Goal: Task Accomplishment & Management: Manage account settings

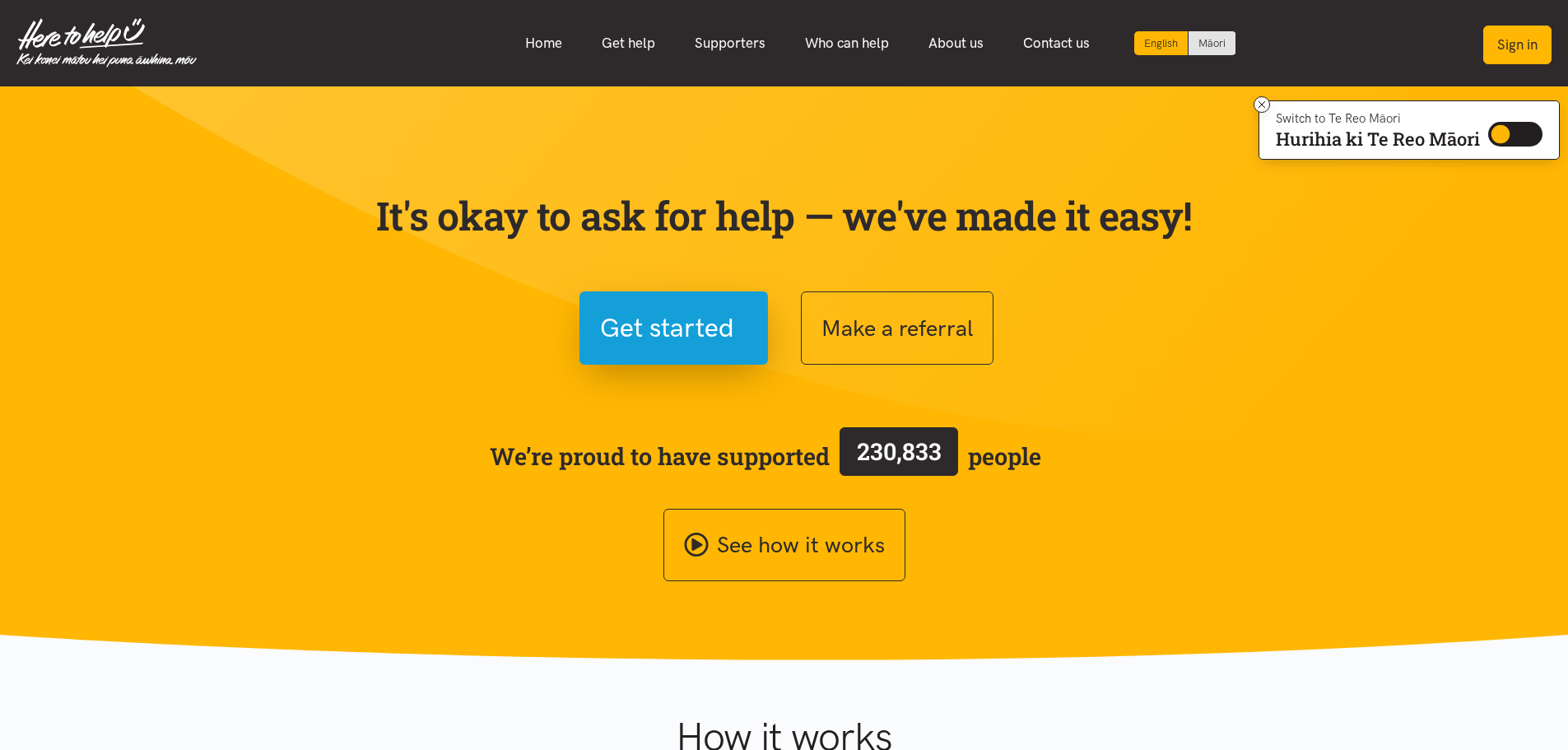
click at [1511, 50] on button "Sign in" at bounding box center [1518, 45] width 69 height 39
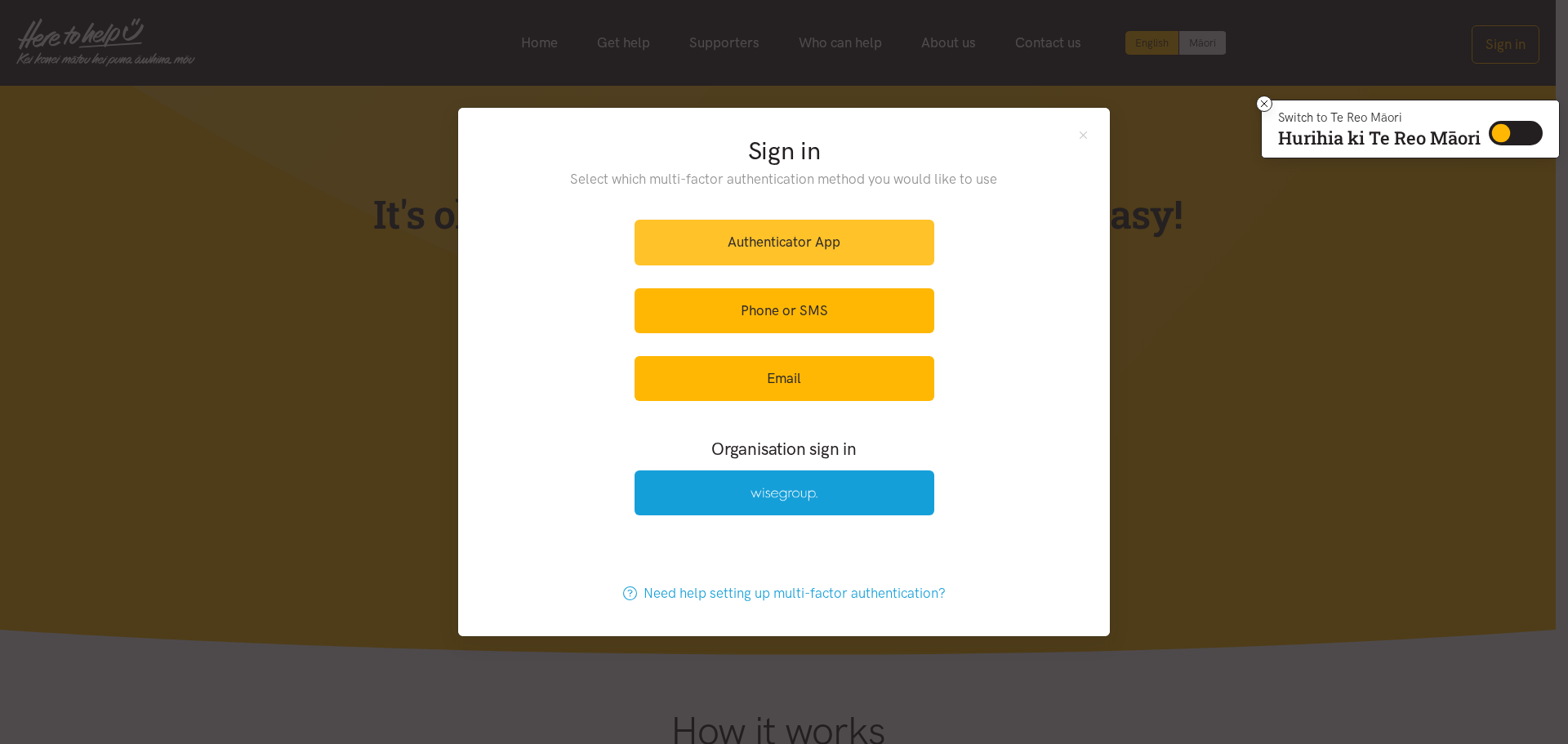
click at [829, 237] on link "Authenticator App" at bounding box center [784, 242] width 300 height 45
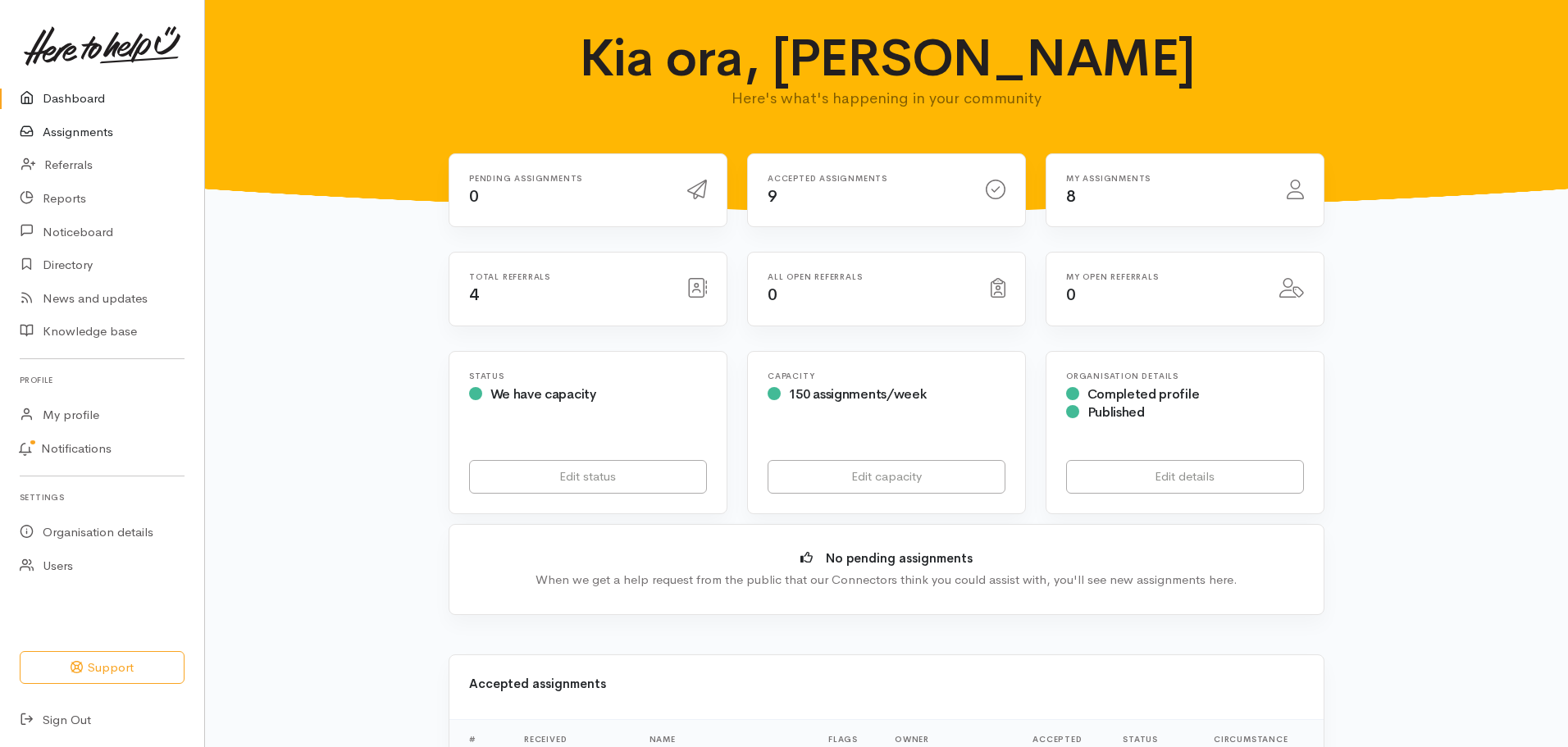
click at [51, 133] on link "Assignments" at bounding box center [102, 132] width 204 height 34
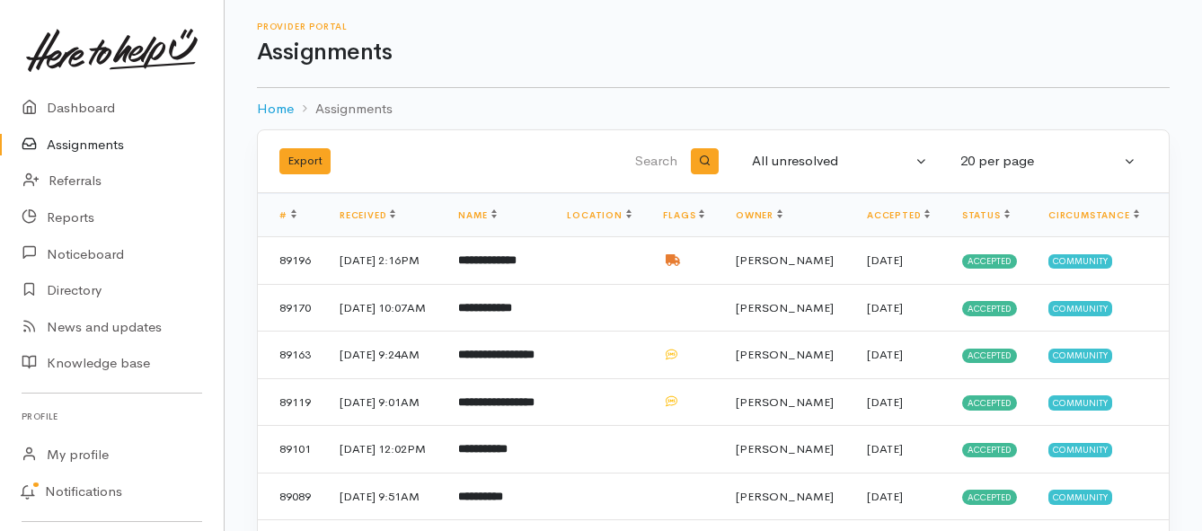
click at [65, 147] on link "Assignments" at bounding box center [112, 145] width 224 height 37
click at [71, 150] on link "Assignments" at bounding box center [112, 145] width 224 height 37
click at [76, 146] on link "Assignments" at bounding box center [112, 145] width 224 height 37
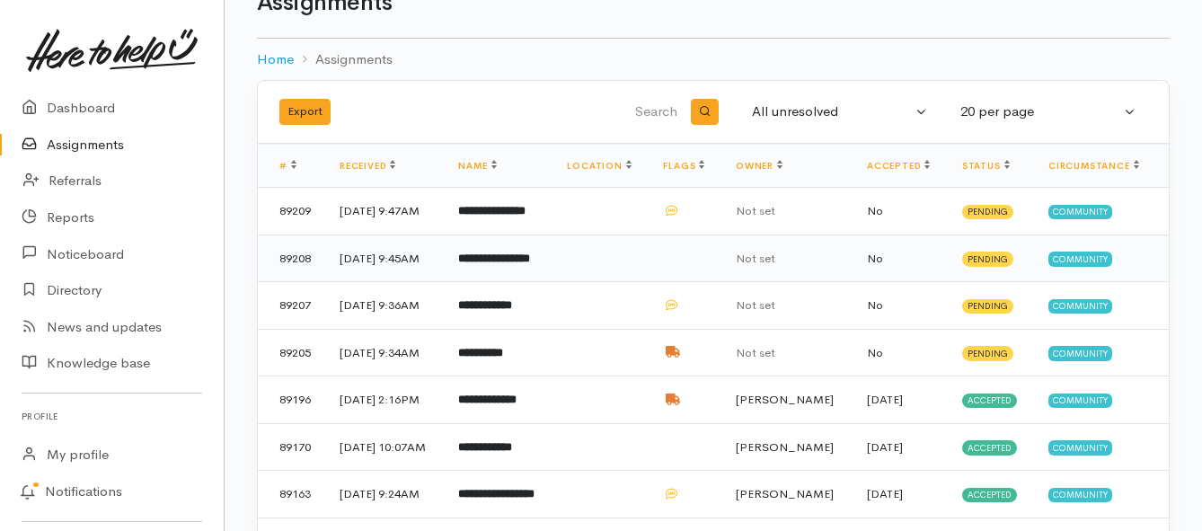
scroll to position [90, 0]
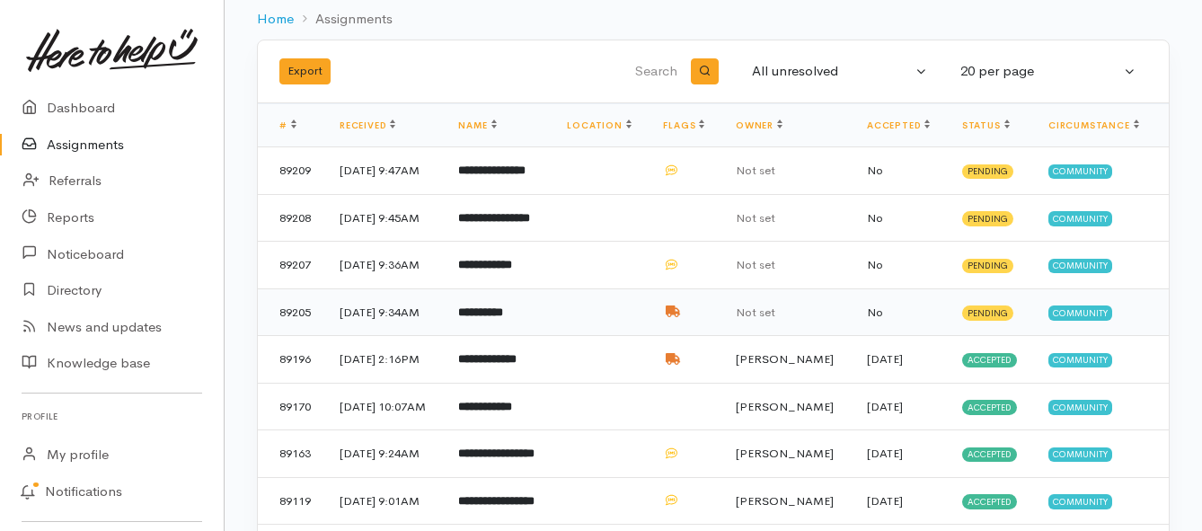
click at [500, 318] on b "**********" at bounding box center [480, 312] width 45 height 12
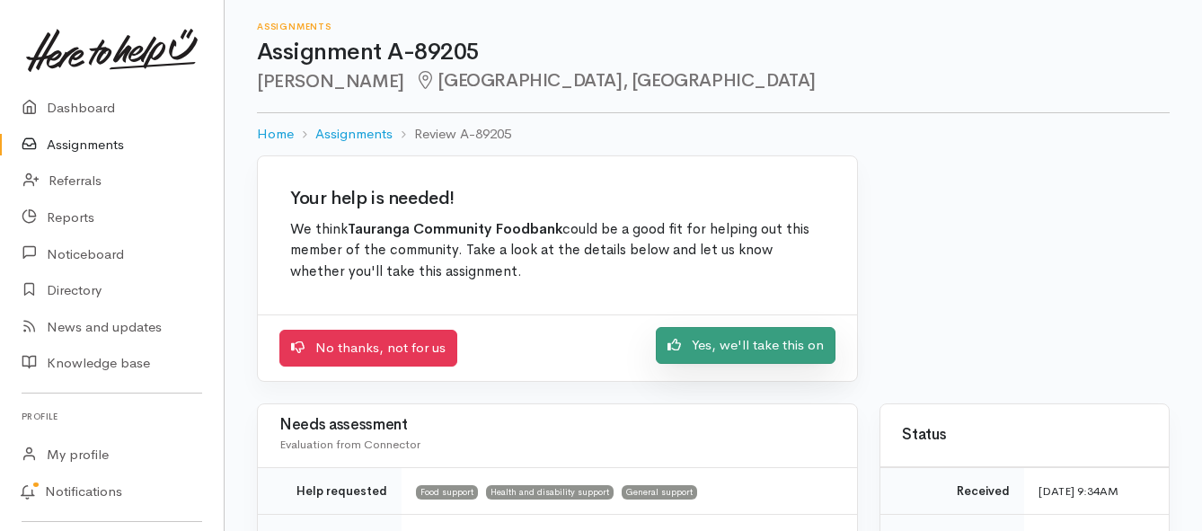
click at [689, 345] on link "Yes, we'll take this on" at bounding box center [746, 345] width 180 height 37
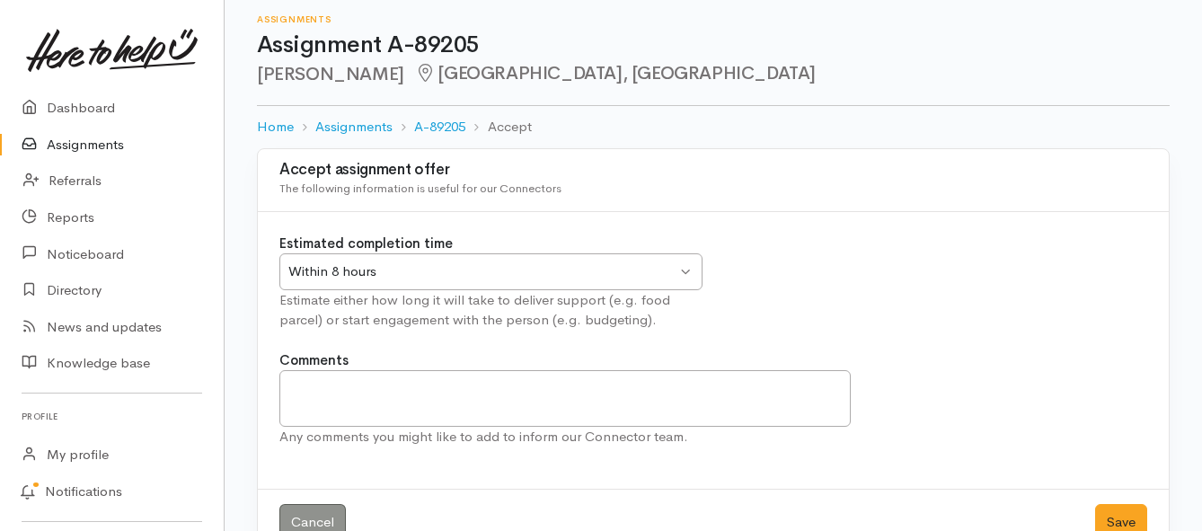
scroll to position [53, 0]
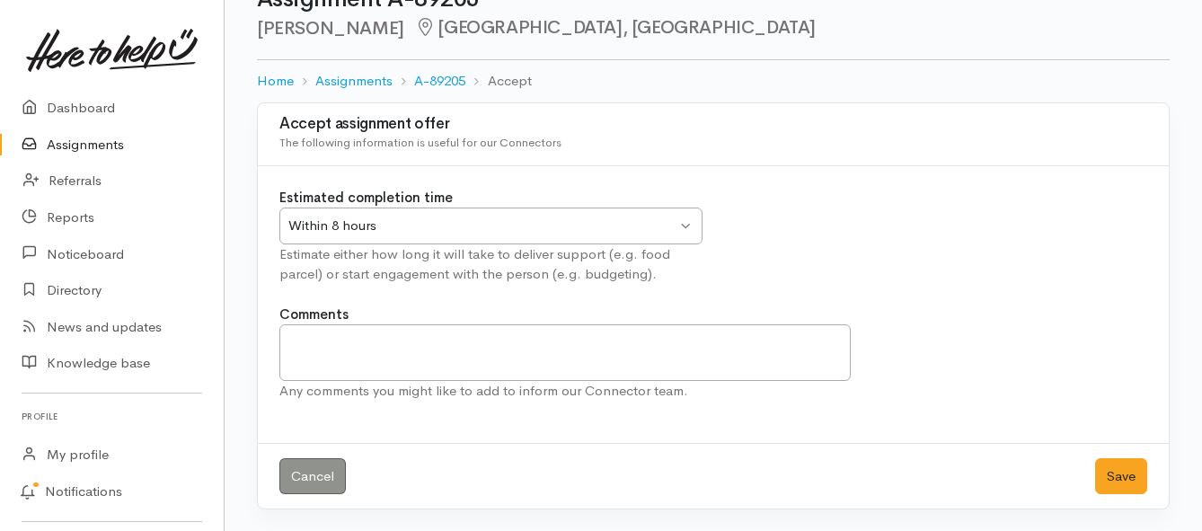
click at [682, 227] on div "Within 8 hours Within 8 hours" at bounding box center [490, 226] width 423 height 37
click at [1111, 479] on button "Save" at bounding box center [1121, 476] width 52 height 37
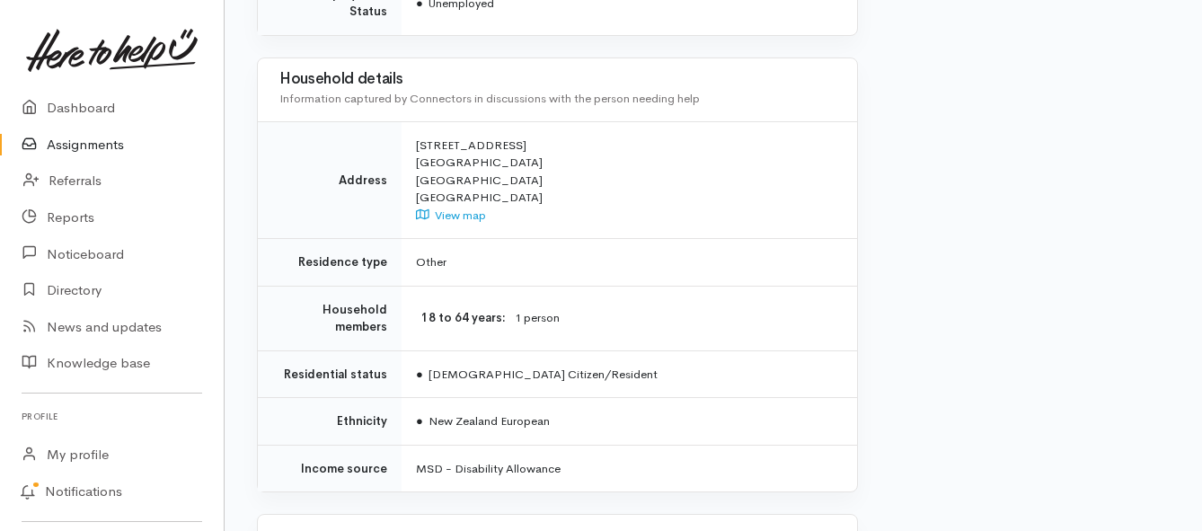
scroll to position [1437, 0]
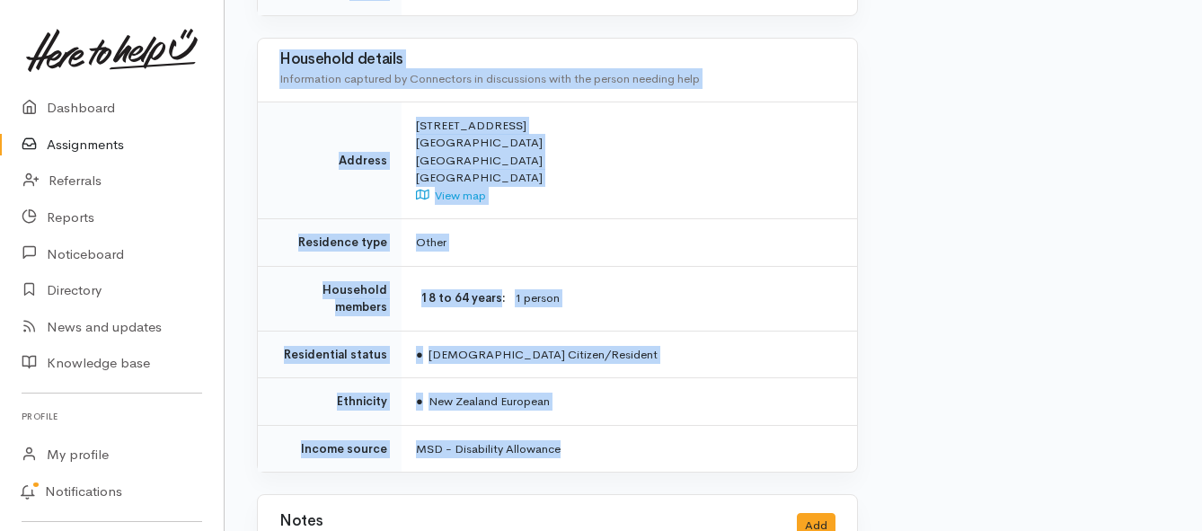
drag, startPoint x: 414, startPoint y: 244, endPoint x: 733, endPoint y: 362, distance: 340.0
copy div "Mōrena team, Leigh has been referred to us by Rebecca Lovett (PHO), who has ide…"
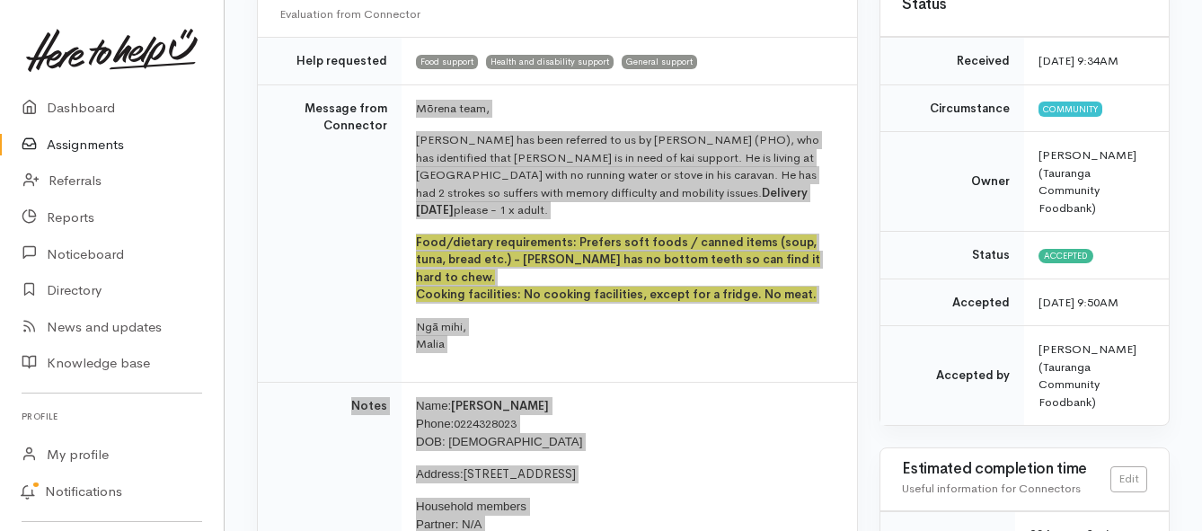
scroll to position [180, 0]
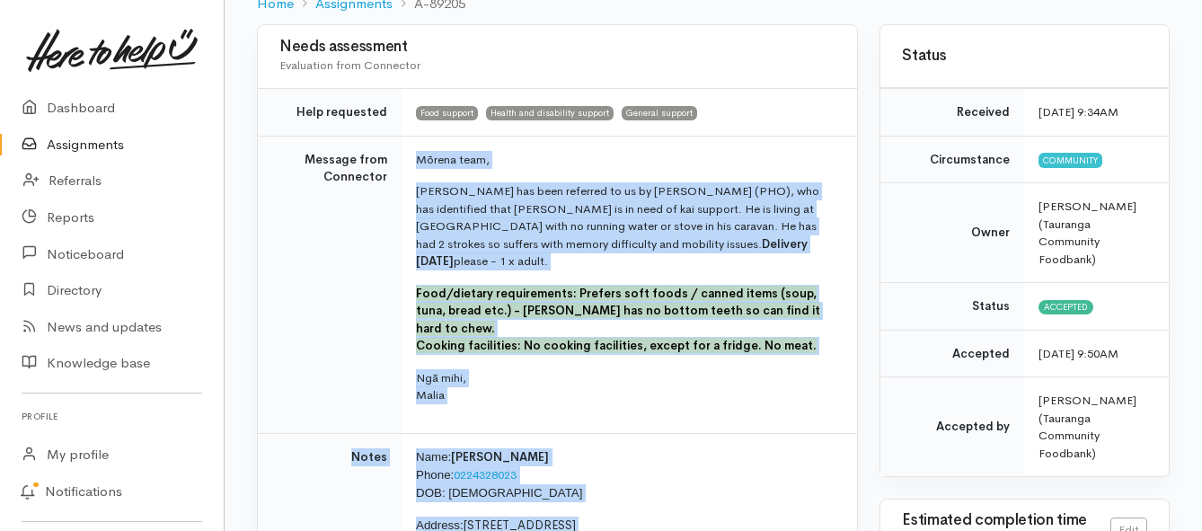
click at [98, 145] on link "Assignments" at bounding box center [112, 145] width 224 height 37
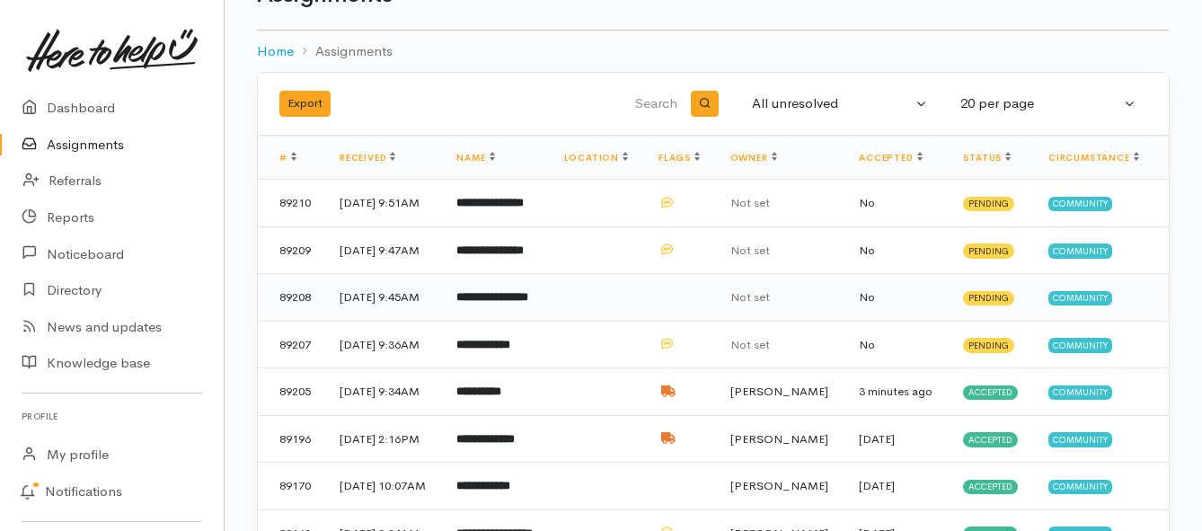
scroll to position [90, 0]
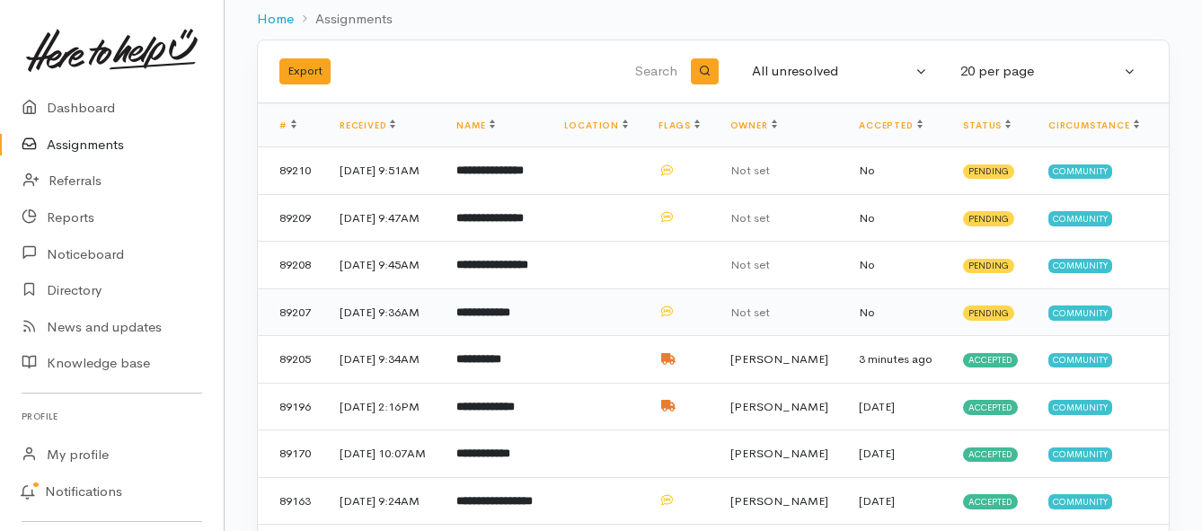
click at [492, 318] on b "**********" at bounding box center [483, 312] width 54 height 12
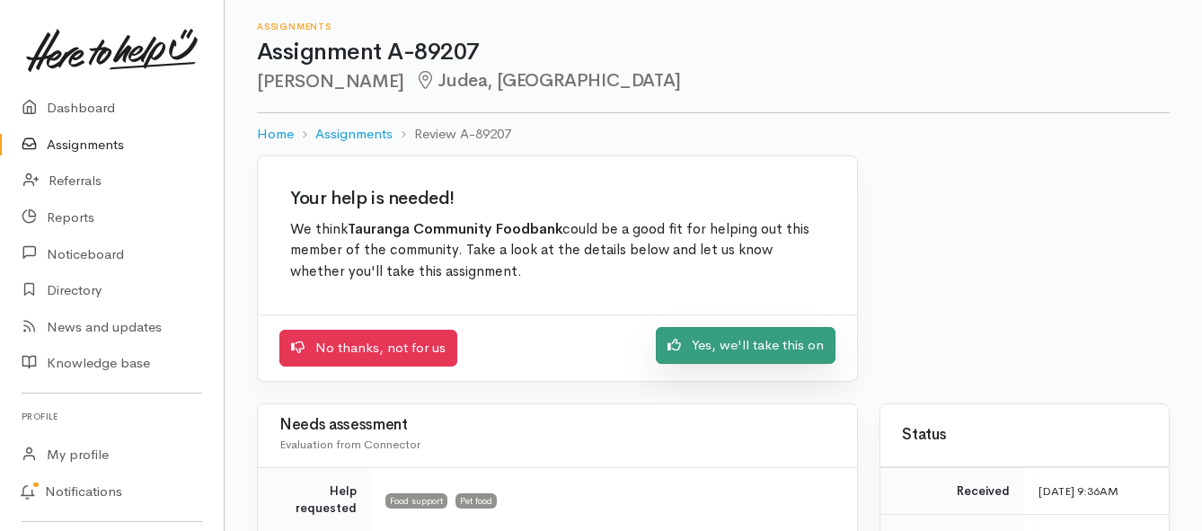
click at [732, 343] on link "Yes, we'll take this on" at bounding box center [746, 345] width 180 height 37
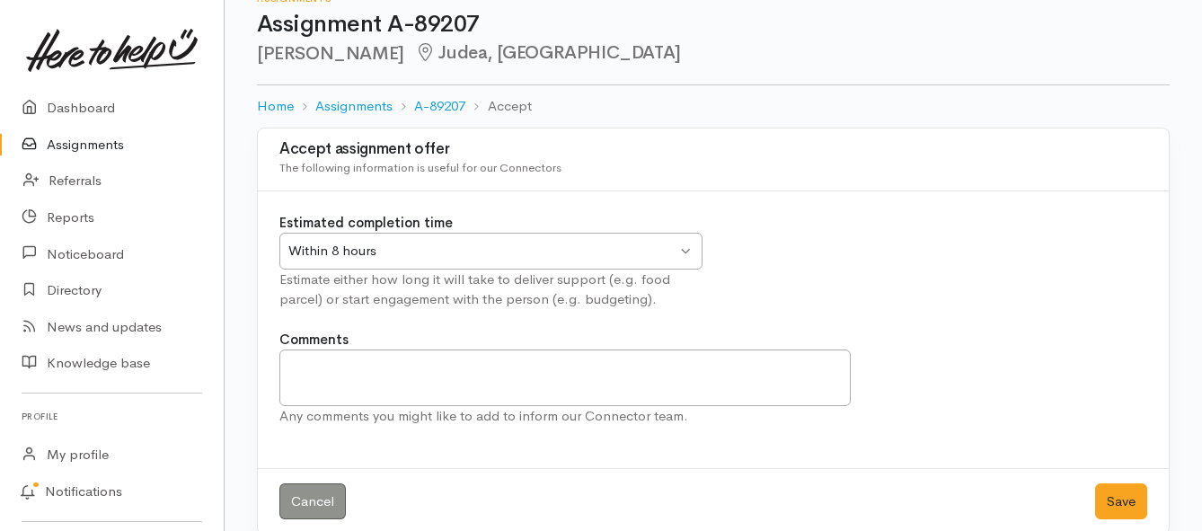
scroll to position [53, 0]
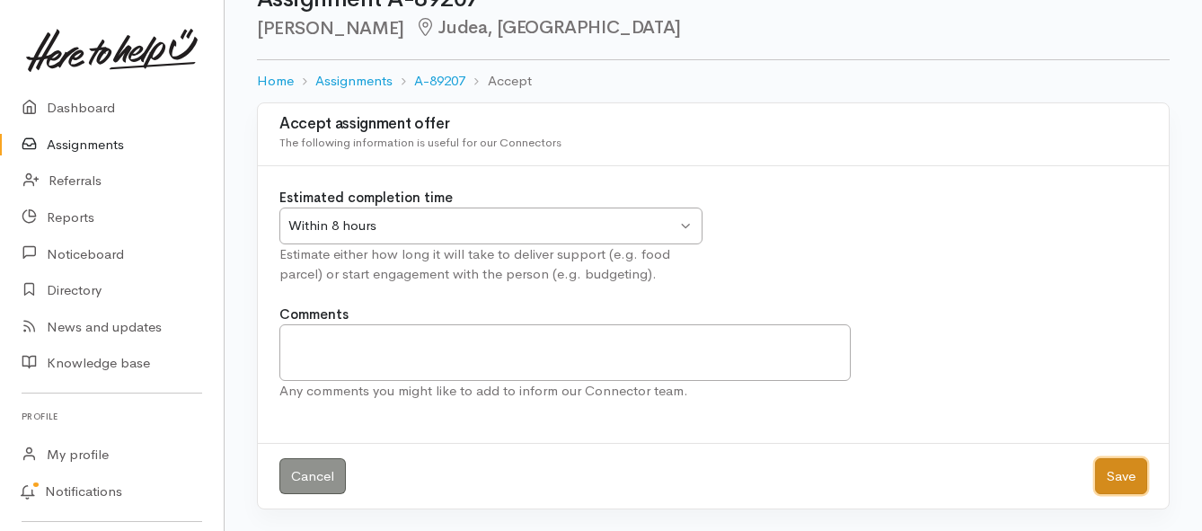
click at [1121, 481] on button "Save" at bounding box center [1121, 476] width 52 height 37
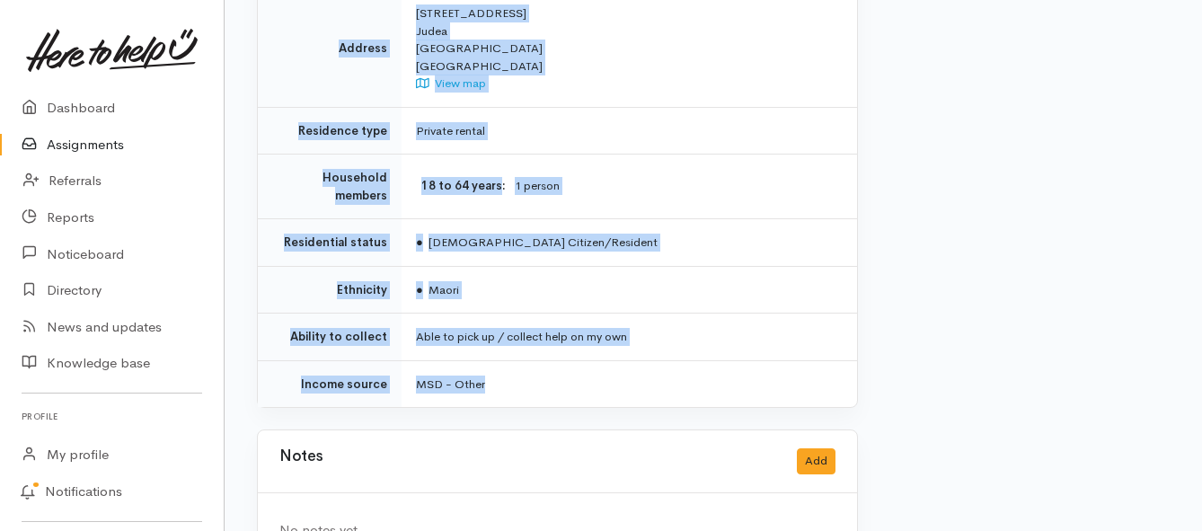
scroll to position [1527, 0]
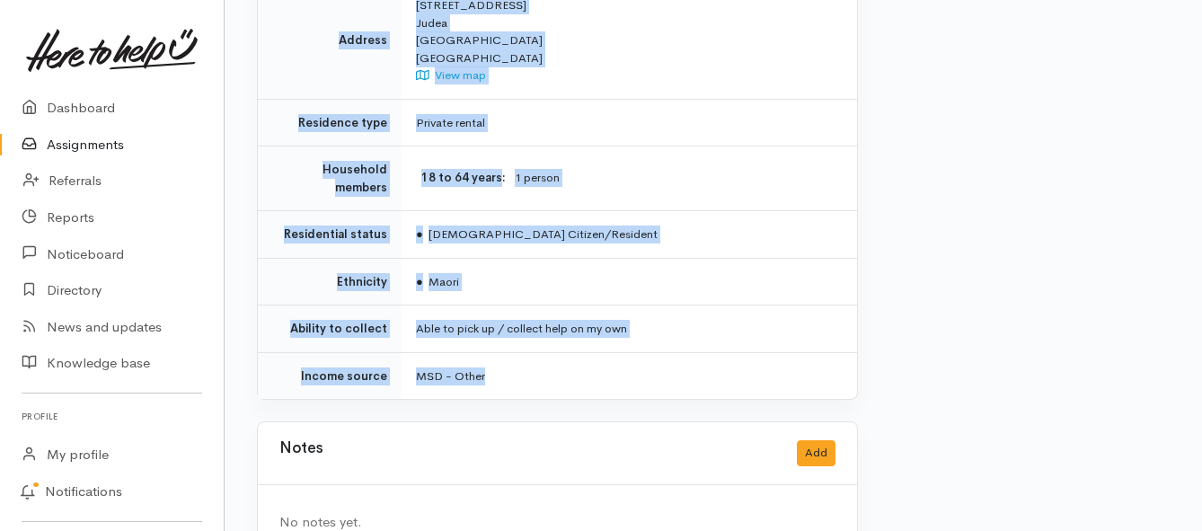
drag, startPoint x: 384, startPoint y: 249, endPoint x: 610, endPoint y: 337, distance: 242.9
copy div "**********"
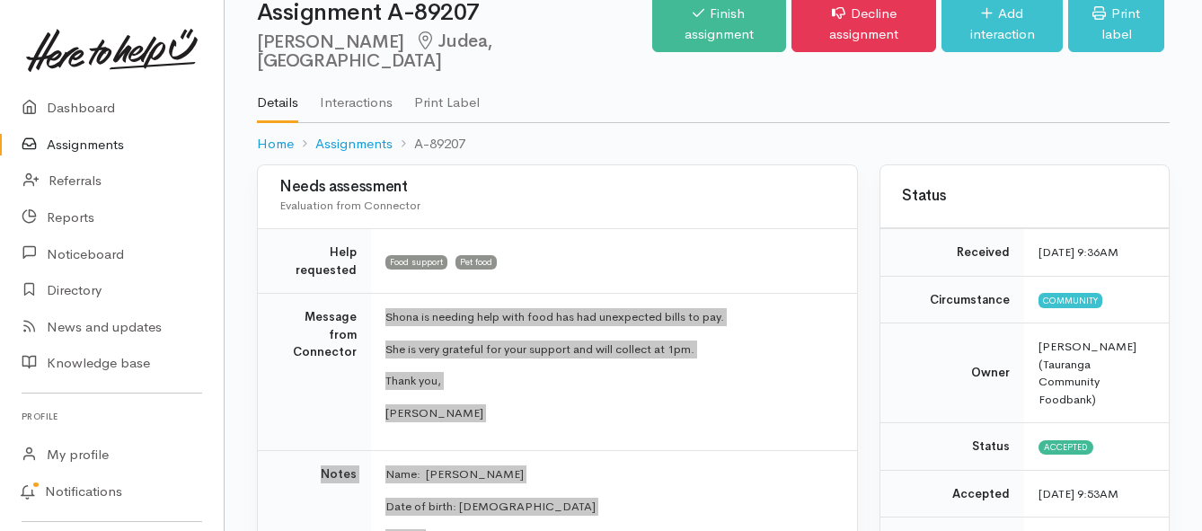
scroll to position [0, 0]
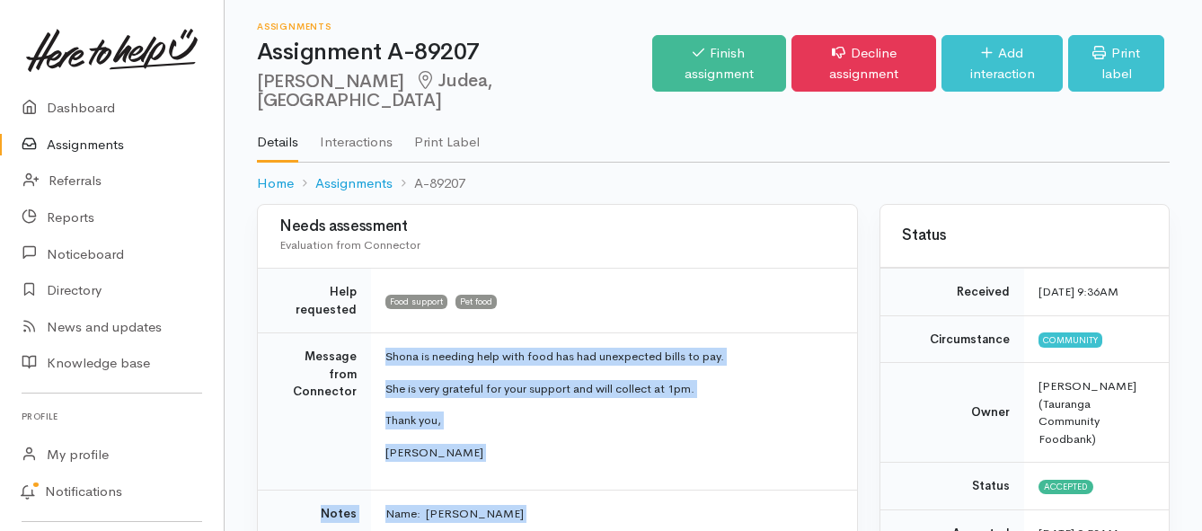
click at [69, 149] on link "Assignments" at bounding box center [112, 145] width 224 height 37
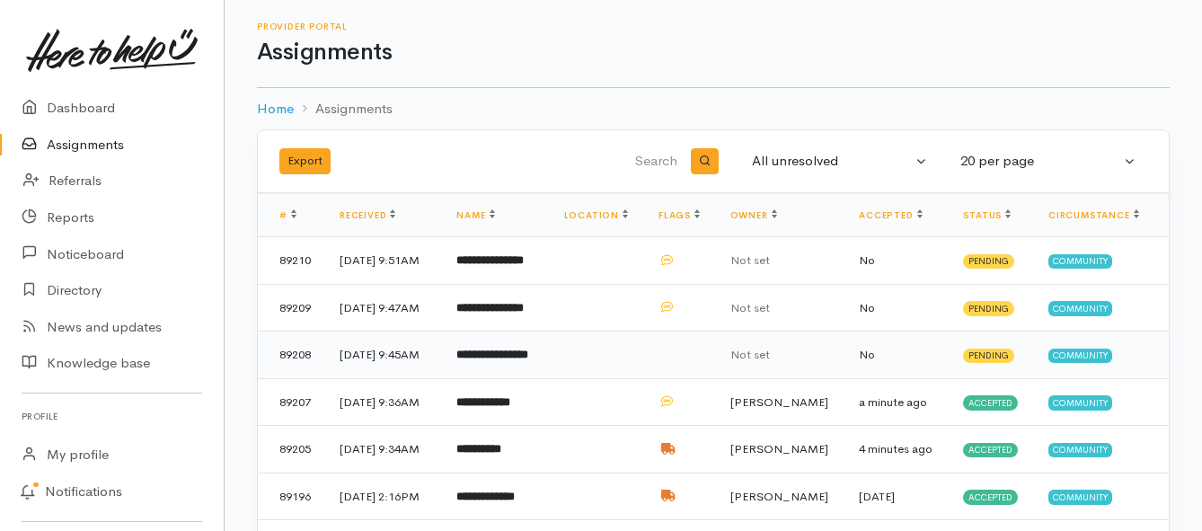
click at [503, 379] on td "**********" at bounding box center [495, 356] width 107 height 48
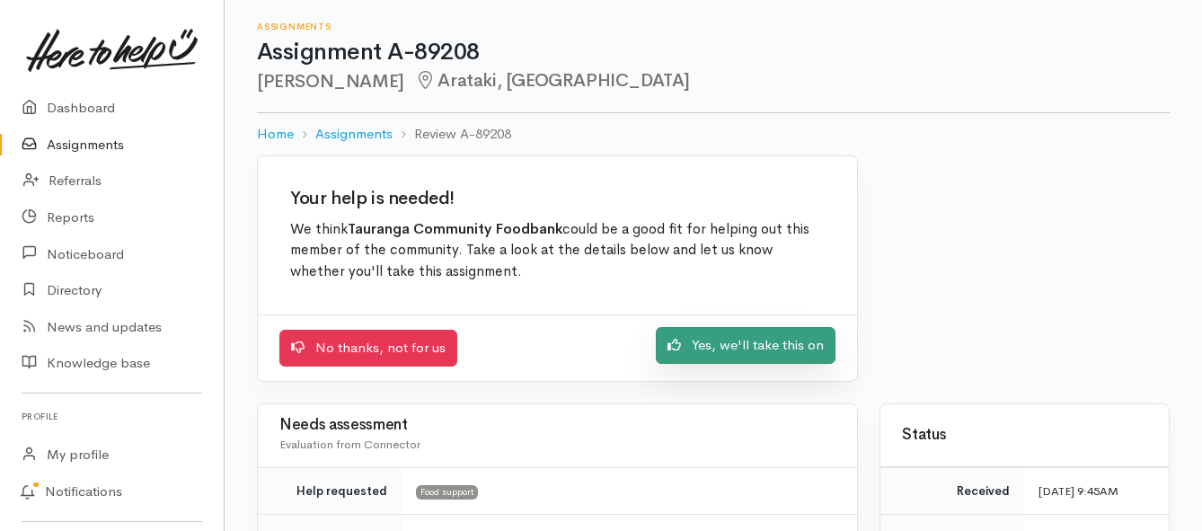
click at [747, 344] on link "Yes, we'll take this on" at bounding box center [746, 345] width 180 height 37
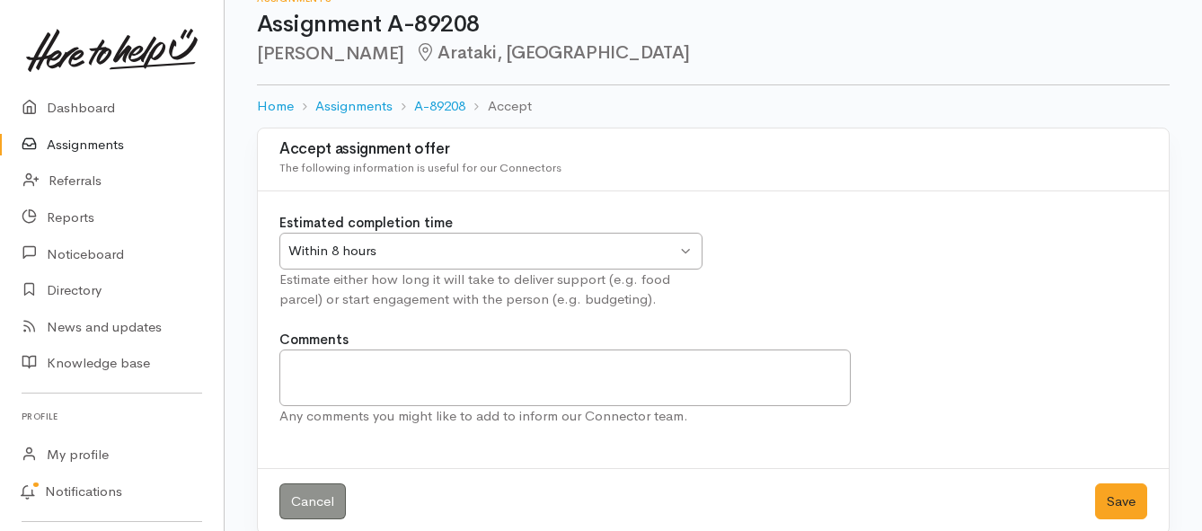
scroll to position [53, 0]
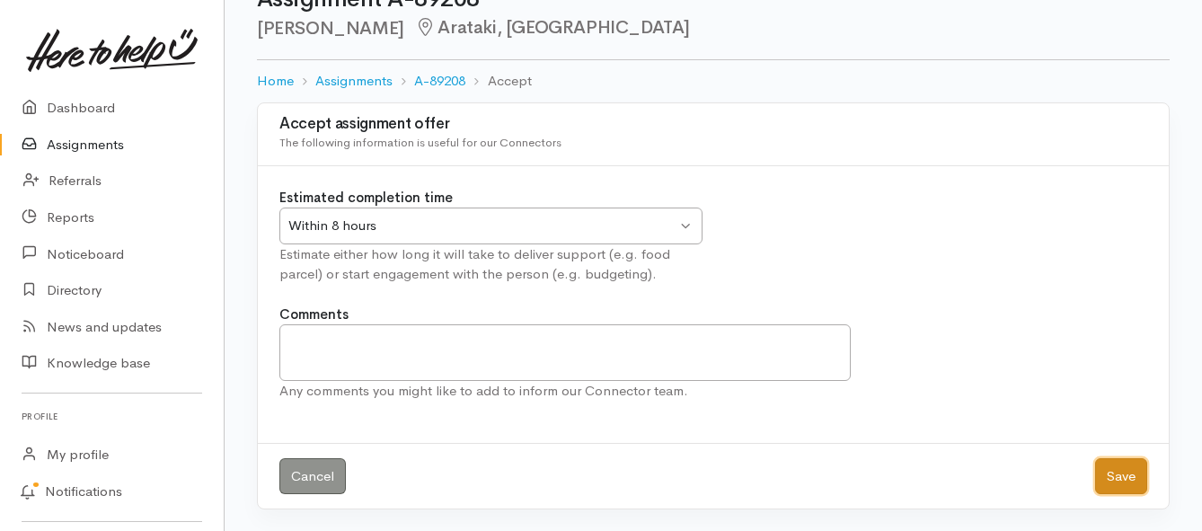
click at [1113, 475] on button "Save" at bounding box center [1121, 476] width 52 height 37
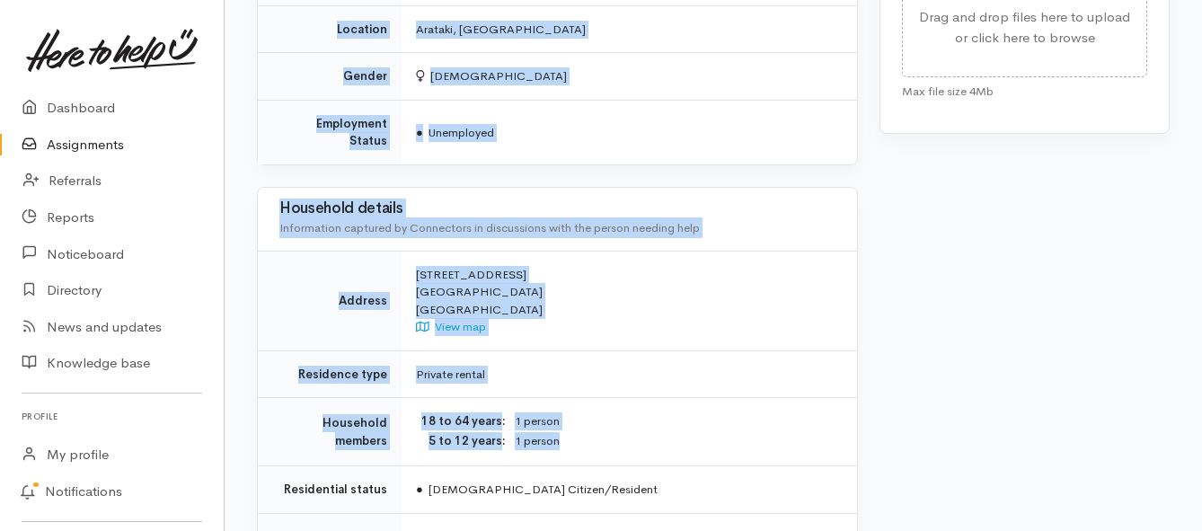
scroll to position [1258, 0]
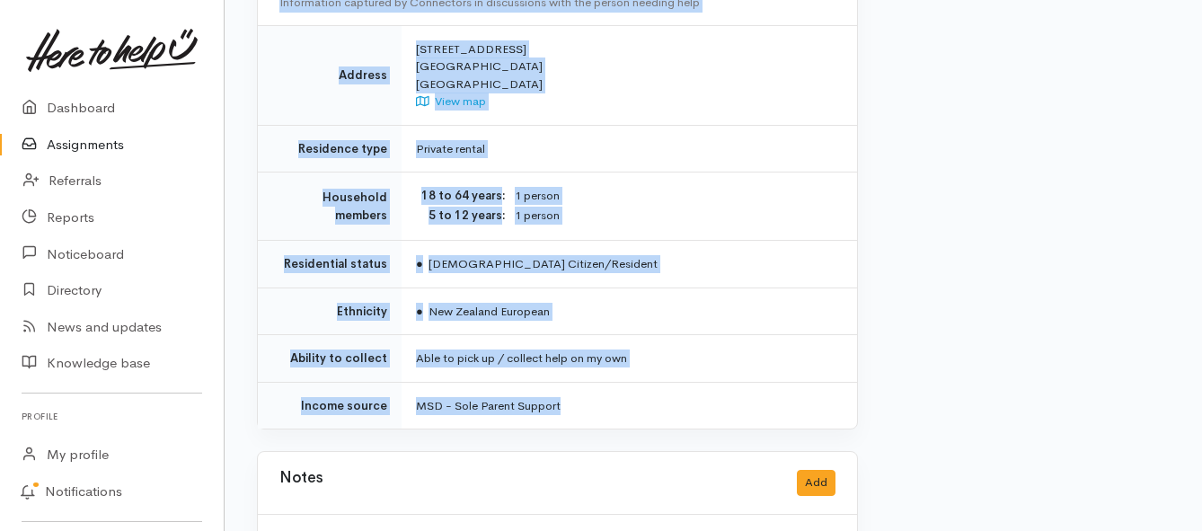
drag, startPoint x: 446, startPoint y: 159, endPoint x: 653, endPoint y: 370, distance: 296.0
copy div "**********"
click at [101, 137] on link "Assignments" at bounding box center [112, 145] width 224 height 37
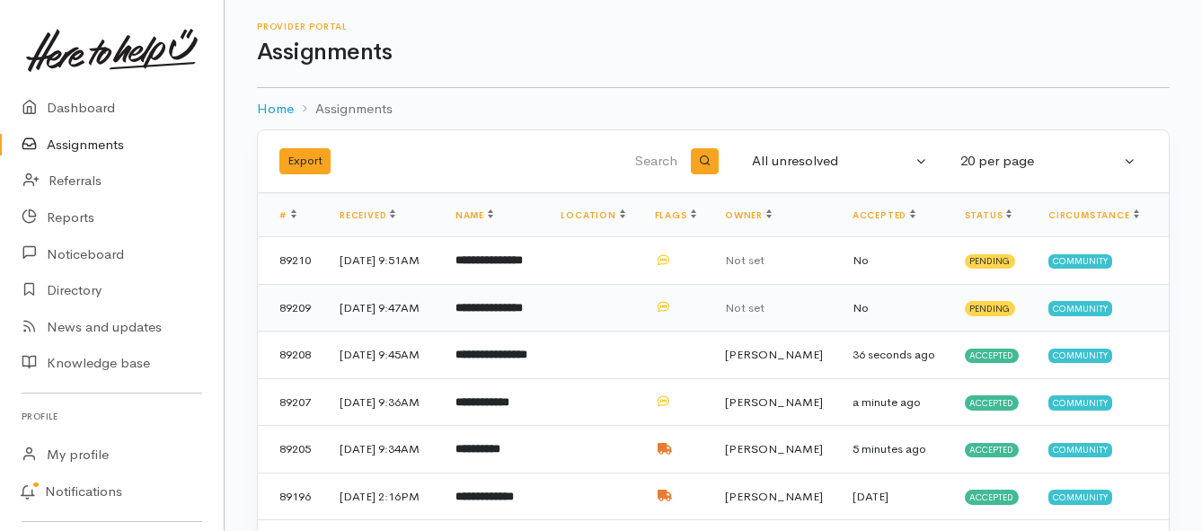
click at [523, 314] on b "**********" at bounding box center [488, 308] width 67 height 12
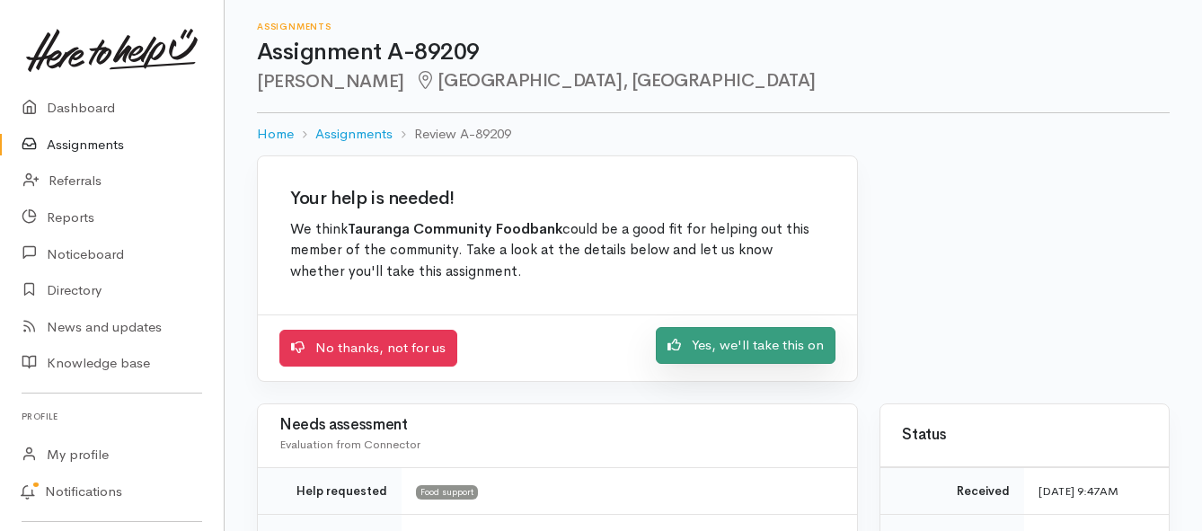
click at [712, 342] on link "Yes, we'll take this on" at bounding box center [746, 345] width 180 height 37
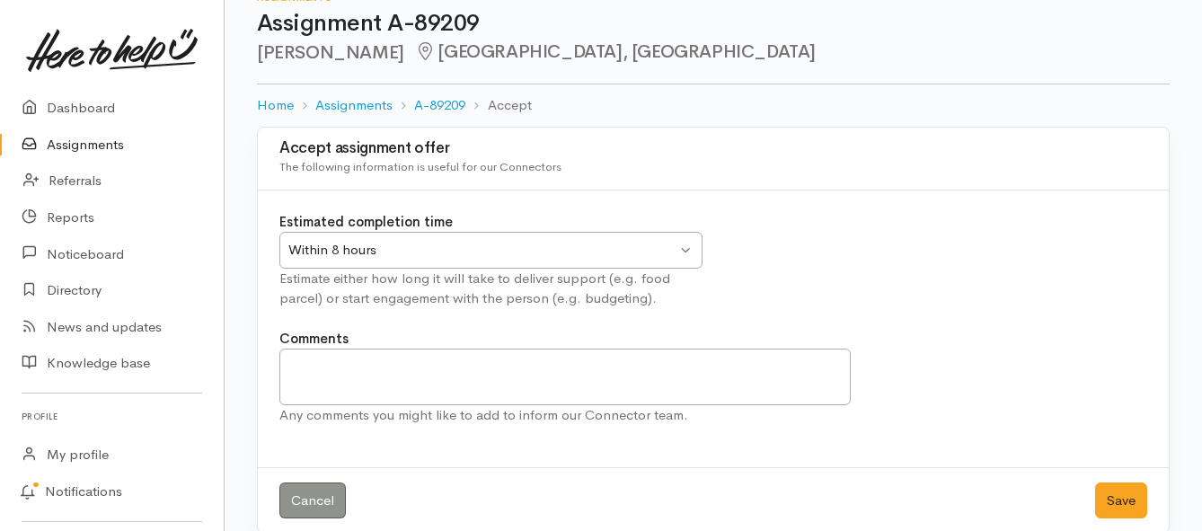
scroll to position [53, 0]
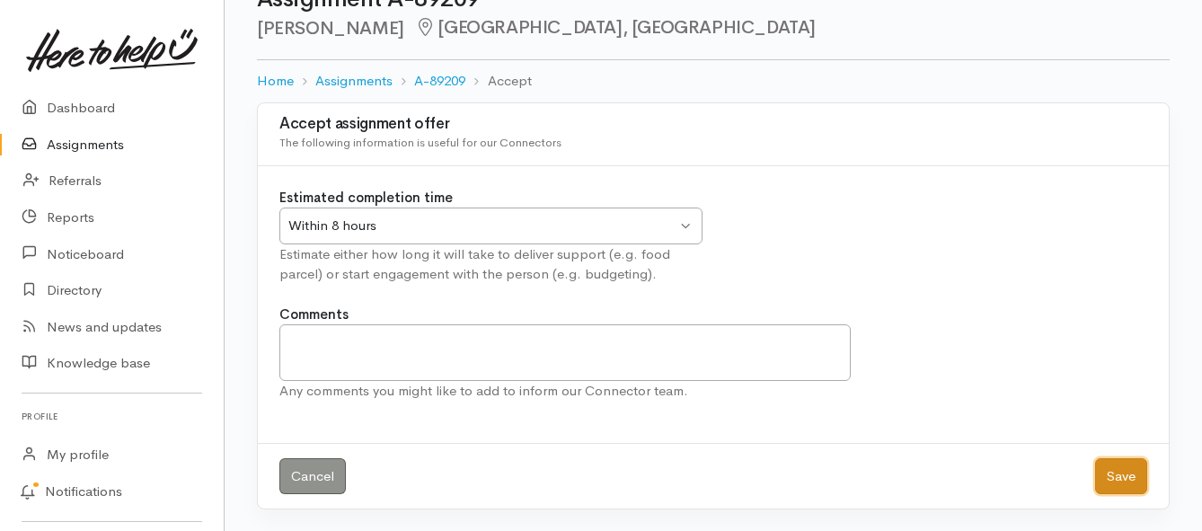
click at [1118, 486] on button "Save" at bounding box center [1121, 476] width 52 height 37
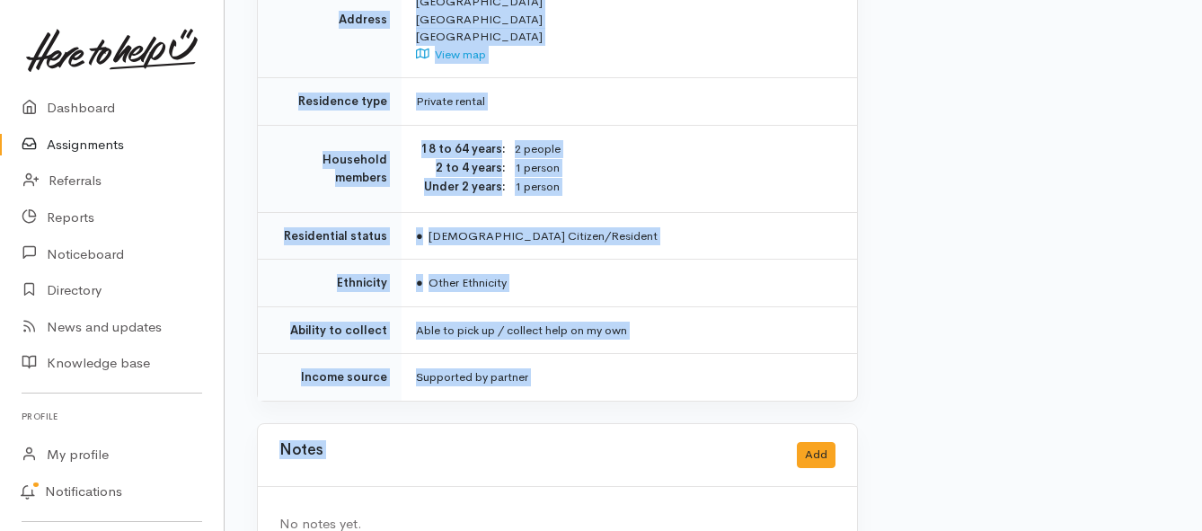
scroll to position [1430, 0]
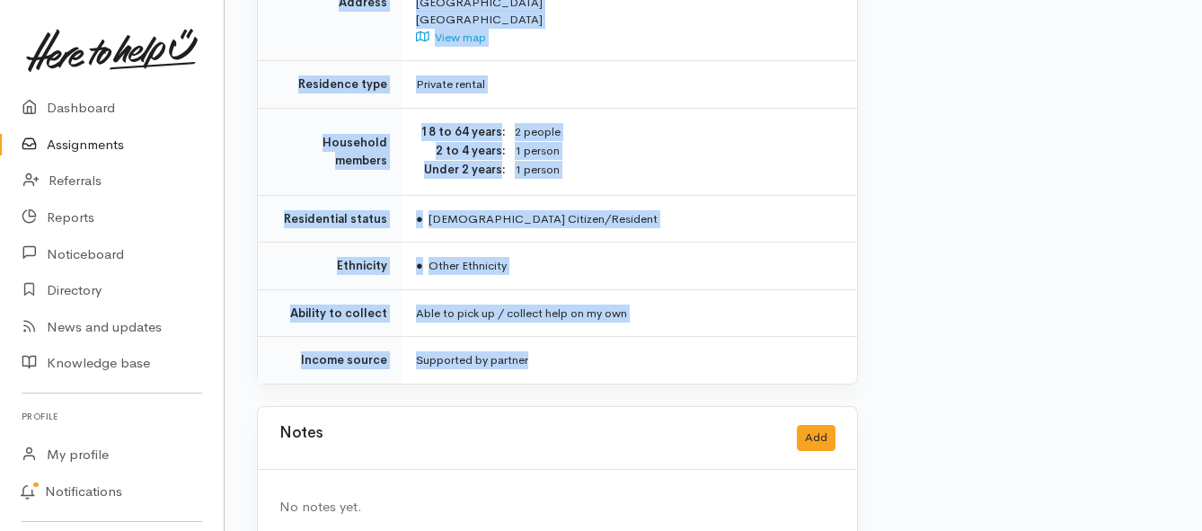
drag, startPoint x: 415, startPoint y: 251, endPoint x: 649, endPoint y: 341, distance: 250.6
copy div "**********"
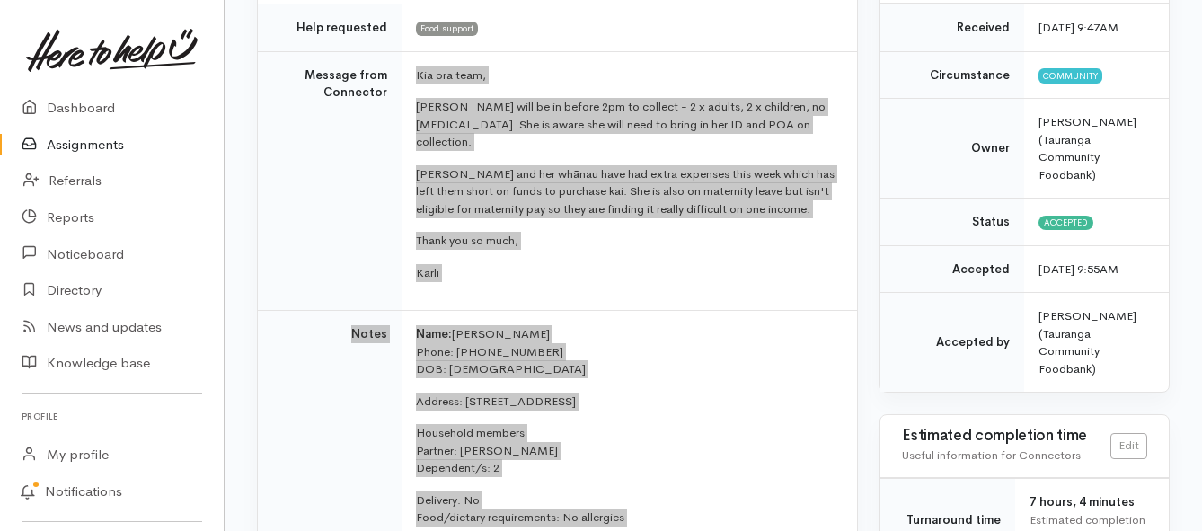
scroll to position [262, 0]
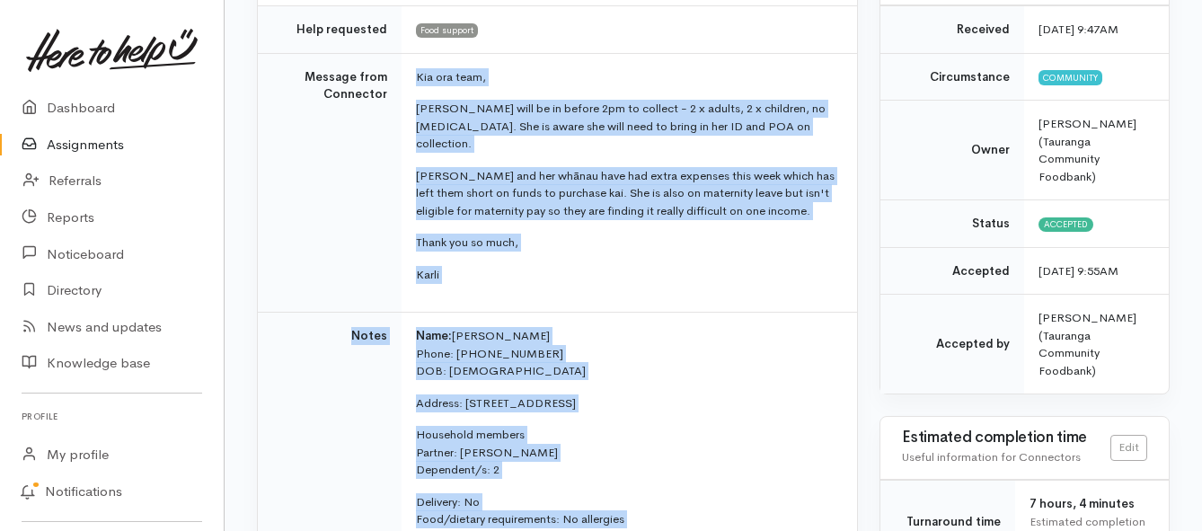
click at [85, 151] on link "Assignments" at bounding box center [112, 145] width 224 height 37
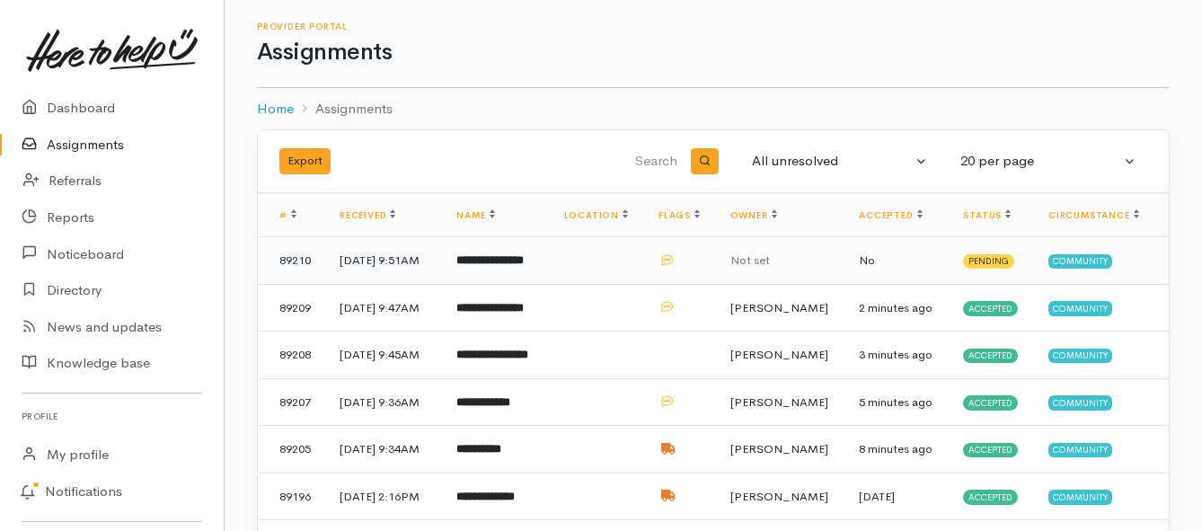
click at [535, 278] on td "**********" at bounding box center [495, 261] width 107 height 48
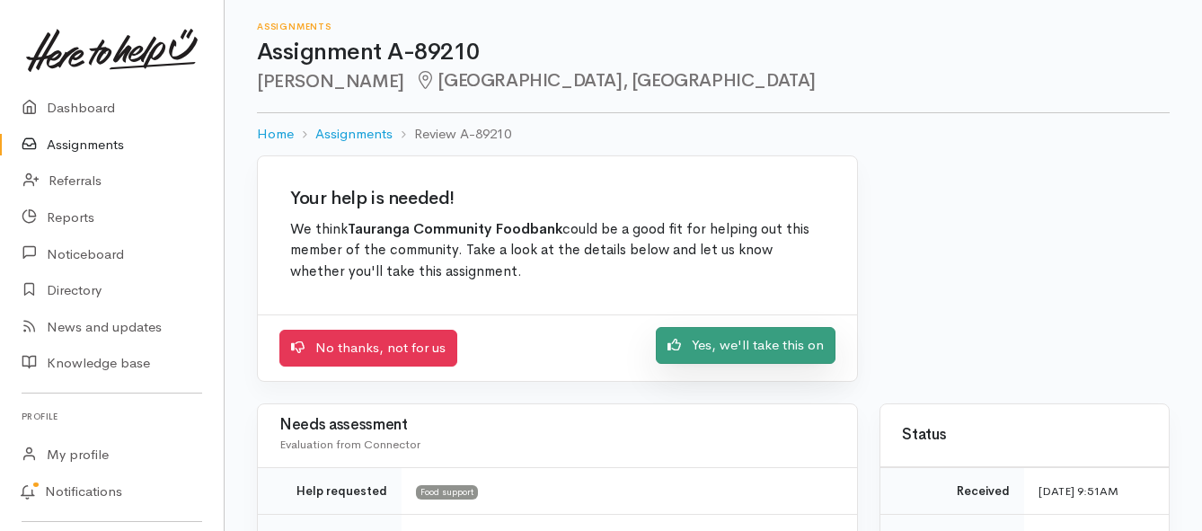
click at [690, 355] on link "Yes, we'll take this on" at bounding box center [746, 345] width 180 height 37
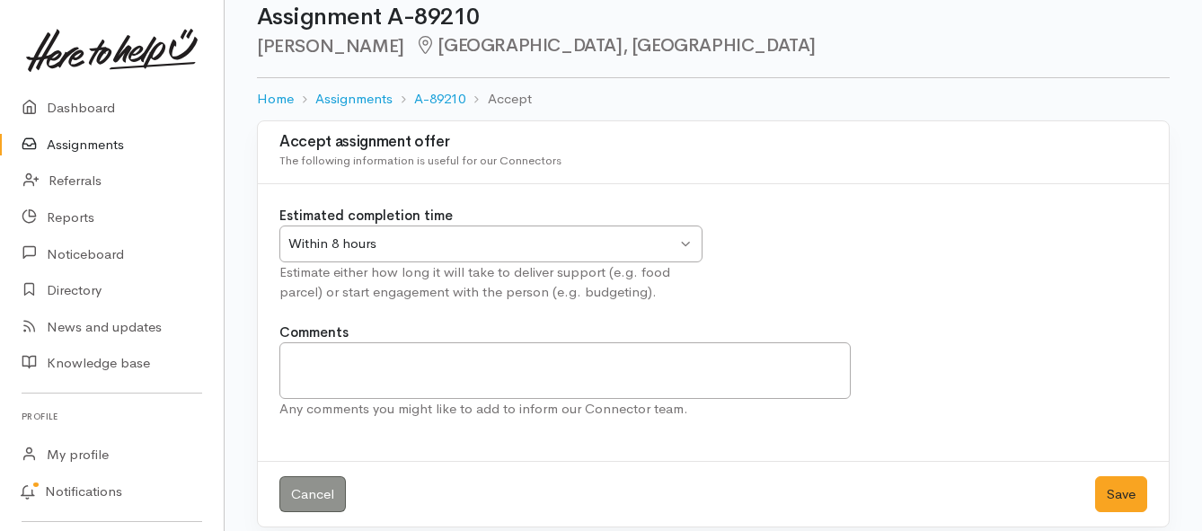
scroll to position [53, 0]
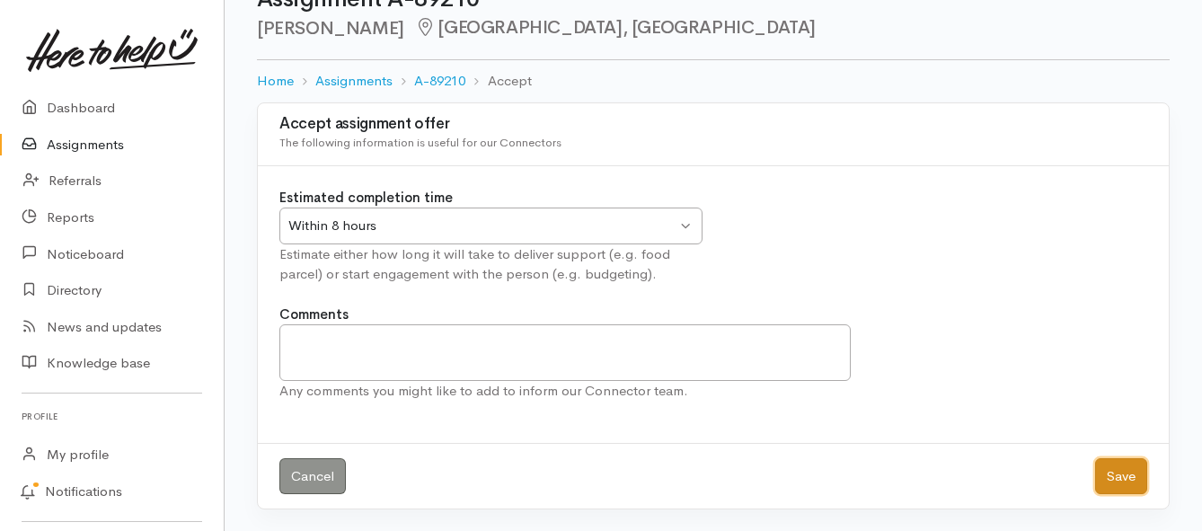
click at [1114, 472] on button "Save" at bounding box center [1121, 476] width 52 height 37
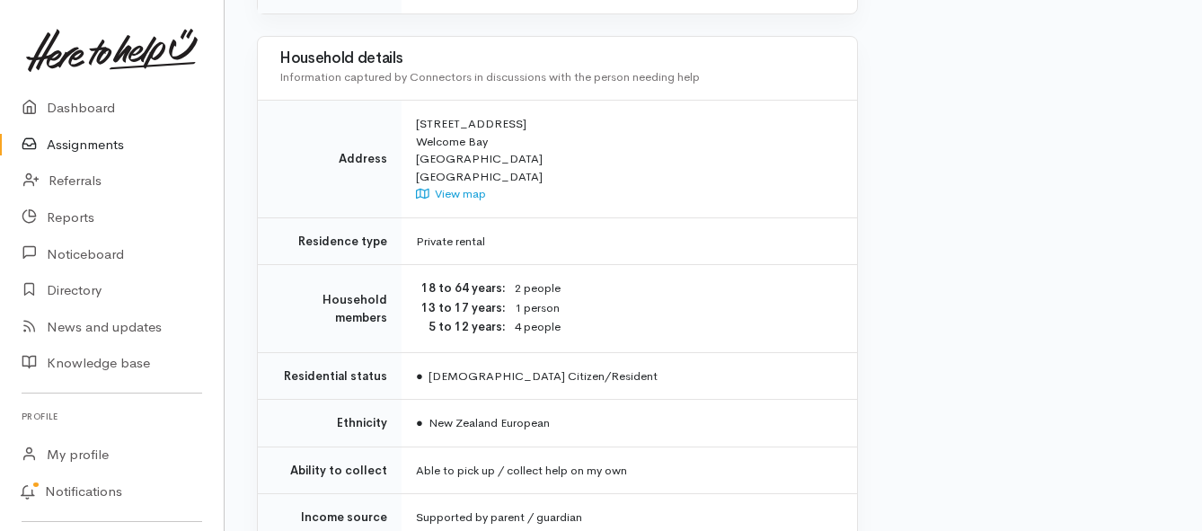
scroll to position [1437, 0]
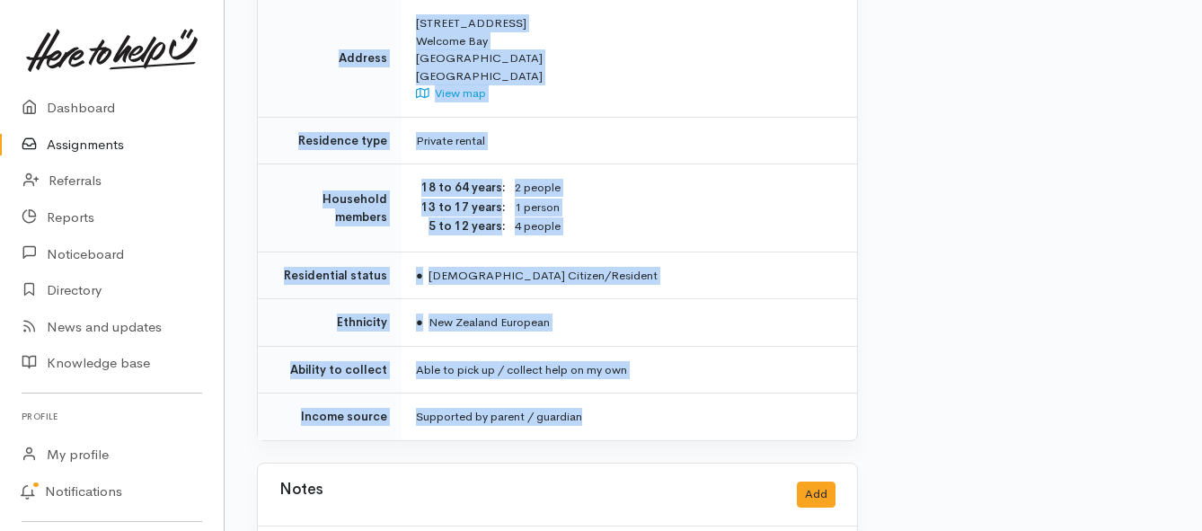
drag, startPoint x: 408, startPoint y: 251, endPoint x: 655, endPoint y: 384, distance: 280.6
copy div "**********"
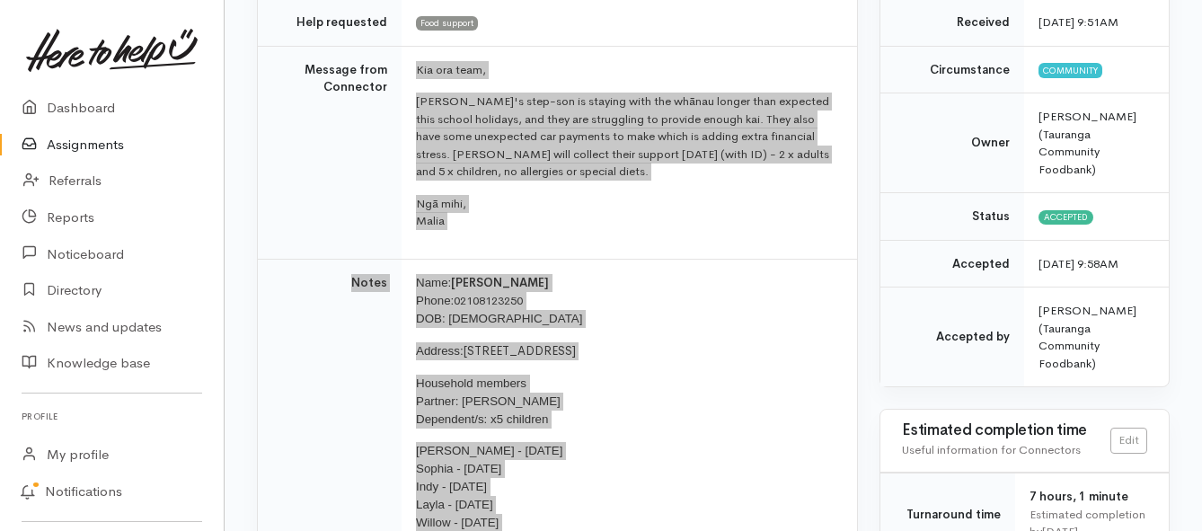
scroll to position [180, 0]
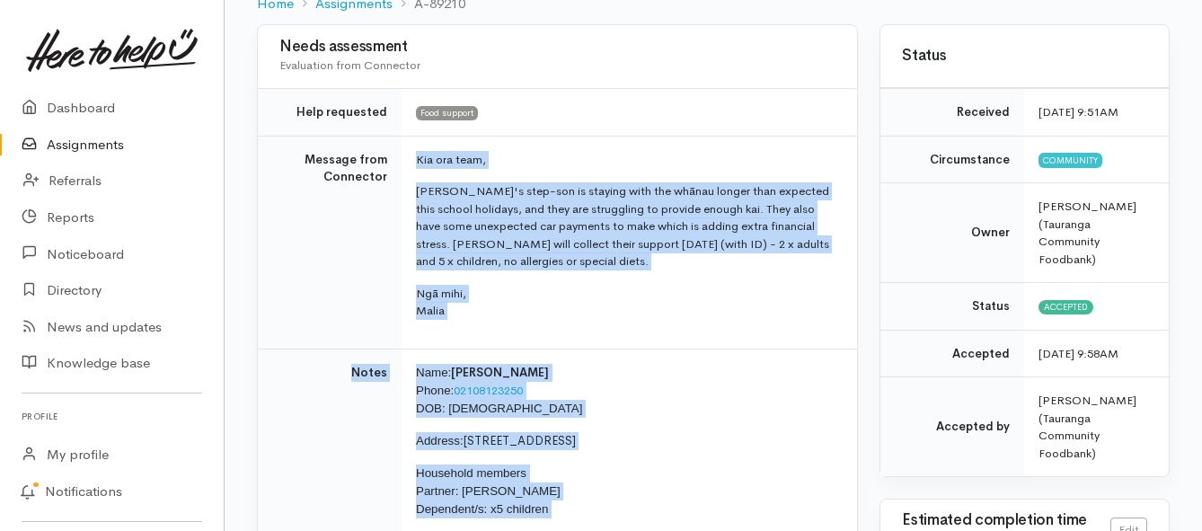
drag, startPoint x: 92, startPoint y: 145, endPoint x: 344, endPoint y: 230, distance: 266.5
click at [92, 145] on link "Assignments" at bounding box center [112, 145] width 224 height 37
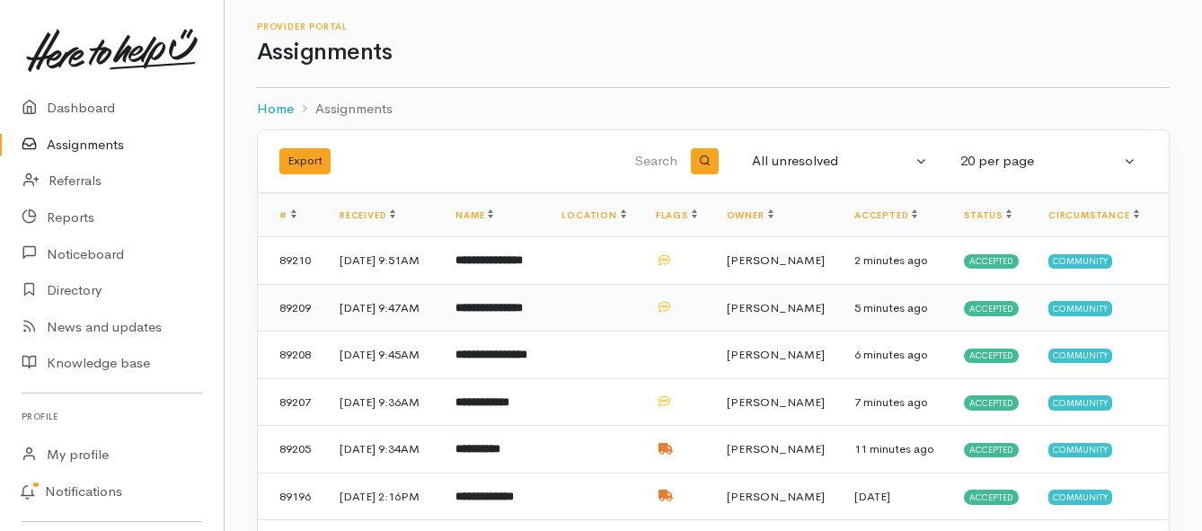
click at [523, 314] on b "**********" at bounding box center [488, 308] width 67 height 12
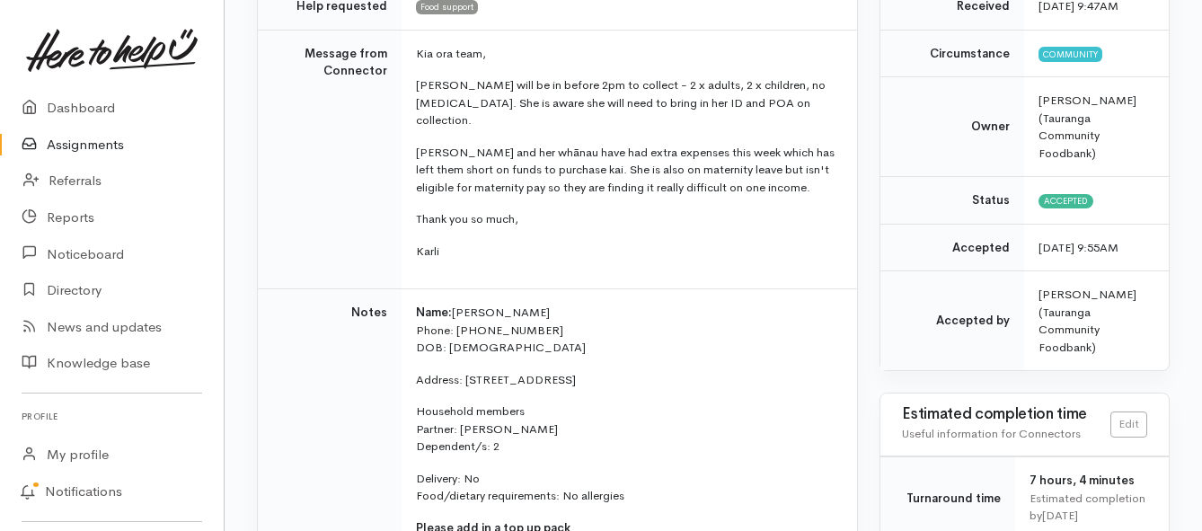
scroll to position [172, 0]
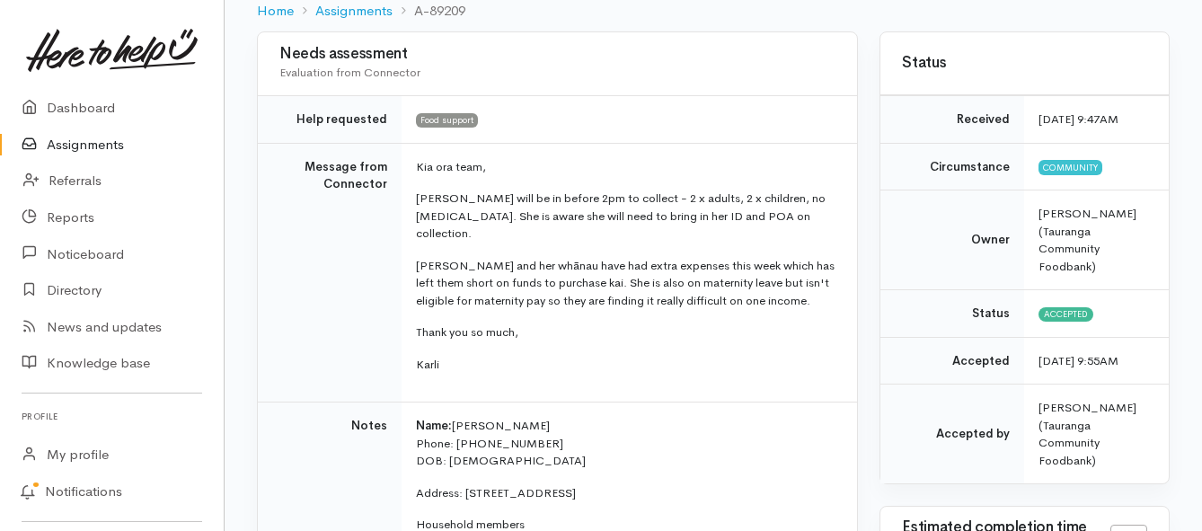
click at [75, 148] on link "Assignments" at bounding box center [112, 145] width 224 height 37
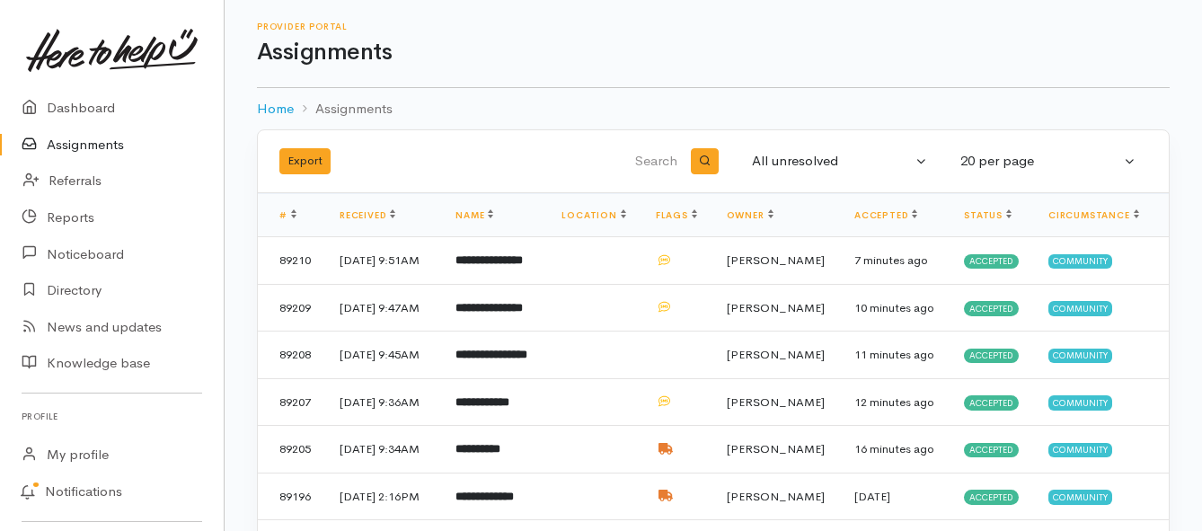
click at [75, 146] on link "Assignments" at bounding box center [112, 145] width 224 height 37
click at [114, 147] on link "Assignments" at bounding box center [112, 145] width 224 height 37
click at [50, 140] on link "Assignments" at bounding box center [112, 145] width 224 height 37
click at [518, 266] on b "**********" at bounding box center [486, 260] width 63 height 12
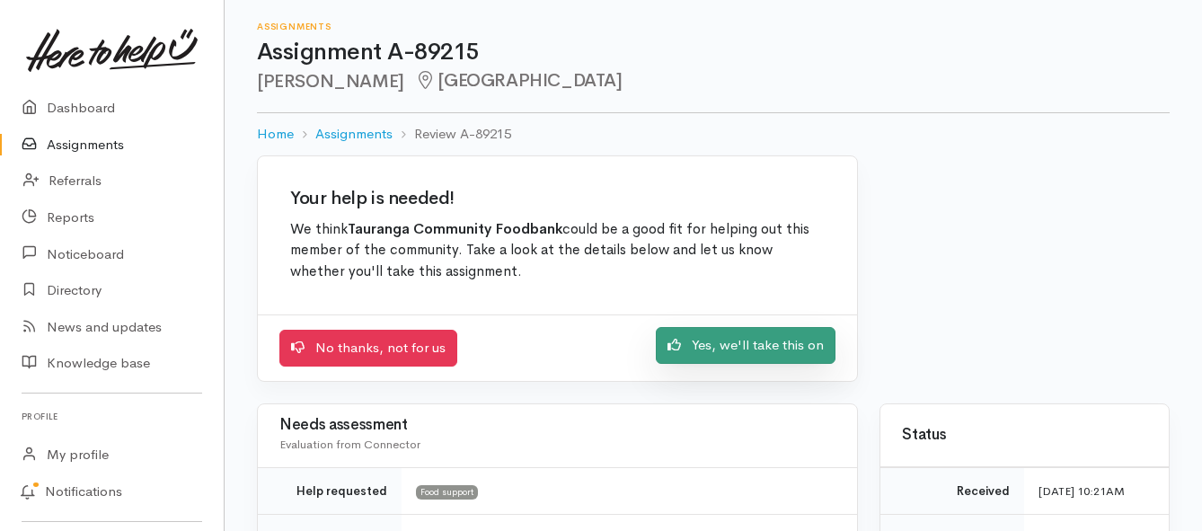
click at [713, 355] on link "Yes, we'll take this on" at bounding box center [746, 345] width 180 height 37
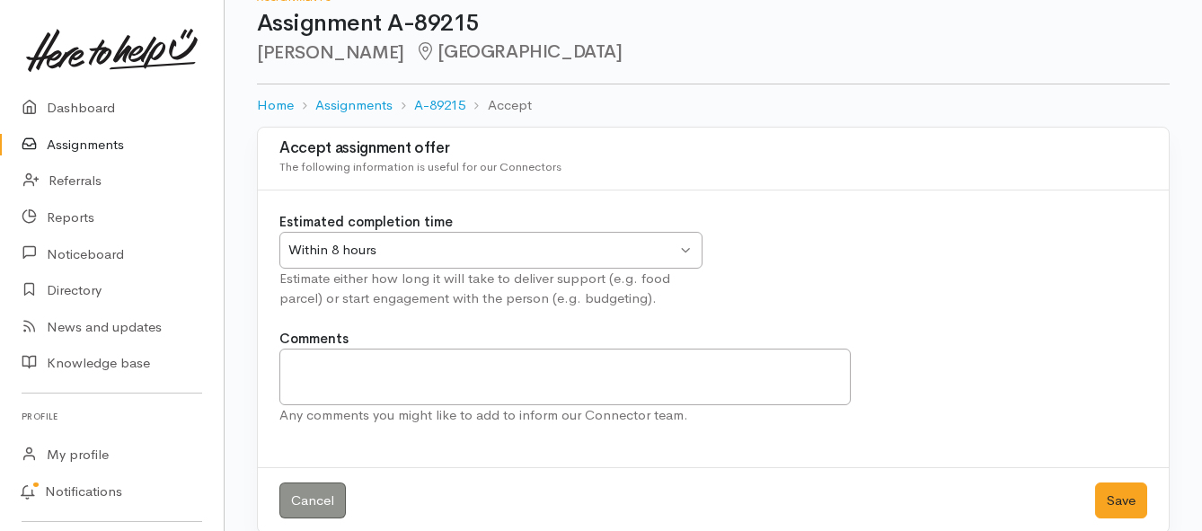
scroll to position [53, 0]
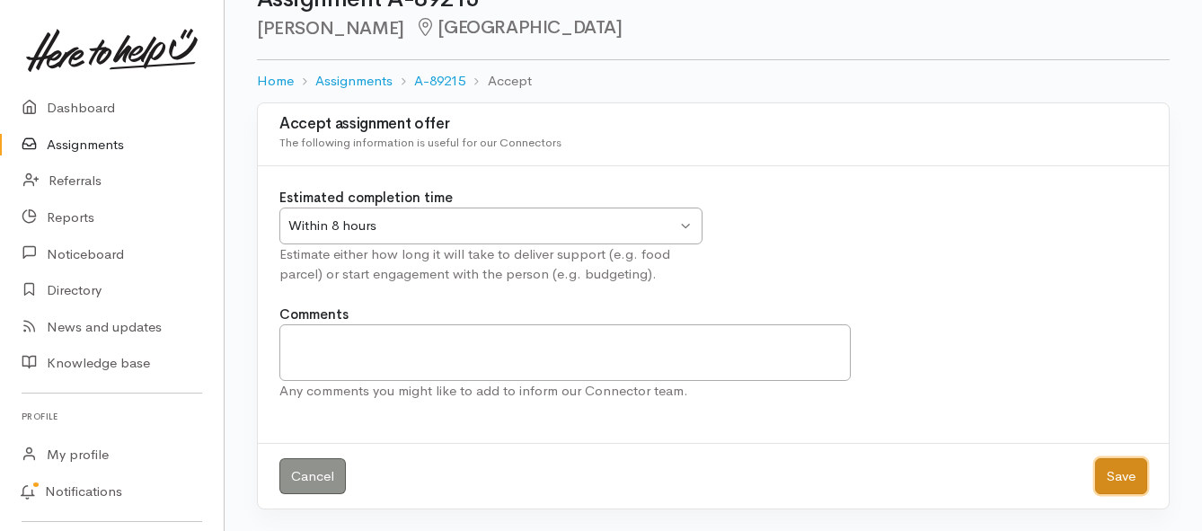
click at [1114, 475] on button "Save" at bounding box center [1121, 476] width 52 height 37
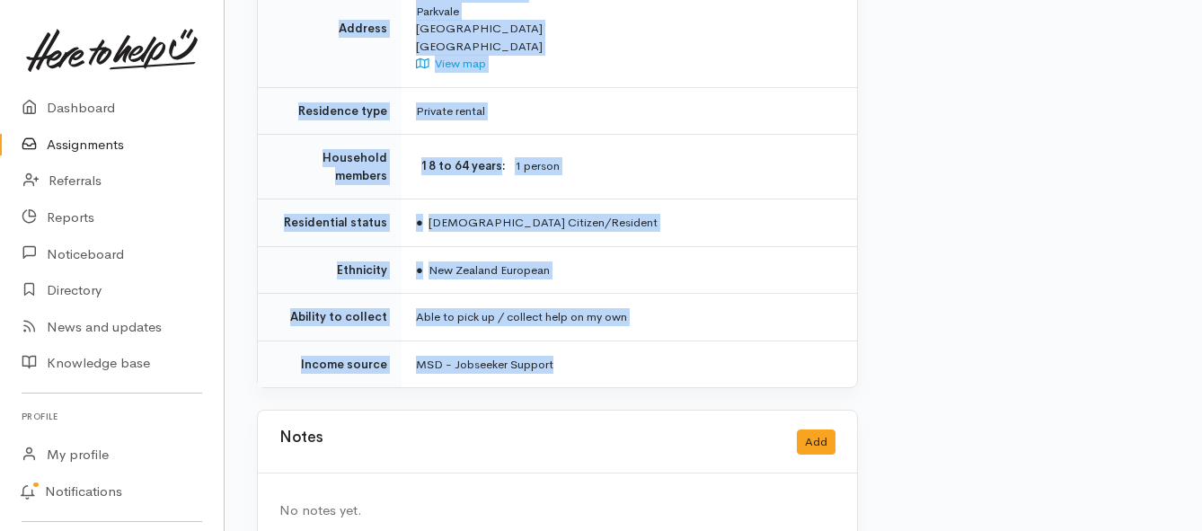
scroll to position [1235, 0]
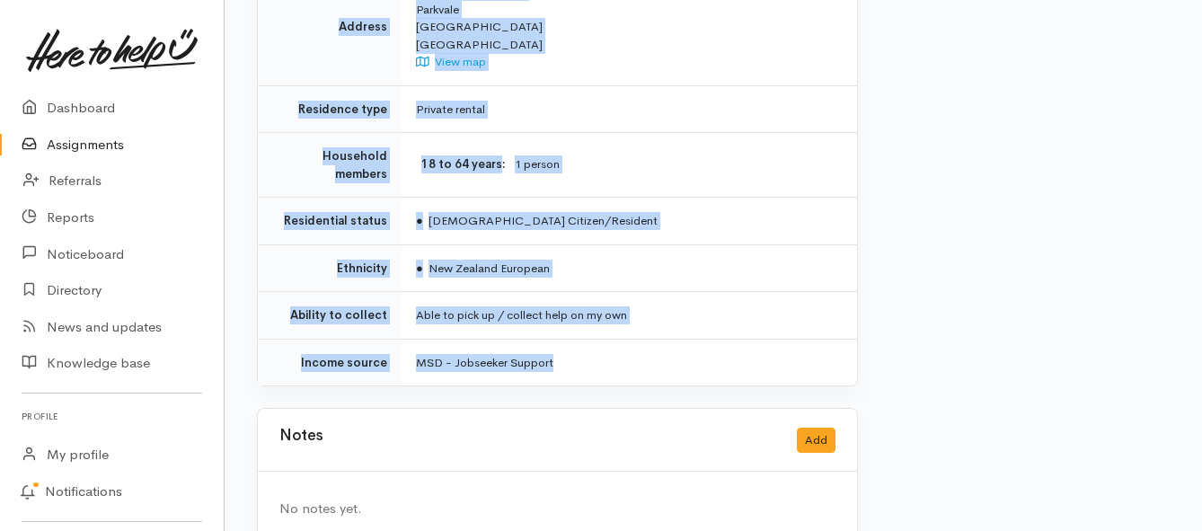
drag, startPoint x: 417, startPoint y: 145, endPoint x: 652, endPoint y: 340, distance: 305.6
copy div "**********"
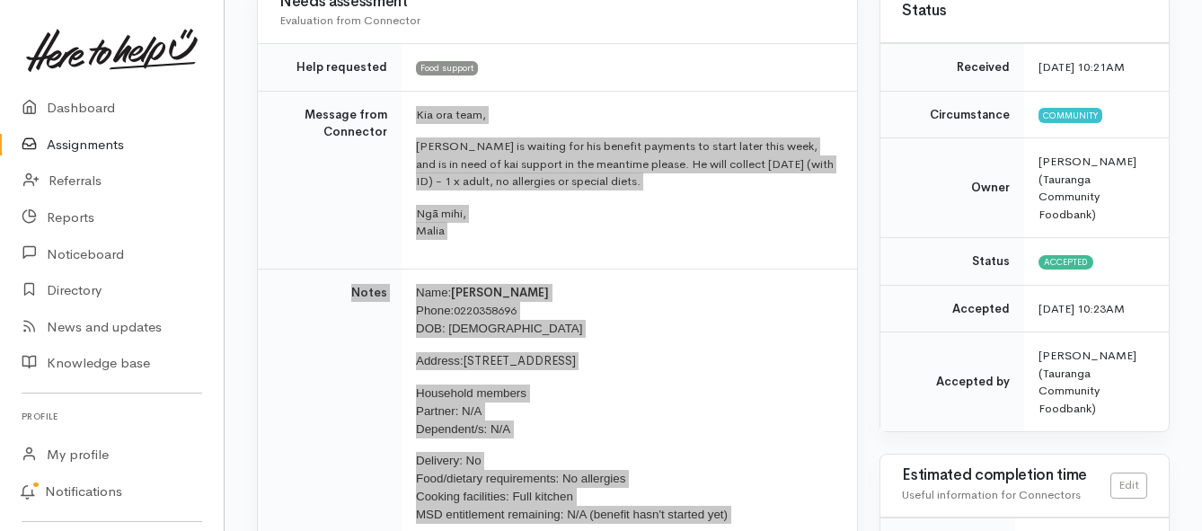
scroll to position [157, 0]
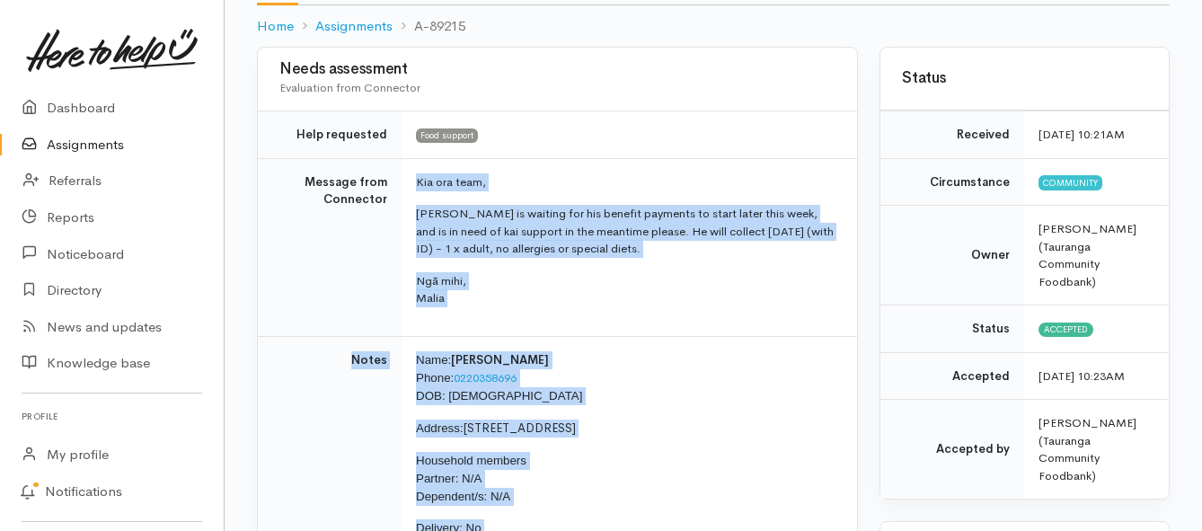
click at [71, 137] on link "Assignments" at bounding box center [112, 145] width 224 height 37
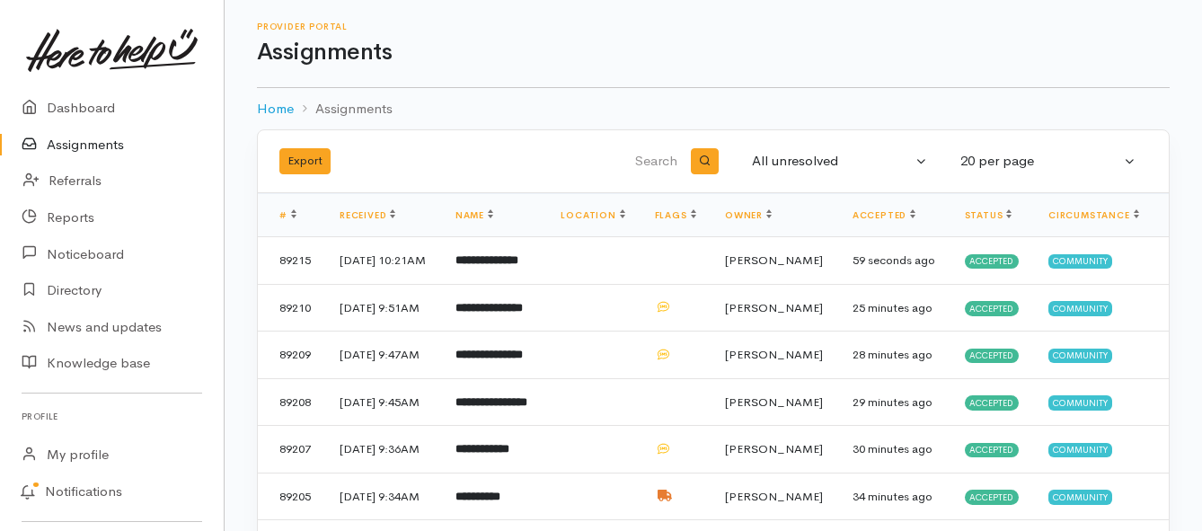
click at [123, 137] on link "Assignments" at bounding box center [112, 145] width 224 height 37
click at [493, 266] on b "**********" at bounding box center [479, 260] width 49 height 12
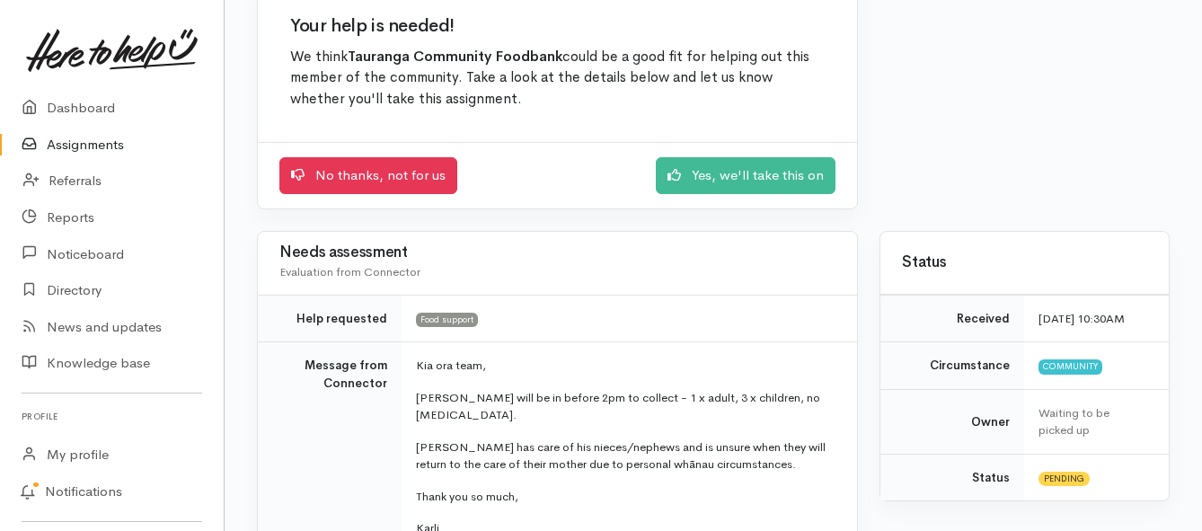
scroll to position [180, 0]
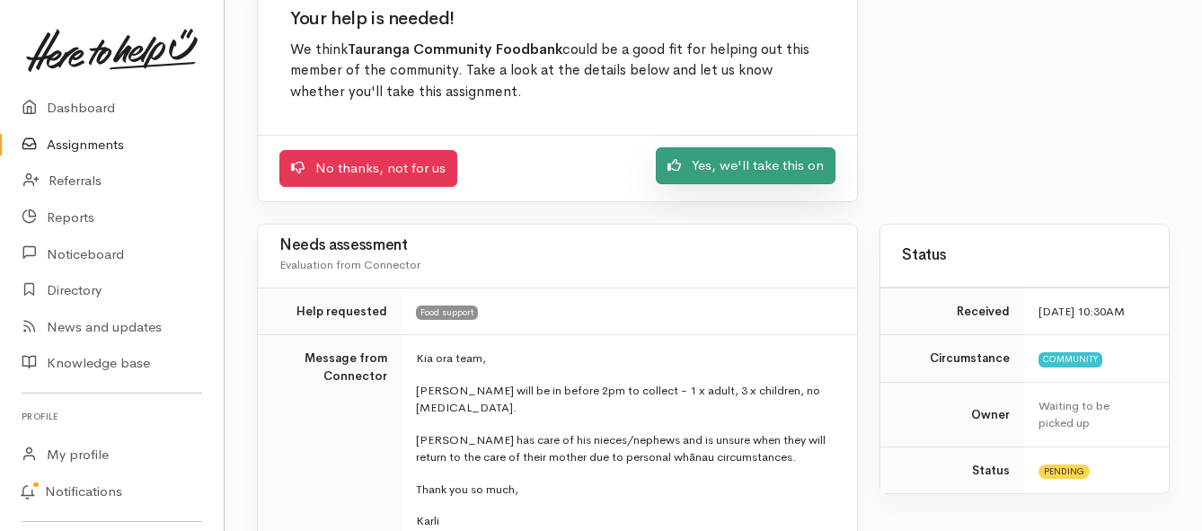
click at [706, 171] on link "Yes, we'll take this on" at bounding box center [746, 165] width 180 height 37
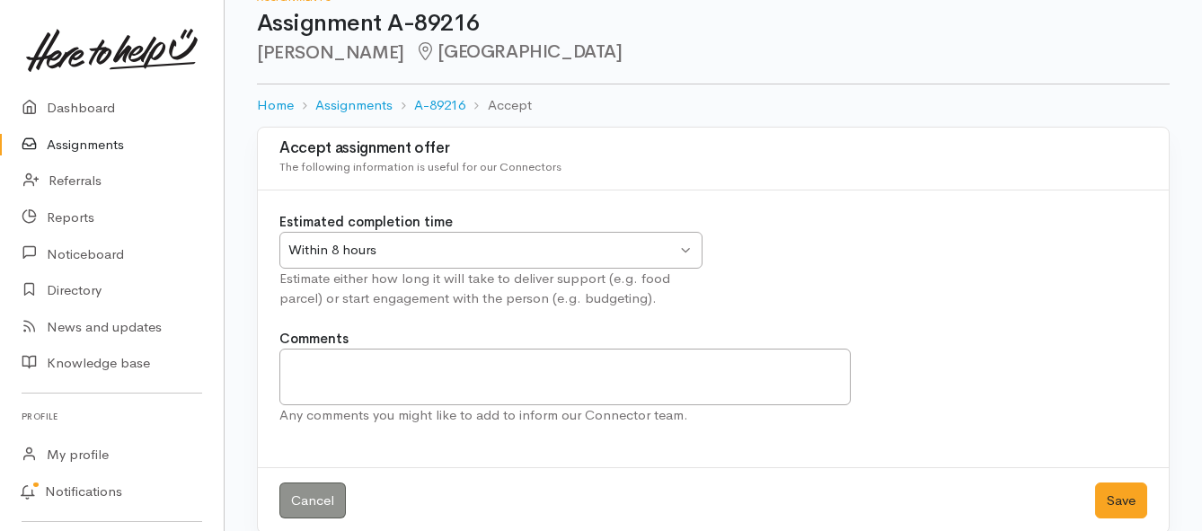
scroll to position [53, 0]
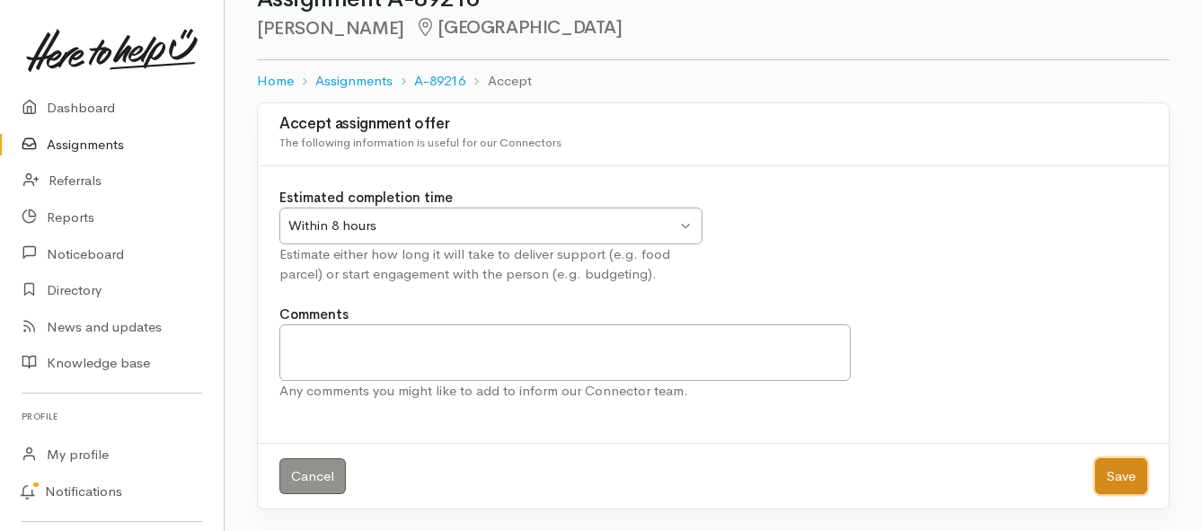
click at [1119, 471] on button "Save" at bounding box center [1121, 476] width 52 height 37
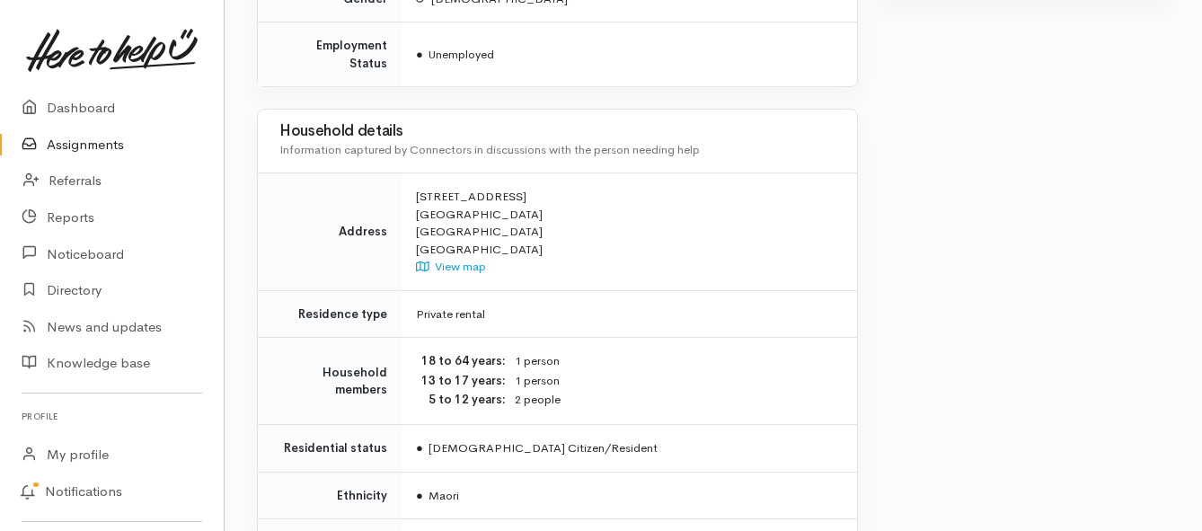
scroll to position [1258, 0]
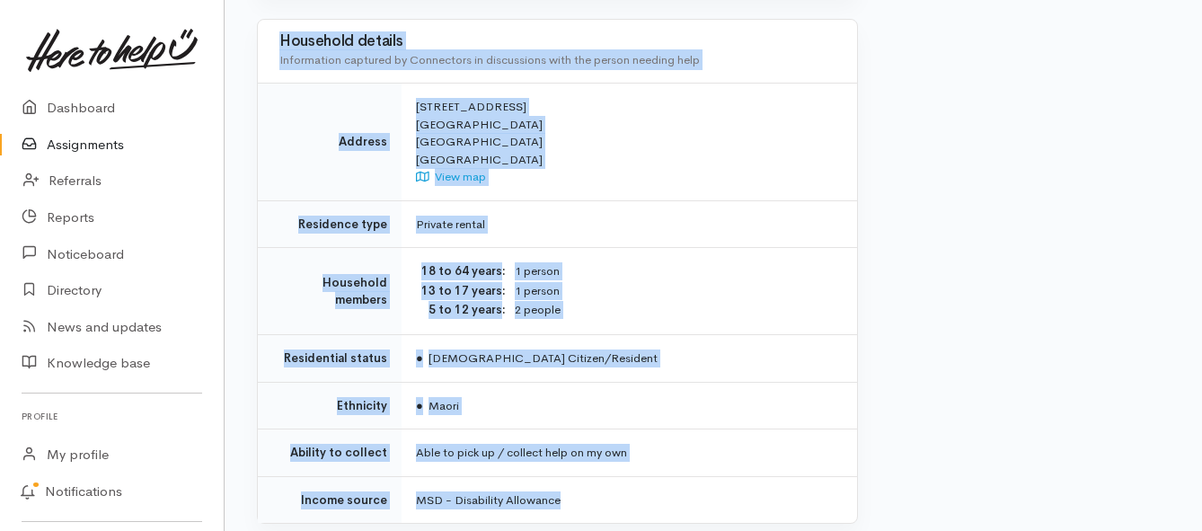
drag, startPoint x: 417, startPoint y: 232, endPoint x: 623, endPoint y: 430, distance: 286.6
copy div "**********"
click at [67, 147] on link "Assignments" at bounding box center [112, 145] width 224 height 37
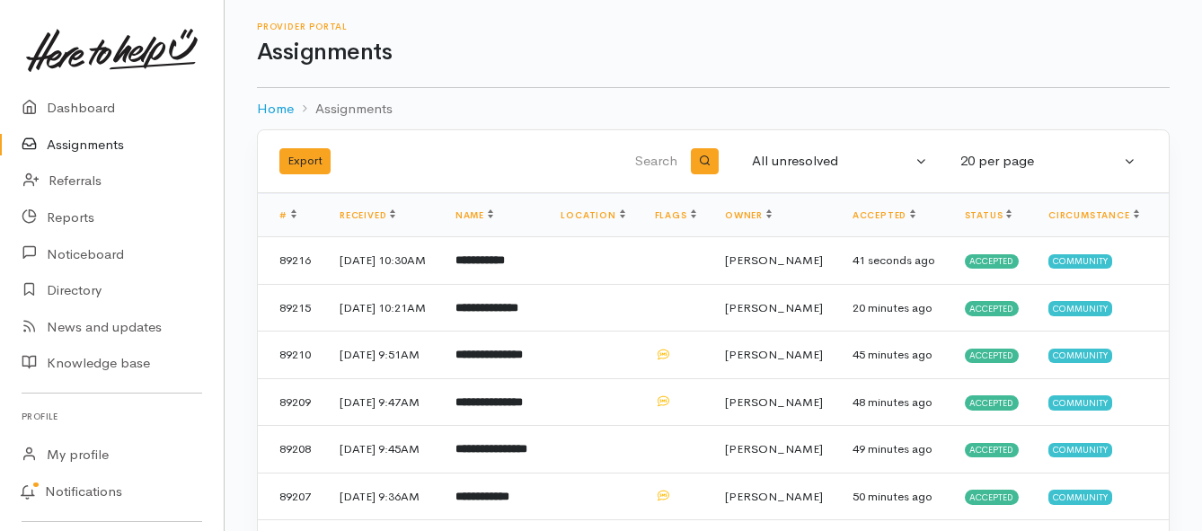
click at [111, 142] on link "Assignments" at bounding box center [112, 145] width 224 height 37
click at [105, 143] on link "Assignments" at bounding box center [112, 145] width 224 height 37
click at [62, 146] on link "Assignments" at bounding box center [112, 145] width 224 height 37
click at [84, 143] on link "Assignments" at bounding box center [112, 145] width 224 height 37
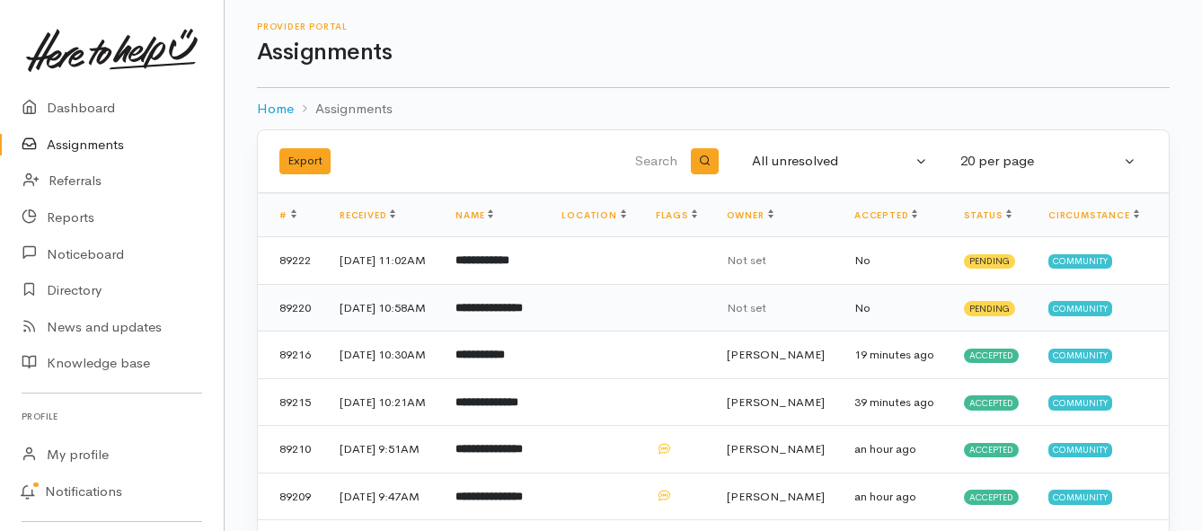
click at [523, 314] on b "**********" at bounding box center [488, 308] width 67 height 12
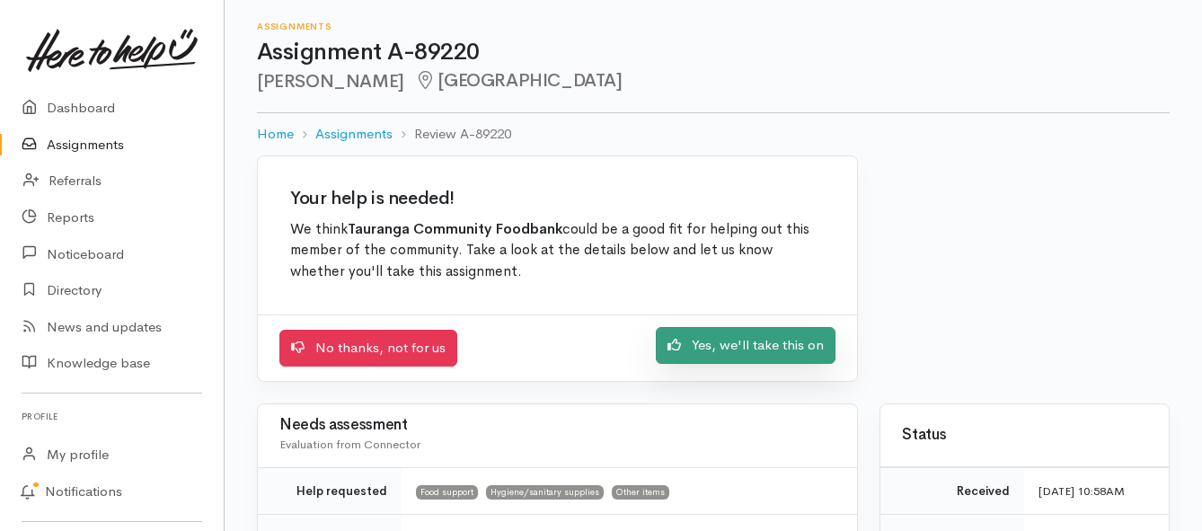
click at [710, 337] on link "Yes, we'll take this on" at bounding box center [746, 345] width 180 height 37
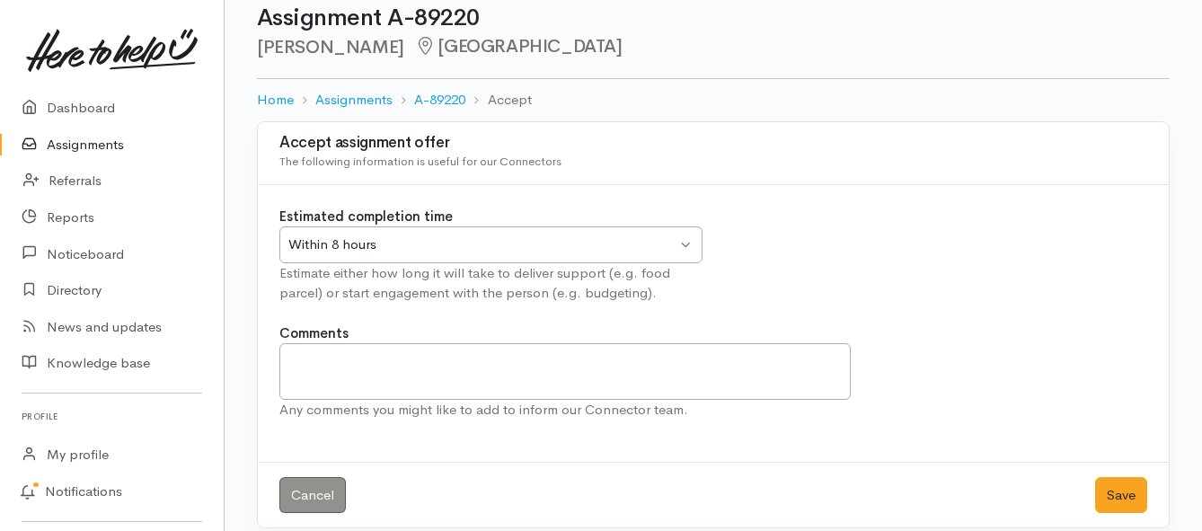
scroll to position [53, 0]
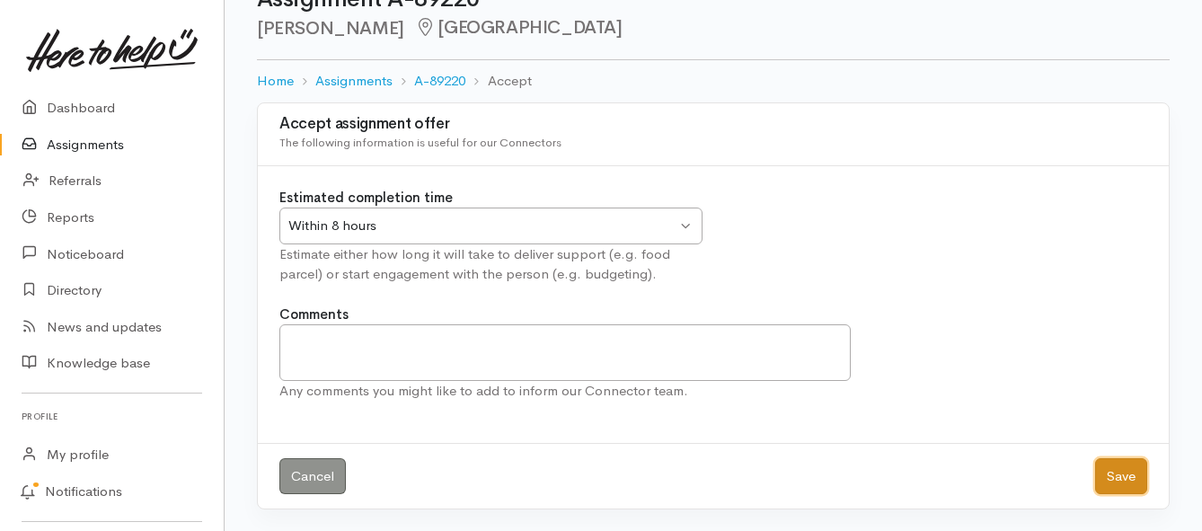
click at [1108, 473] on button "Save" at bounding box center [1121, 476] width 52 height 37
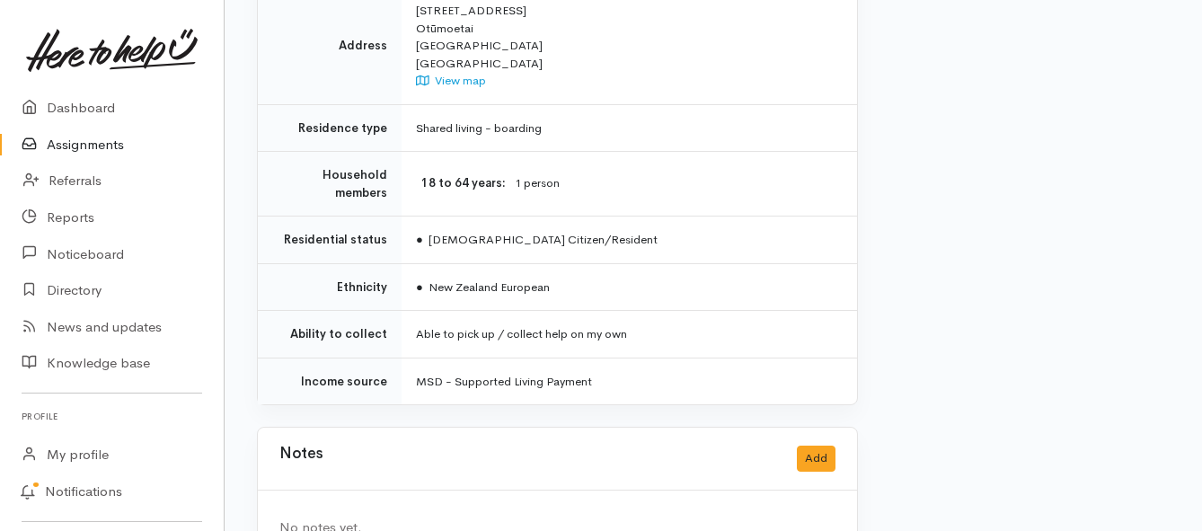
scroll to position [1234, 0]
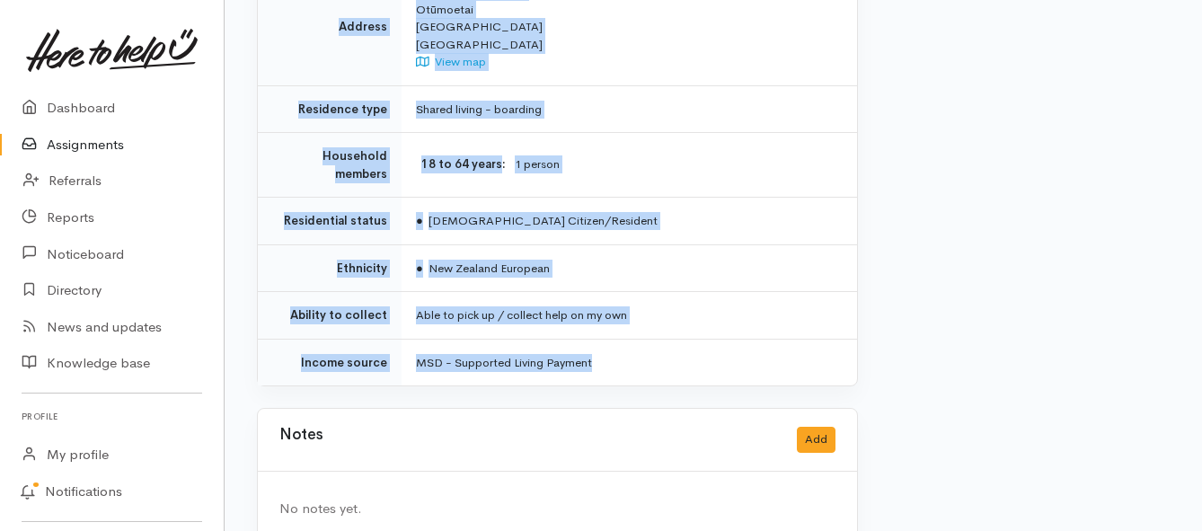
drag, startPoint x: 411, startPoint y: 136, endPoint x: 613, endPoint y: 316, distance: 271.1
copy div "**********"
click at [72, 141] on link "Assignments" at bounding box center [112, 145] width 224 height 37
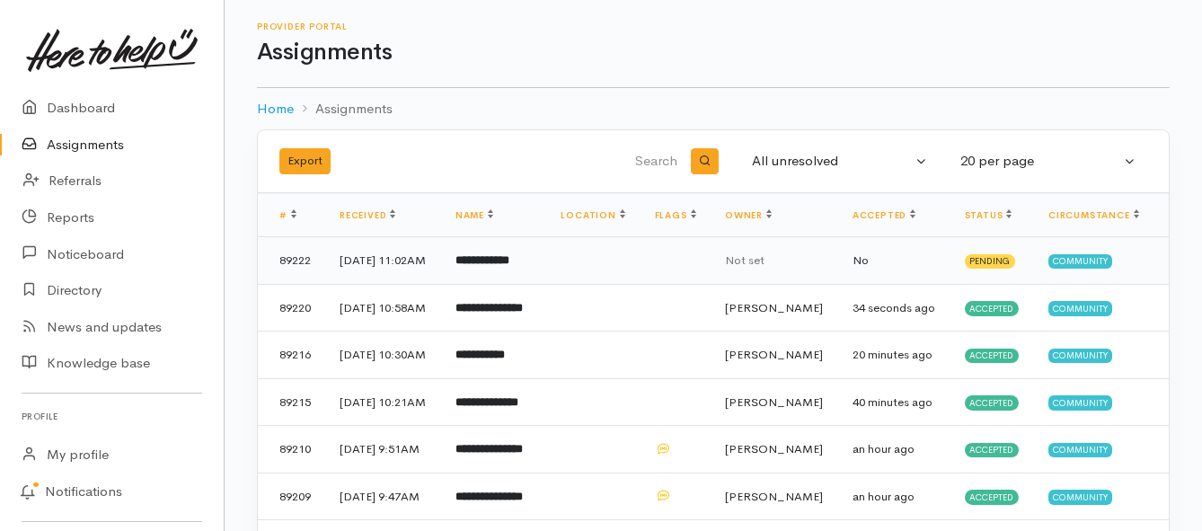
click at [509, 266] on b "**********" at bounding box center [482, 260] width 54 height 12
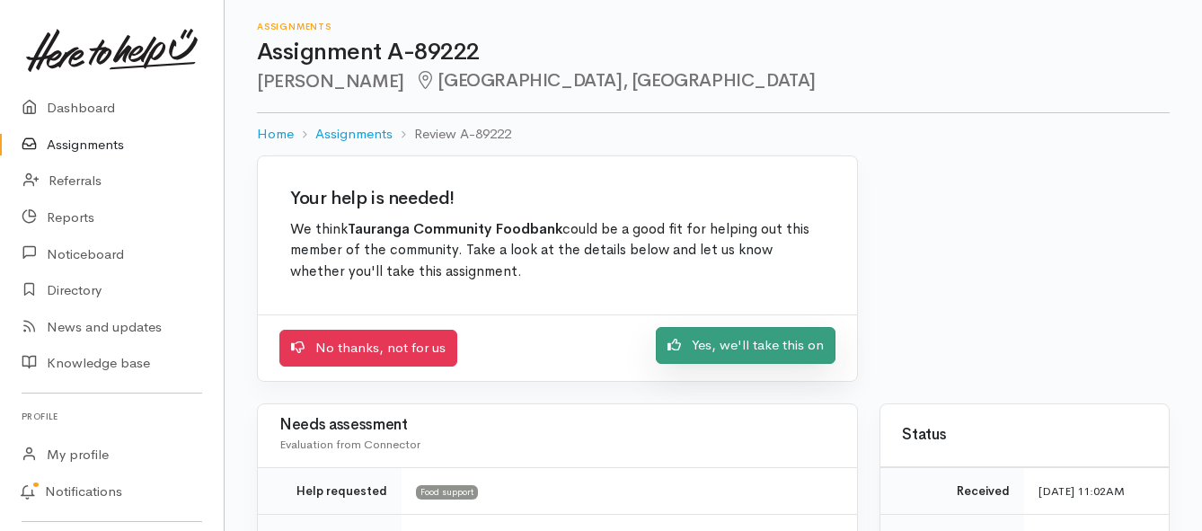
click at [713, 348] on link "Yes, we'll take this on" at bounding box center [746, 345] width 180 height 37
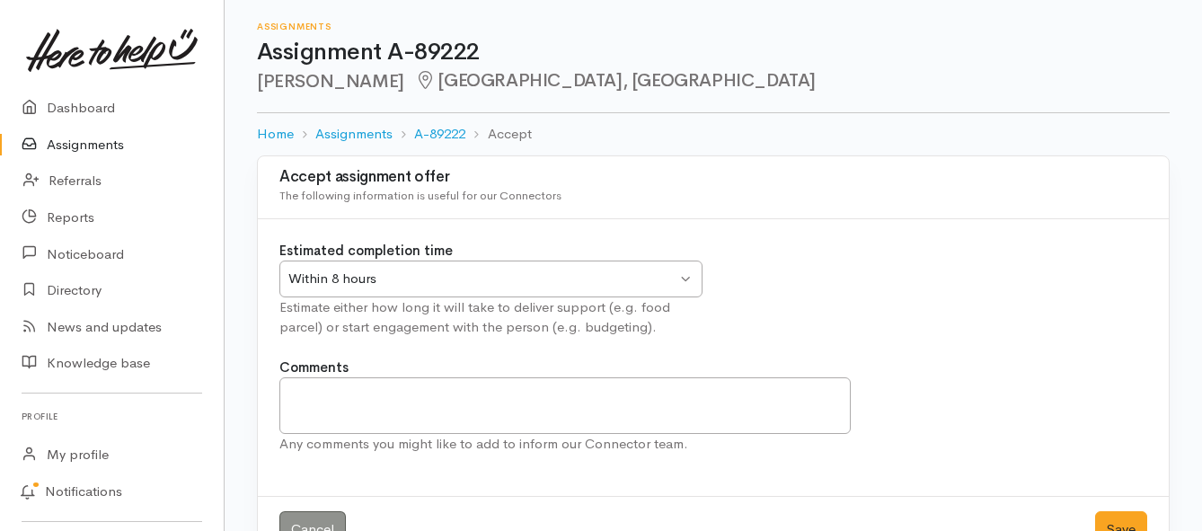
scroll to position [53, 0]
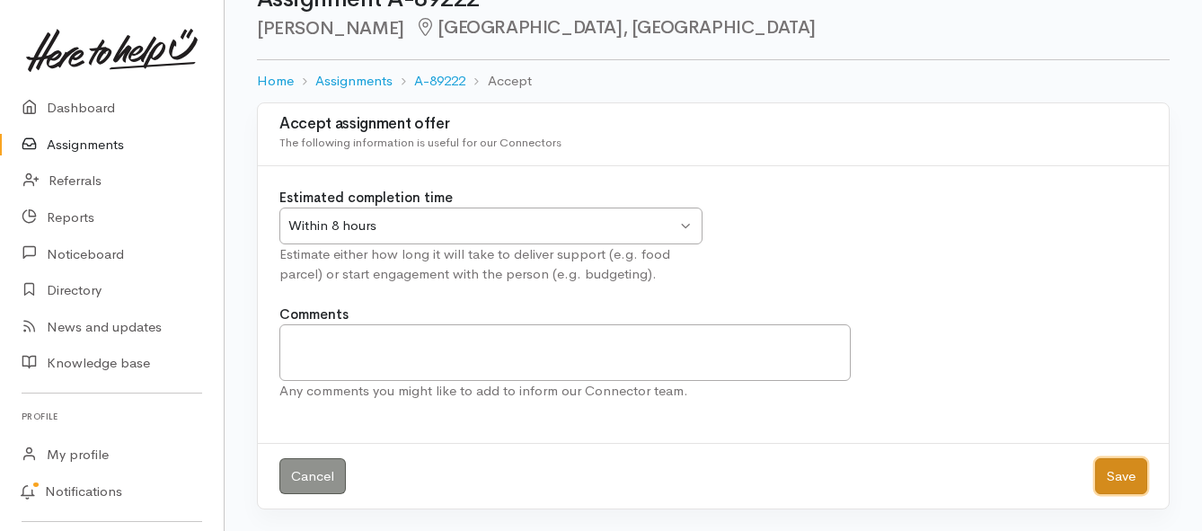
click at [1112, 472] on button "Save" at bounding box center [1121, 476] width 52 height 37
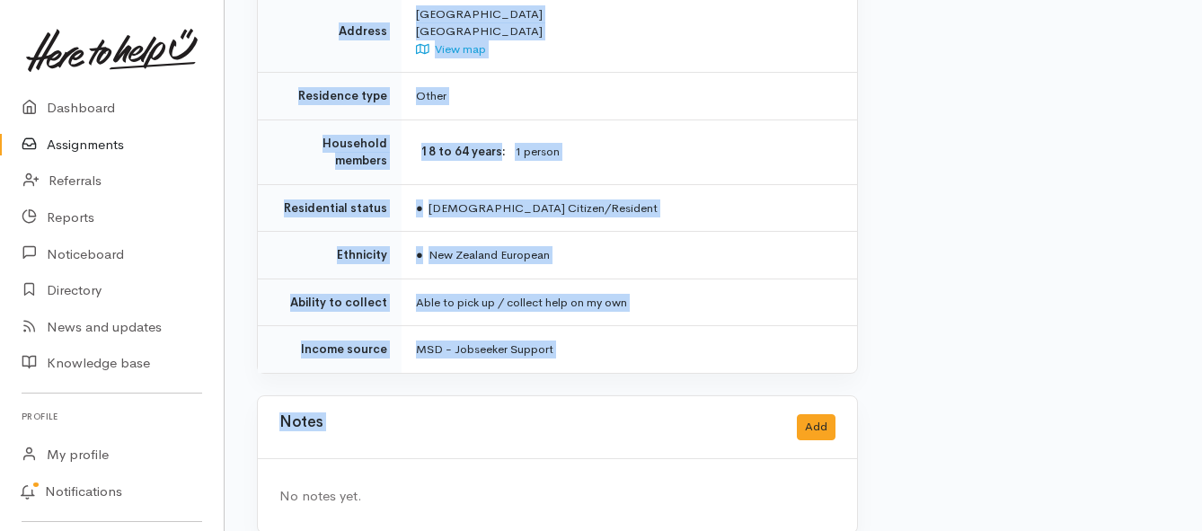
scroll to position [1335, 0]
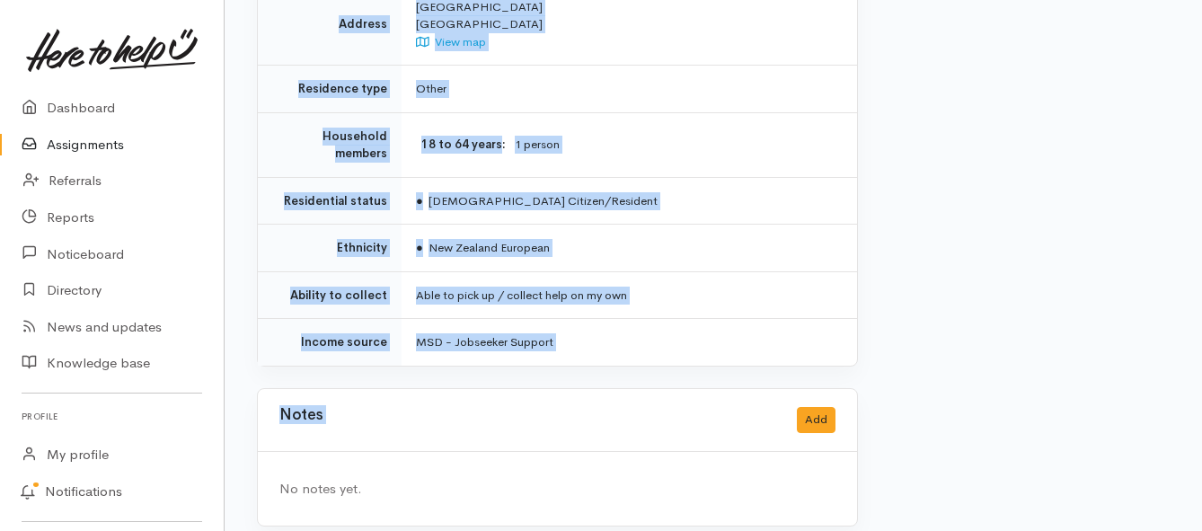
drag, startPoint x: 411, startPoint y: 249, endPoint x: 654, endPoint y: 358, distance: 266.2
click at [54, 140] on link "Assignments" at bounding box center [112, 145] width 224 height 37
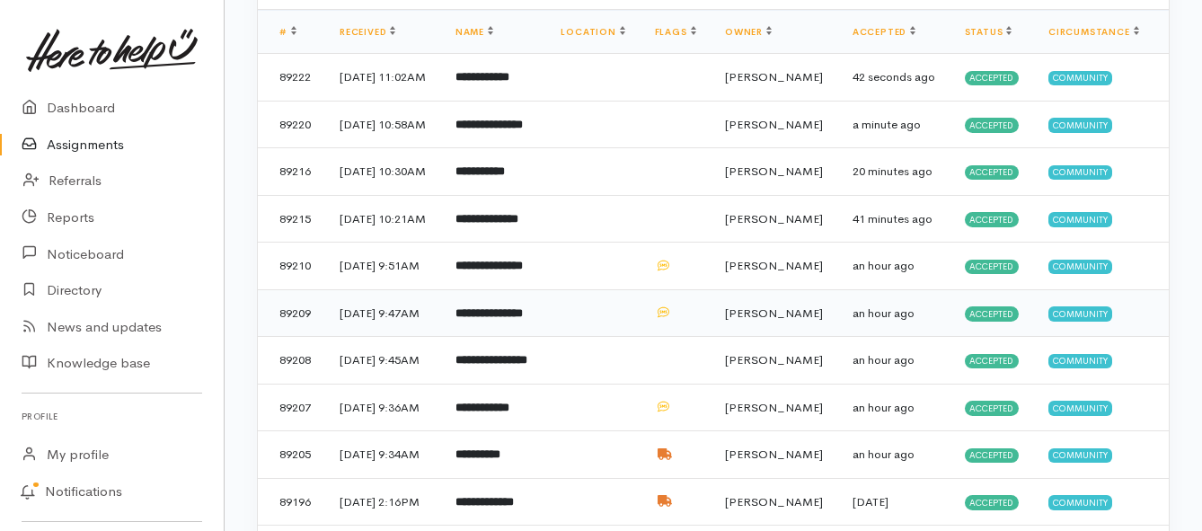
scroll to position [180, 0]
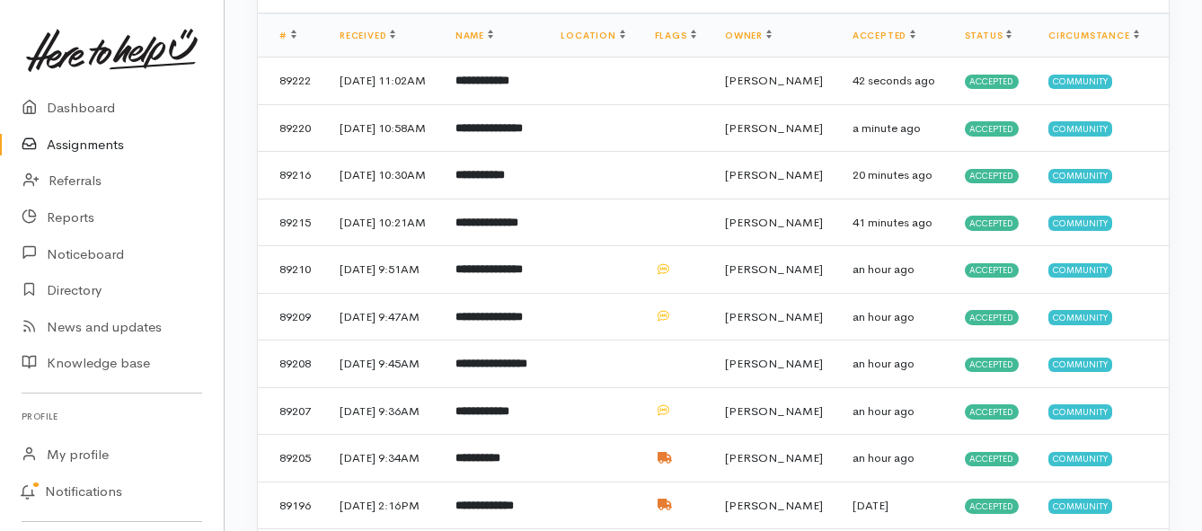
click at [107, 143] on link "Assignments" at bounding box center [112, 145] width 224 height 37
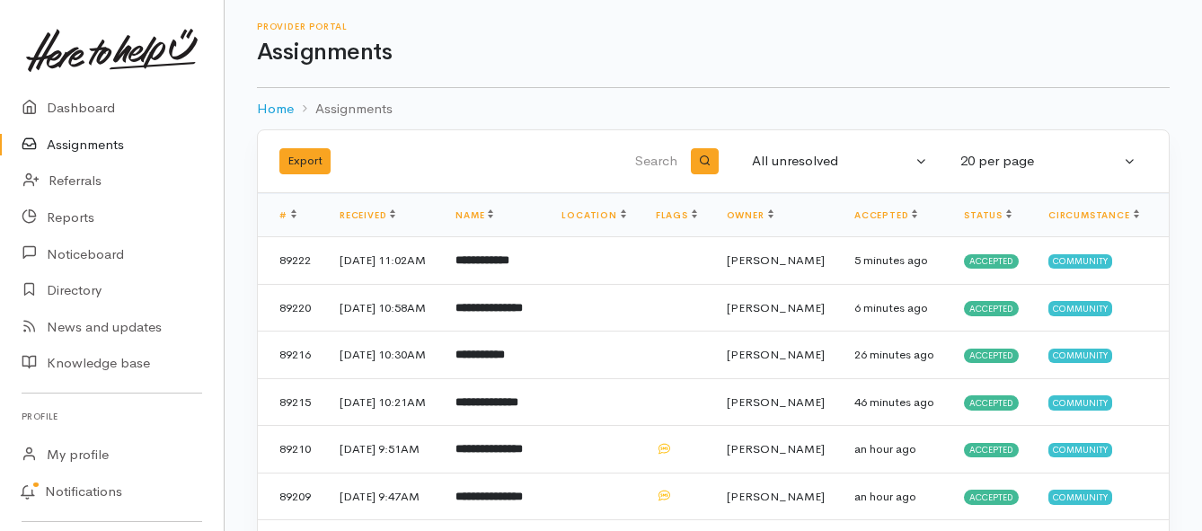
click at [74, 147] on link "Assignments" at bounding box center [112, 145] width 224 height 37
drag, startPoint x: 510, startPoint y: 266, endPoint x: 424, endPoint y: 251, distance: 87.6
click at [496, 266] on b "*********" at bounding box center [475, 260] width 40 height 12
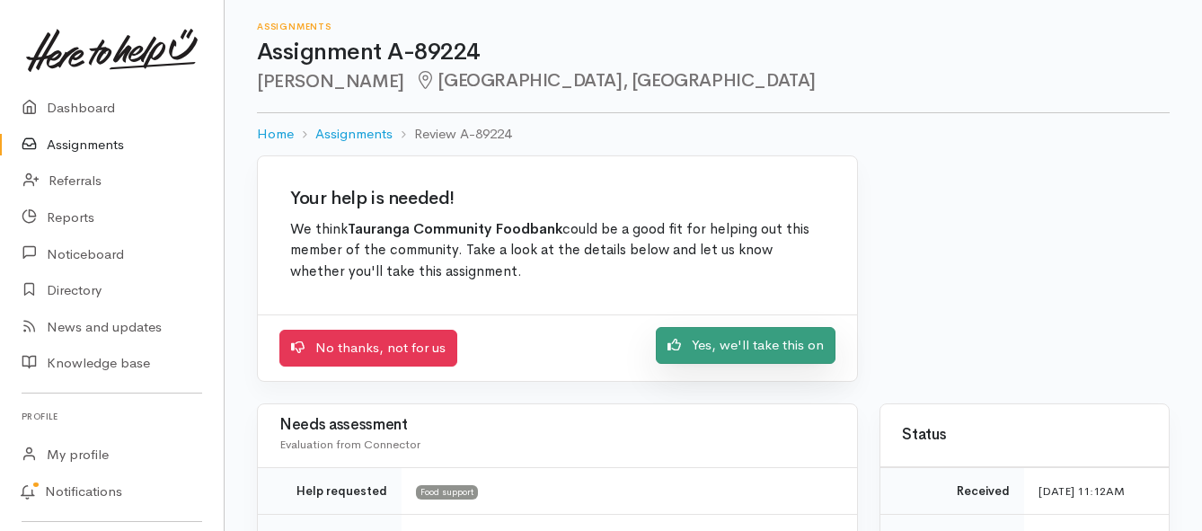
click at [672, 343] on icon at bounding box center [674, 345] width 13 height 12
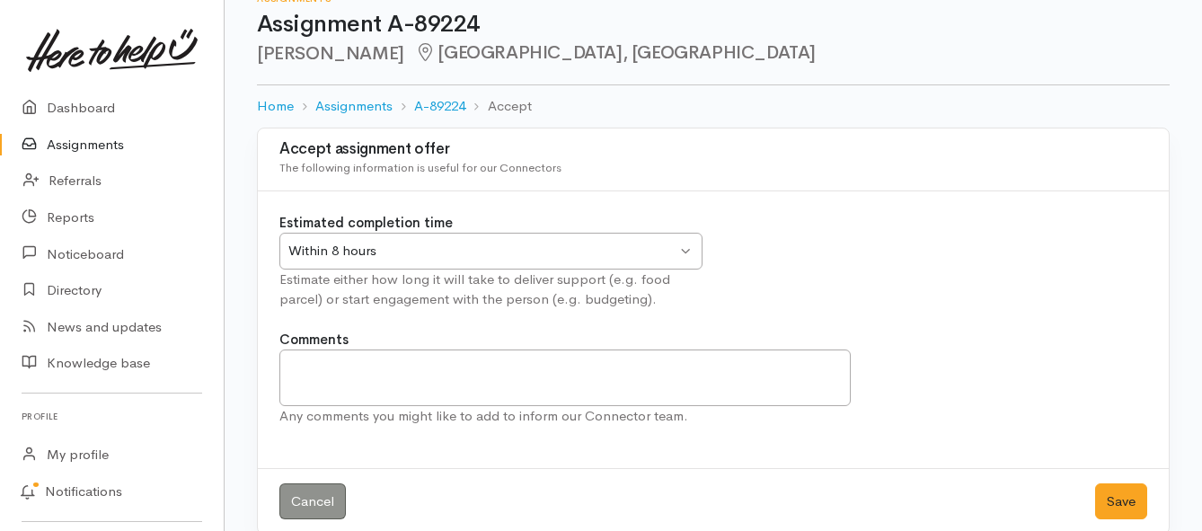
scroll to position [53, 0]
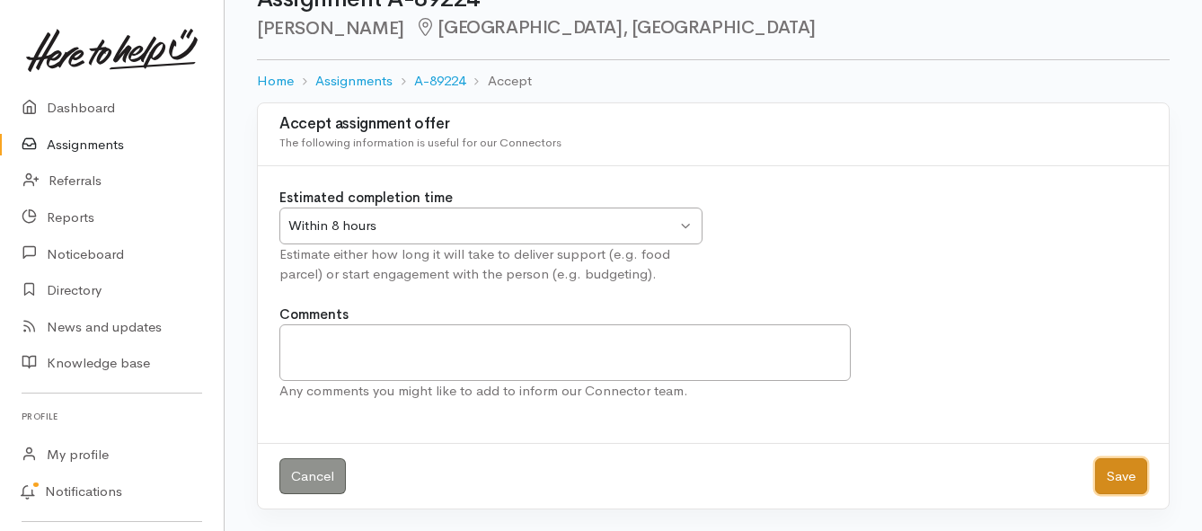
click at [1127, 482] on button "Save" at bounding box center [1121, 476] width 52 height 37
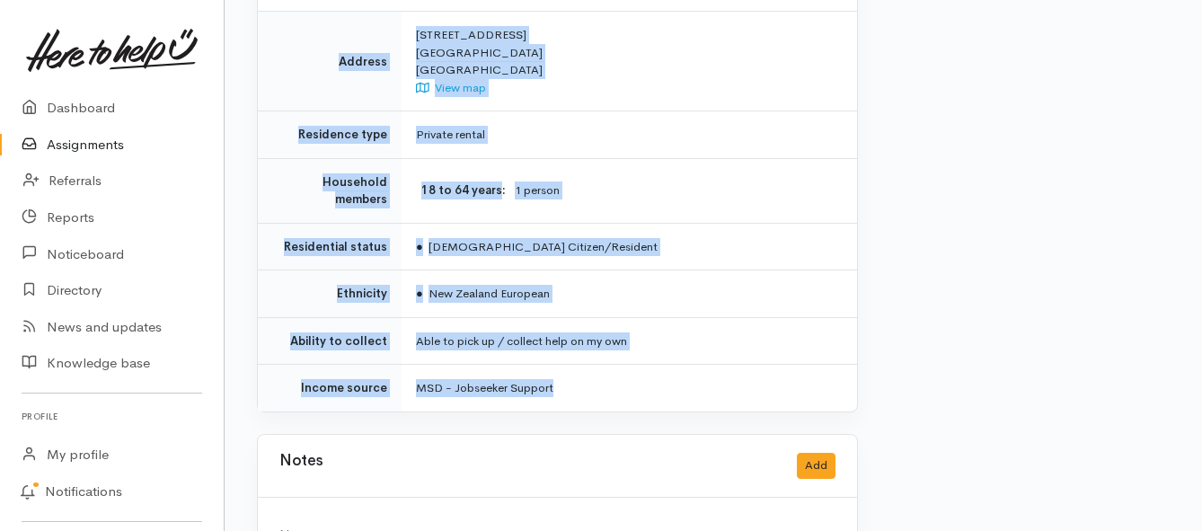
scroll to position [1258, 0]
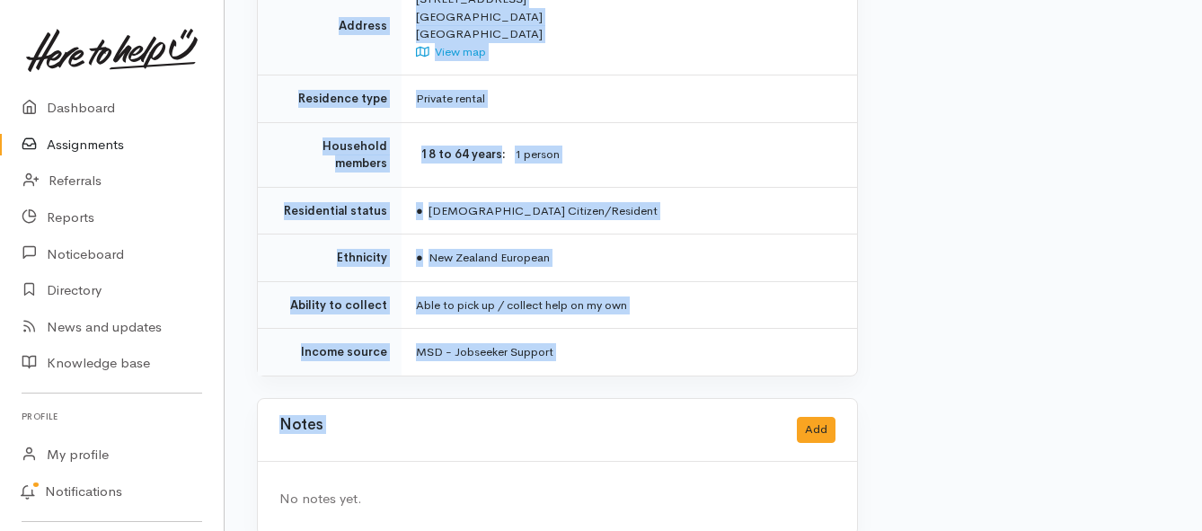
drag, startPoint x: 413, startPoint y: 249, endPoint x: 622, endPoint y: 363, distance: 237.6
copy div "**********"
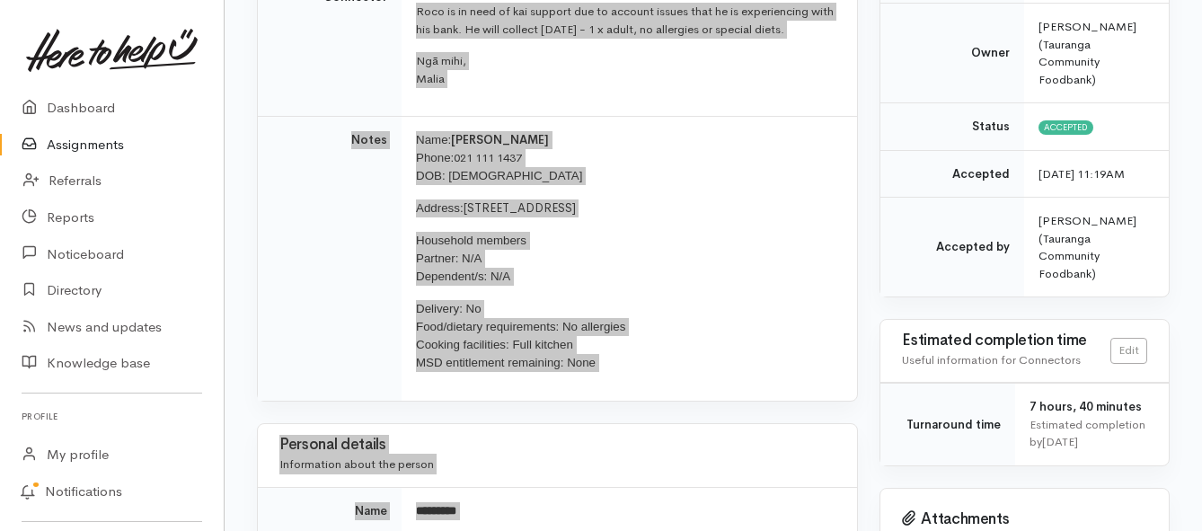
scroll to position [180, 0]
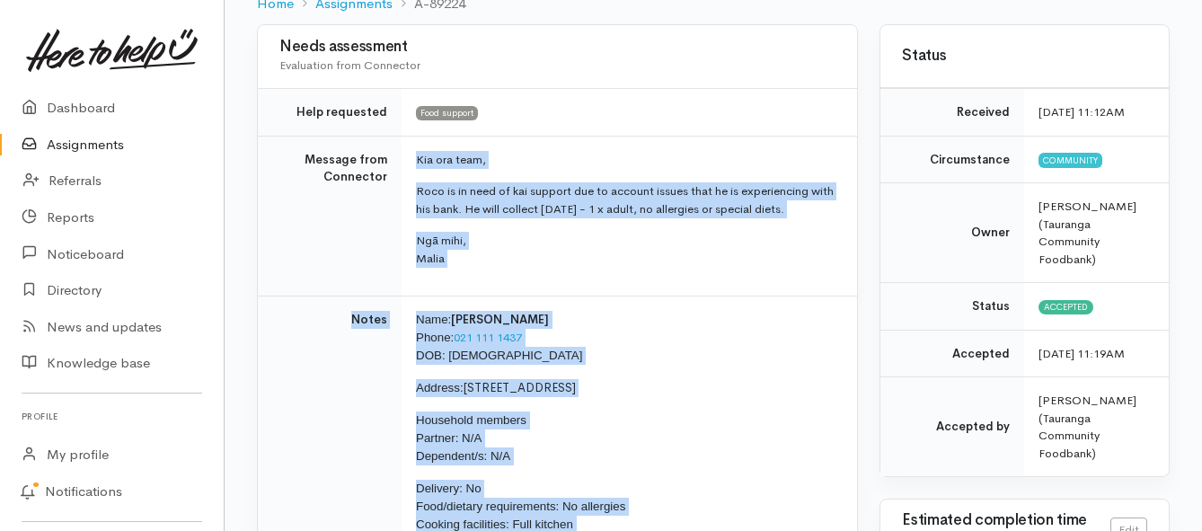
click at [80, 145] on link "Assignments" at bounding box center [112, 145] width 224 height 37
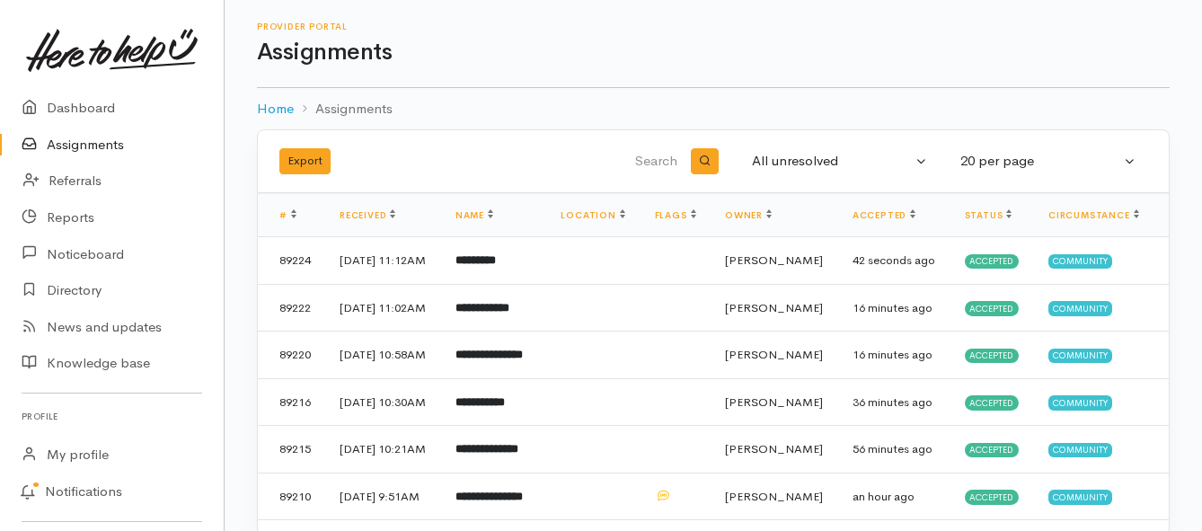
click at [107, 143] on link "Assignments" at bounding box center [112, 145] width 224 height 37
click at [491, 266] on b "**********" at bounding box center [484, 260] width 58 height 12
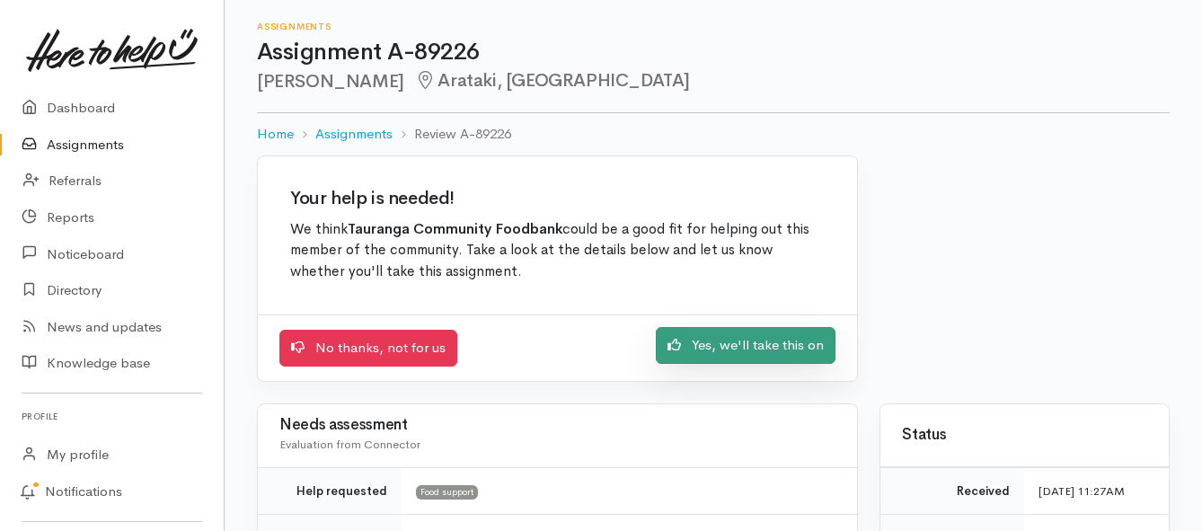
click at [746, 347] on link "Yes, we'll take this on" at bounding box center [746, 345] width 180 height 37
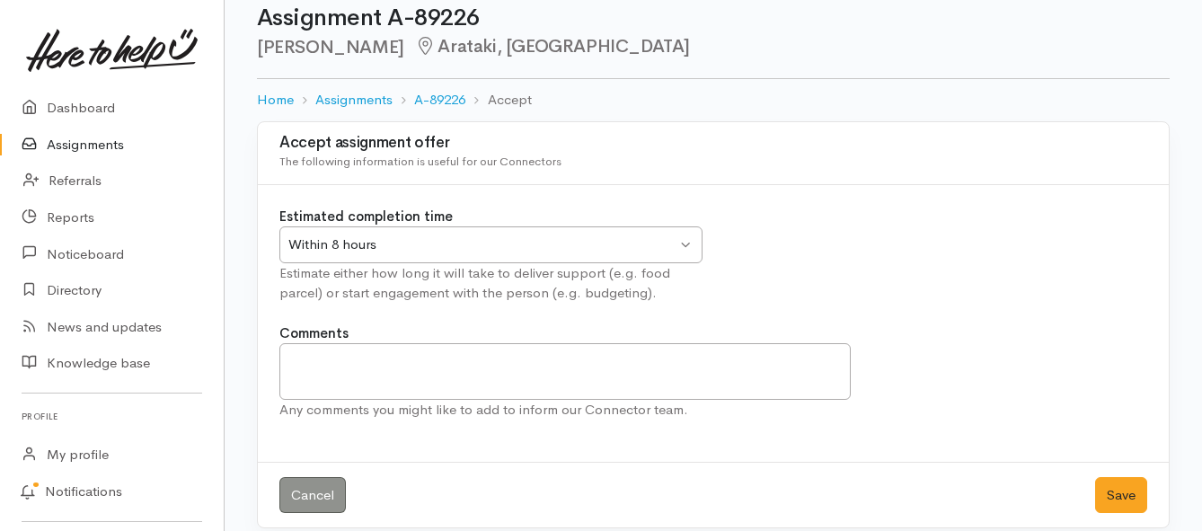
scroll to position [53, 0]
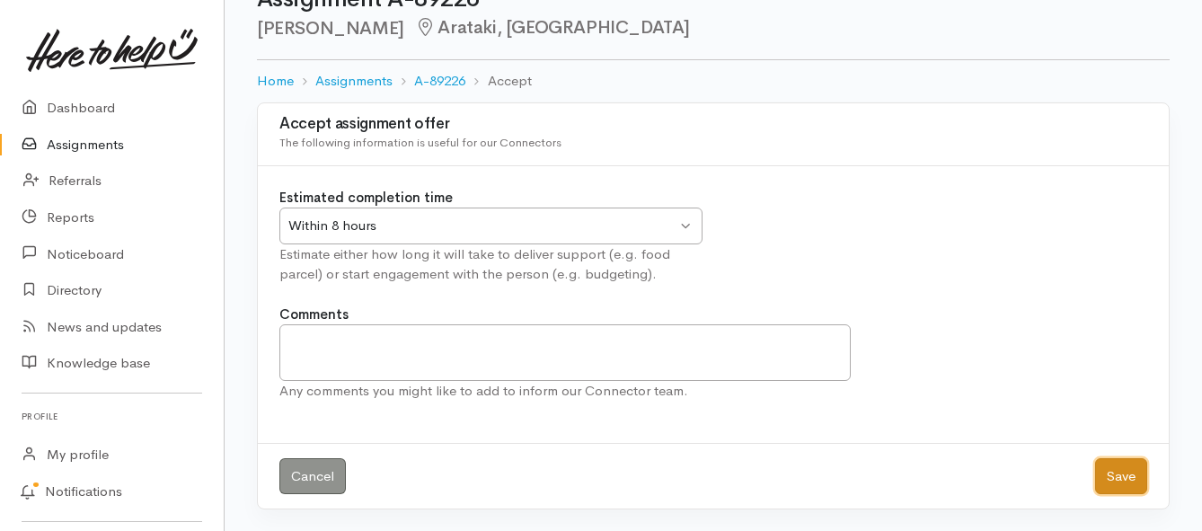
click at [1100, 480] on button "Save" at bounding box center [1121, 476] width 52 height 37
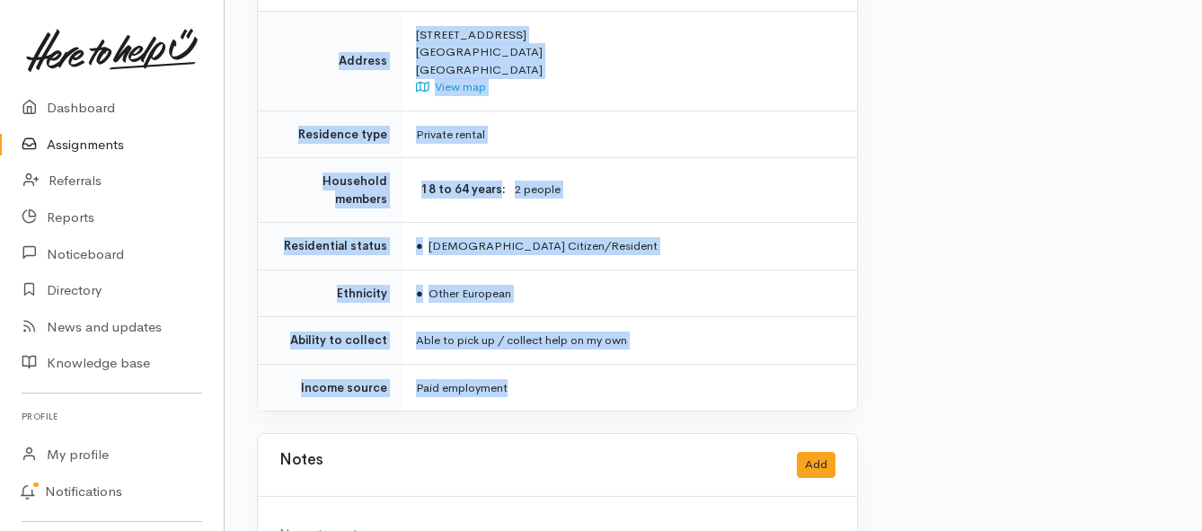
scroll to position [1348, 0]
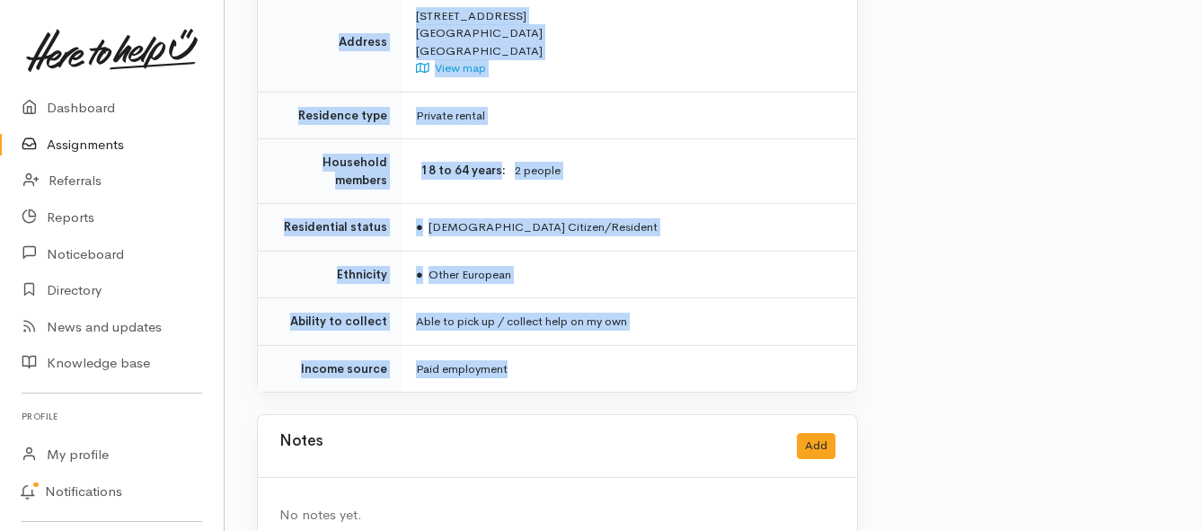
drag, startPoint x: 418, startPoint y: 228, endPoint x: 634, endPoint y: 349, distance: 247.7
copy div "**********"
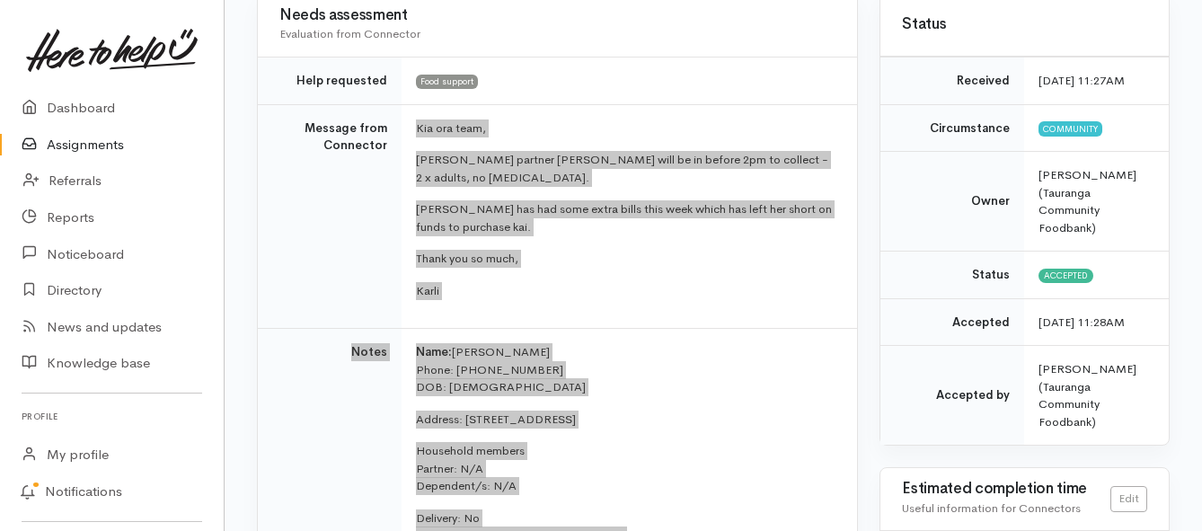
scroll to position [180, 0]
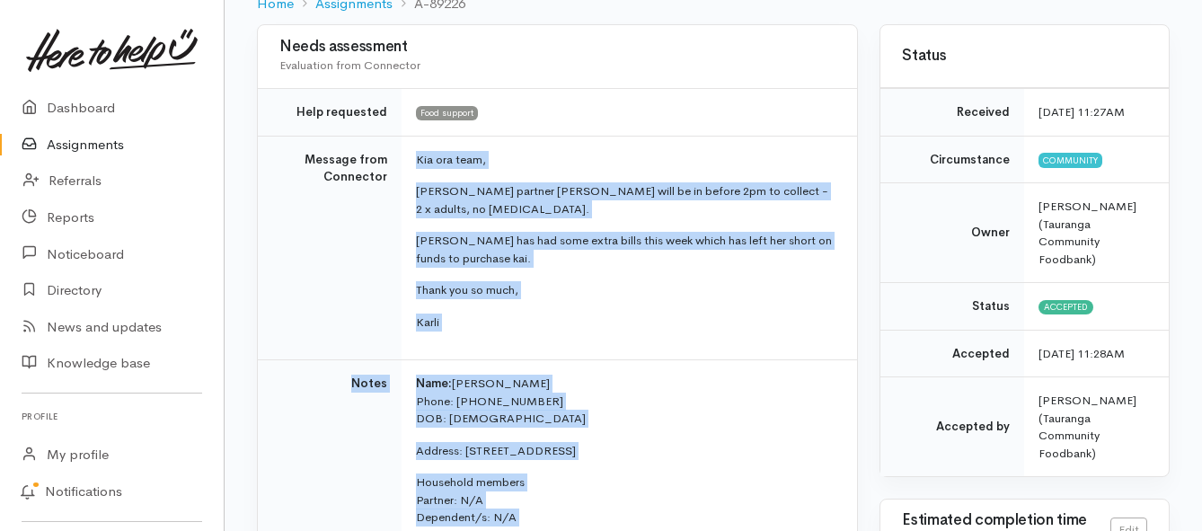
click at [73, 142] on link "Assignments" at bounding box center [112, 145] width 224 height 37
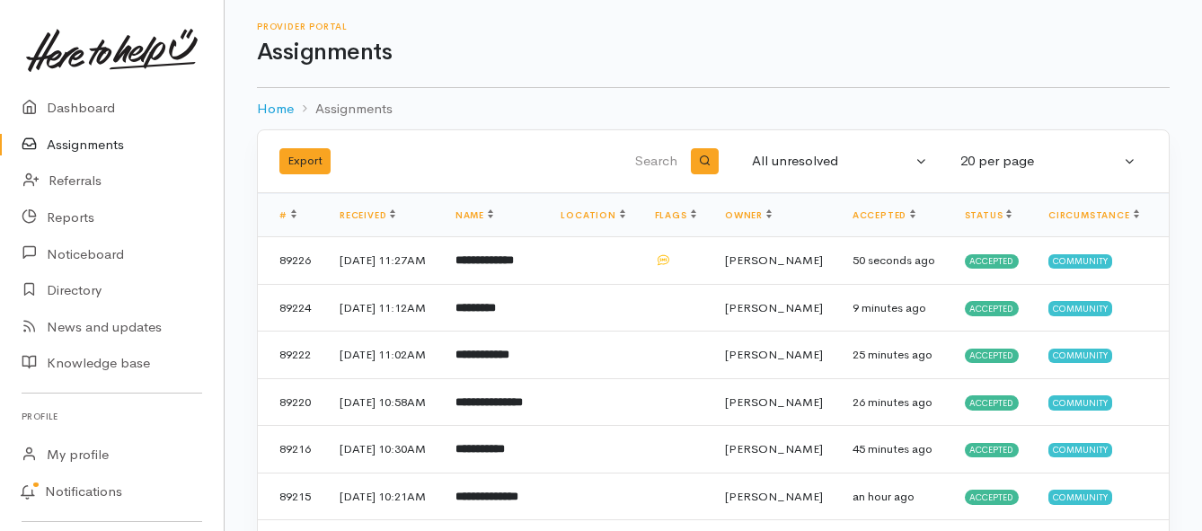
click at [74, 147] on link "Assignments" at bounding box center [112, 145] width 224 height 37
click at [91, 148] on link "Assignments" at bounding box center [112, 145] width 224 height 37
click at [495, 266] on b "**********" at bounding box center [479, 260] width 49 height 12
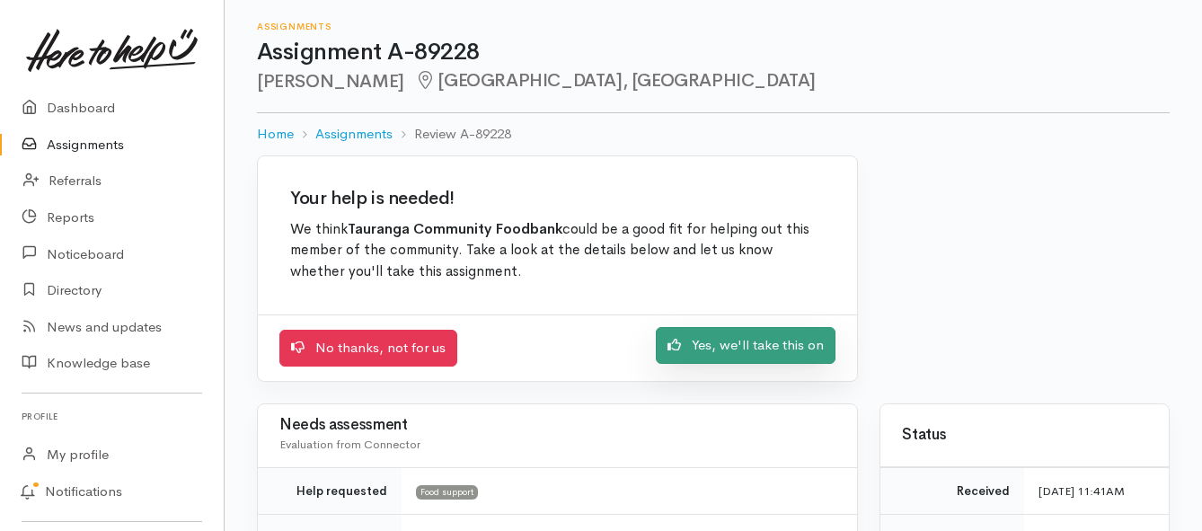
click at [721, 349] on link "Yes, we'll take this on" at bounding box center [746, 345] width 180 height 37
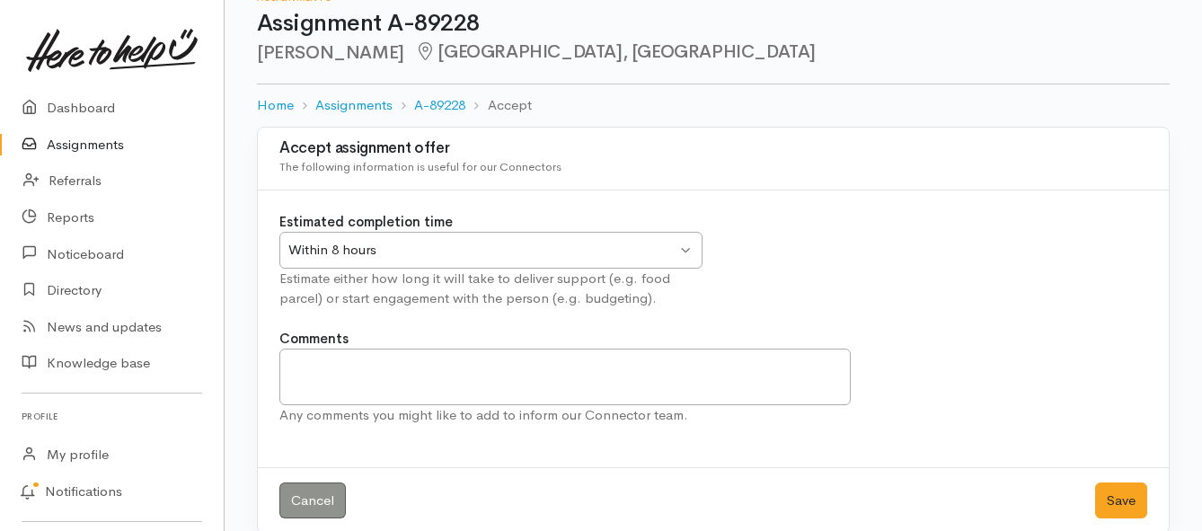
scroll to position [53, 0]
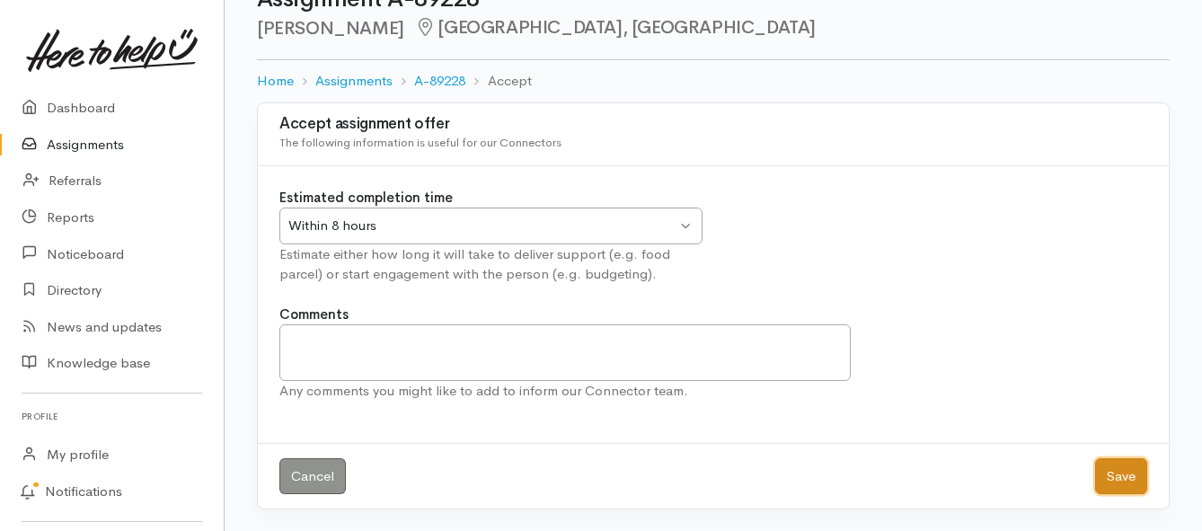
click at [1110, 479] on button "Save" at bounding box center [1121, 476] width 52 height 37
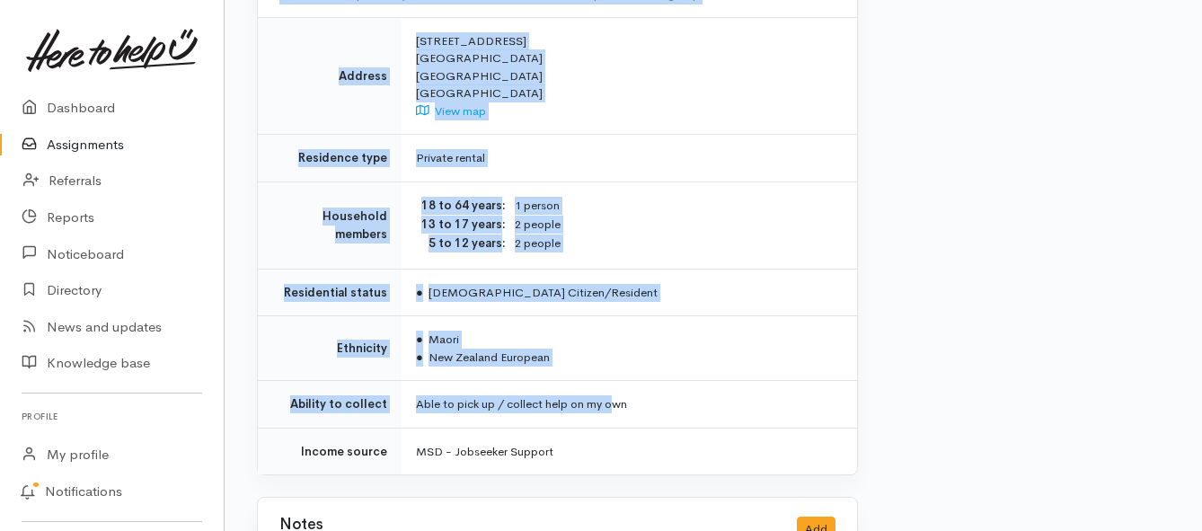
scroll to position [1527, 0]
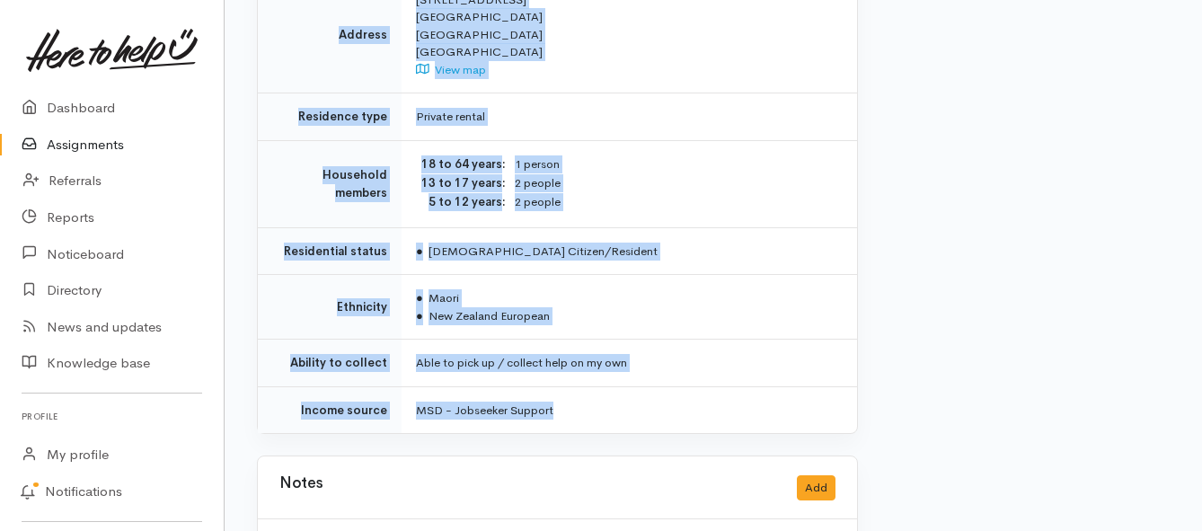
drag, startPoint x: 415, startPoint y: 228, endPoint x: 613, endPoint y: 364, distance: 239.7
copy div "**********"
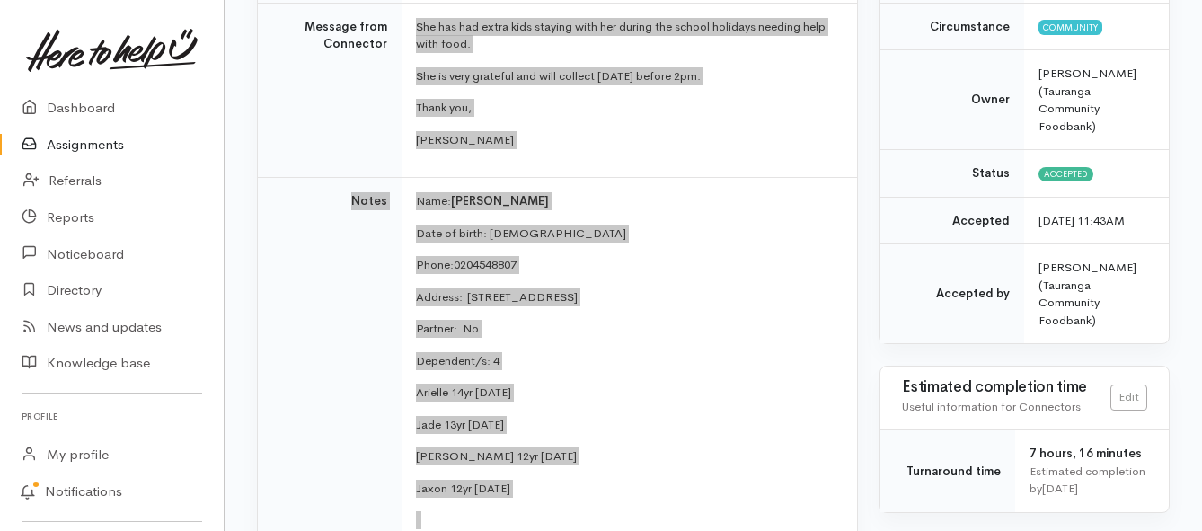
scroll to position [270, 0]
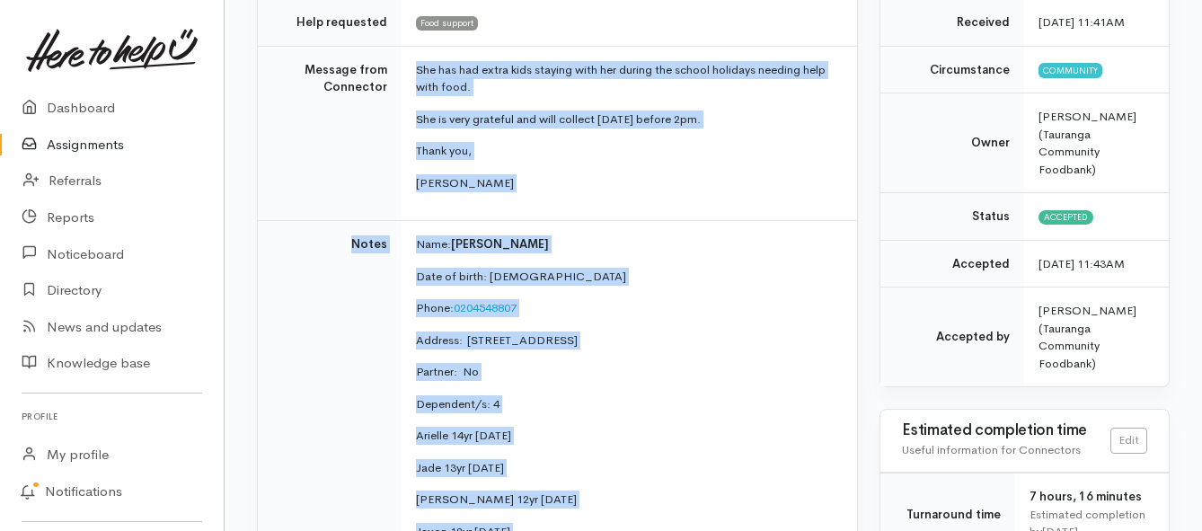
click at [51, 140] on link "Assignments" at bounding box center [112, 145] width 224 height 37
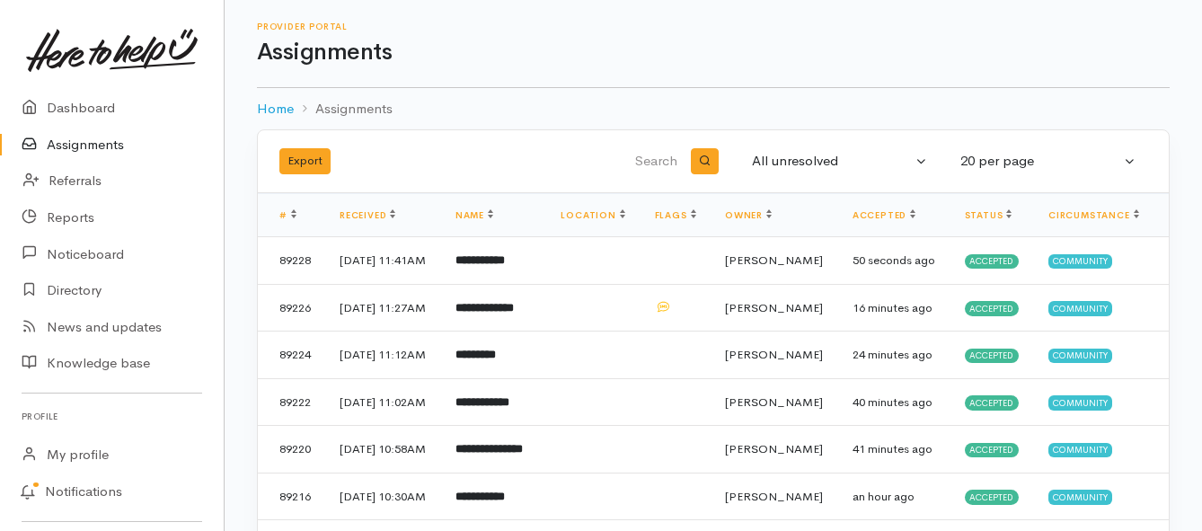
click at [96, 142] on link "Assignments" at bounding box center [112, 145] width 224 height 37
click at [99, 146] on link "Assignments" at bounding box center [112, 145] width 224 height 37
click at [500, 266] on b "**********" at bounding box center [477, 260] width 45 height 12
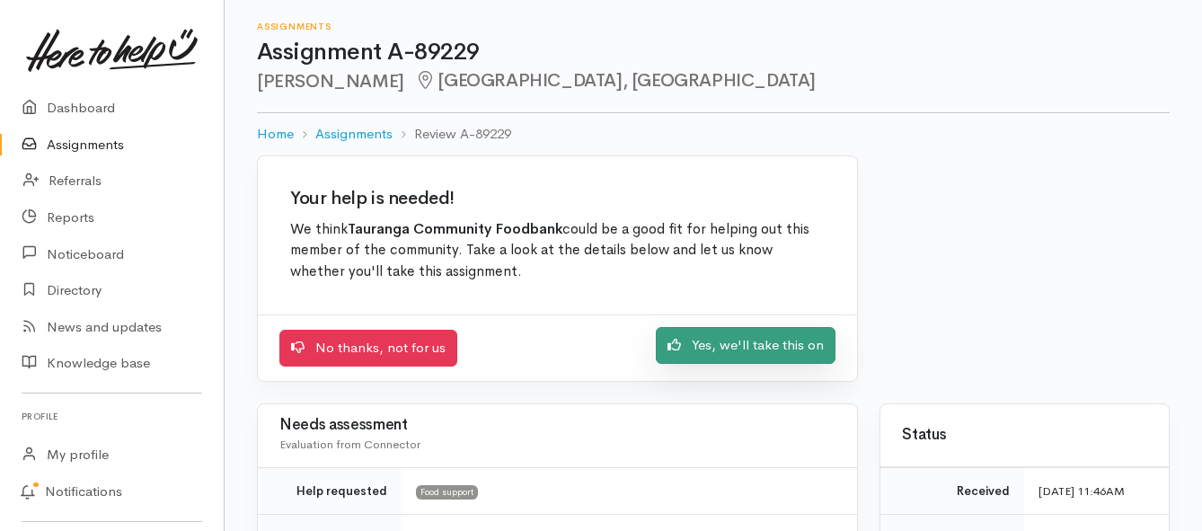
click at [703, 349] on link "Yes, we'll take this on" at bounding box center [746, 345] width 180 height 37
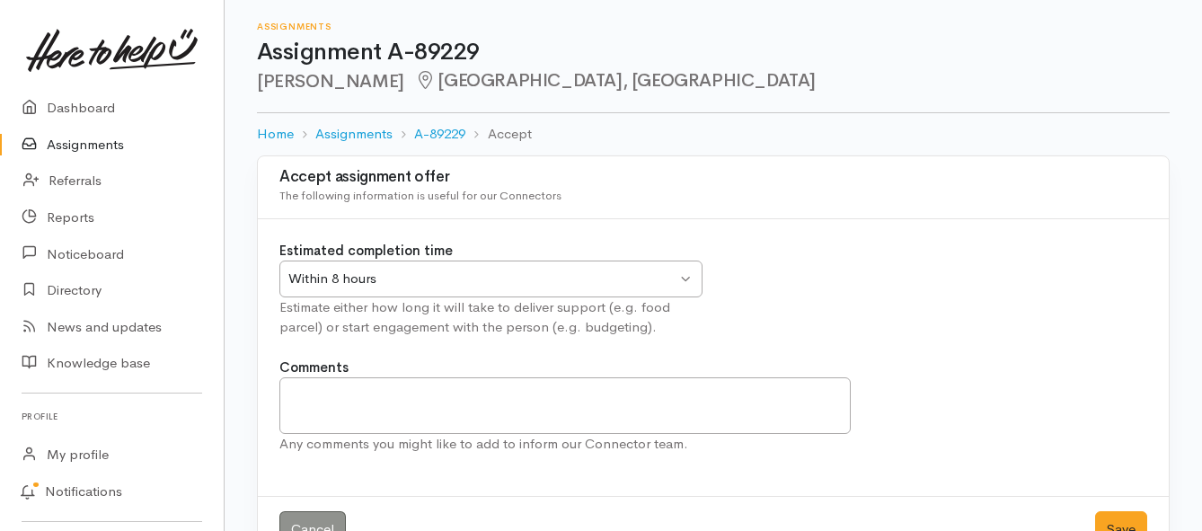
scroll to position [53, 0]
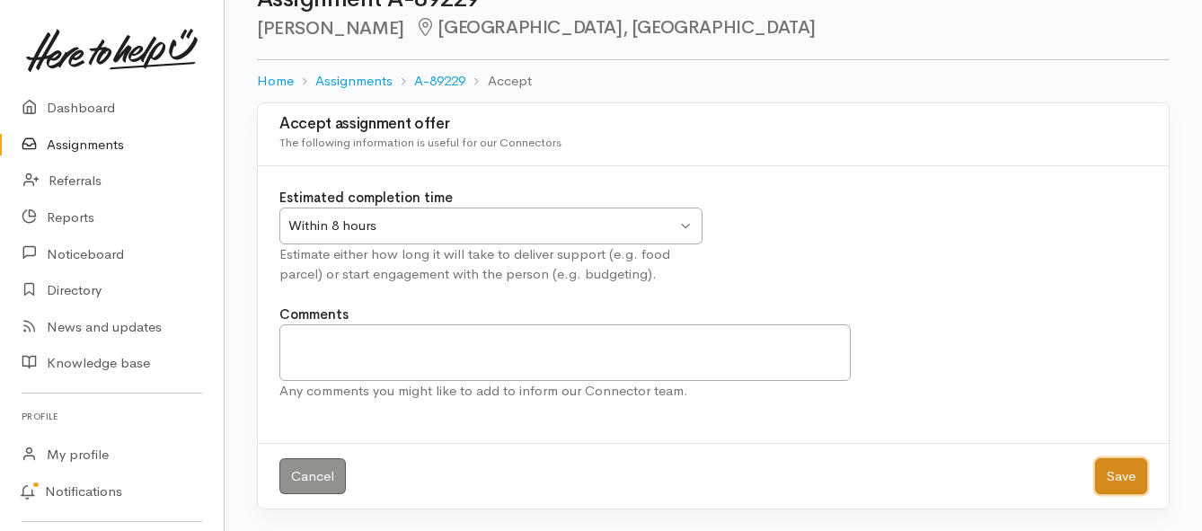
click at [1114, 476] on button "Save" at bounding box center [1121, 476] width 52 height 37
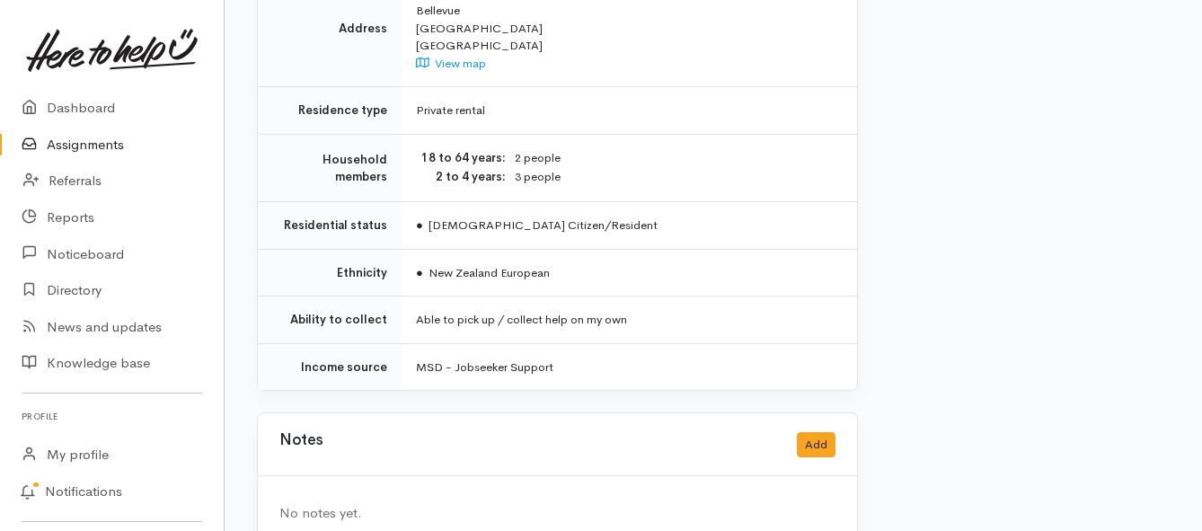
scroll to position [1423, 0]
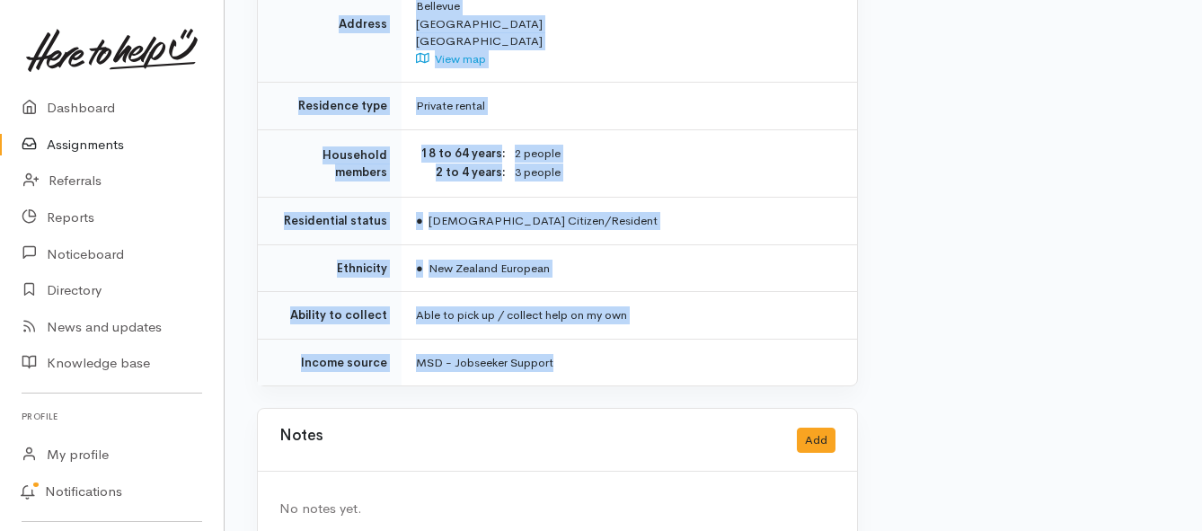
drag, startPoint x: 482, startPoint y: 253, endPoint x: 645, endPoint y: 337, distance: 182.8
click at [77, 139] on link "Assignments" at bounding box center [112, 145] width 224 height 37
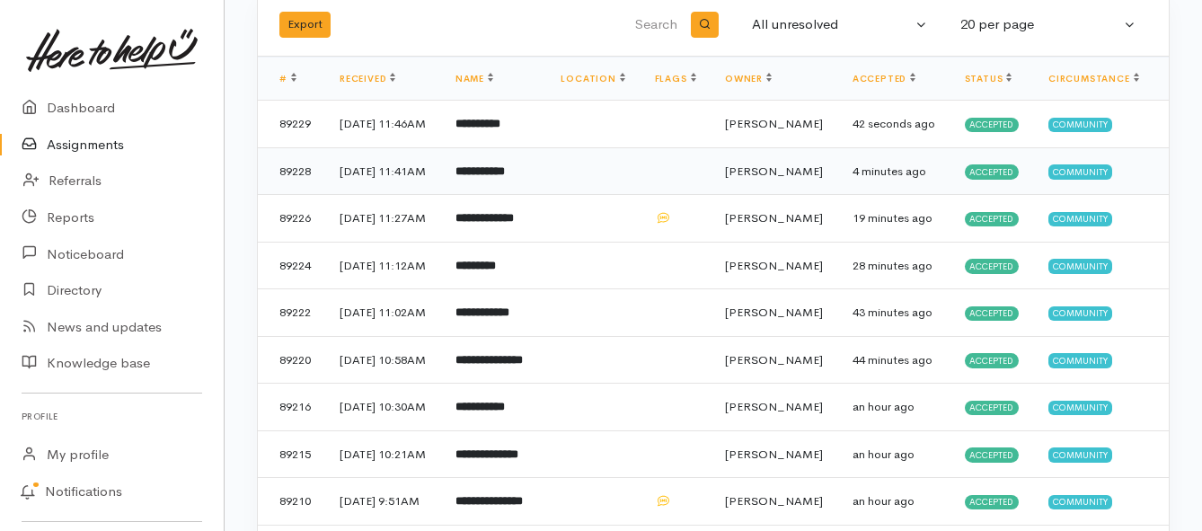
scroll to position [180, 0]
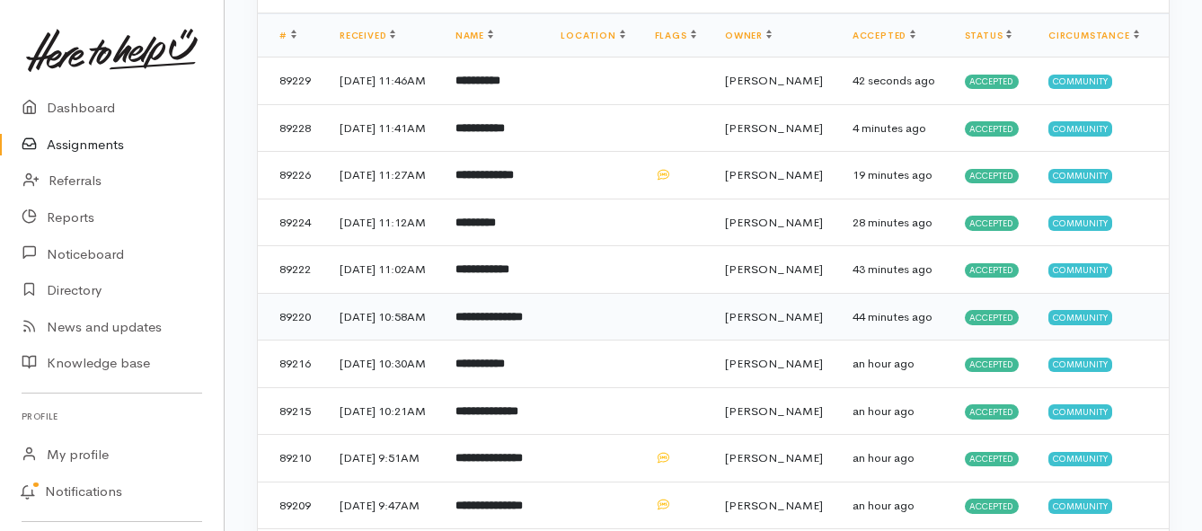
click at [505, 323] on b "**********" at bounding box center [488, 317] width 67 height 12
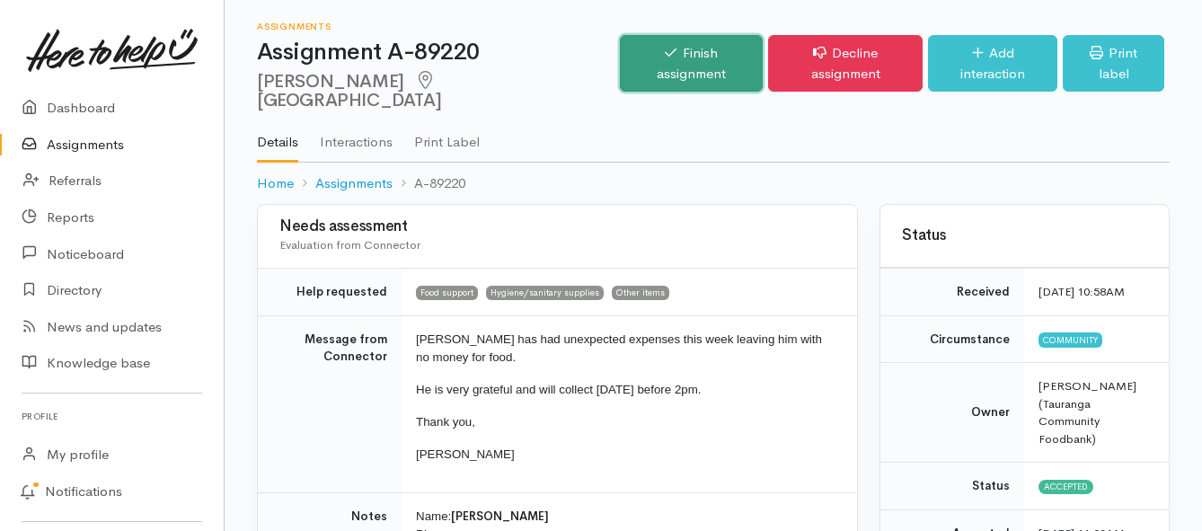
click at [630, 57] on link "Finish assignment" at bounding box center [691, 63] width 143 height 57
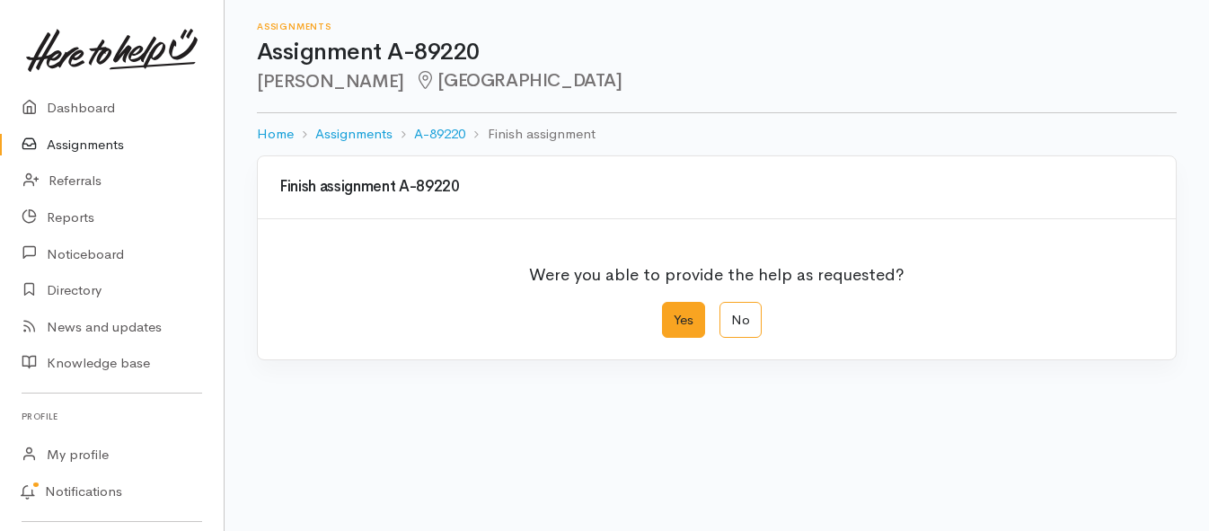
click at [679, 321] on label "Yes" at bounding box center [683, 320] width 43 height 37
click at [674, 314] on input "Yes" at bounding box center [668, 308] width 12 height 12
radio input "true"
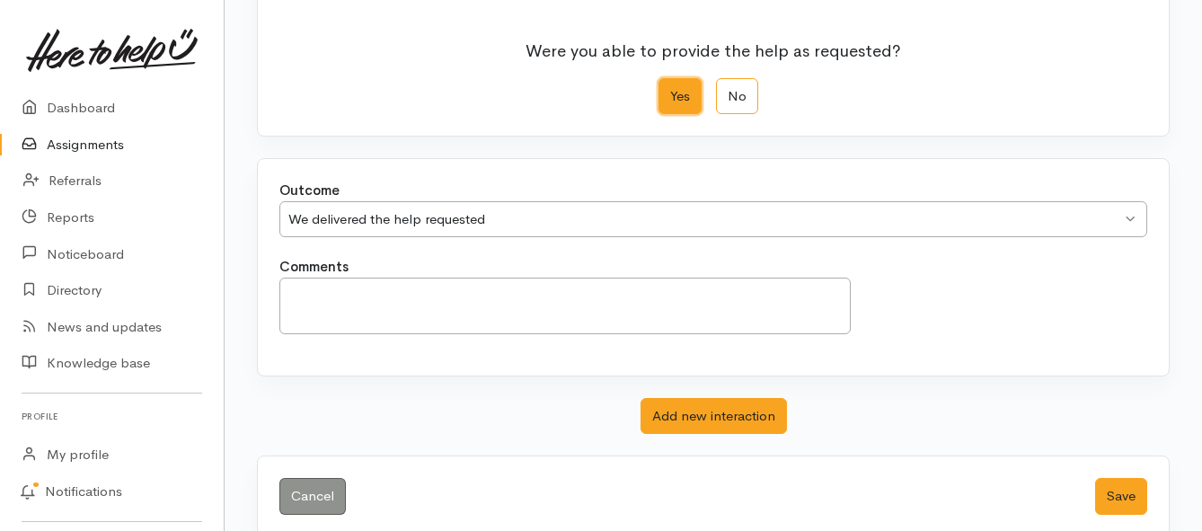
scroll to position [252, 0]
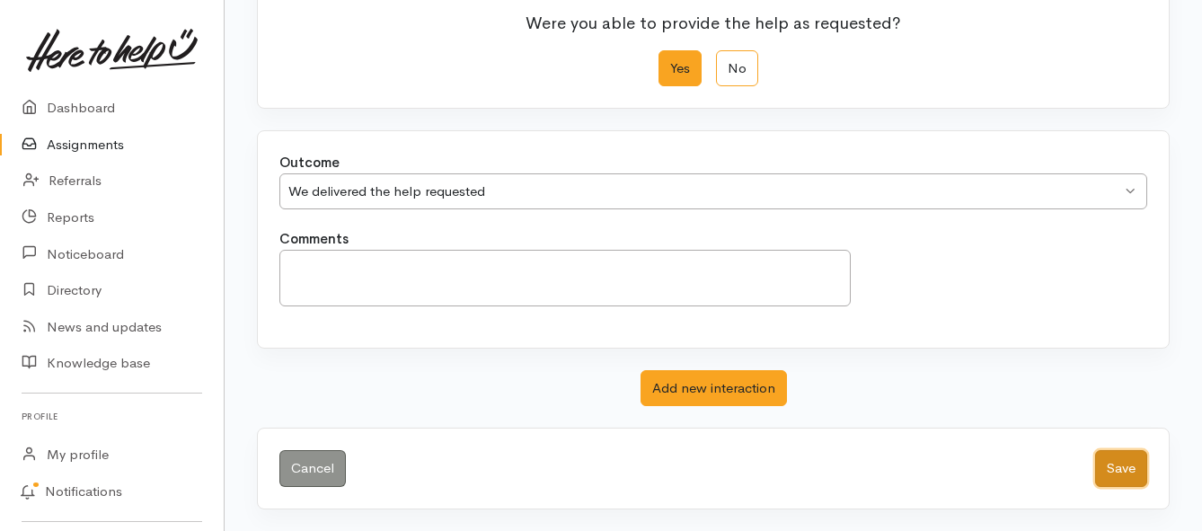
click at [1112, 471] on button "Save" at bounding box center [1121, 468] width 52 height 37
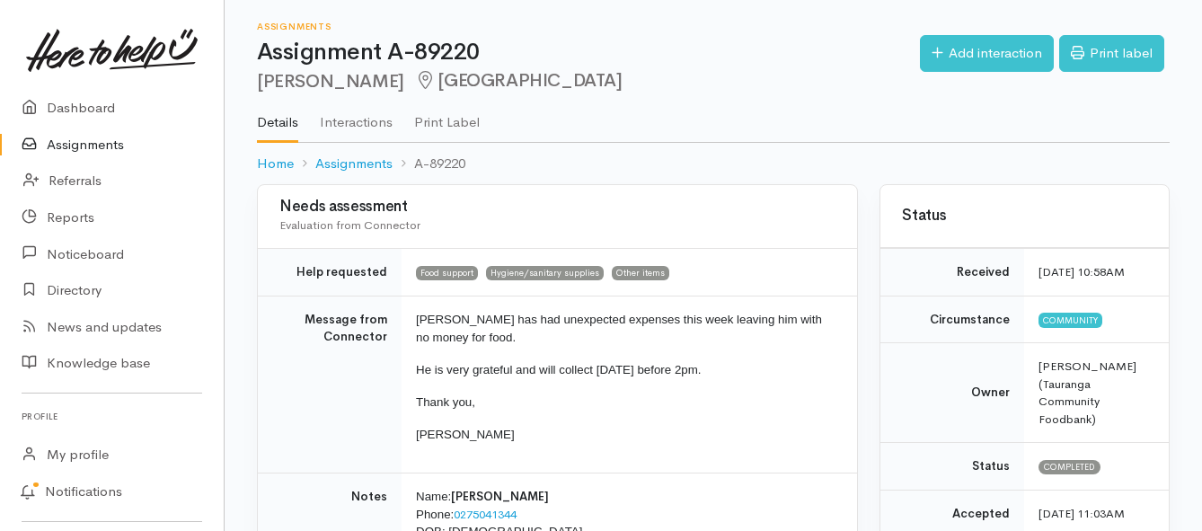
click at [84, 146] on link "Assignments" at bounding box center [112, 145] width 224 height 37
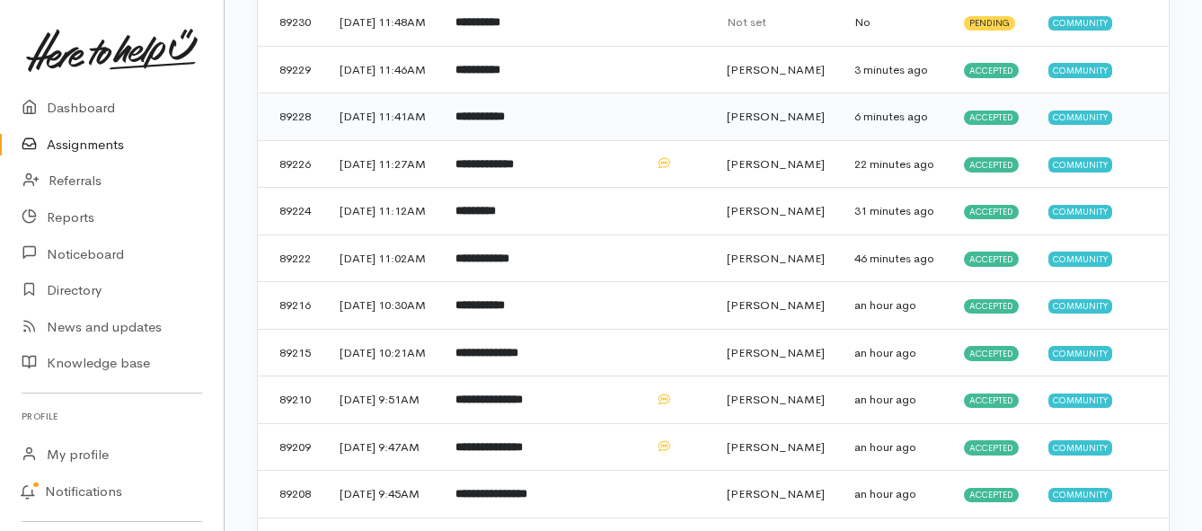
scroll to position [270, 0]
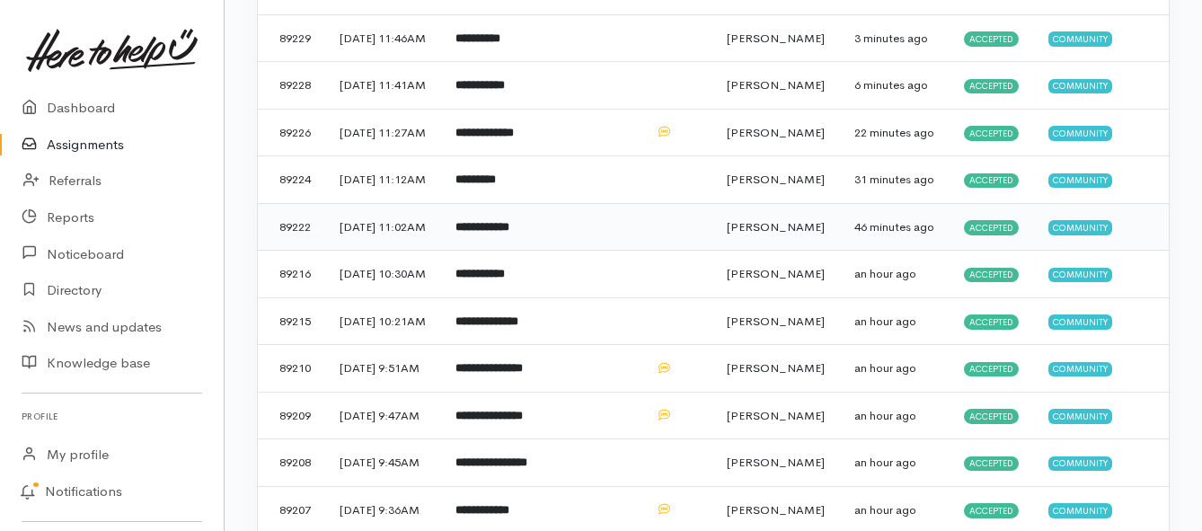
click at [489, 251] on td "**********" at bounding box center [494, 227] width 106 height 48
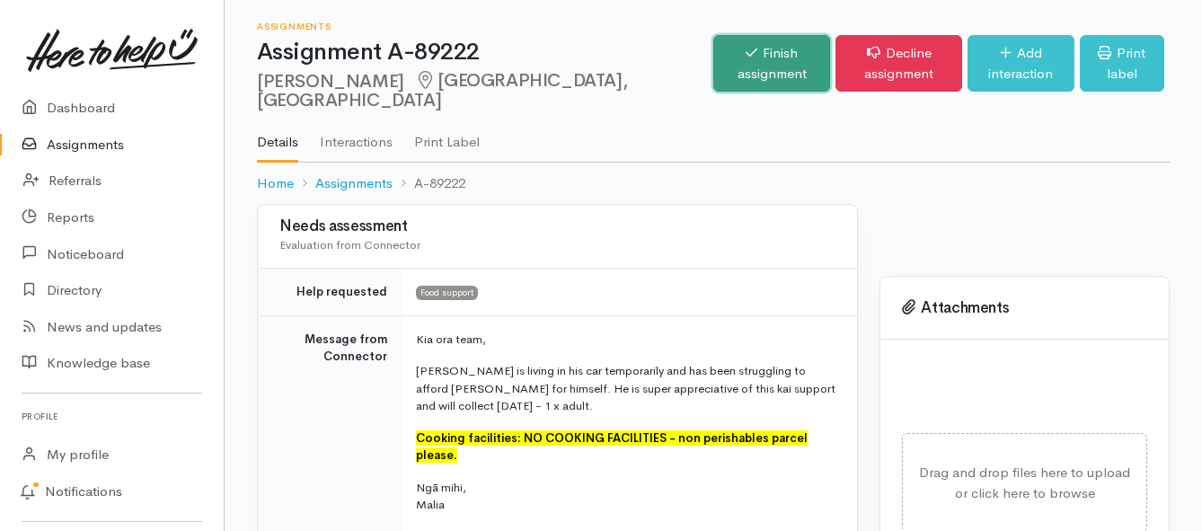
click at [713, 70] on link "Finish assignment" at bounding box center [771, 63] width 117 height 57
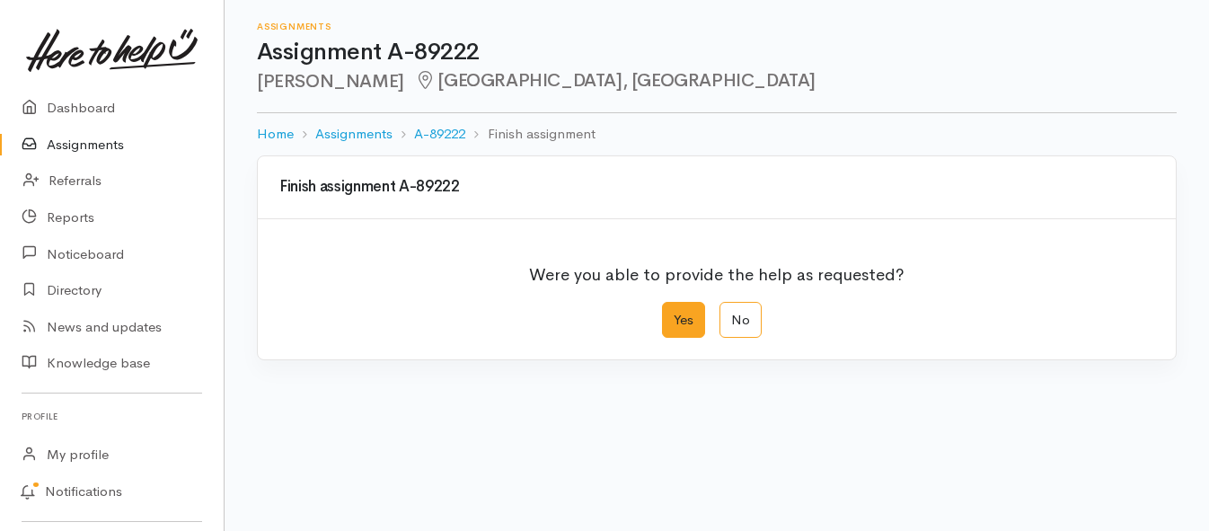
click at [674, 323] on label "Yes" at bounding box center [683, 320] width 43 height 37
click at [674, 314] on input "Yes" at bounding box center [668, 308] width 12 height 12
radio input "true"
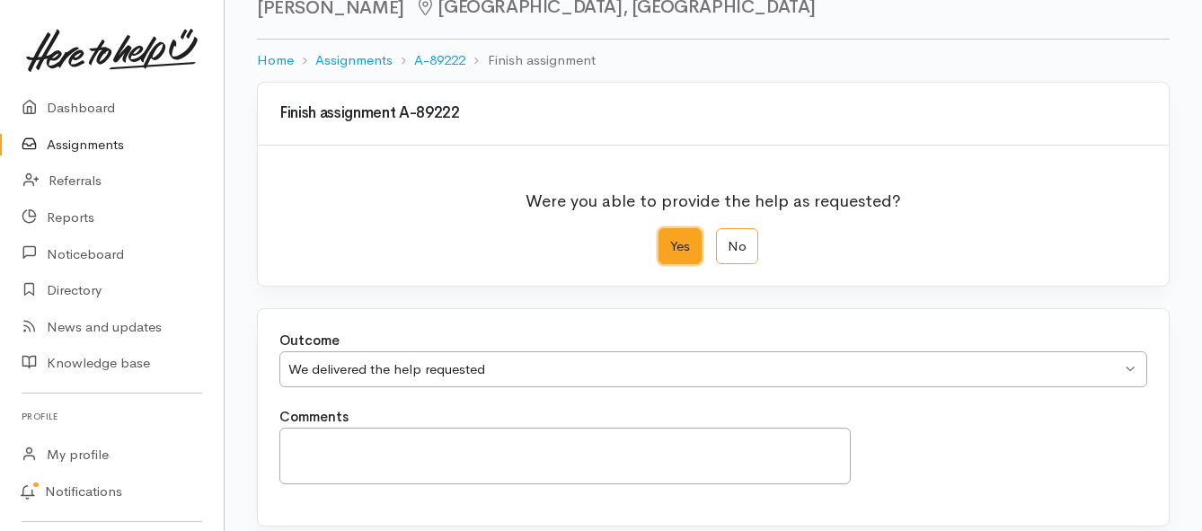
scroll to position [252, 0]
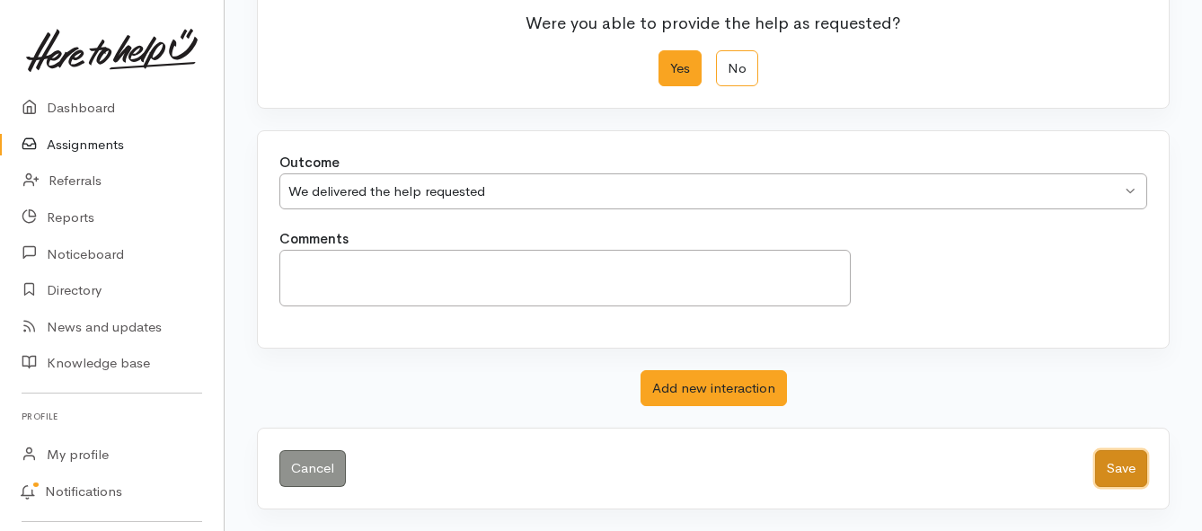
click at [1116, 463] on button "Save" at bounding box center [1121, 468] width 52 height 37
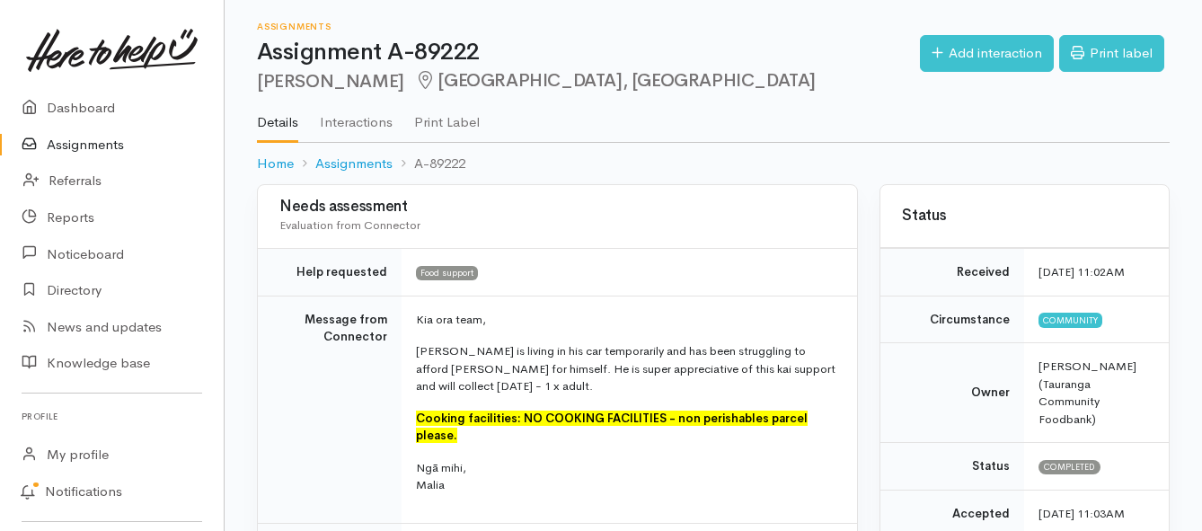
click at [102, 143] on link "Assignments" at bounding box center [112, 145] width 224 height 37
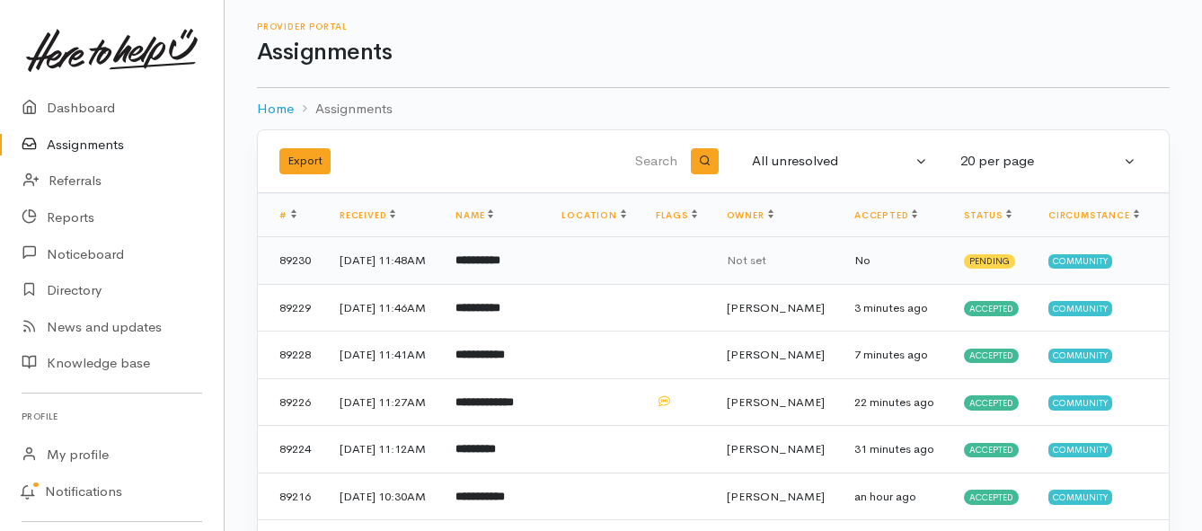
click at [511, 280] on td "**********" at bounding box center [494, 261] width 106 height 48
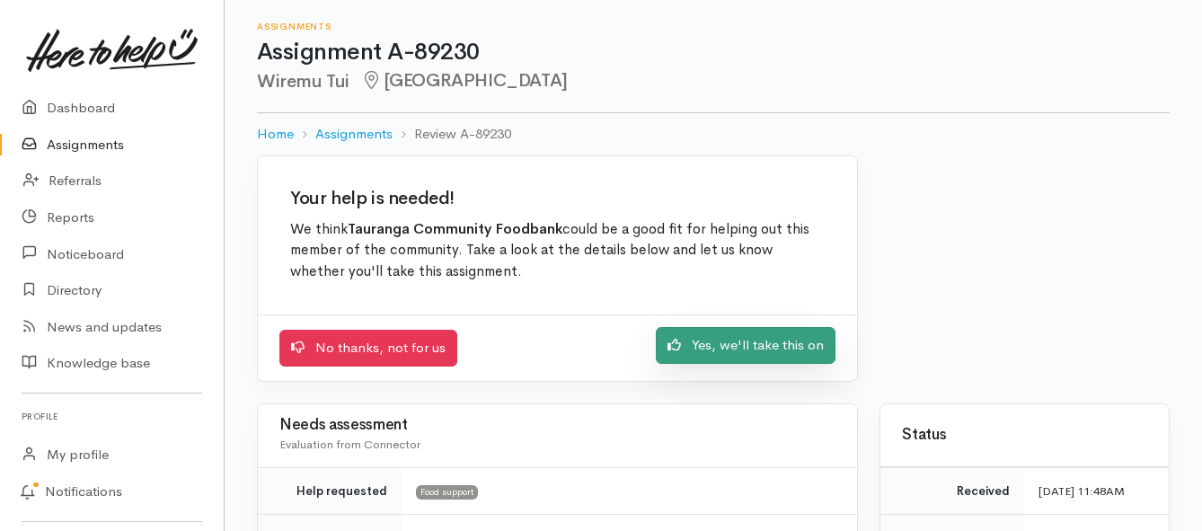
click at [774, 352] on link "Yes, we'll take this on" at bounding box center [746, 345] width 180 height 37
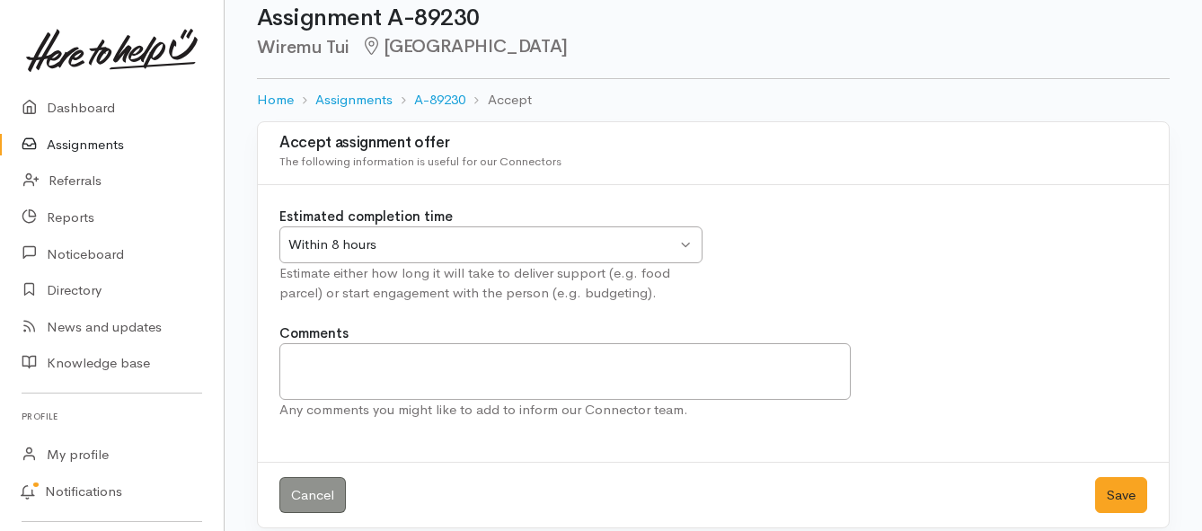
scroll to position [53, 0]
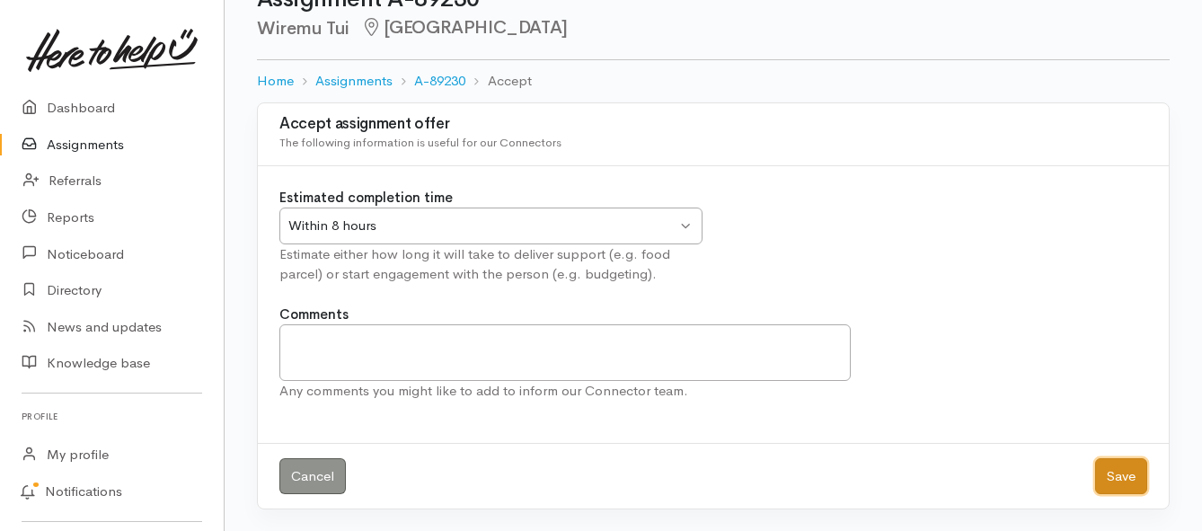
click at [1096, 474] on button "Save" at bounding box center [1121, 476] width 52 height 37
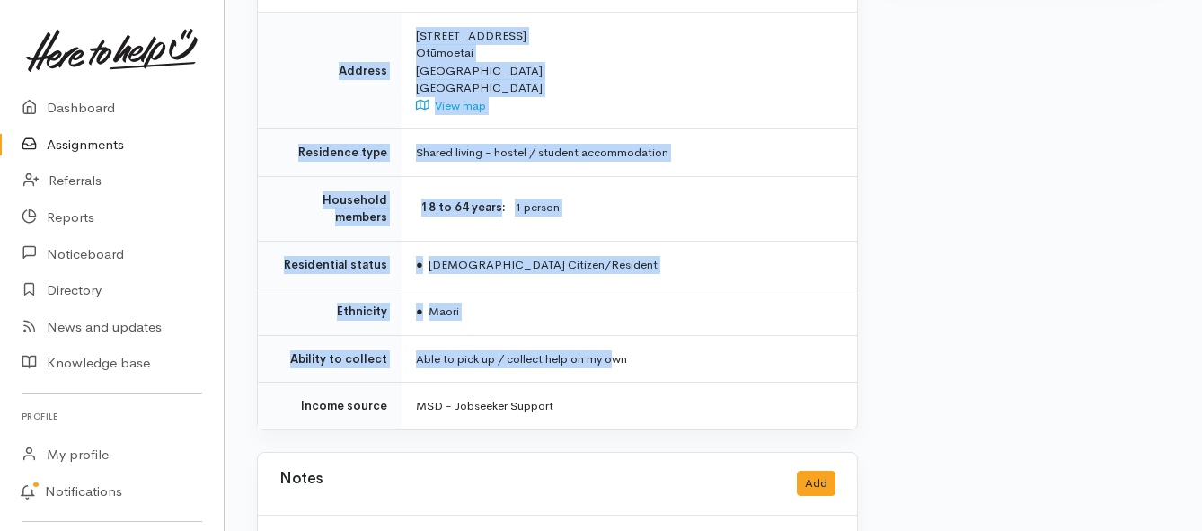
scroll to position [1168, 0]
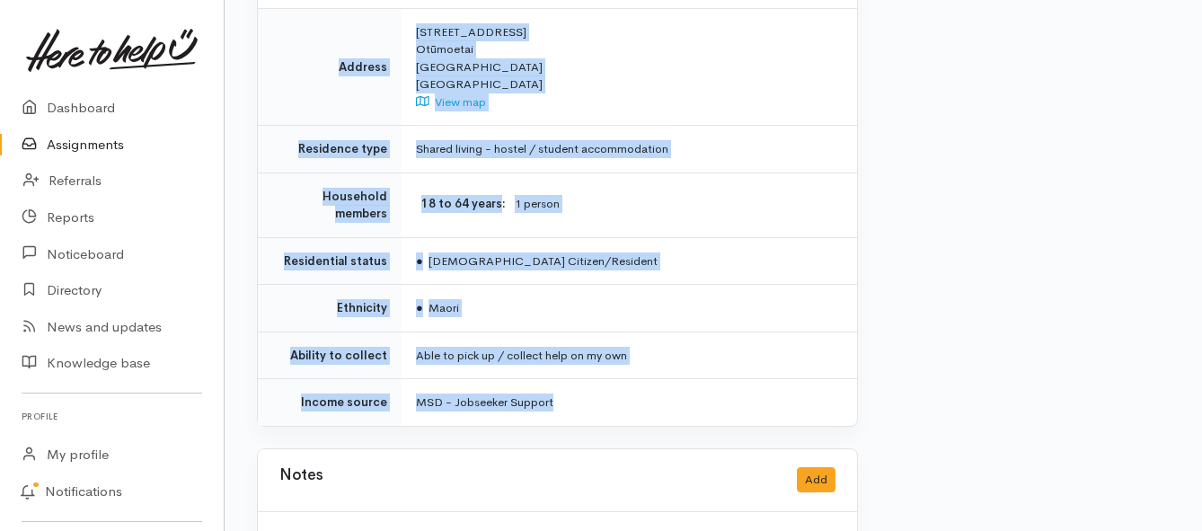
drag, startPoint x: 407, startPoint y: 234, endPoint x: 624, endPoint y: 371, distance: 256.7
copy div "**********"
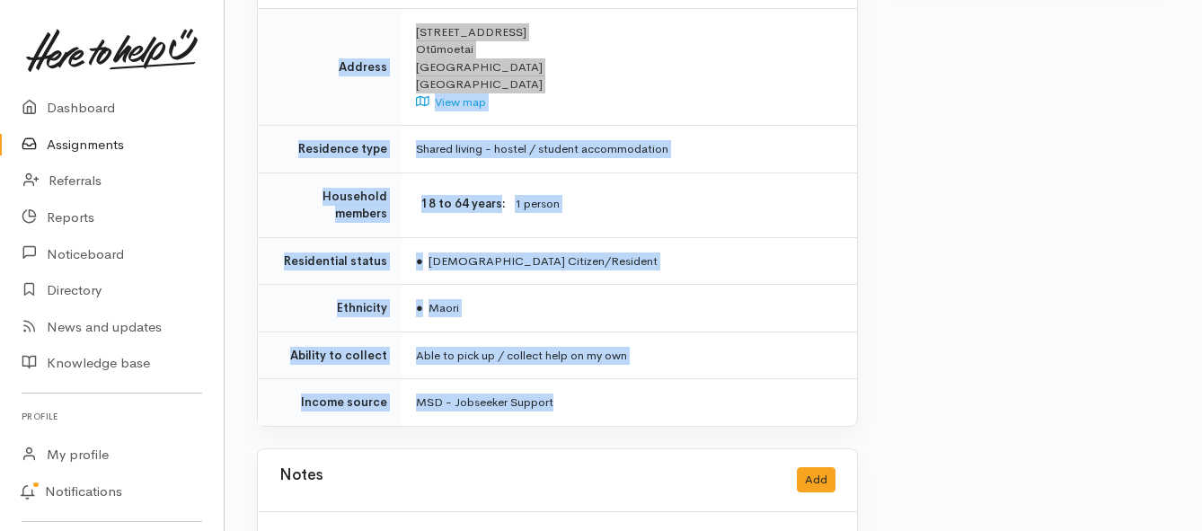
click at [85, 142] on link "Assignments" at bounding box center [112, 145] width 224 height 37
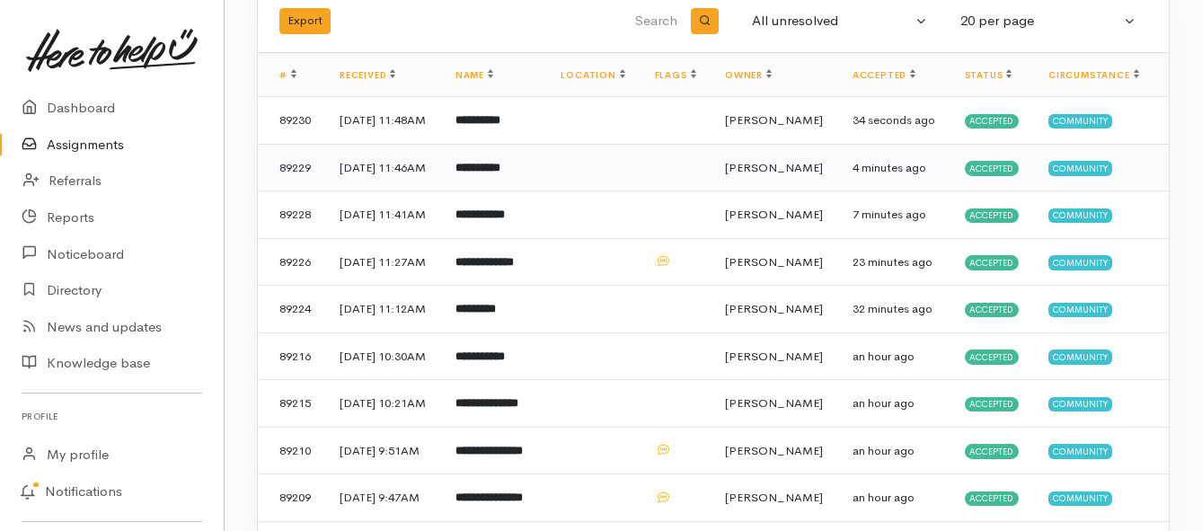
scroll to position [180, 0]
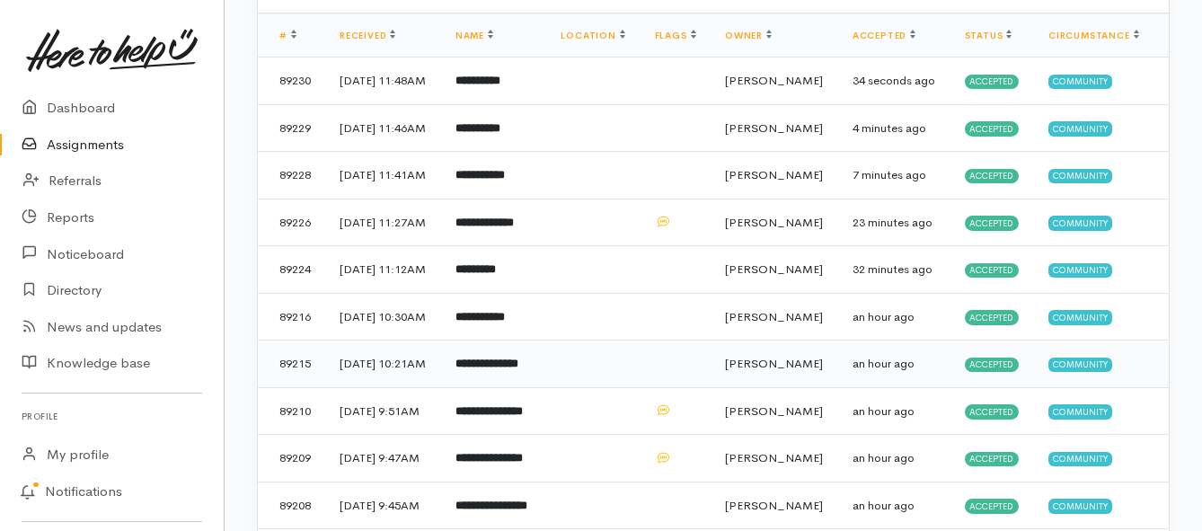
click at [500, 369] on b "**********" at bounding box center [486, 364] width 63 height 12
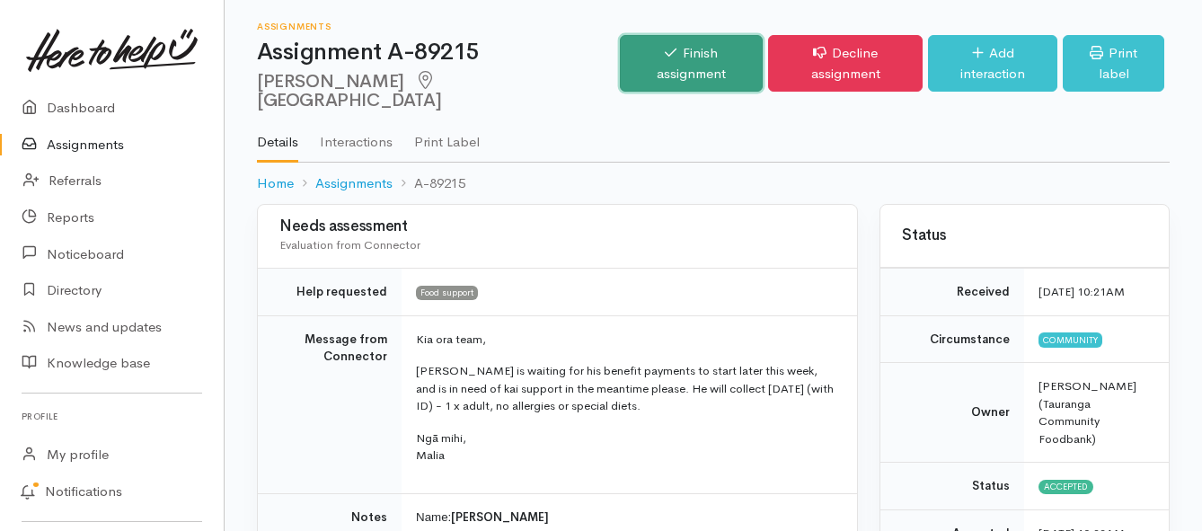
click at [651, 59] on link "Finish assignment" at bounding box center [691, 63] width 143 height 57
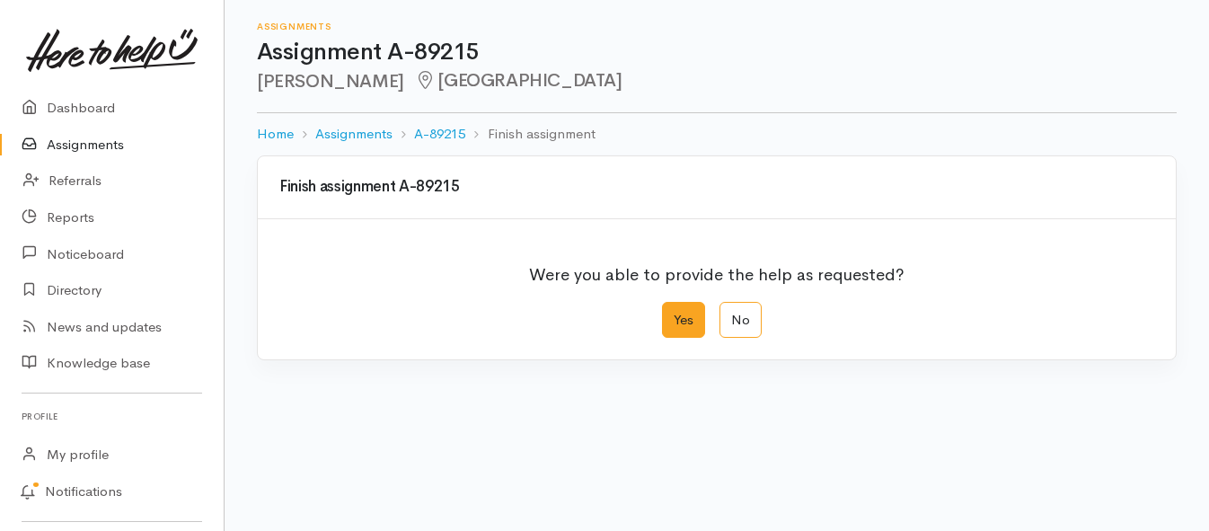
click at [678, 319] on label "Yes" at bounding box center [683, 320] width 43 height 37
click at [674, 314] on input "Yes" at bounding box center [668, 308] width 12 height 12
radio input "true"
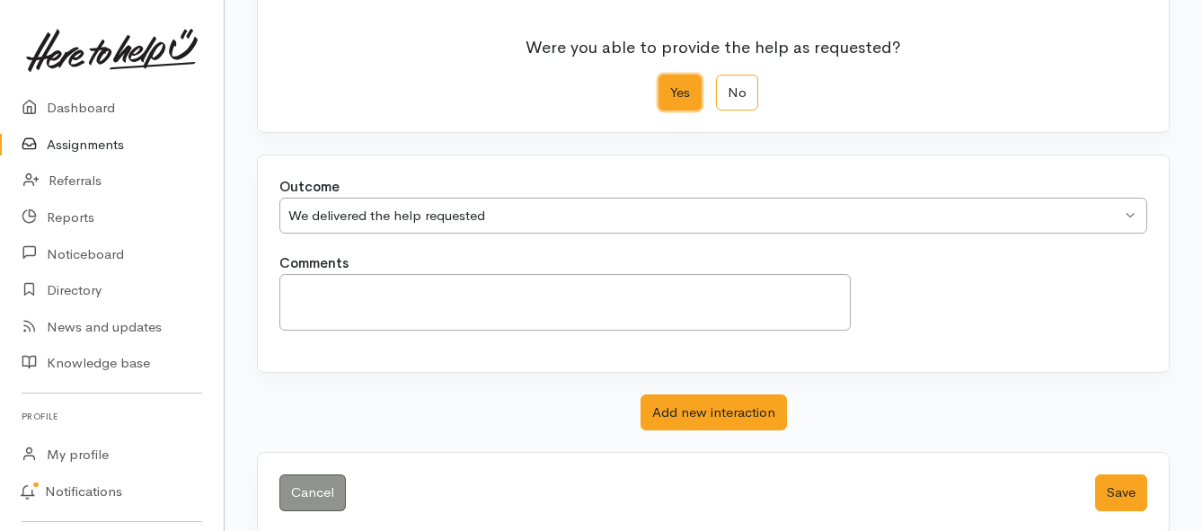
scroll to position [252, 0]
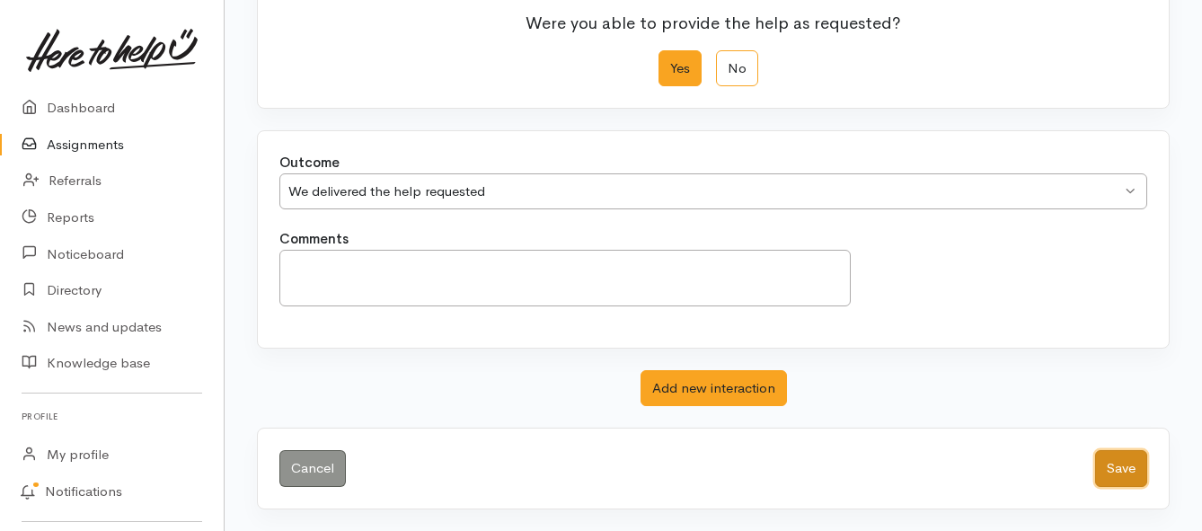
click at [1101, 475] on button "Save" at bounding box center [1121, 468] width 52 height 37
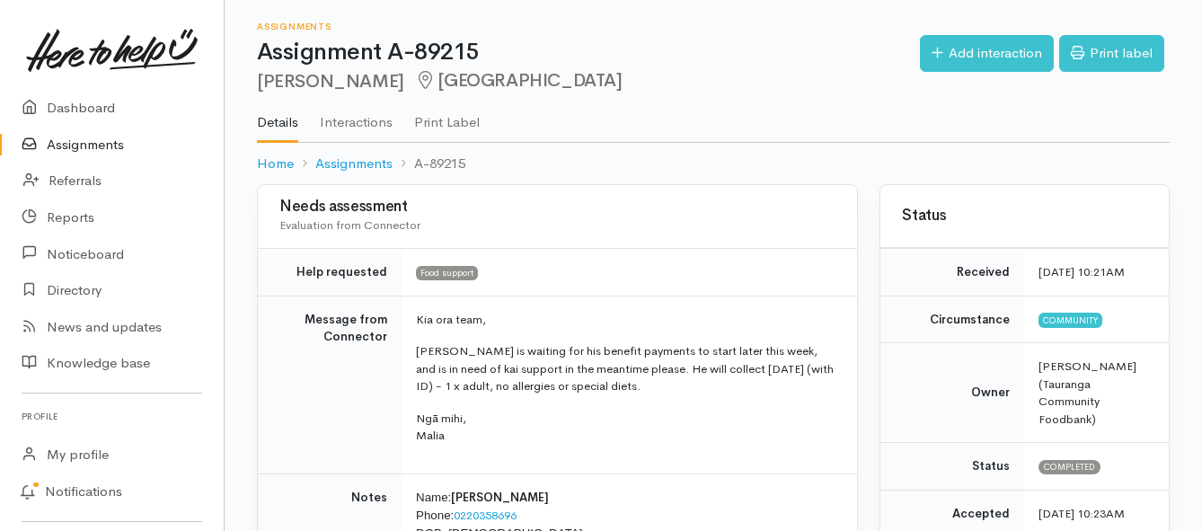
click at [72, 147] on link "Assignments" at bounding box center [112, 145] width 224 height 37
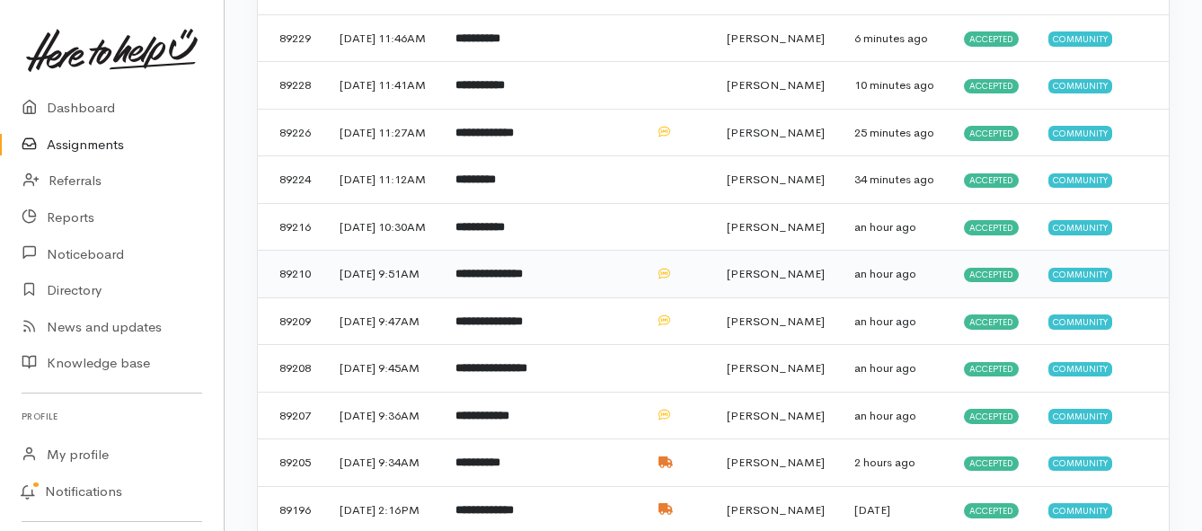
scroll to position [359, 0]
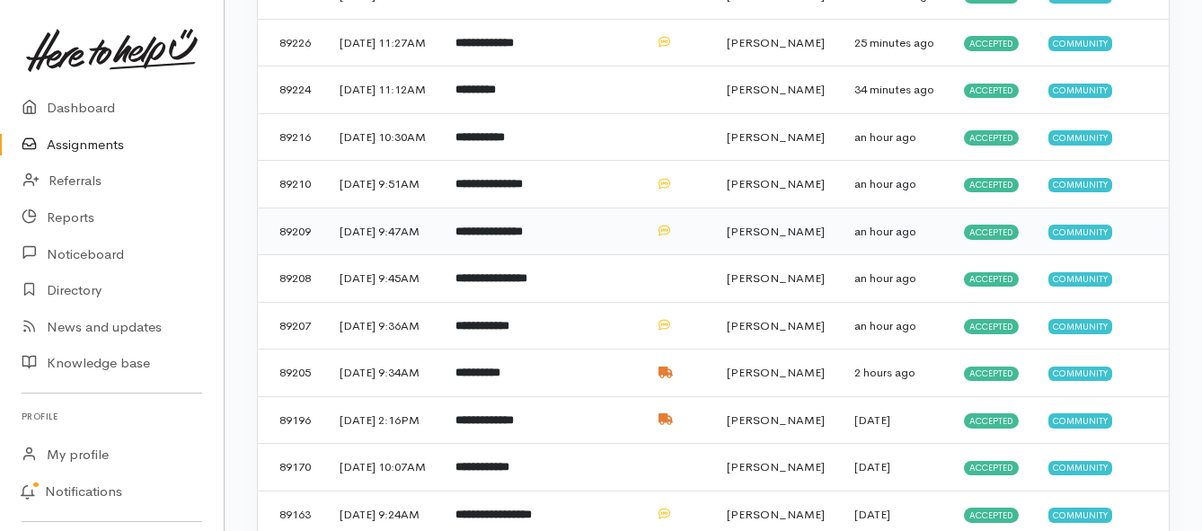
click at [523, 237] on b "**********" at bounding box center [488, 231] width 67 height 12
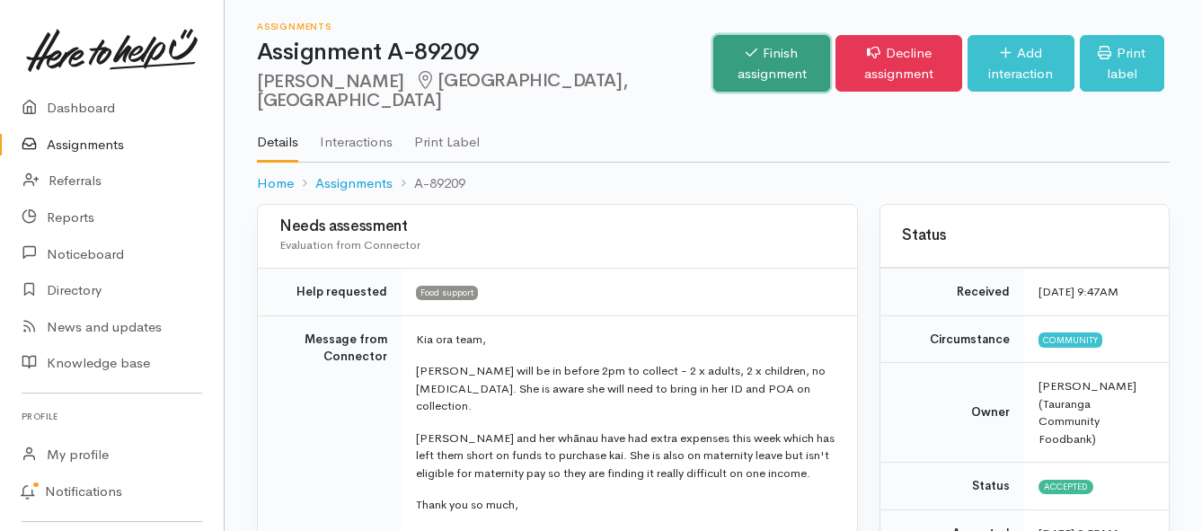
click at [713, 64] on link "Finish assignment" at bounding box center [771, 63] width 117 height 57
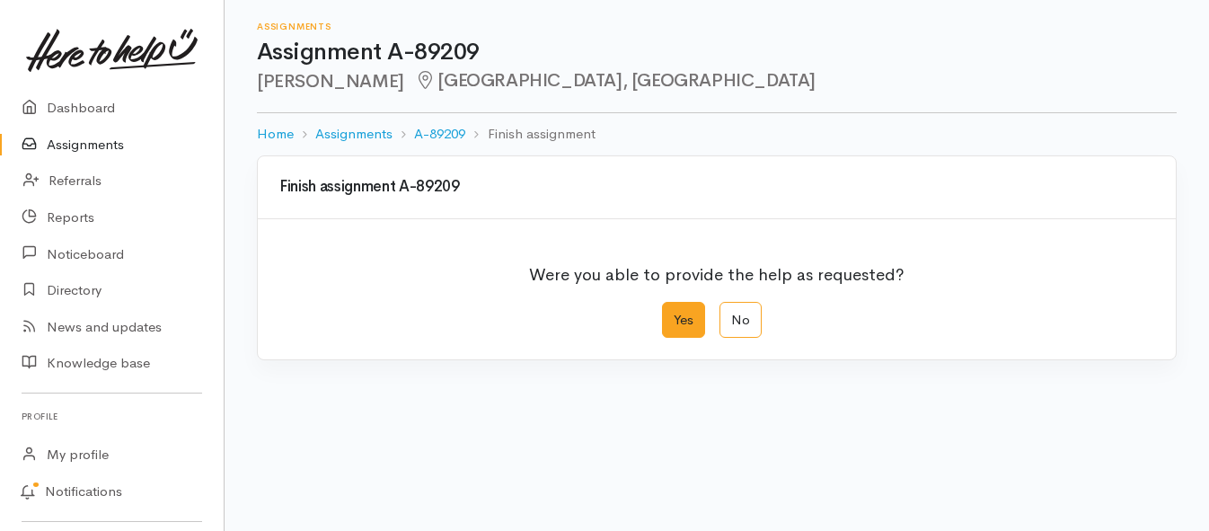
click at [696, 327] on label "Yes" at bounding box center [683, 320] width 43 height 37
click at [674, 314] on input "Yes" at bounding box center [668, 308] width 12 height 12
radio input "true"
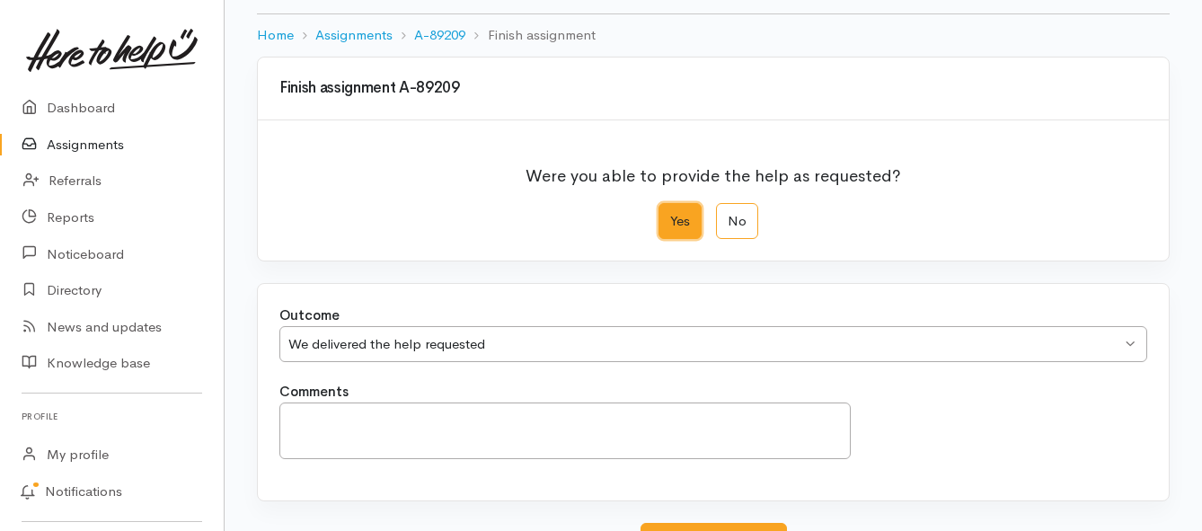
scroll to position [252, 0]
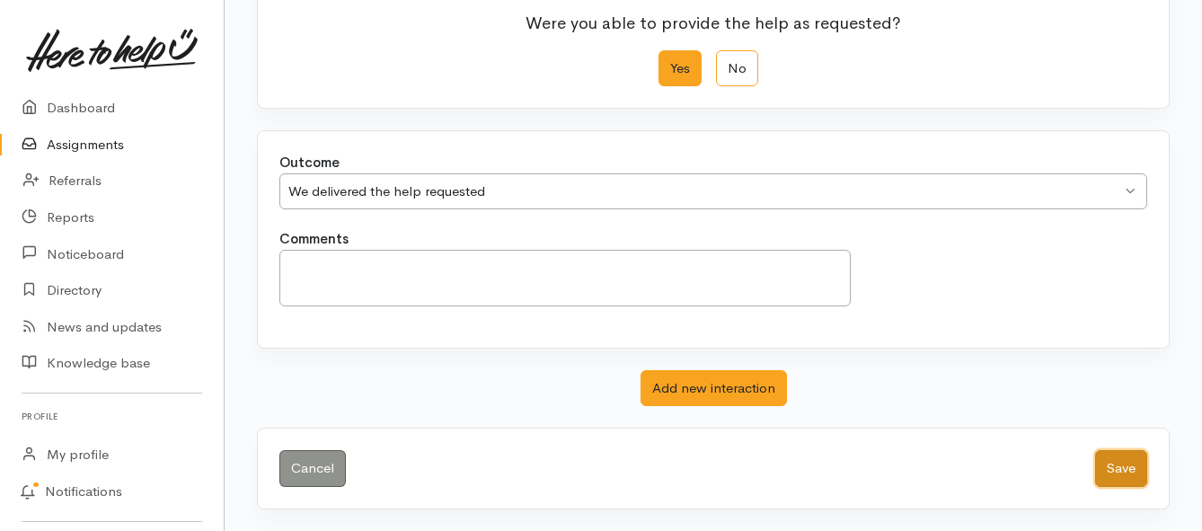
click at [1101, 469] on button "Save" at bounding box center [1121, 468] width 52 height 37
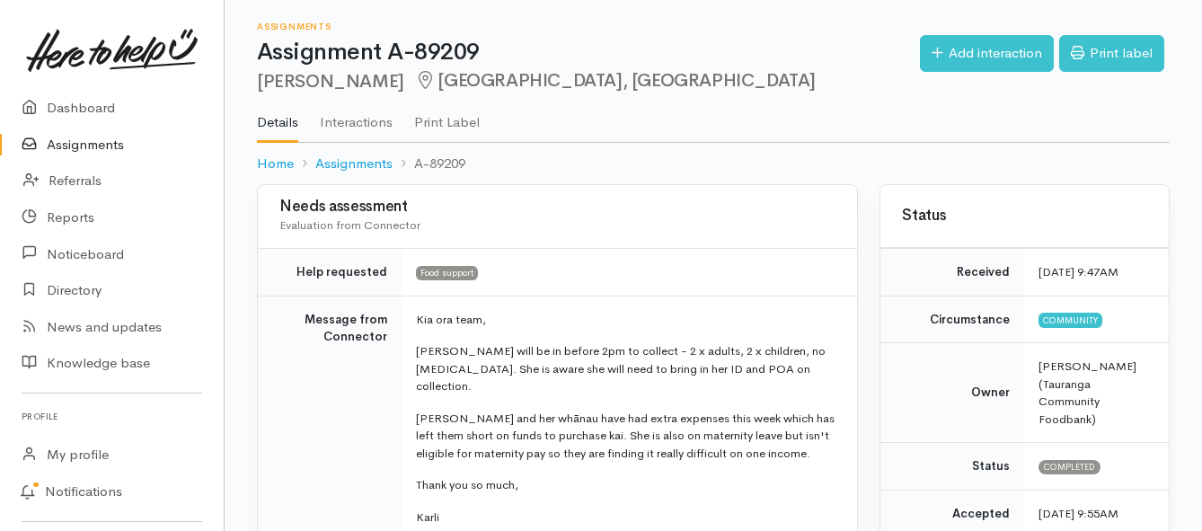
drag, startPoint x: 97, startPoint y: 138, endPoint x: 110, endPoint y: 145, distance: 14.1
click at [97, 138] on link "Assignments" at bounding box center [112, 145] width 224 height 37
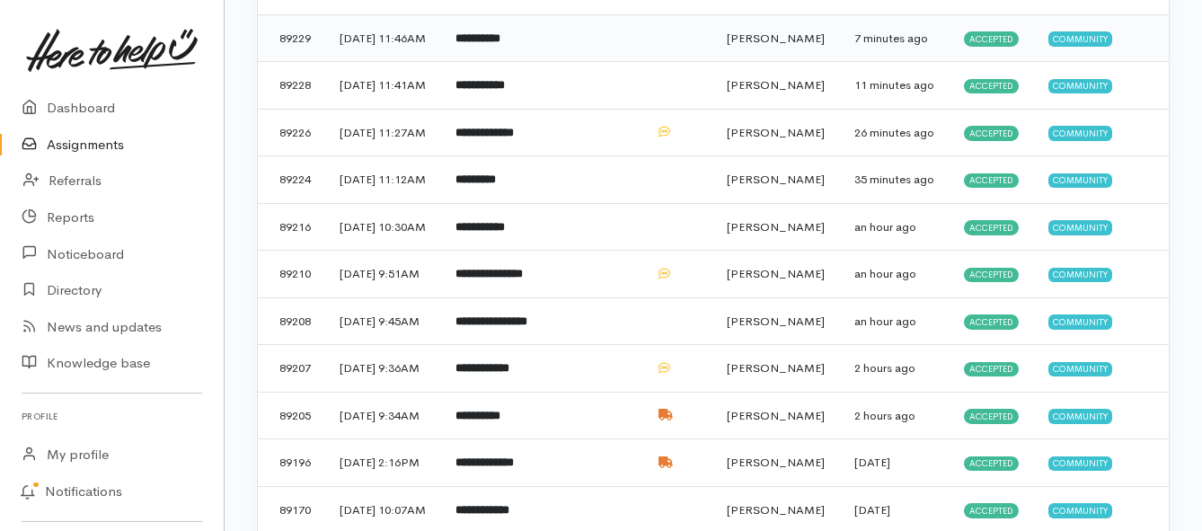
scroll to position [359, 0]
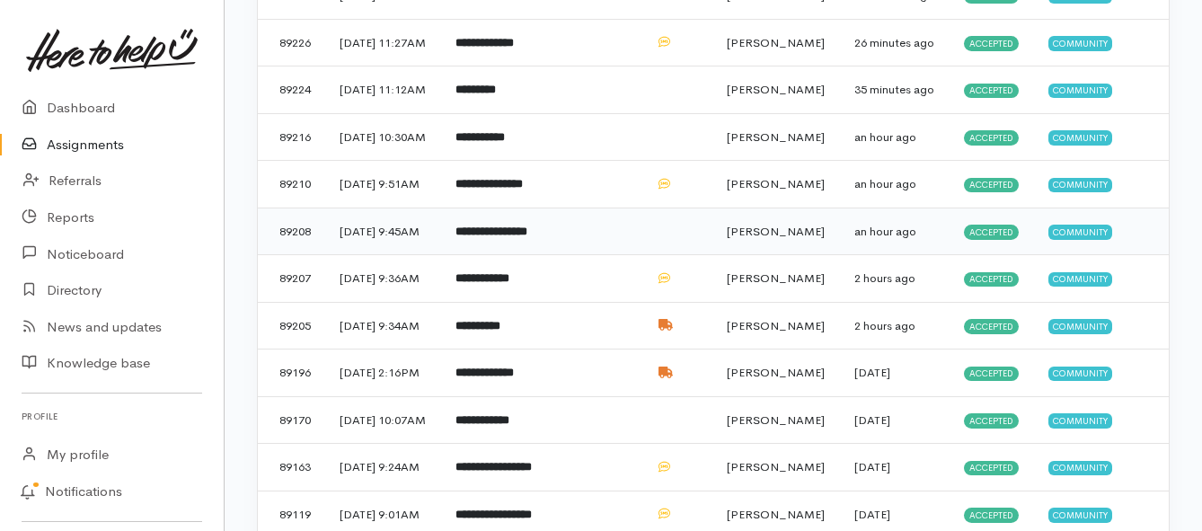
click at [490, 237] on b "**********" at bounding box center [491, 231] width 72 height 12
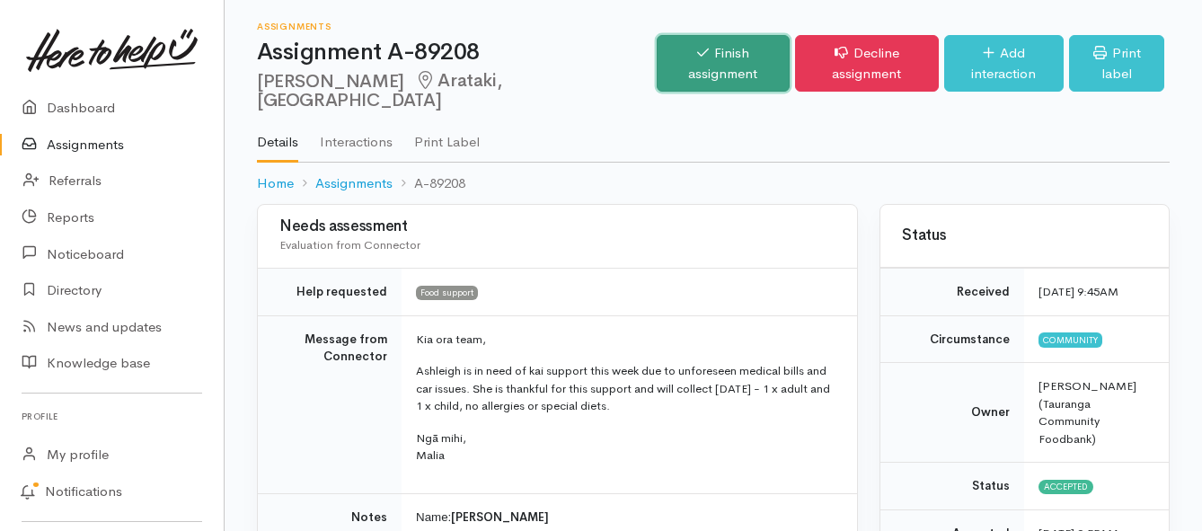
click at [657, 76] on link "Finish assignment" at bounding box center [723, 63] width 133 height 57
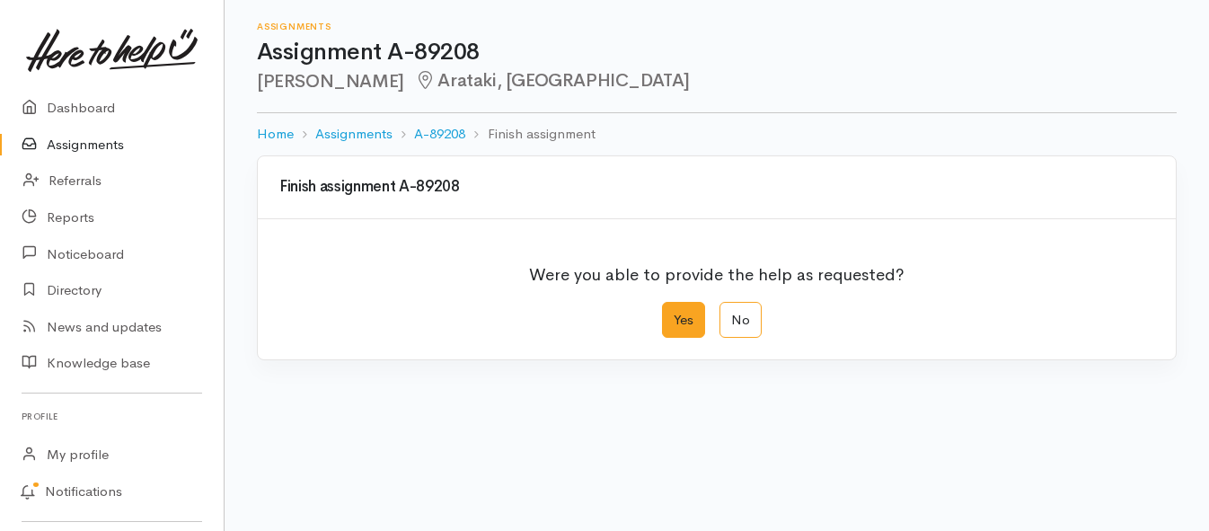
click at [679, 312] on label "Yes" at bounding box center [683, 320] width 43 height 37
click at [674, 312] on input "Yes" at bounding box center [668, 308] width 12 height 12
radio input "true"
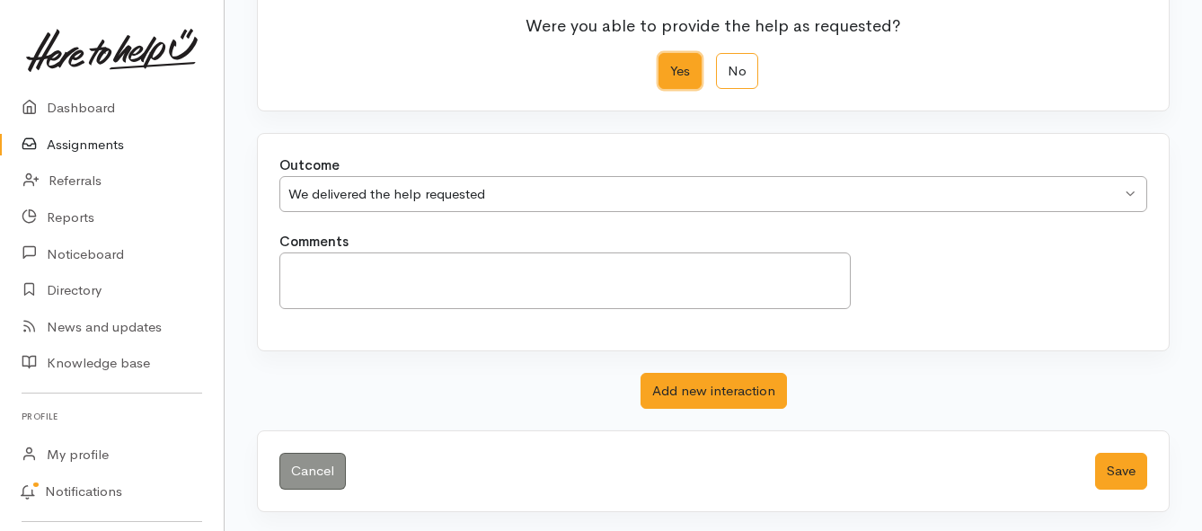
scroll to position [252, 0]
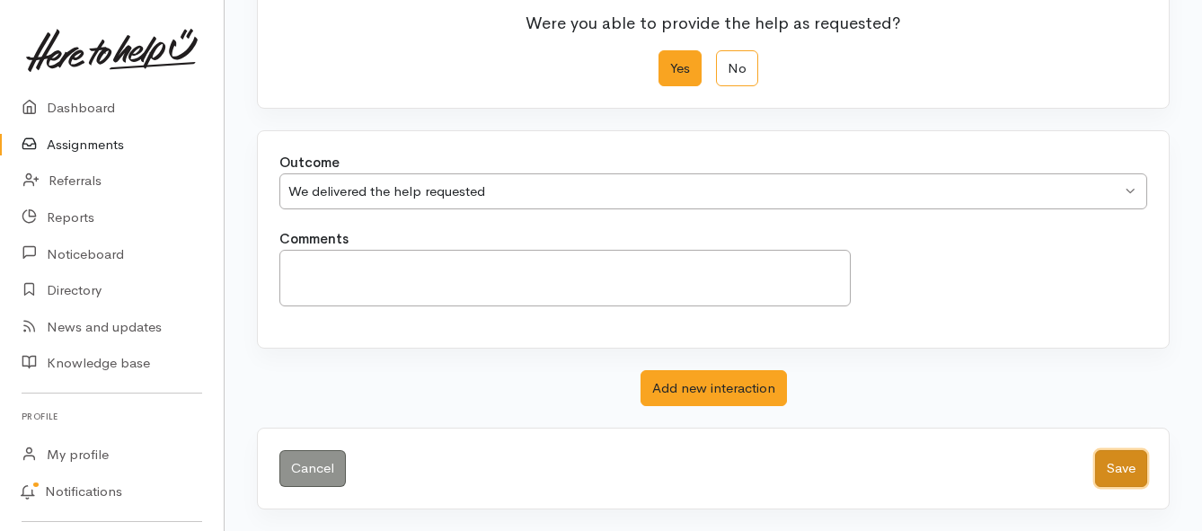
click at [1107, 473] on button "Save" at bounding box center [1121, 468] width 52 height 37
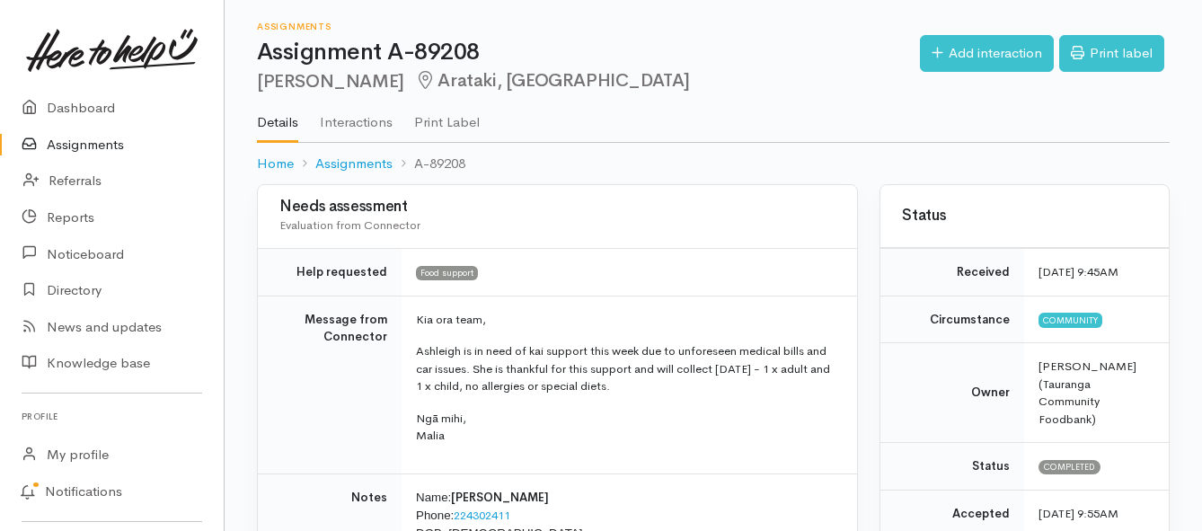
click at [89, 140] on link "Assignments" at bounding box center [112, 145] width 224 height 37
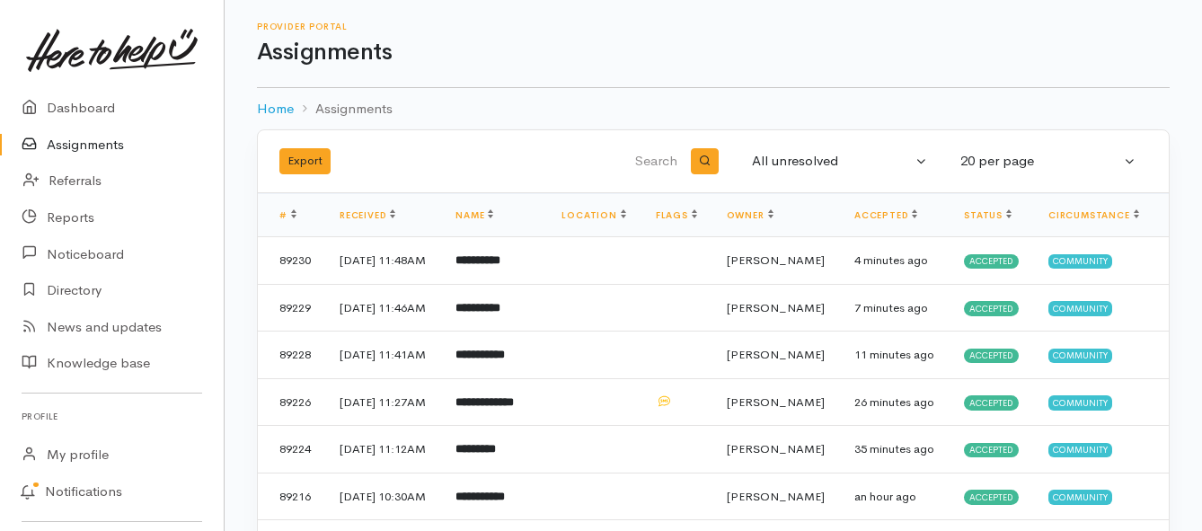
click at [77, 140] on link "Assignments" at bounding box center [112, 145] width 224 height 37
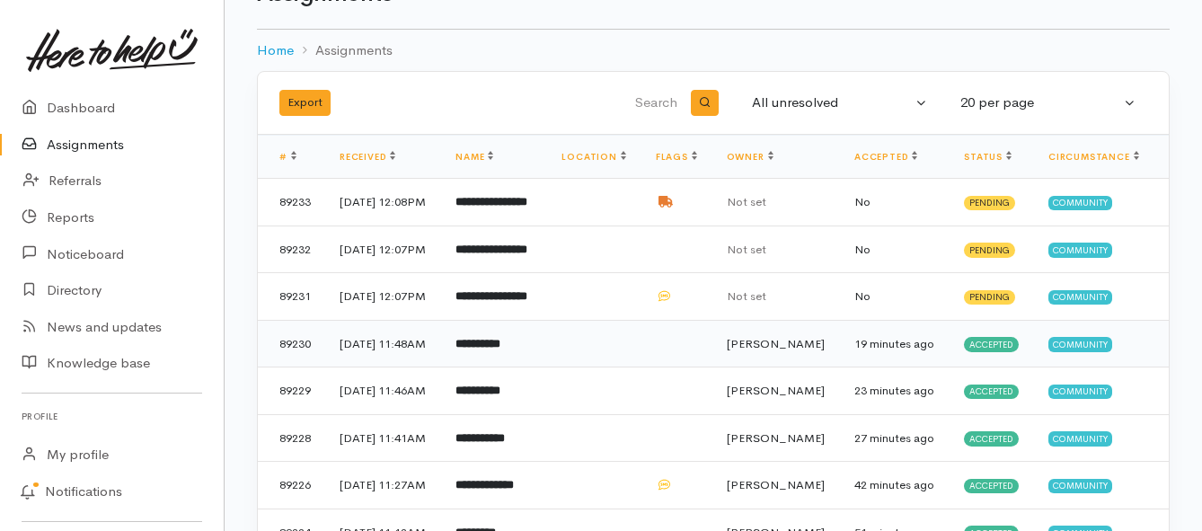
scroll to position [90, 0]
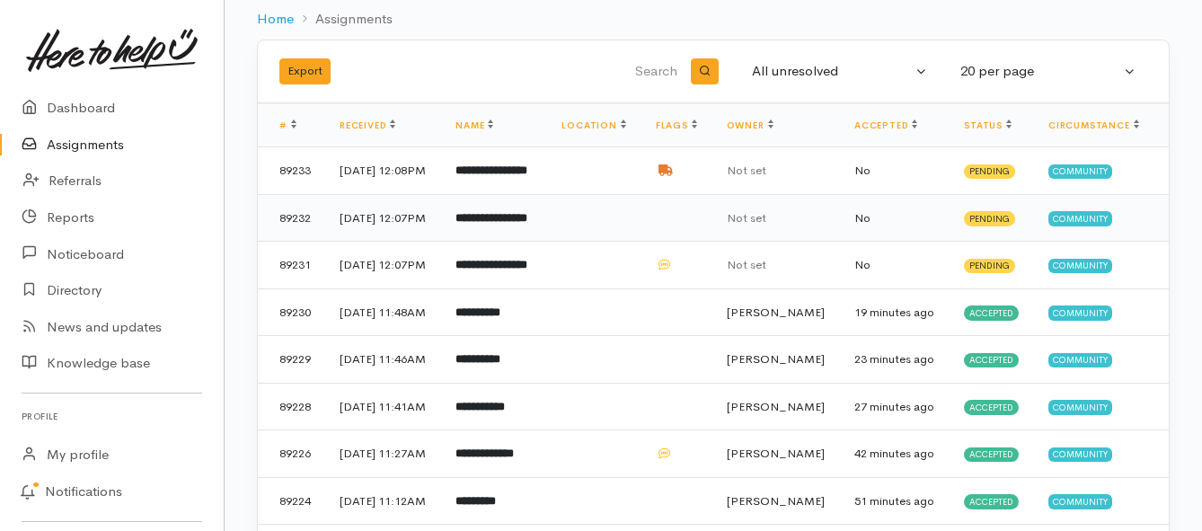
click at [521, 224] on b "**********" at bounding box center [491, 218] width 72 height 12
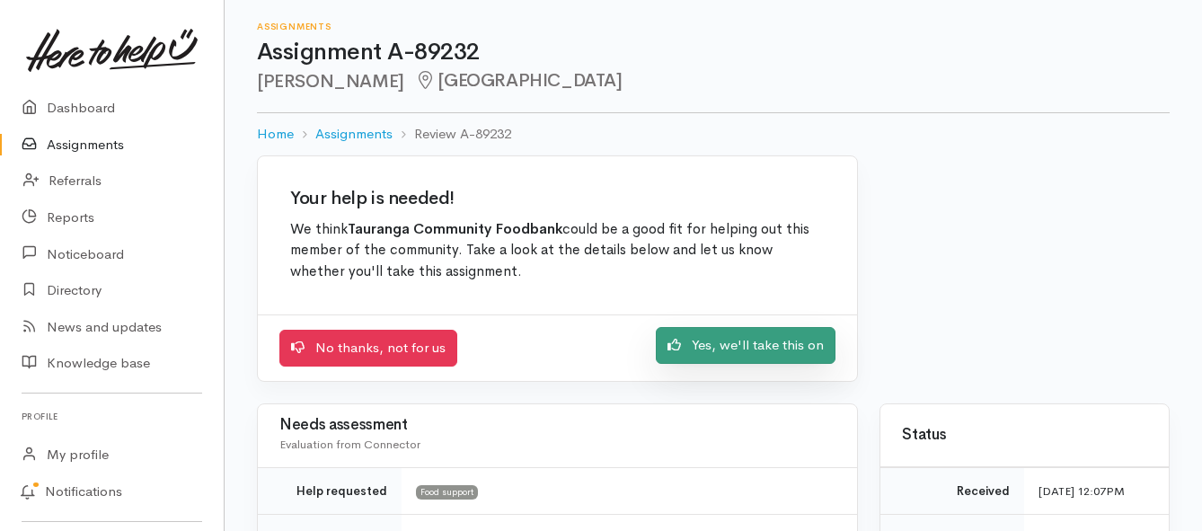
click at [712, 352] on link "Yes, we'll take this on" at bounding box center [746, 345] width 180 height 37
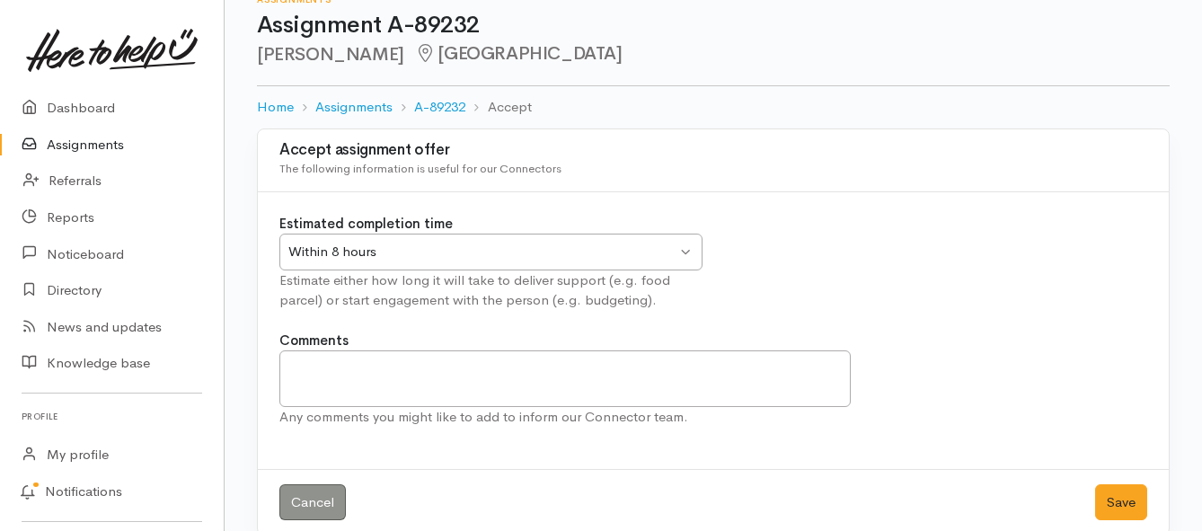
scroll to position [53, 0]
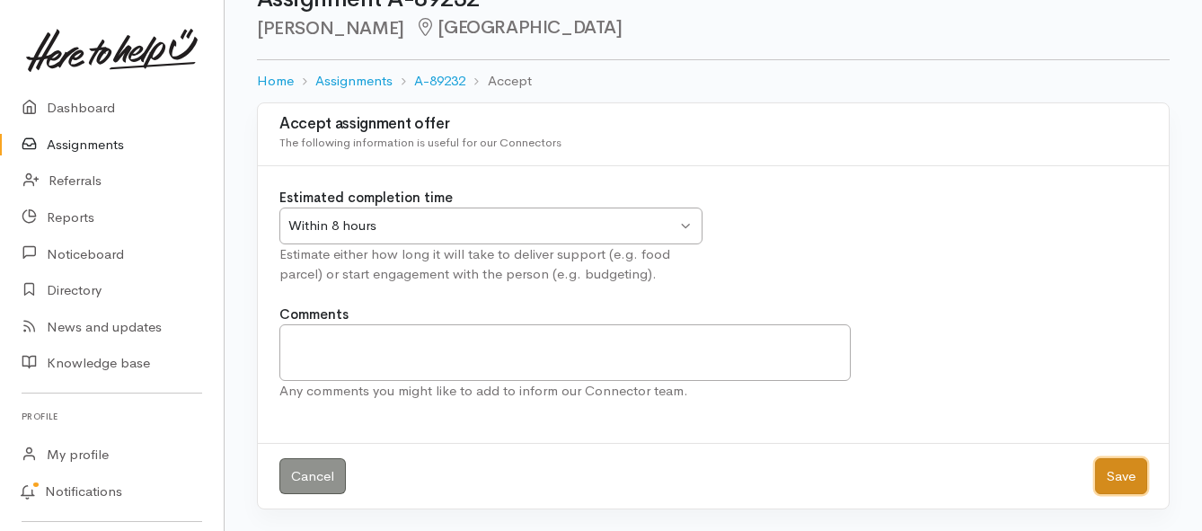
click at [1111, 473] on button "Save" at bounding box center [1121, 476] width 52 height 37
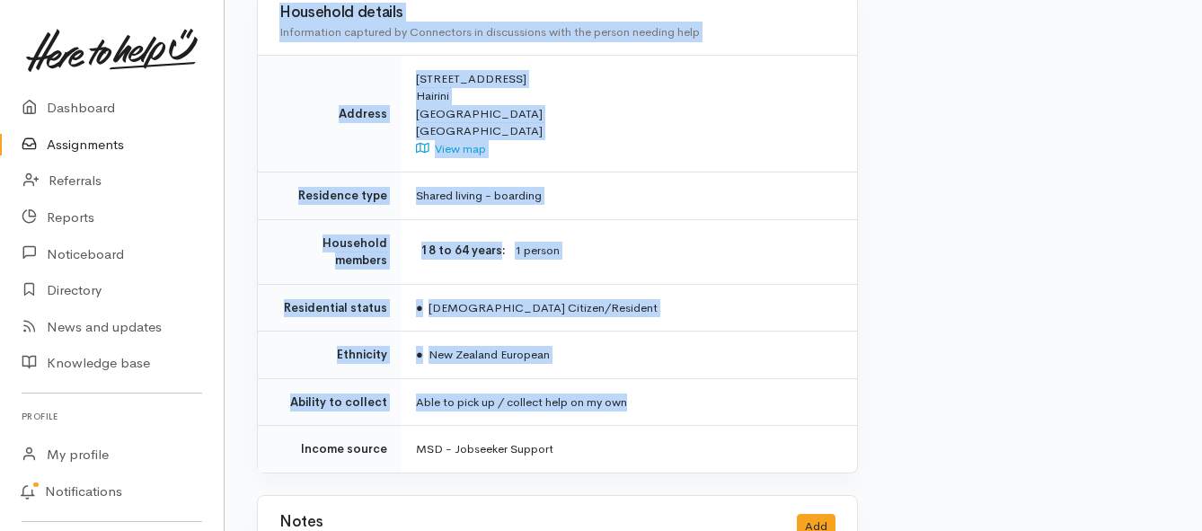
scroll to position [1348, 0]
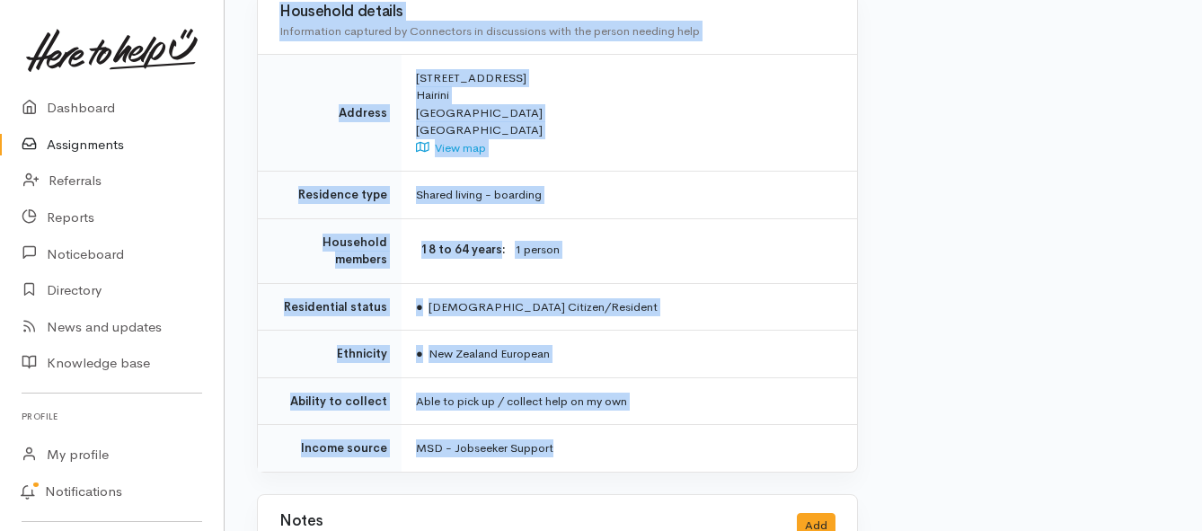
drag, startPoint x: 412, startPoint y: 235, endPoint x: 747, endPoint y: 396, distance: 370.9
copy div "**********"
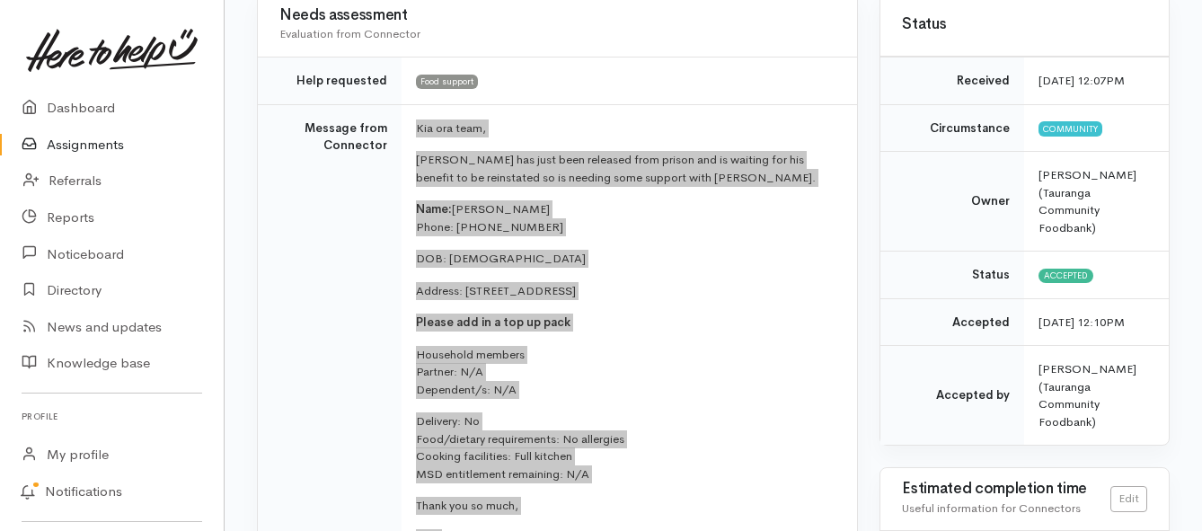
scroll to position [180, 0]
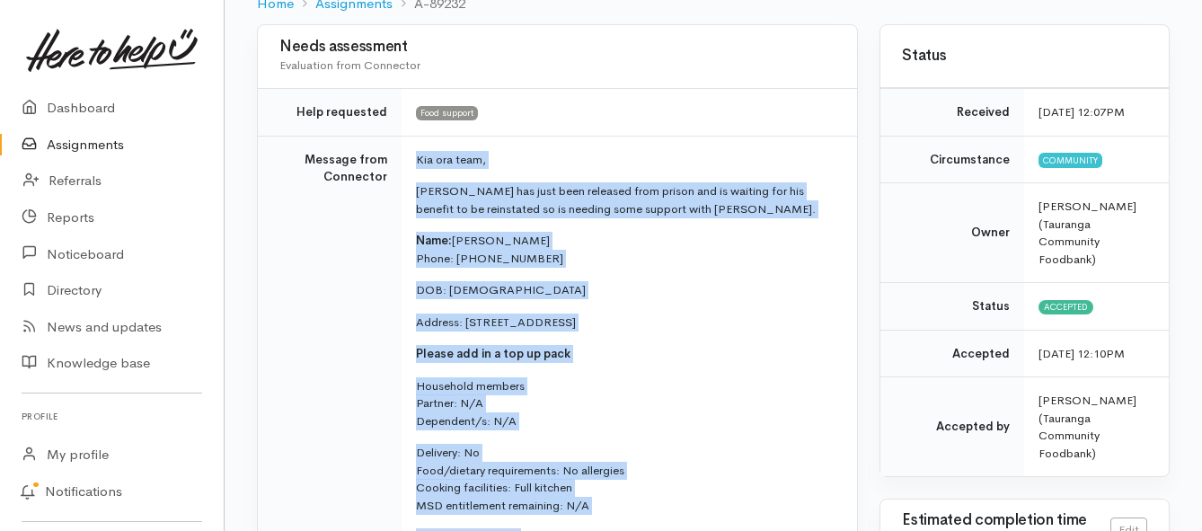
click at [104, 152] on link "Assignments" at bounding box center [112, 145] width 224 height 37
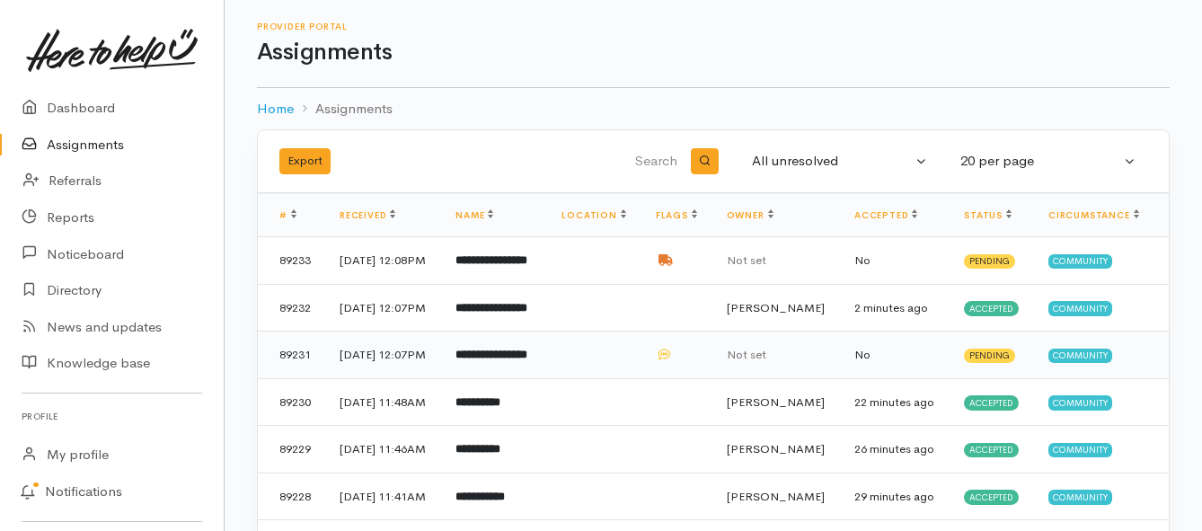
click at [527, 360] on b "**********" at bounding box center [491, 355] width 72 height 12
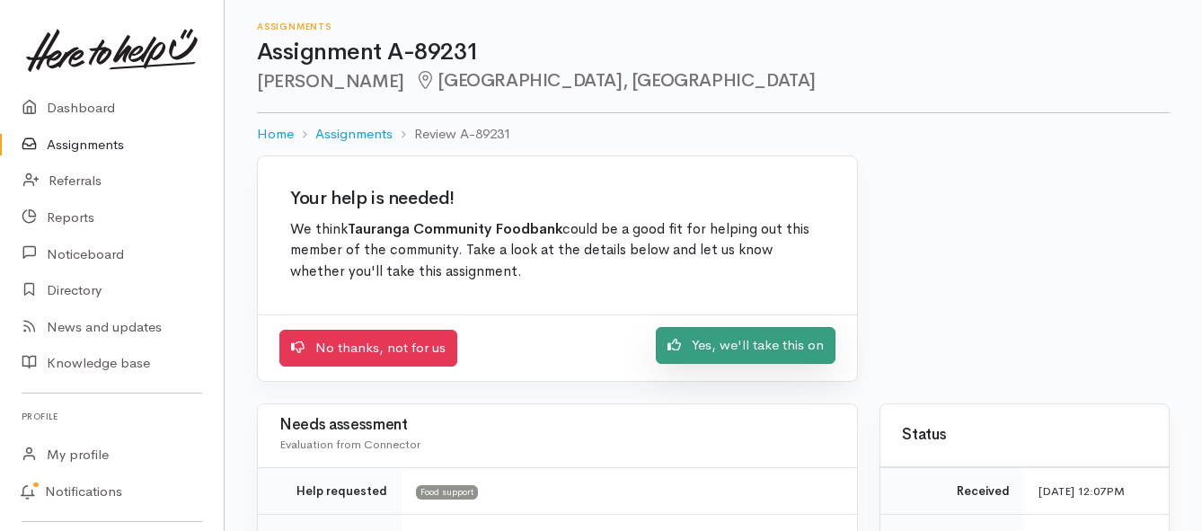
click at [687, 349] on link "Yes, we'll take this on" at bounding box center [746, 345] width 180 height 37
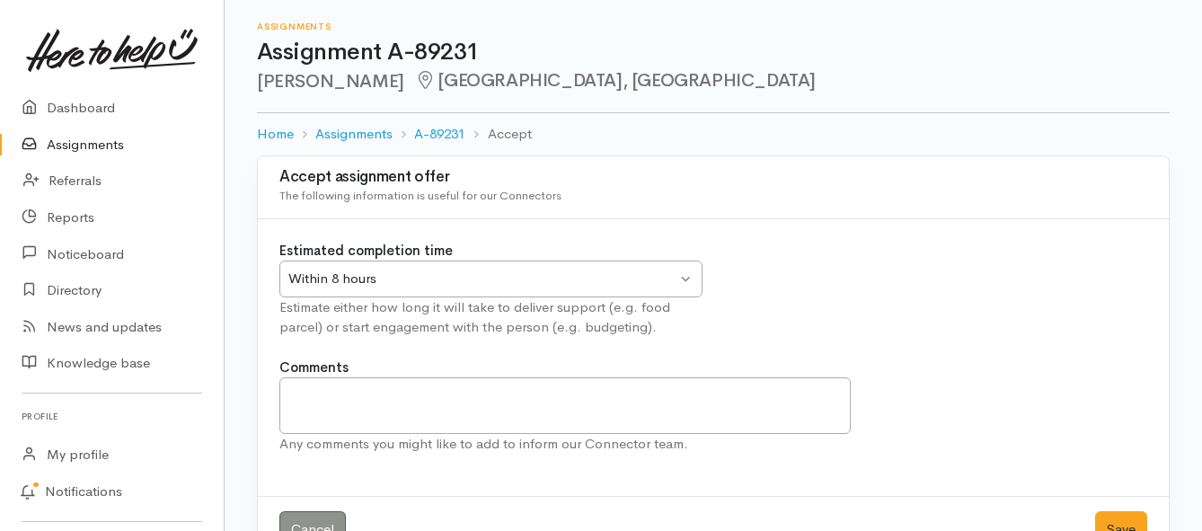
scroll to position [53, 0]
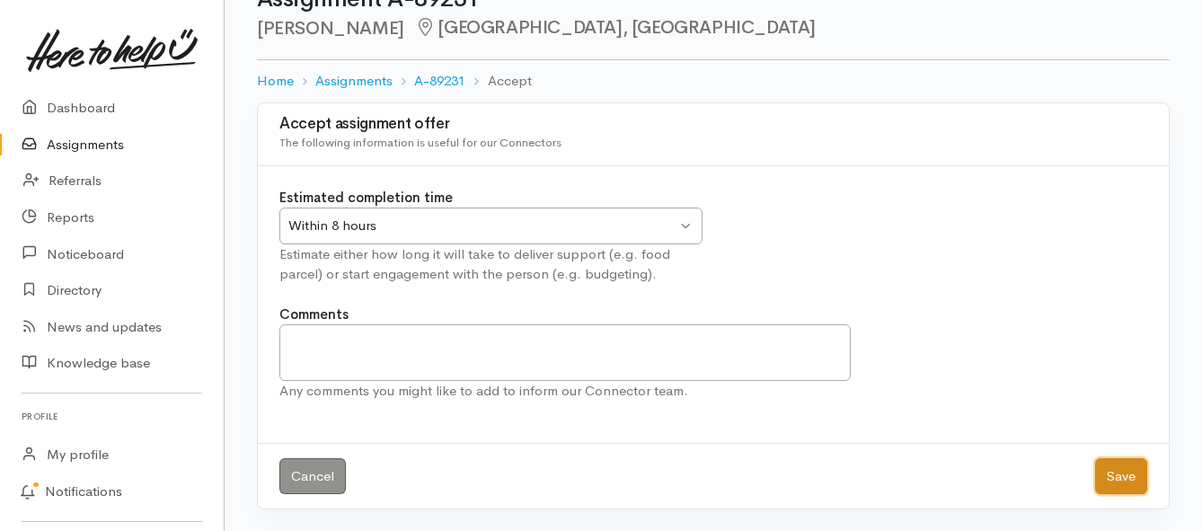
click at [1105, 478] on button "Save" at bounding box center [1121, 476] width 52 height 37
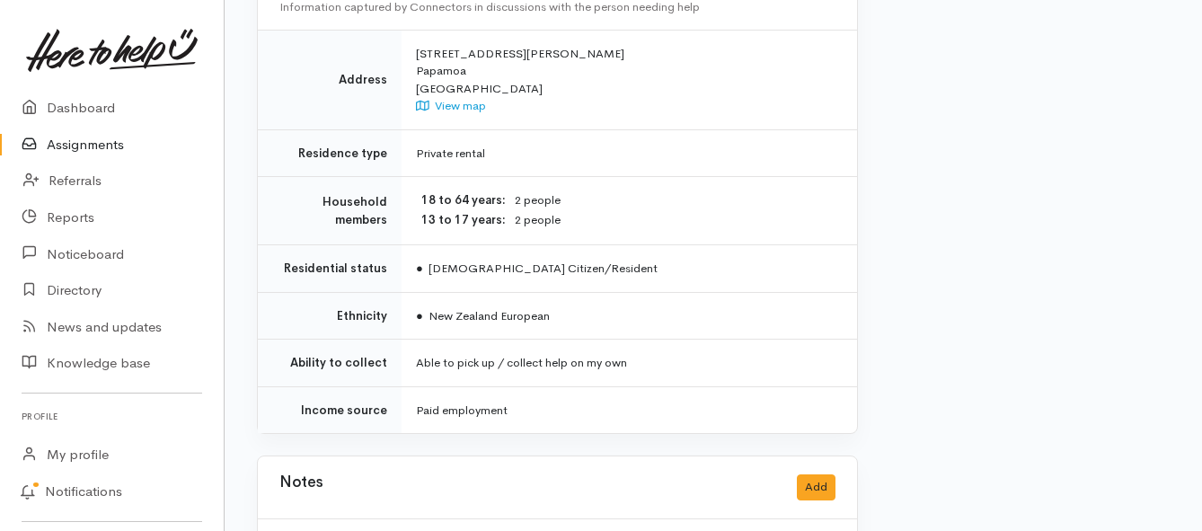
scroll to position [1348, 0]
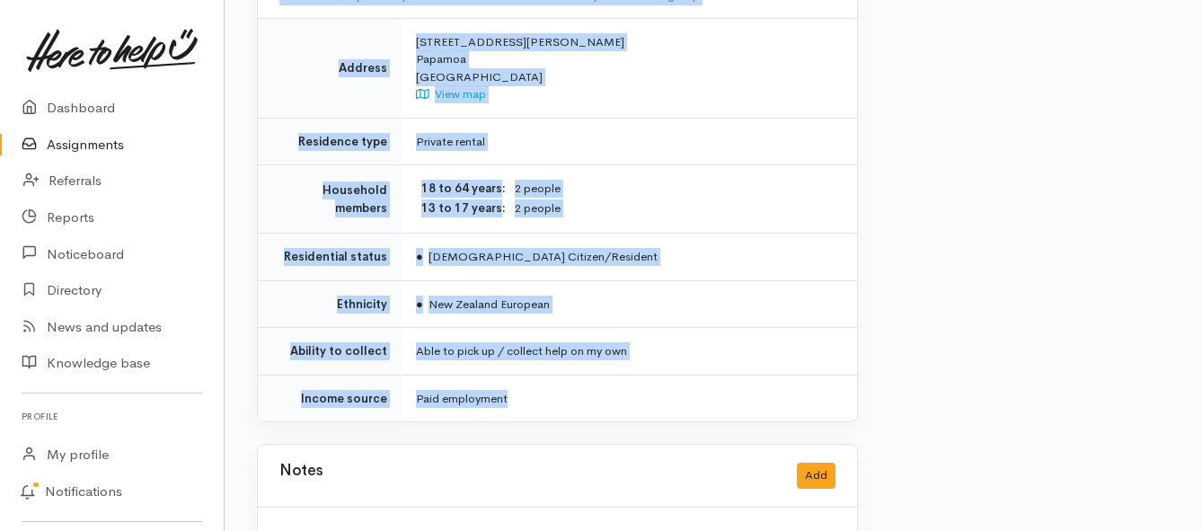
drag, startPoint x: 412, startPoint y: 167, endPoint x: 626, endPoint y: 398, distance: 314.7
copy div "**********"
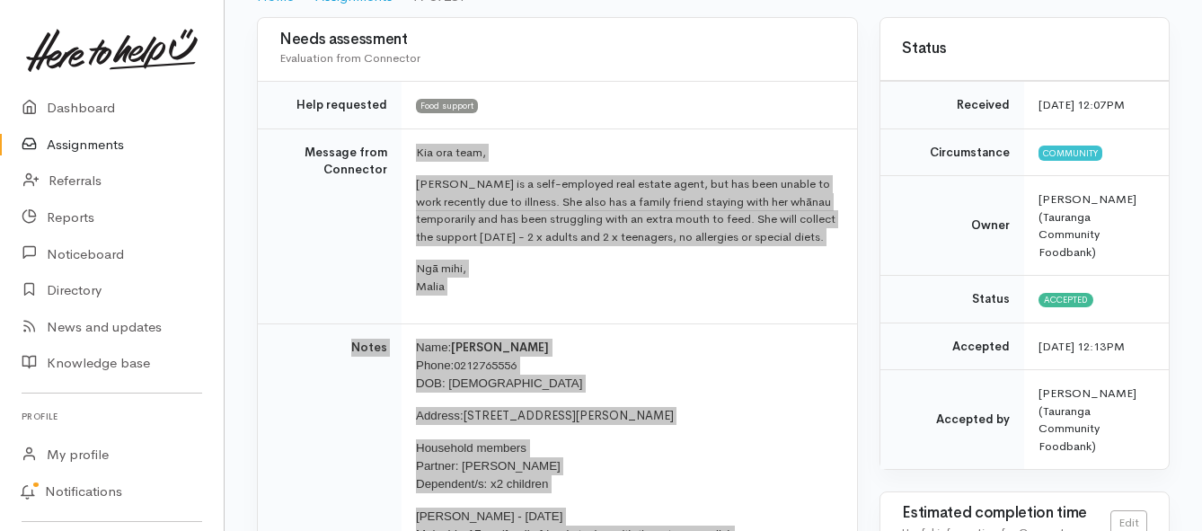
scroll to position [180, 0]
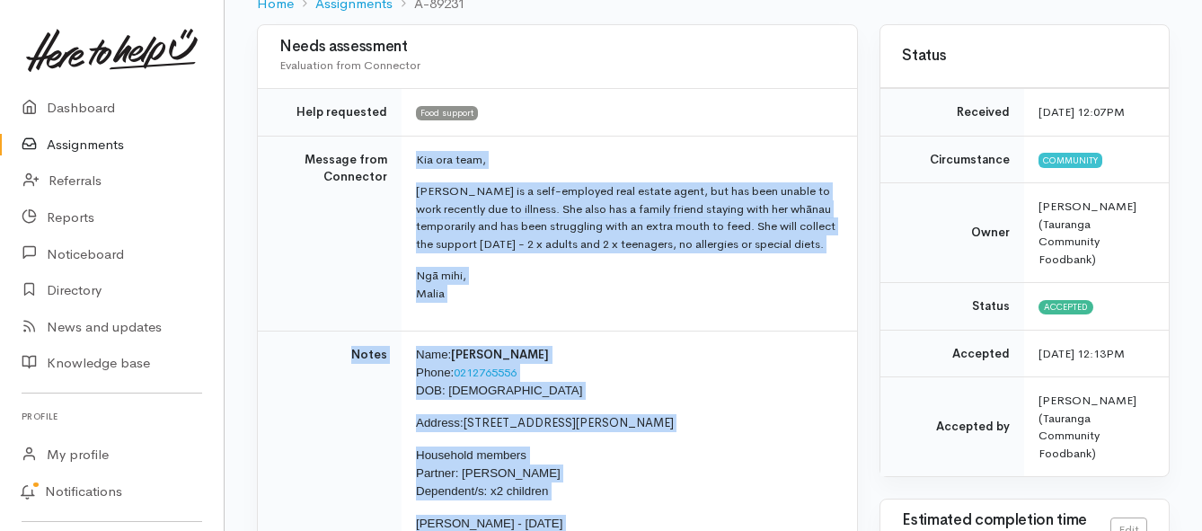
drag, startPoint x: 65, startPoint y: 139, endPoint x: 54, endPoint y: 127, distance: 16.6
click at [65, 139] on link "Assignments" at bounding box center [112, 145] width 224 height 37
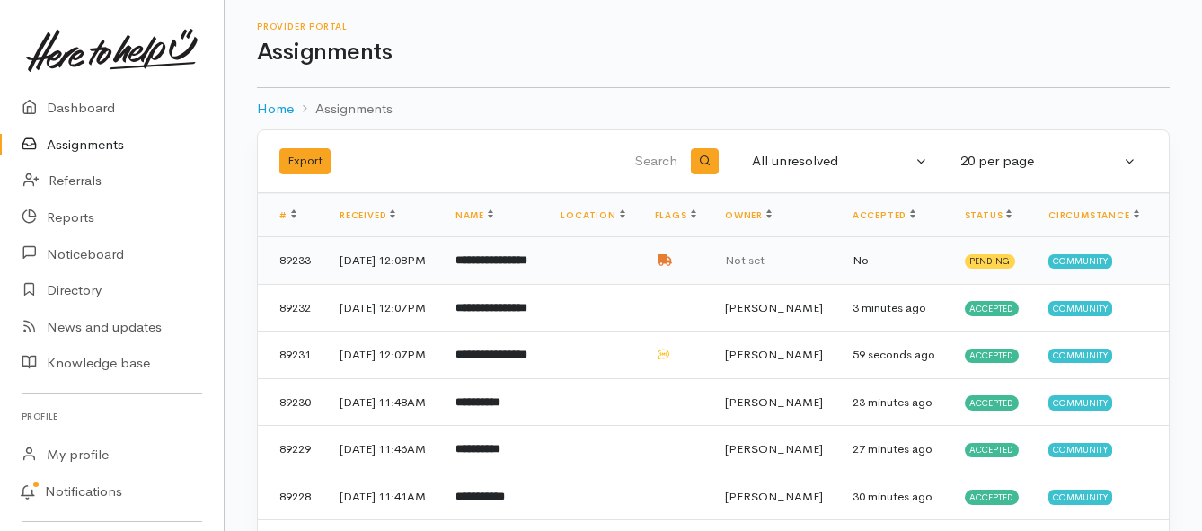
click at [507, 266] on b "**********" at bounding box center [491, 260] width 72 height 12
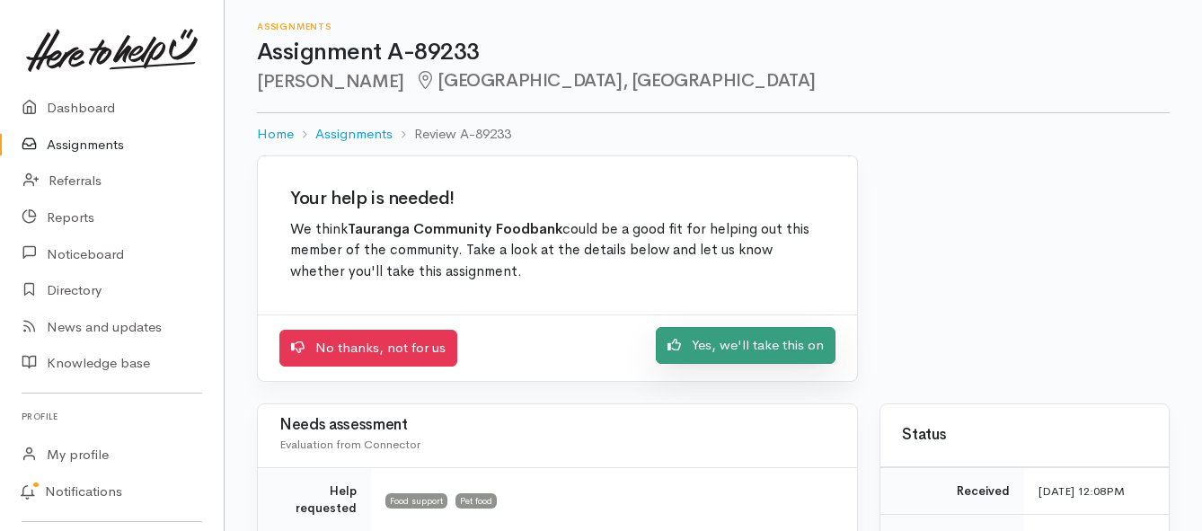
click at [687, 352] on link "Yes, we'll take this on" at bounding box center [746, 345] width 180 height 37
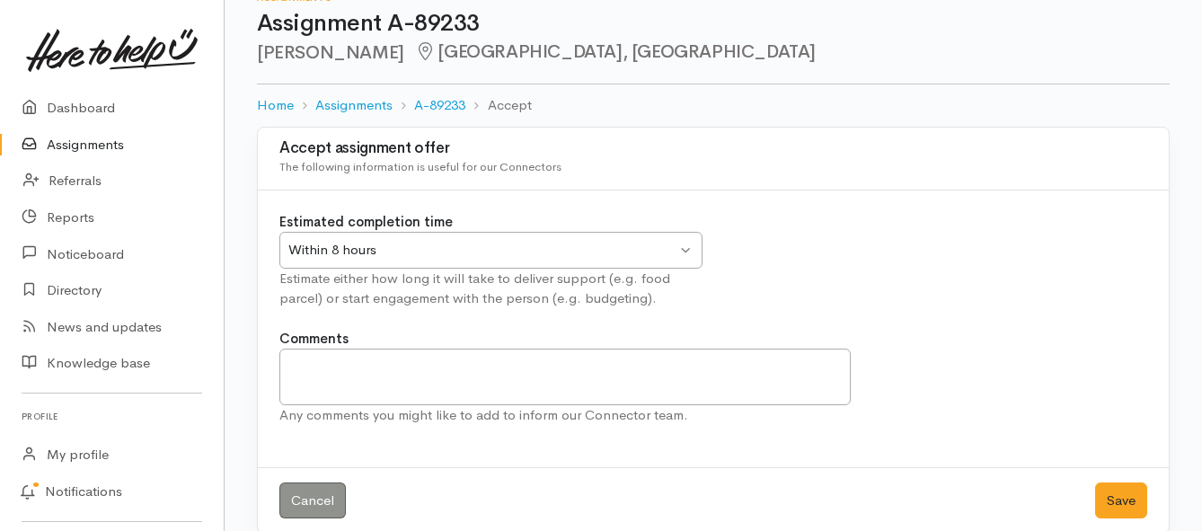
scroll to position [53, 0]
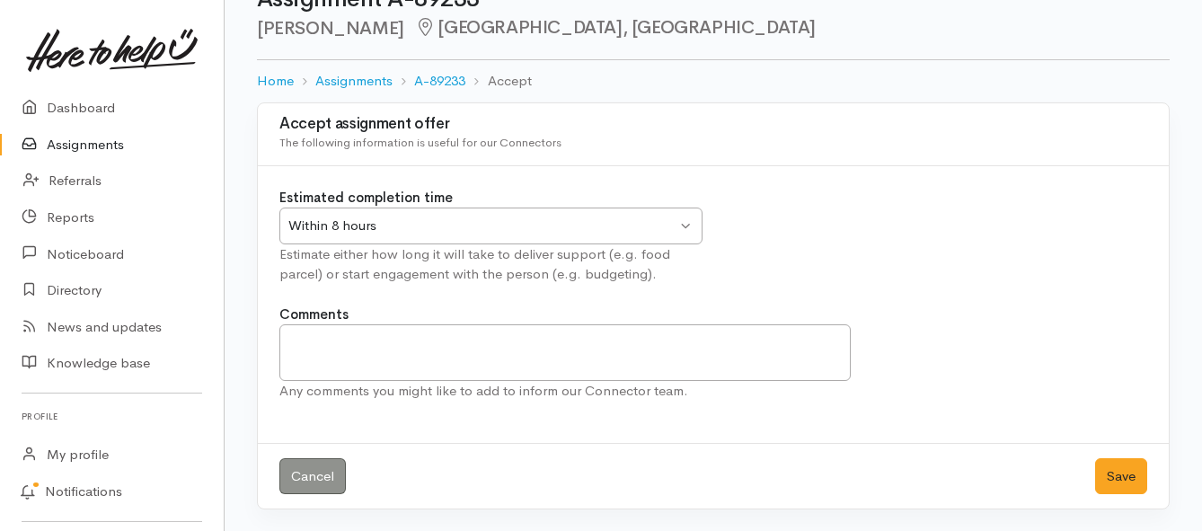
click at [649, 222] on div "Within 8 hours" at bounding box center [482, 226] width 388 height 21
click at [1111, 481] on button "Save" at bounding box center [1121, 476] width 52 height 37
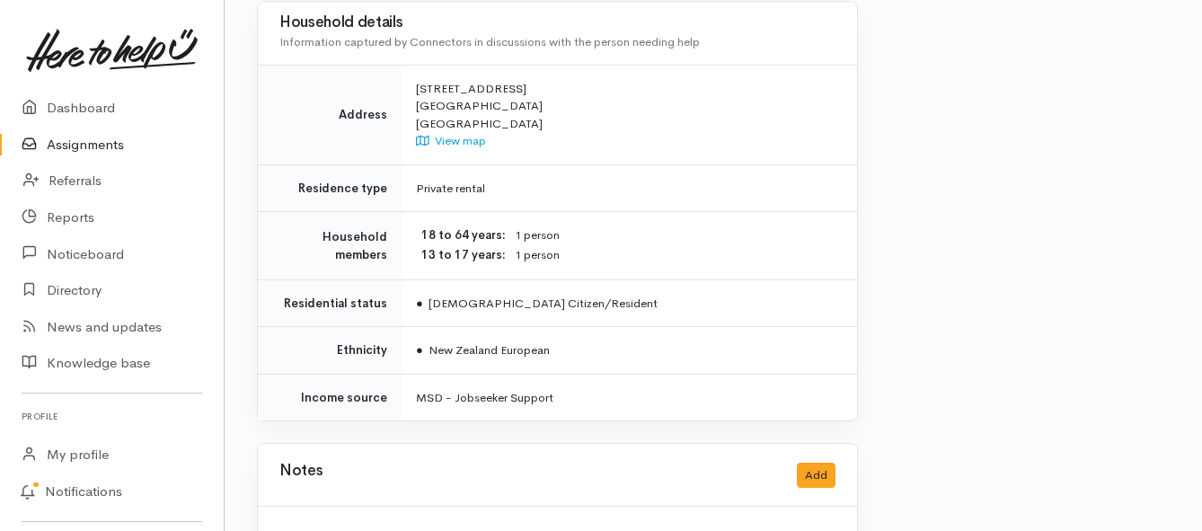
scroll to position [1797, 0]
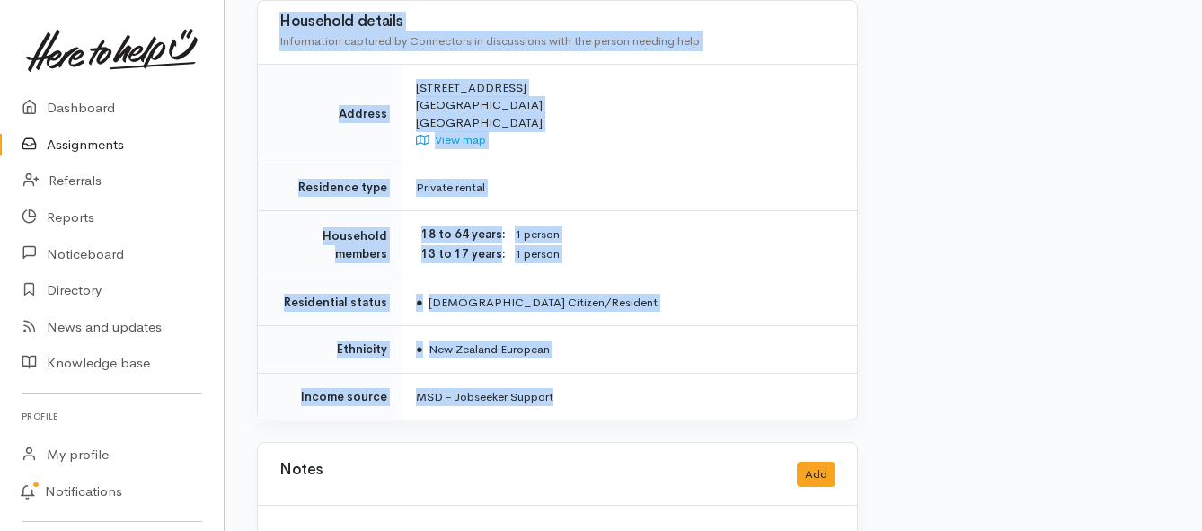
drag, startPoint x: 379, startPoint y: 179, endPoint x: 629, endPoint y: 354, distance: 305.1
copy div "**********"
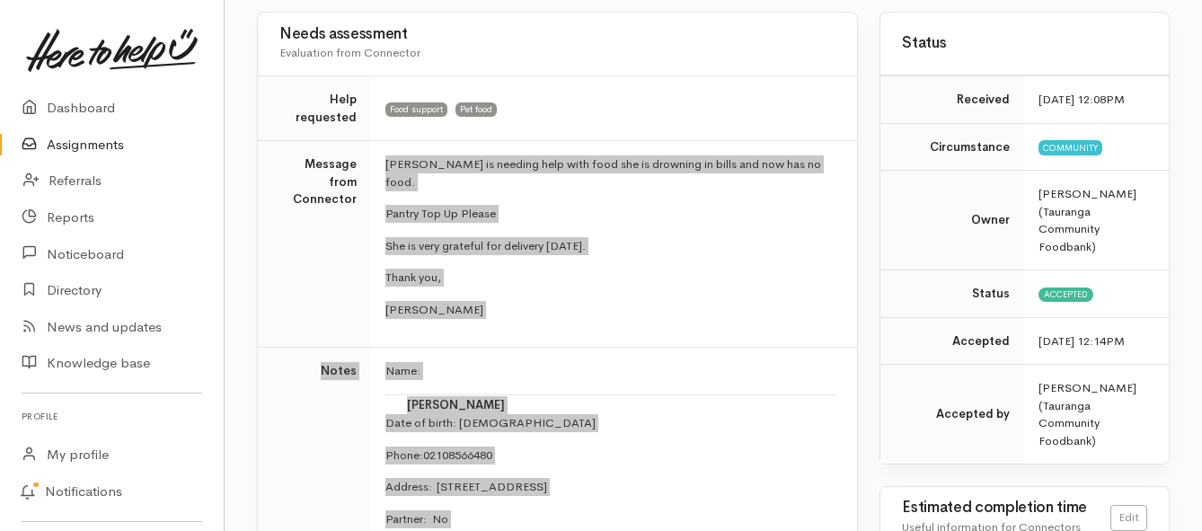
scroll to position [180, 0]
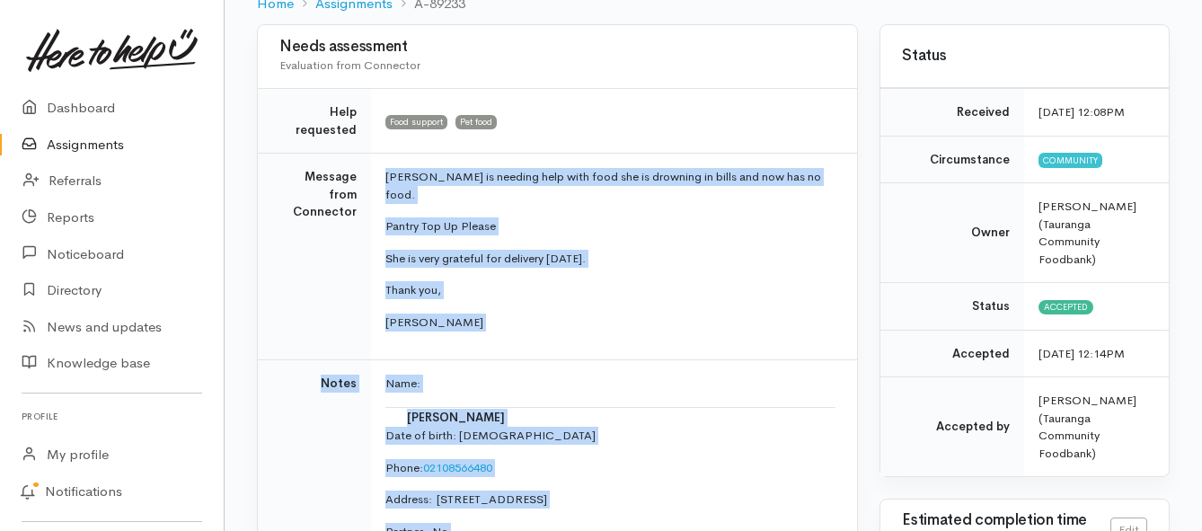
click at [105, 144] on link "Assignments" at bounding box center [112, 145] width 224 height 37
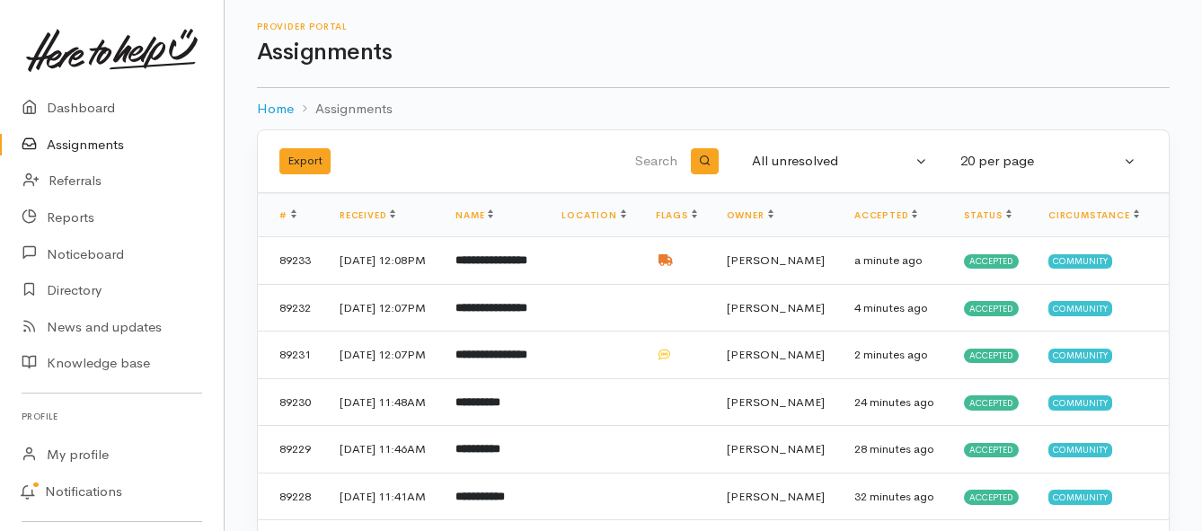
click at [87, 152] on link "Assignments" at bounding box center [112, 145] width 224 height 37
click at [514, 266] on b "**********" at bounding box center [484, 260] width 58 height 12
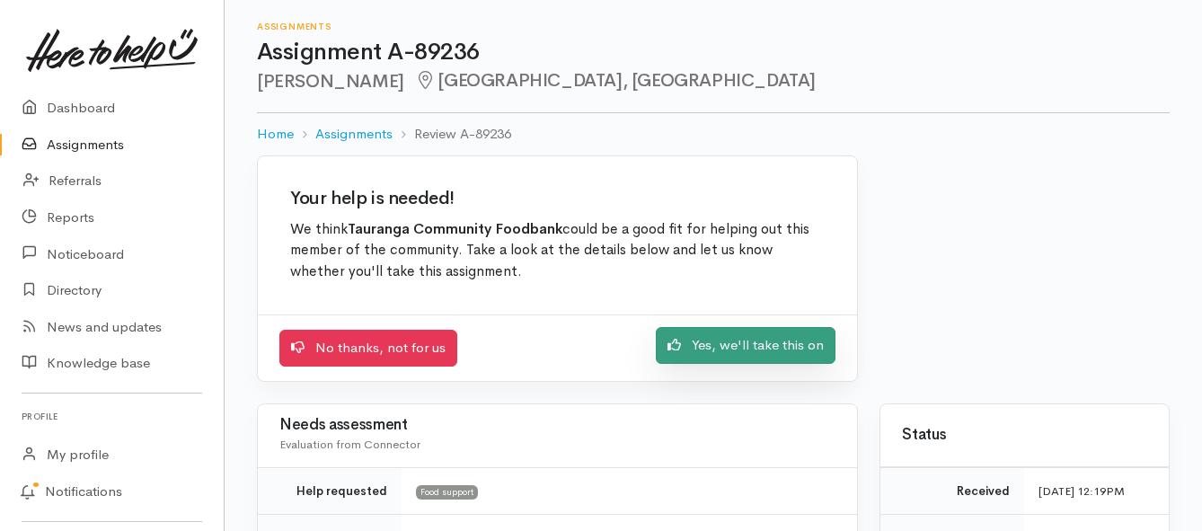
click at [790, 341] on link "Yes, we'll take this on" at bounding box center [746, 345] width 180 height 37
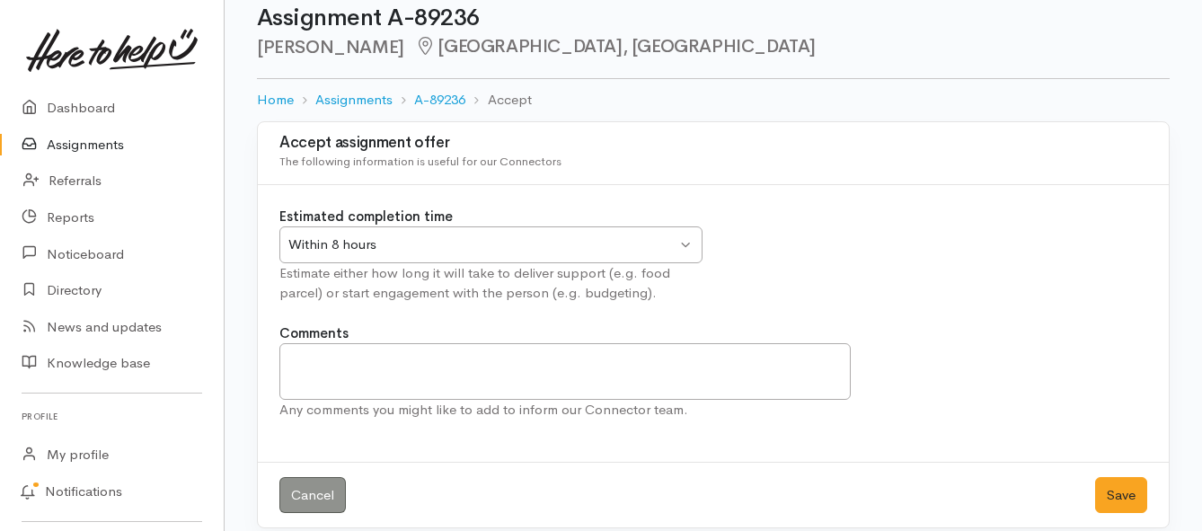
scroll to position [53, 0]
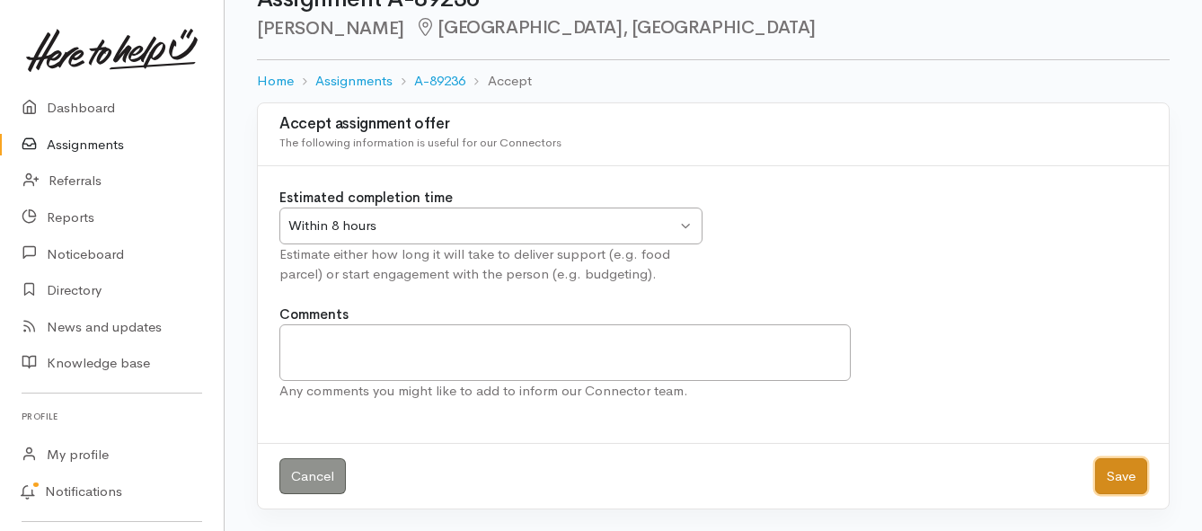
click at [1104, 483] on button "Save" at bounding box center [1121, 476] width 52 height 37
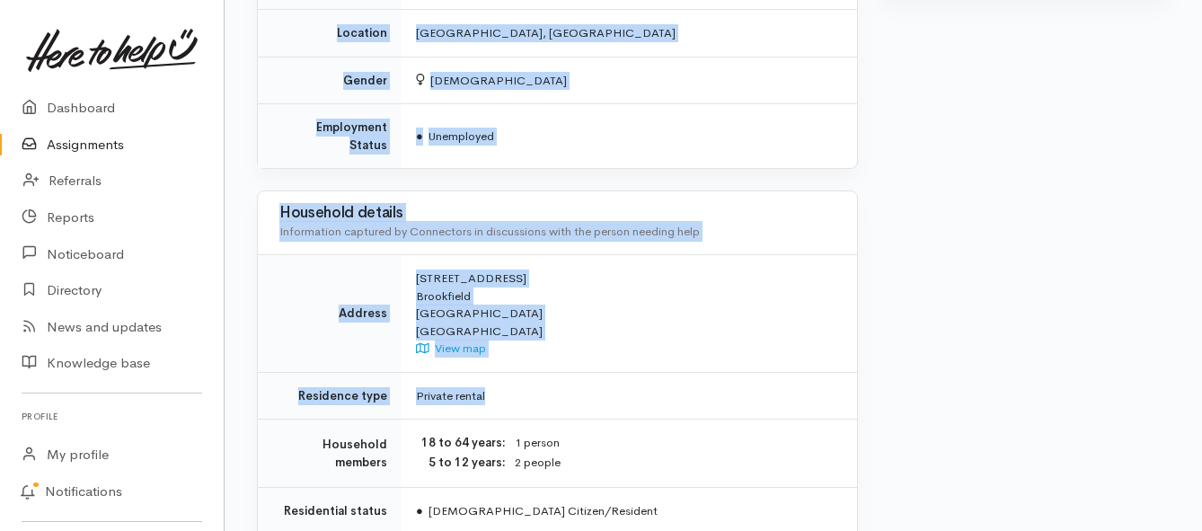
scroll to position [1348, 0]
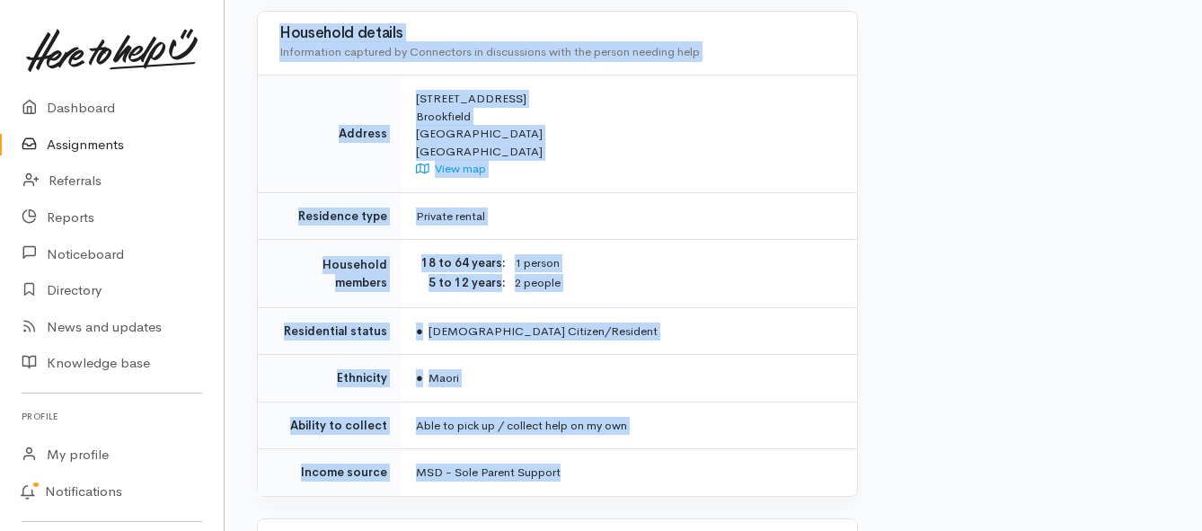
drag, startPoint x: 419, startPoint y: 250, endPoint x: 628, endPoint y: 421, distance: 270.7
copy div "**********"
click at [75, 137] on link "Assignments" at bounding box center [112, 145] width 224 height 37
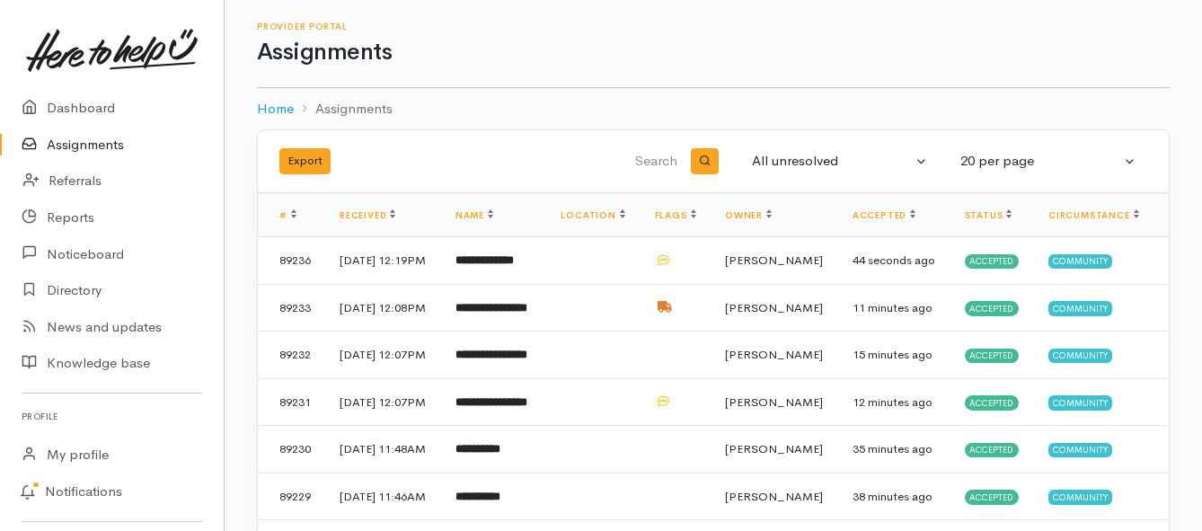
click at [110, 144] on link "Assignments" at bounding box center [112, 145] width 224 height 37
click at [523, 266] on b "**********" at bounding box center [491, 260] width 72 height 12
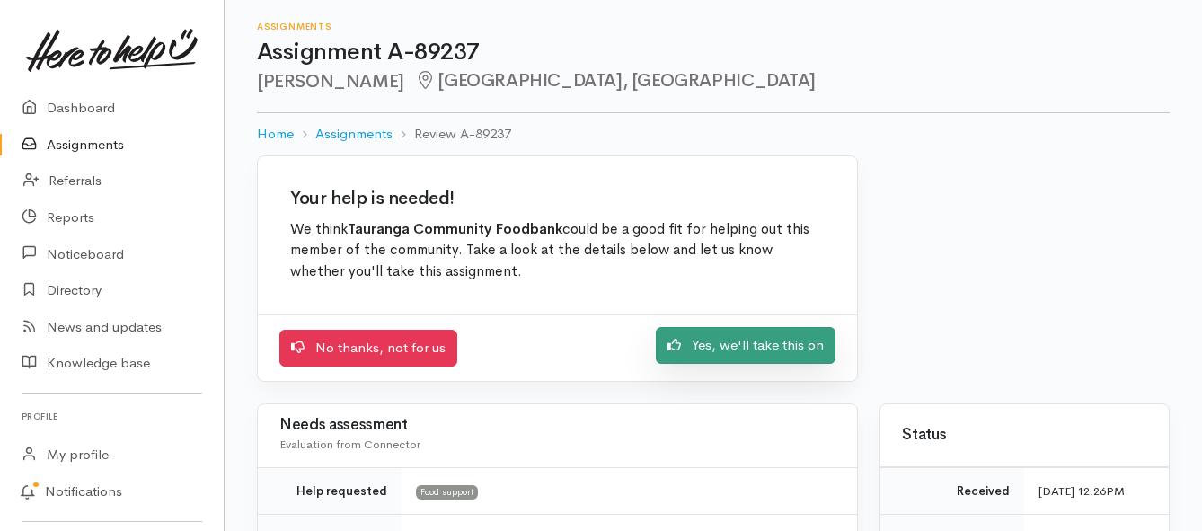
click at [732, 335] on link "Yes, we'll take this on" at bounding box center [746, 345] width 180 height 37
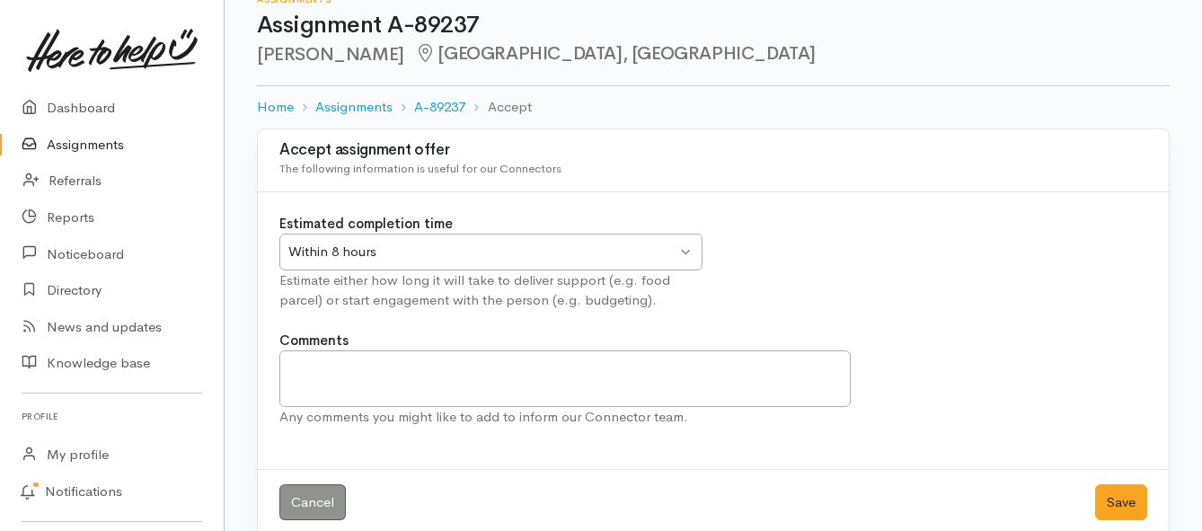
scroll to position [53, 0]
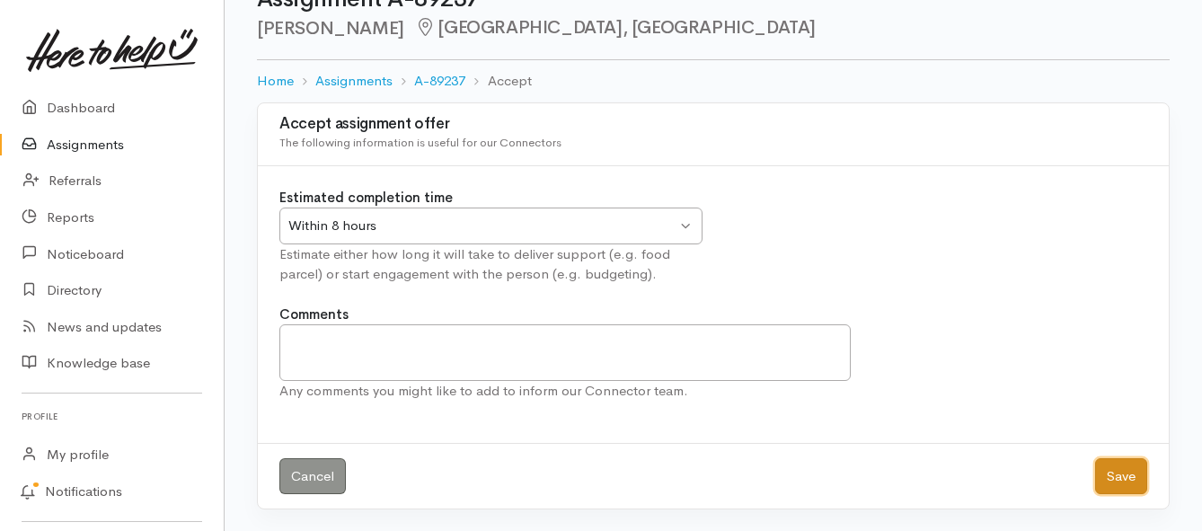
click at [1121, 476] on button "Save" at bounding box center [1121, 476] width 52 height 37
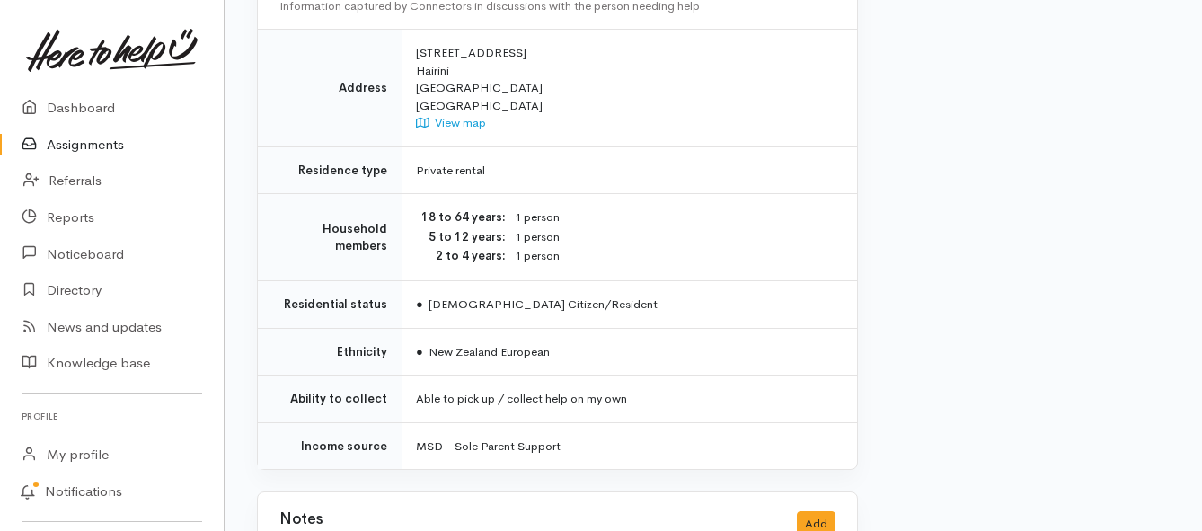
scroll to position [1348, 0]
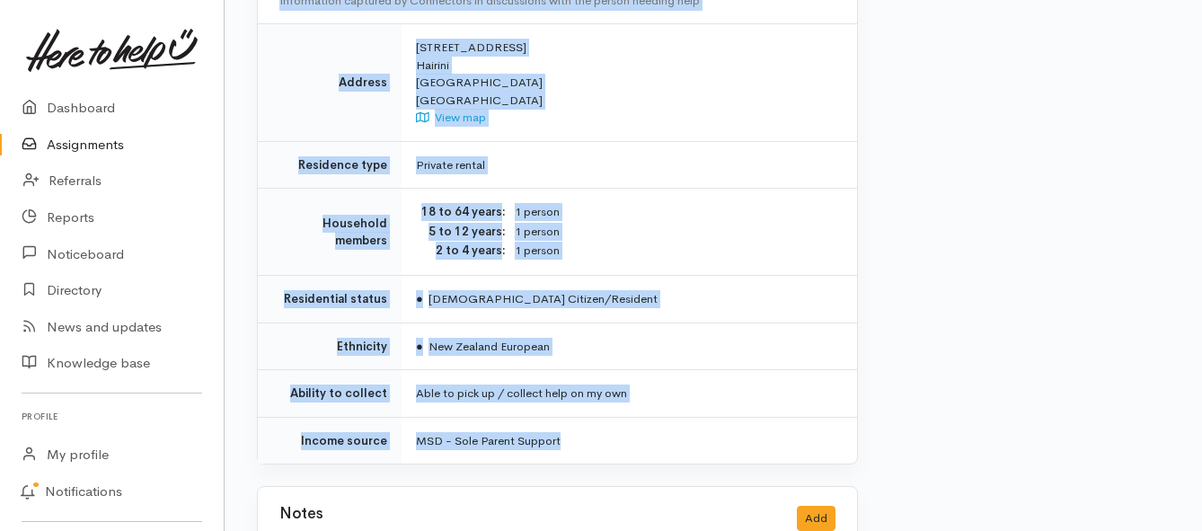
drag, startPoint x: 413, startPoint y: 158, endPoint x: 632, endPoint y: 399, distance: 325.6
copy div "**********"
click at [95, 145] on link "Assignments" at bounding box center [112, 145] width 224 height 37
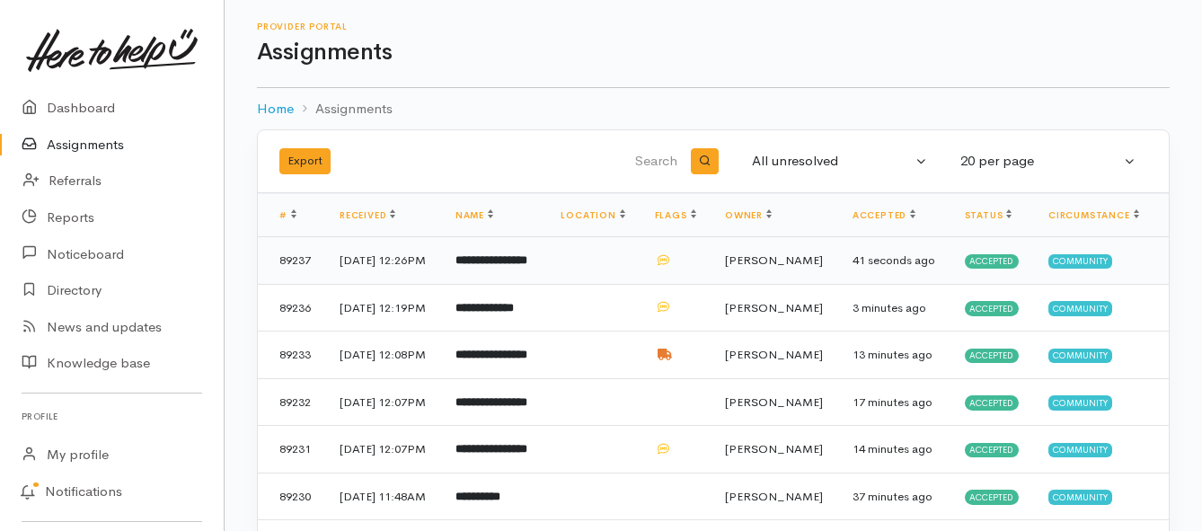
click at [527, 266] on b "**********" at bounding box center [491, 260] width 72 height 12
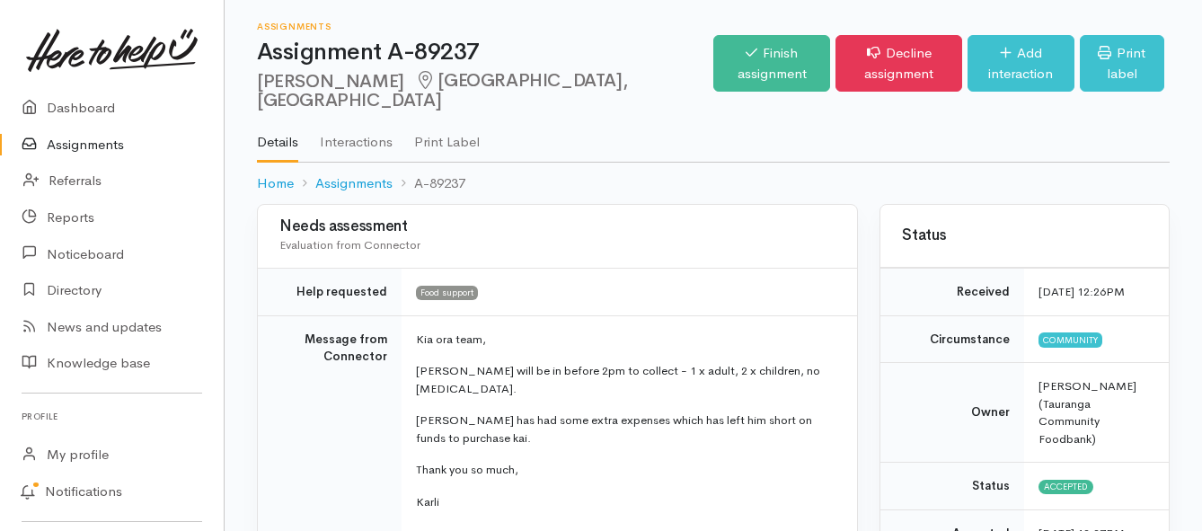
click at [106, 150] on link "Assignments" at bounding box center [112, 145] width 224 height 37
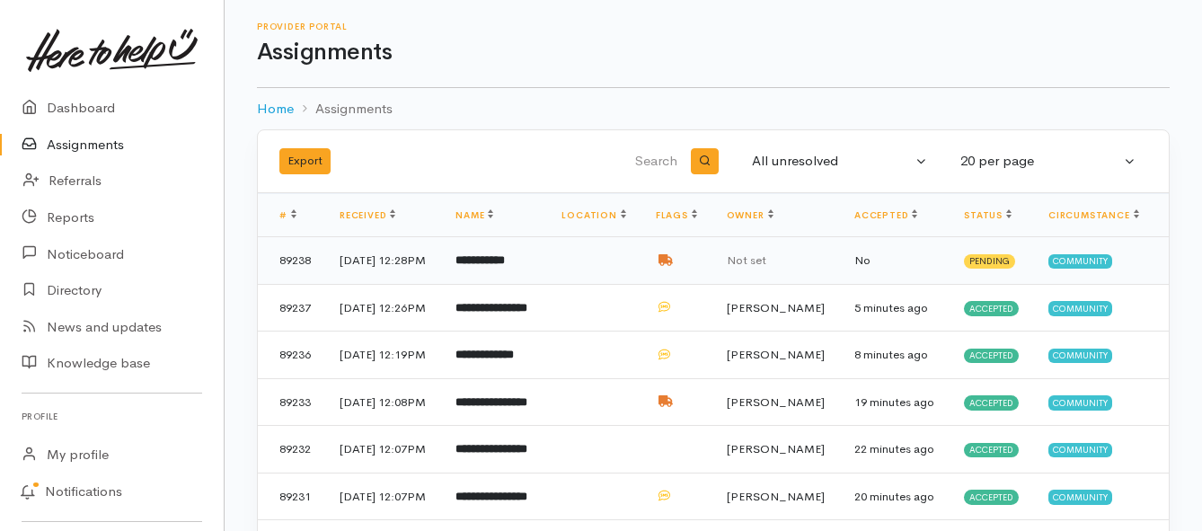
click at [500, 262] on b "**********" at bounding box center [479, 260] width 49 height 12
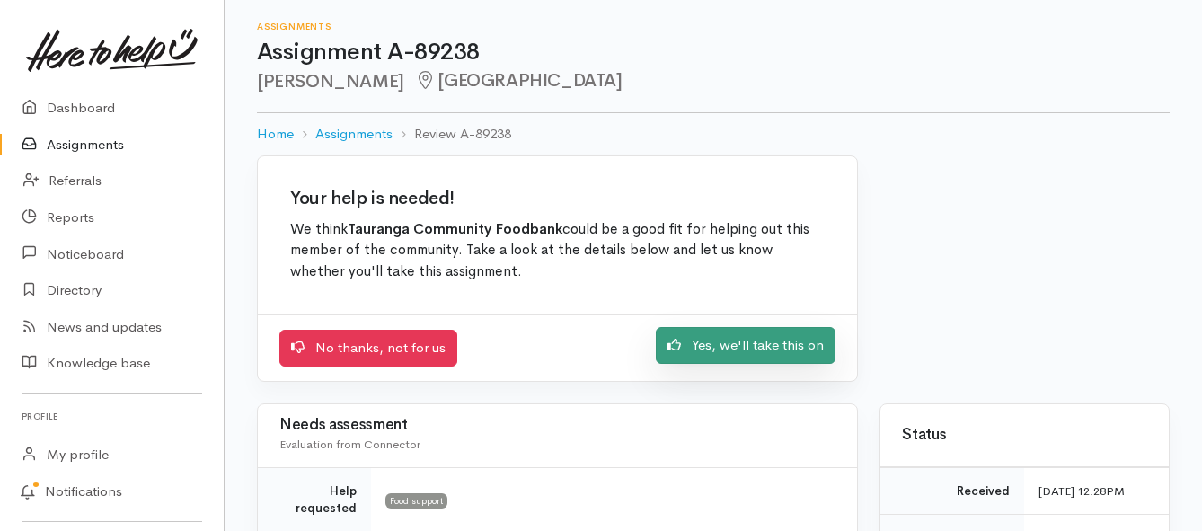
click at [693, 349] on link "Yes, we'll take this on" at bounding box center [746, 345] width 180 height 37
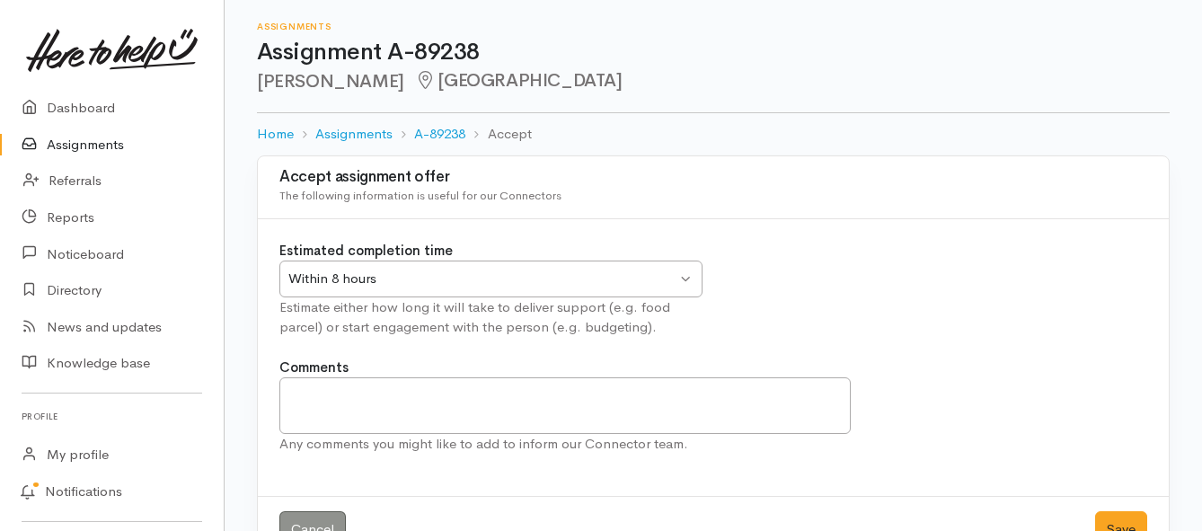
click at [593, 279] on div "Within 8 hours" at bounding box center [482, 279] width 388 height 21
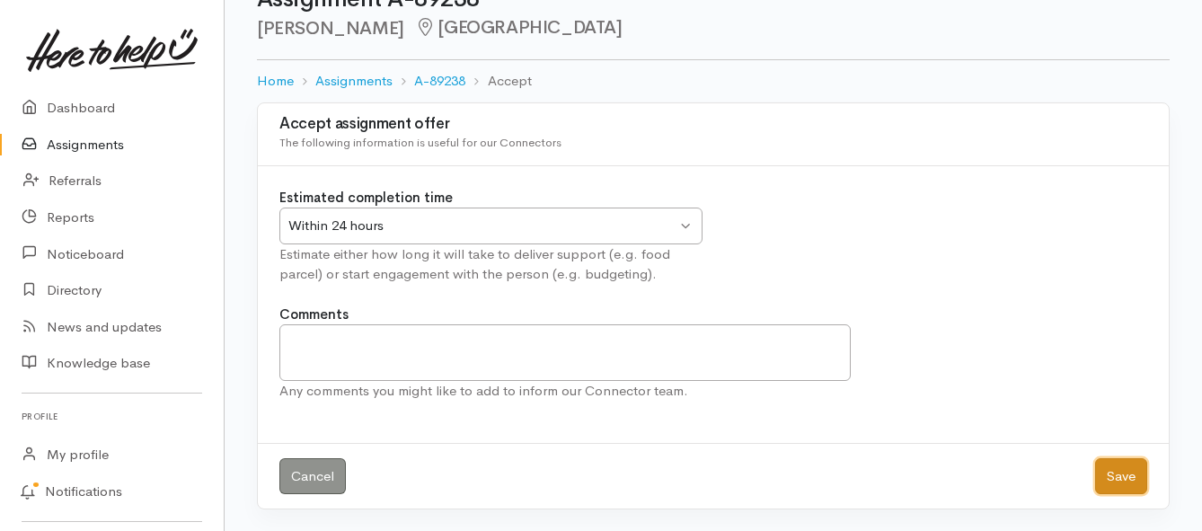
click at [1124, 485] on button "Save" at bounding box center [1121, 476] width 52 height 37
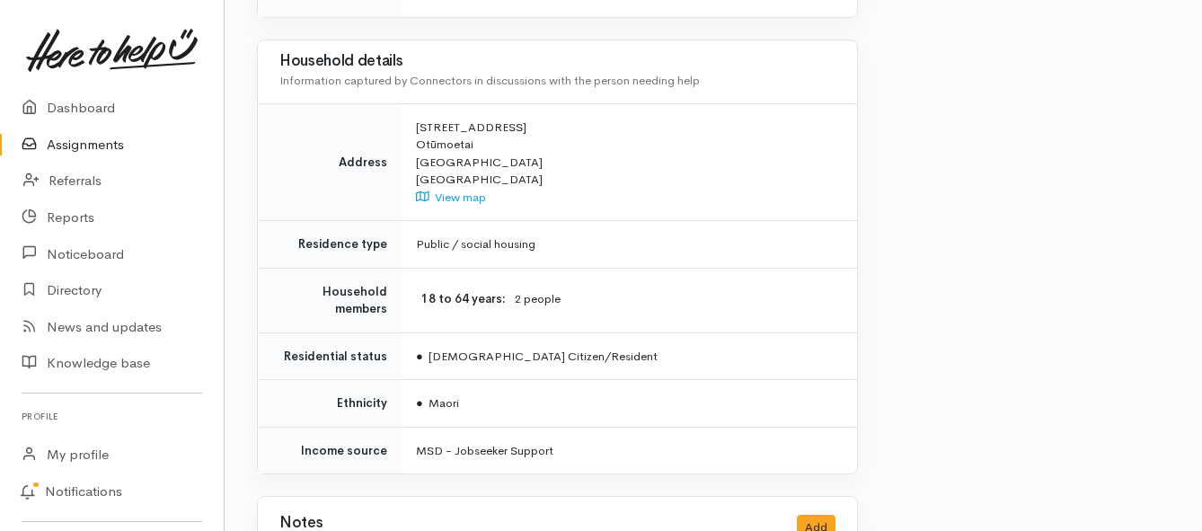
scroll to position [1707, 0]
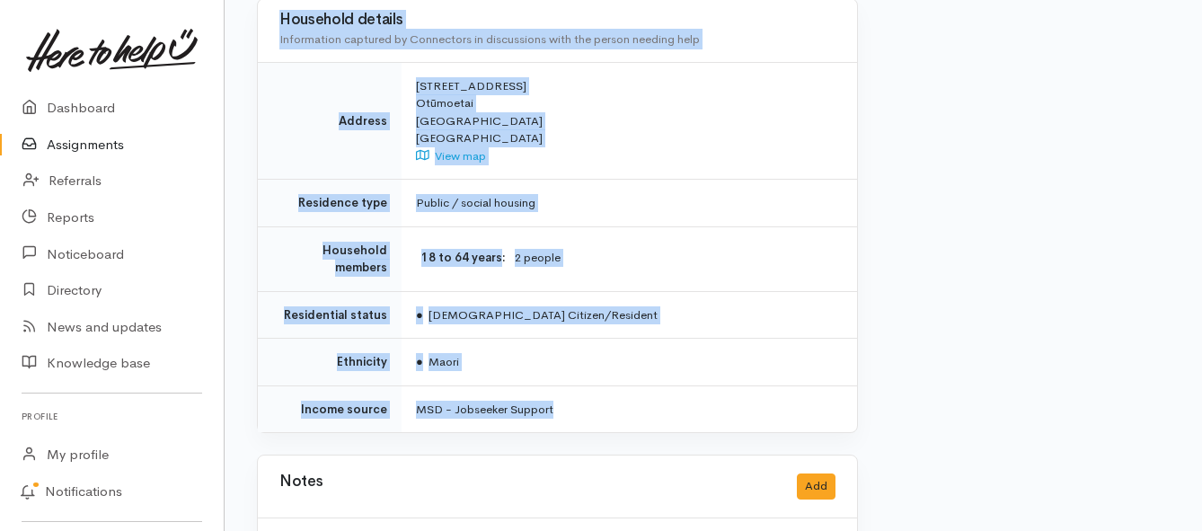
drag, startPoint x: 385, startPoint y: 247, endPoint x: 642, endPoint y: 357, distance: 279.3
copy div "Sue is needing help with food has no money left due to paying her rental arrear…"
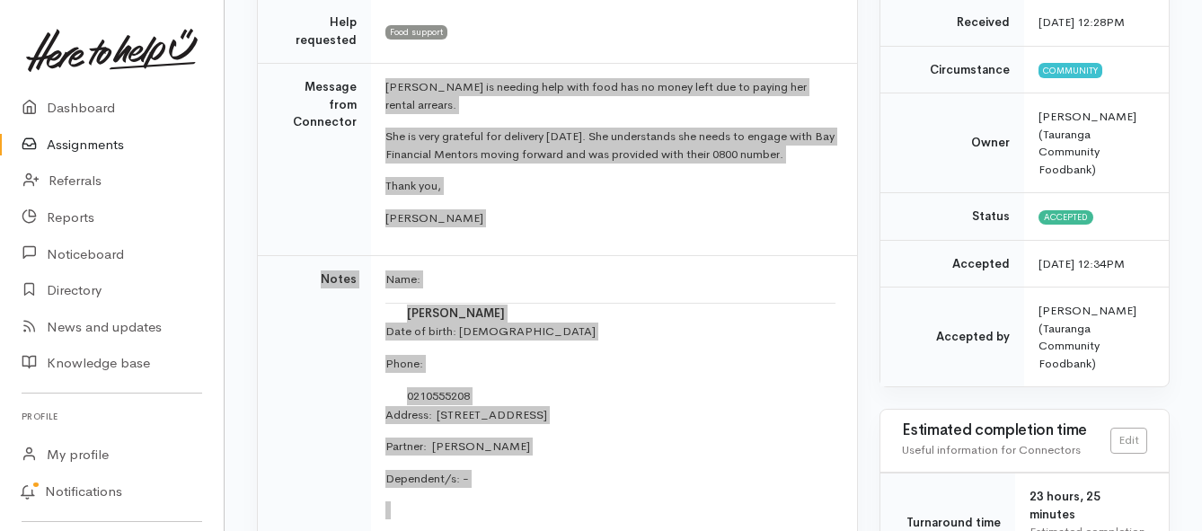
scroll to position [180, 0]
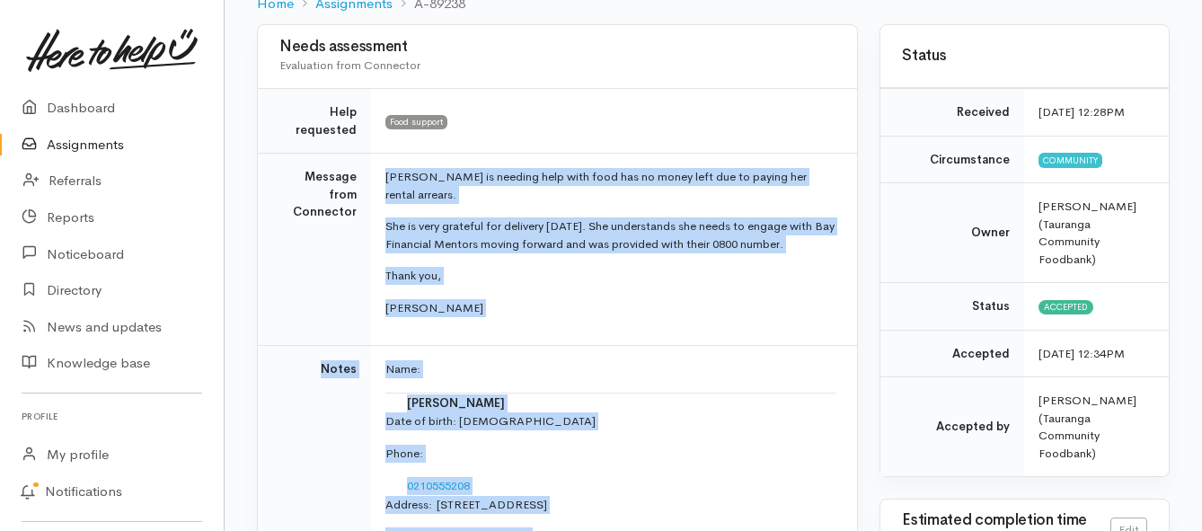
click at [54, 149] on link "Assignments" at bounding box center [112, 145] width 224 height 37
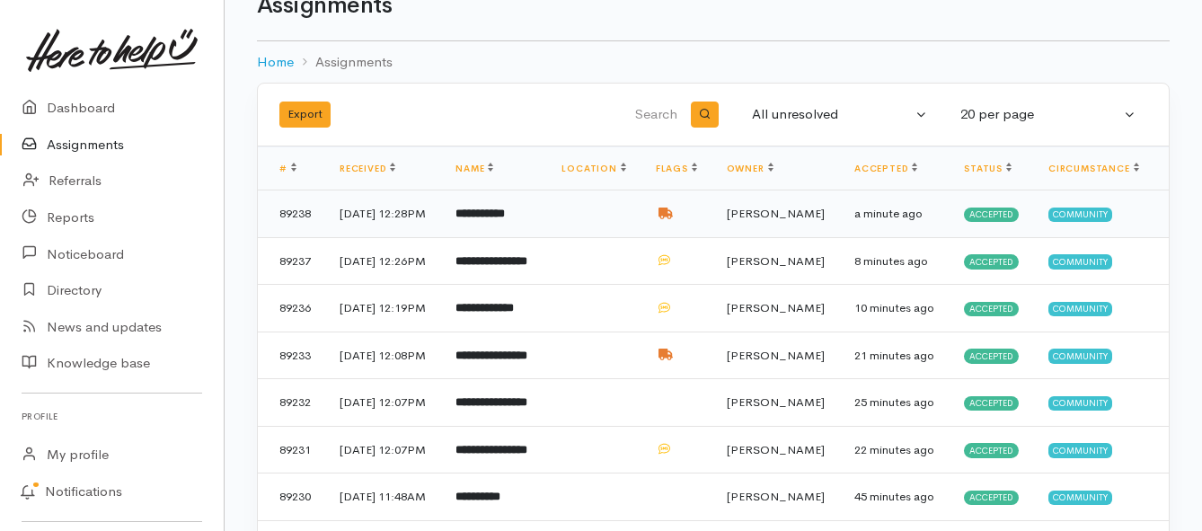
scroll to position [90, 0]
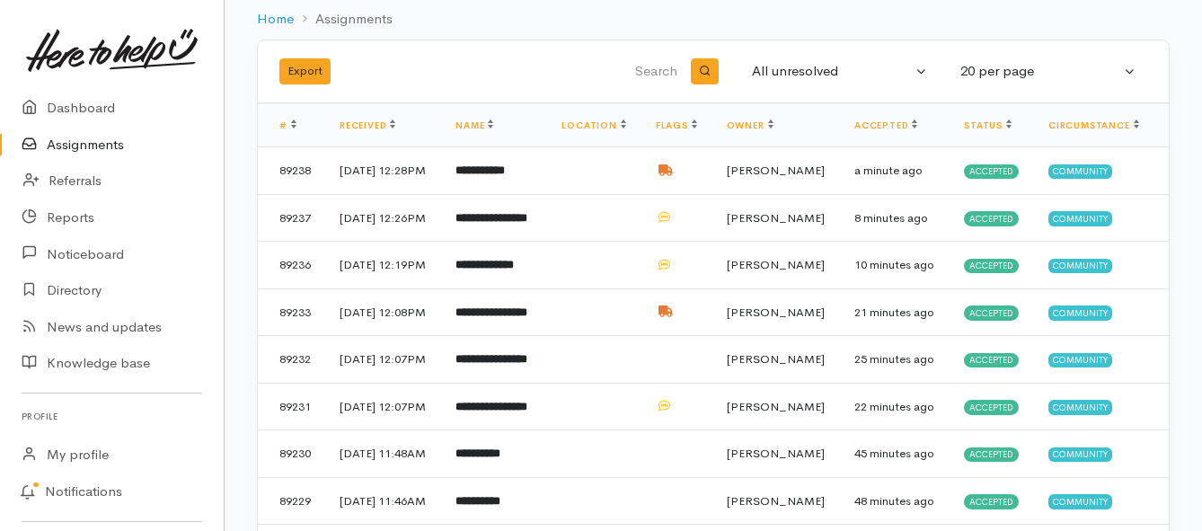
click at [108, 139] on link "Assignments" at bounding box center [112, 145] width 224 height 37
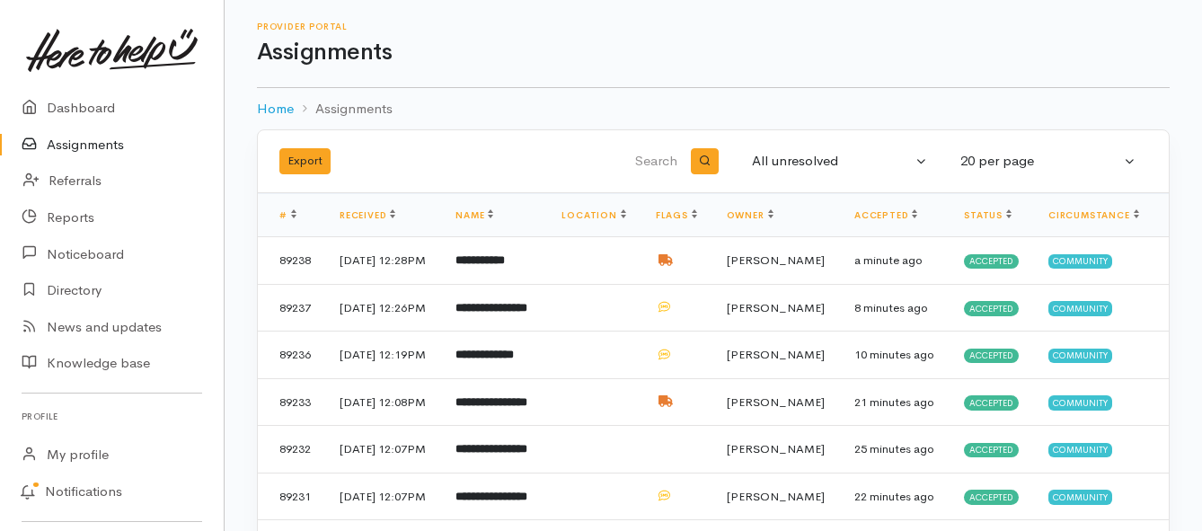
click at [64, 146] on link "Assignments" at bounding box center [112, 145] width 224 height 37
click at [102, 149] on link "Assignments" at bounding box center [112, 145] width 224 height 37
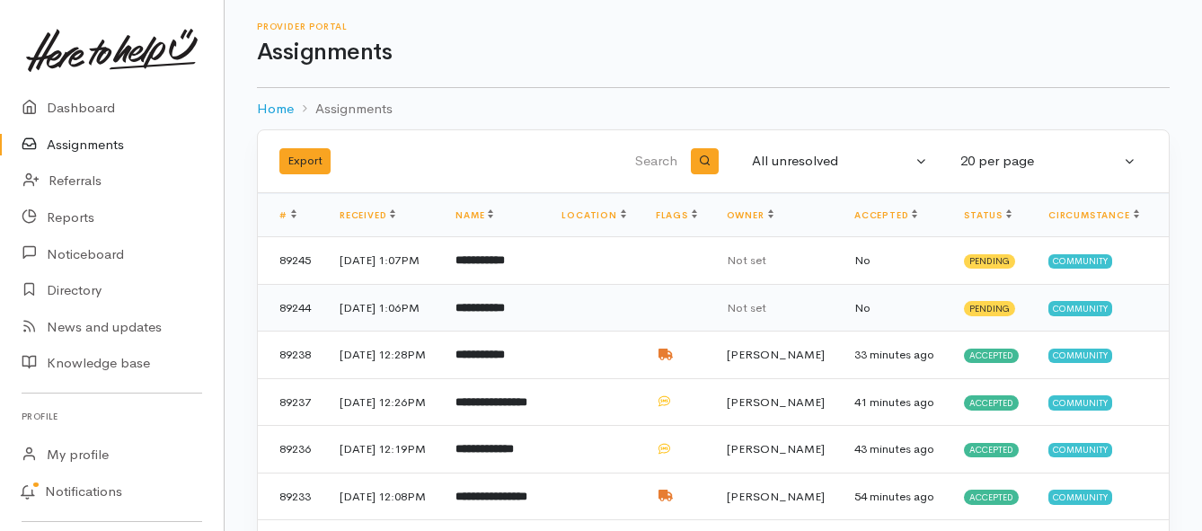
click at [505, 314] on b "**********" at bounding box center [479, 308] width 49 height 12
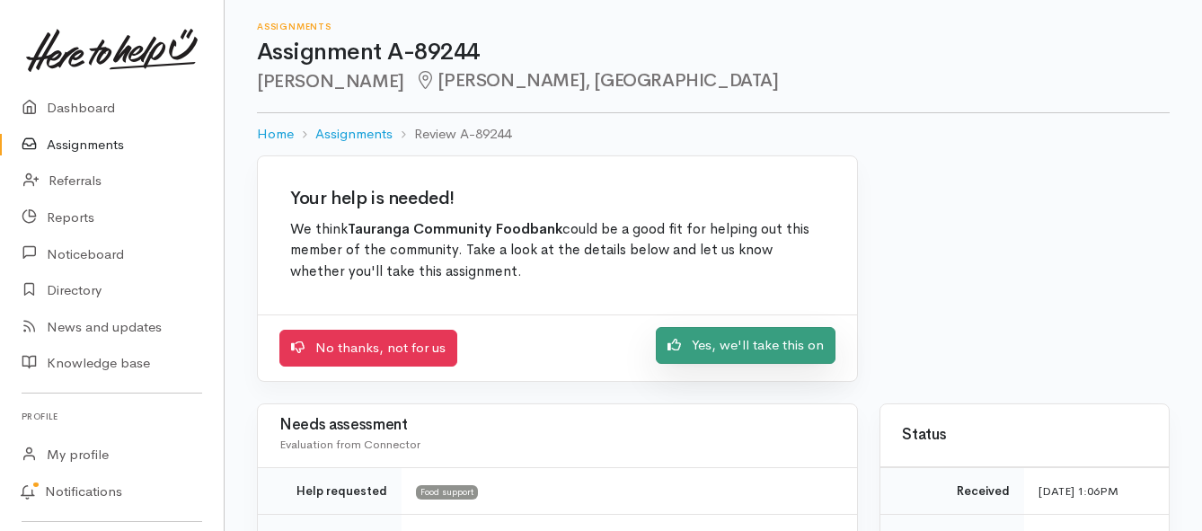
click at [685, 349] on link "Yes, we'll take this on" at bounding box center [746, 345] width 180 height 37
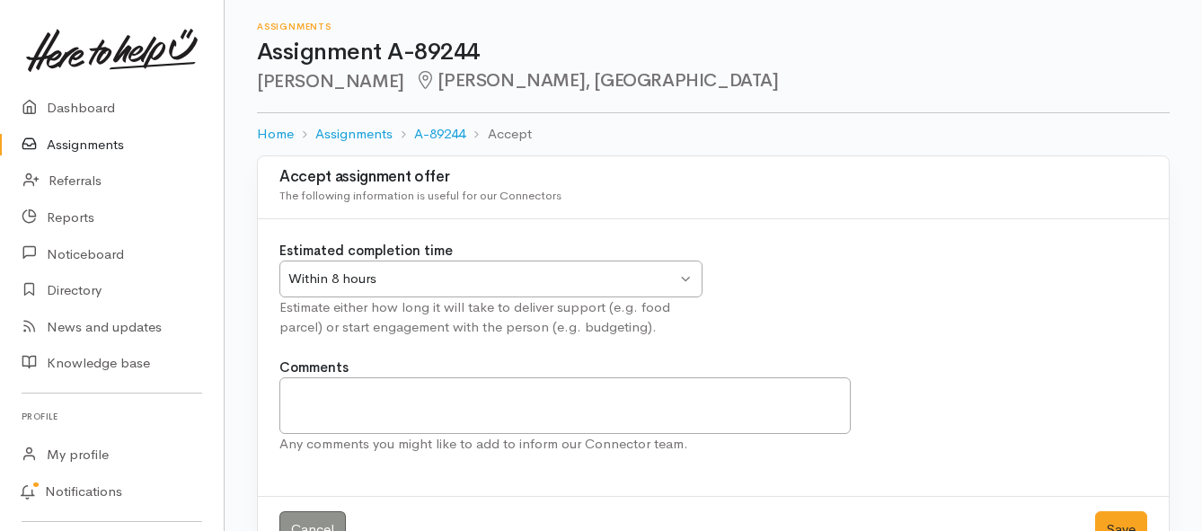
scroll to position [53, 0]
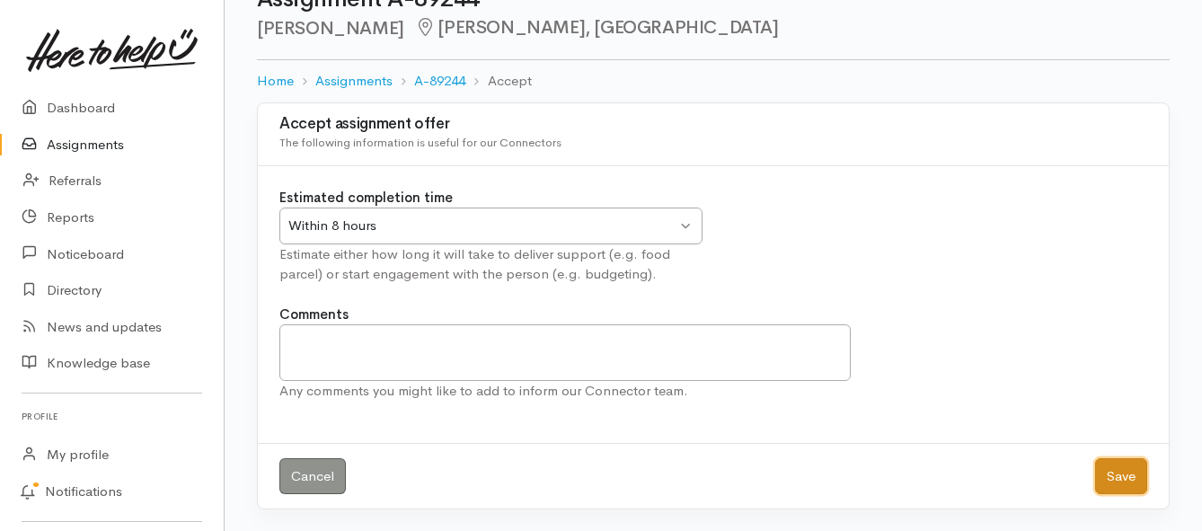
click at [1133, 470] on button "Save" at bounding box center [1121, 476] width 52 height 37
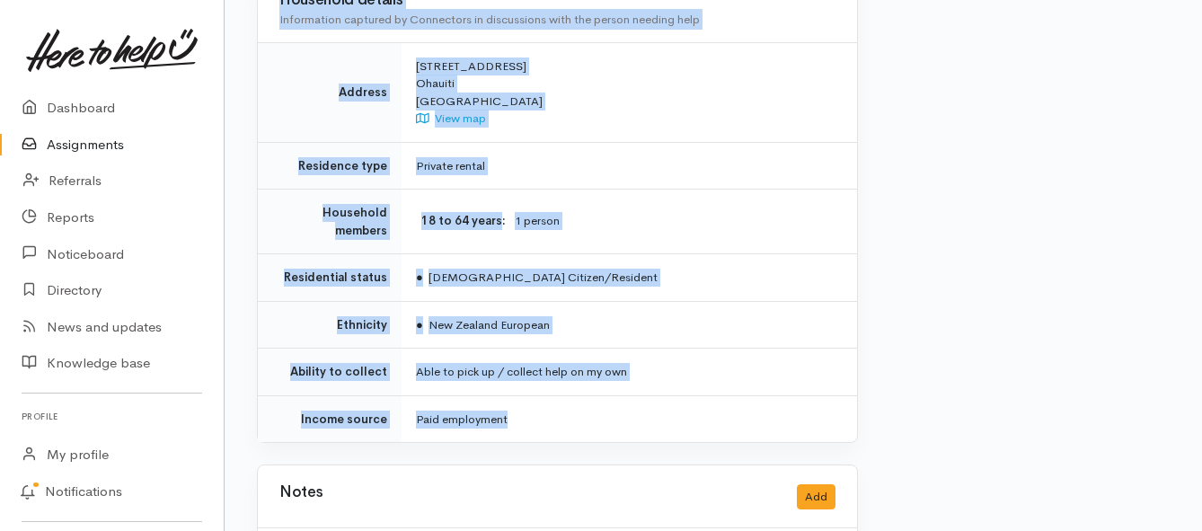
scroll to position [1314, 0]
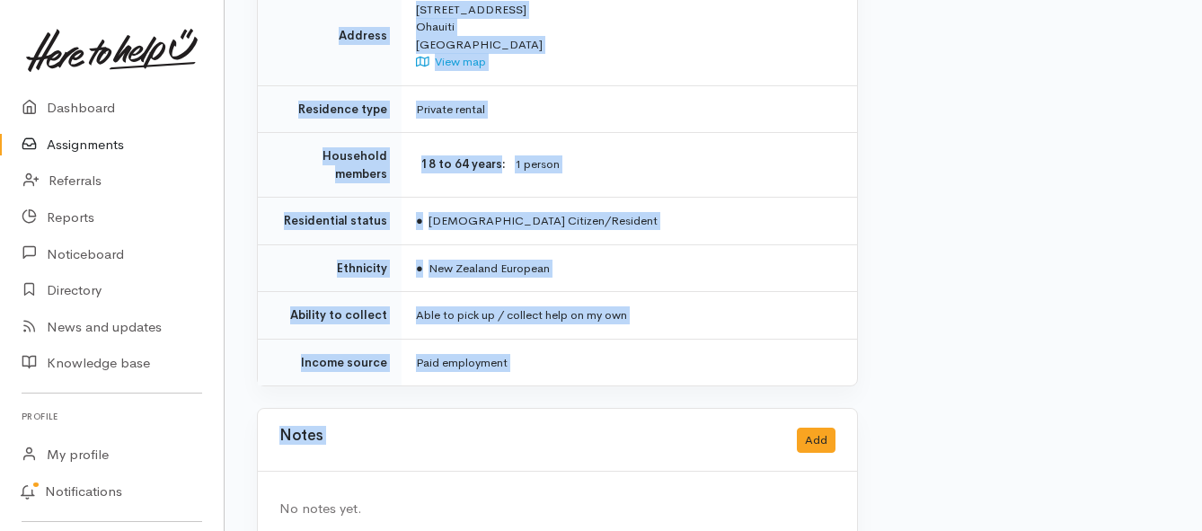
drag, startPoint x: 412, startPoint y: 225, endPoint x: 670, endPoint y: 358, distance: 290.1
copy div "**********"
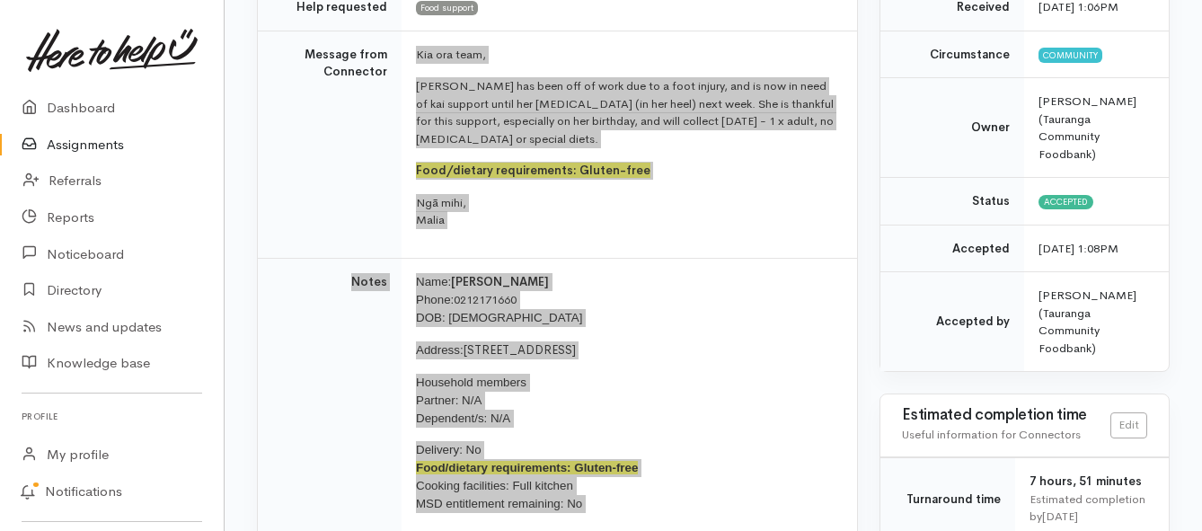
scroll to position [146, 0]
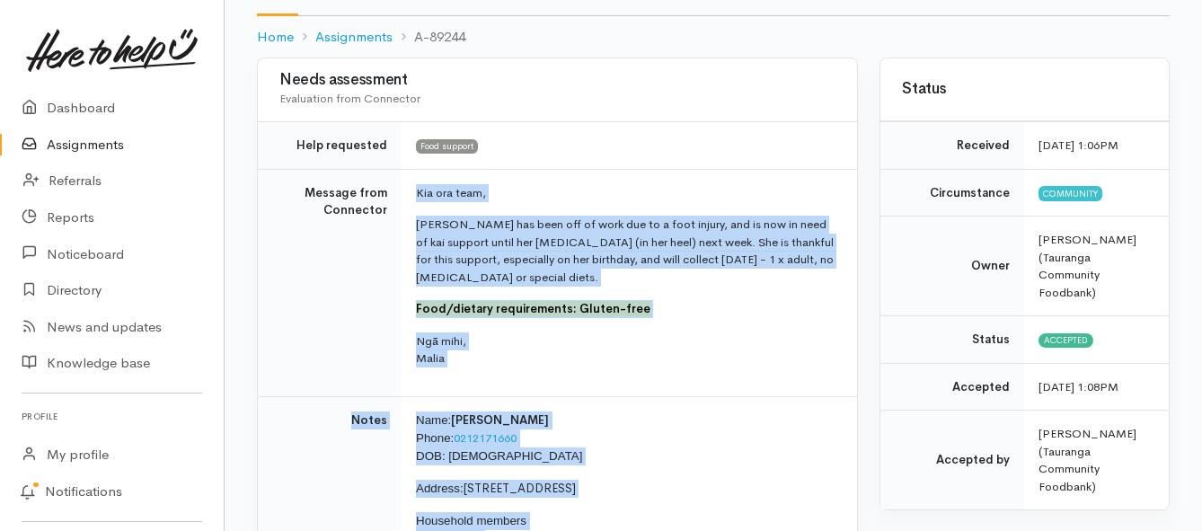
click at [104, 146] on link "Assignments" at bounding box center [112, 145] width 224 height 37
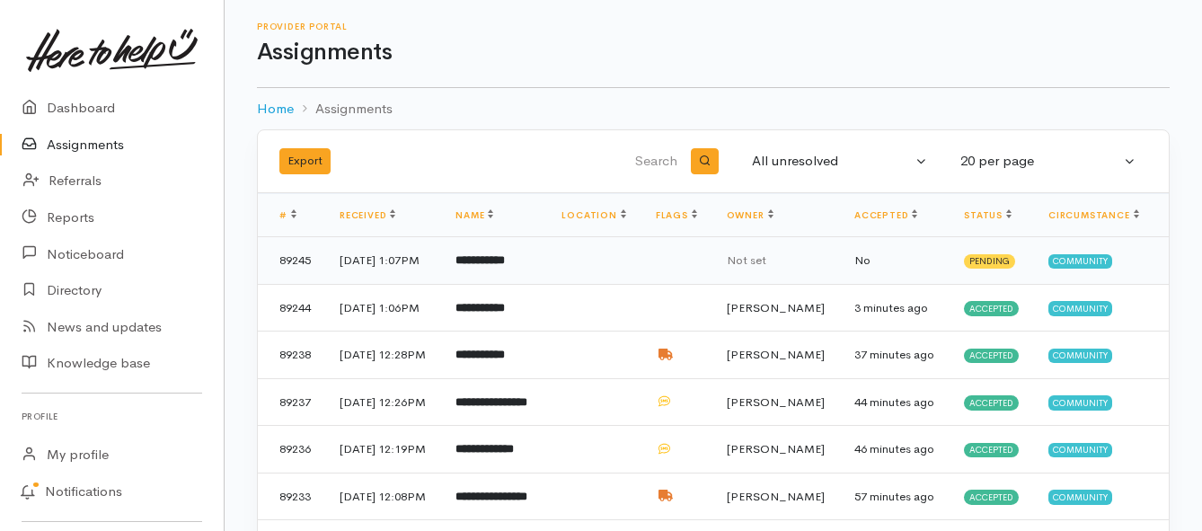
click at [505, 266] on b "**********" at bounding box center [479, 260] width 49 height 12
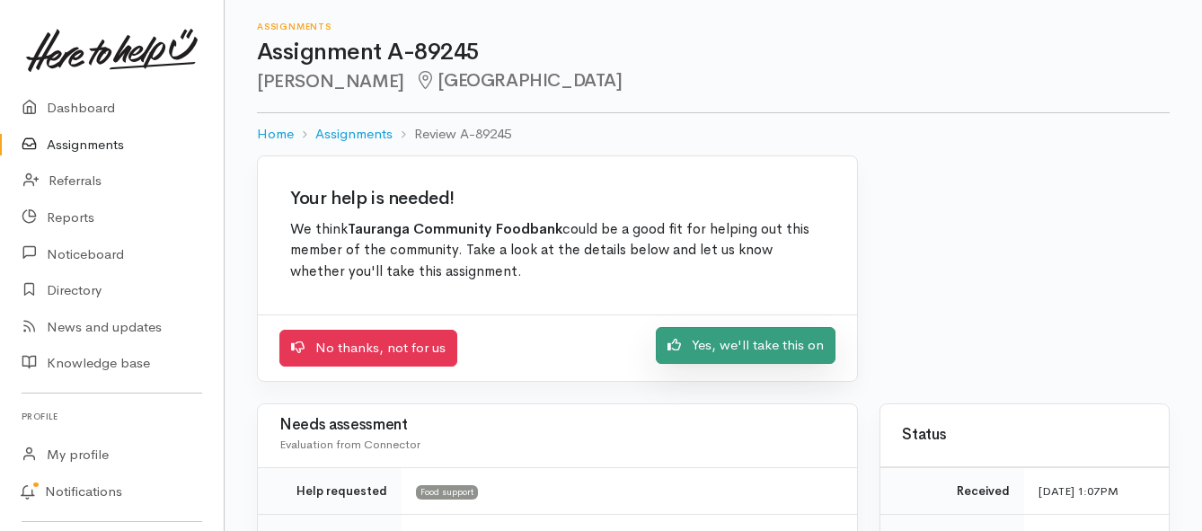
click at [706, 342] on link "Yes, we'll take this on" at bounding box center [746, 345] width 180 height 37
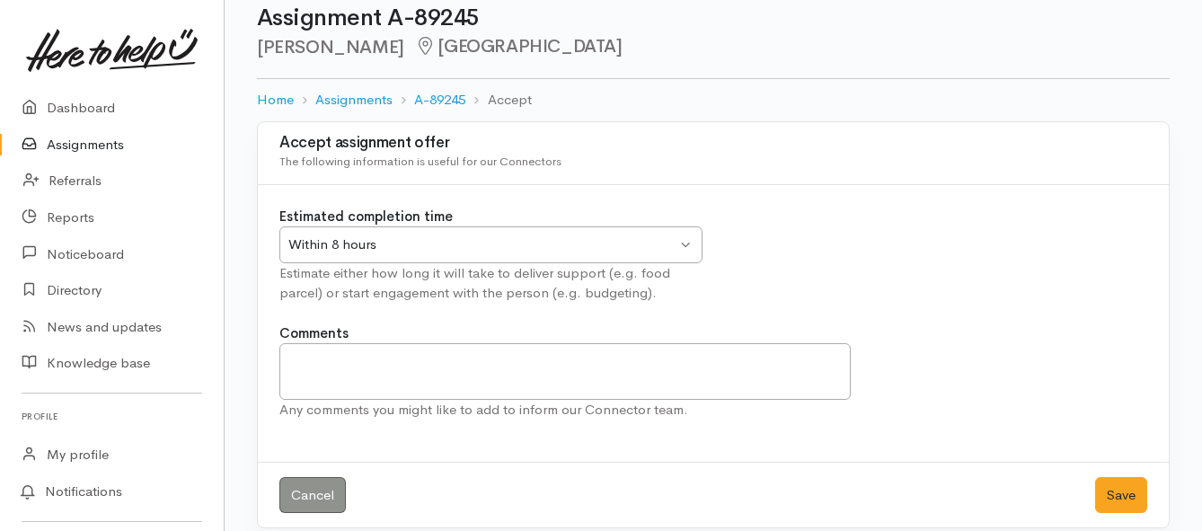
scroll to position [53, 0]
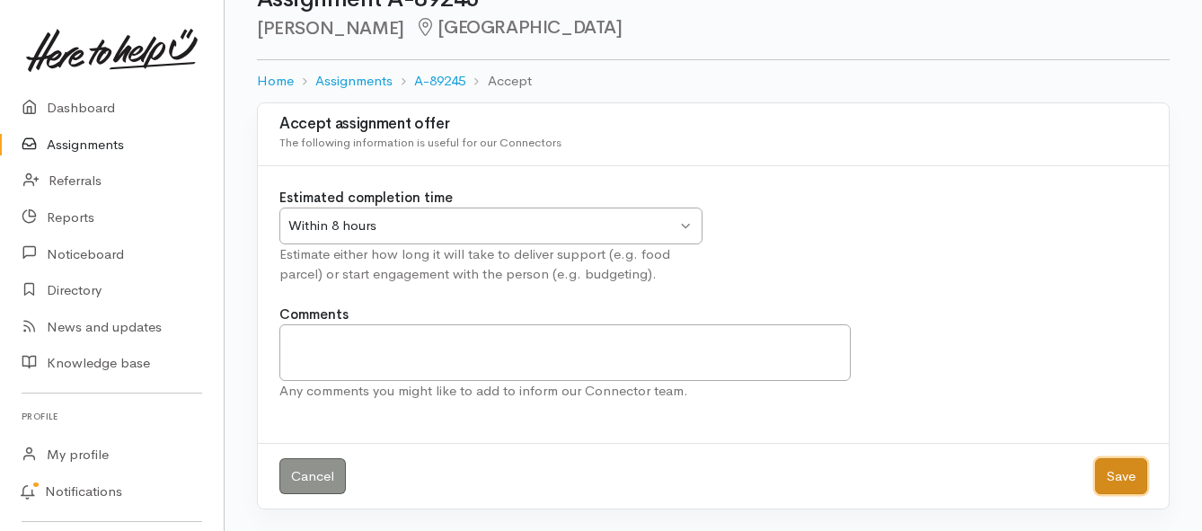
click at [1127, 484] on button "Save" at bounding box center [1121, 476] width 52 height 37
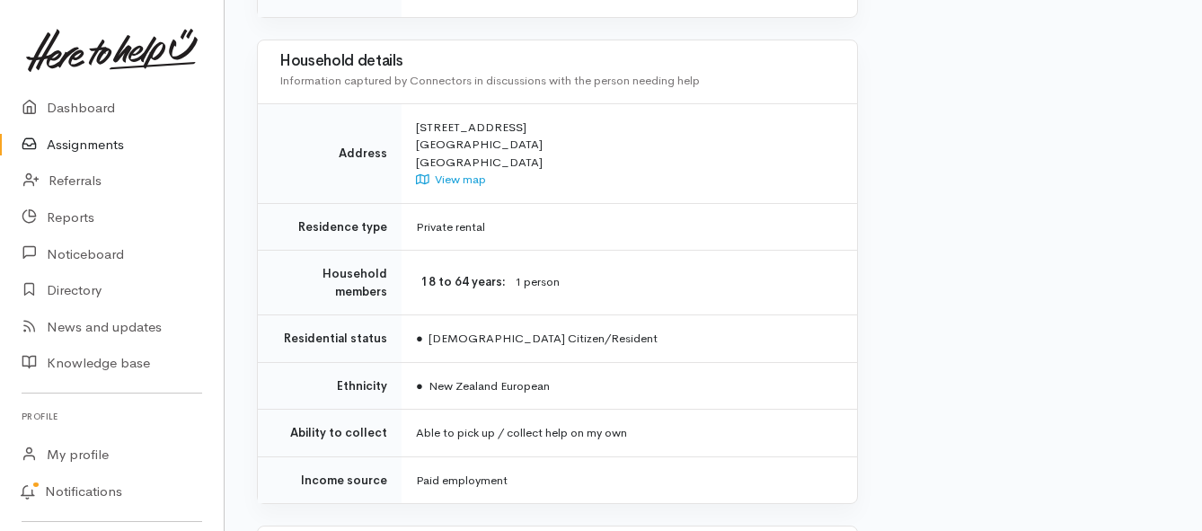
scroll to position [1617, 0]
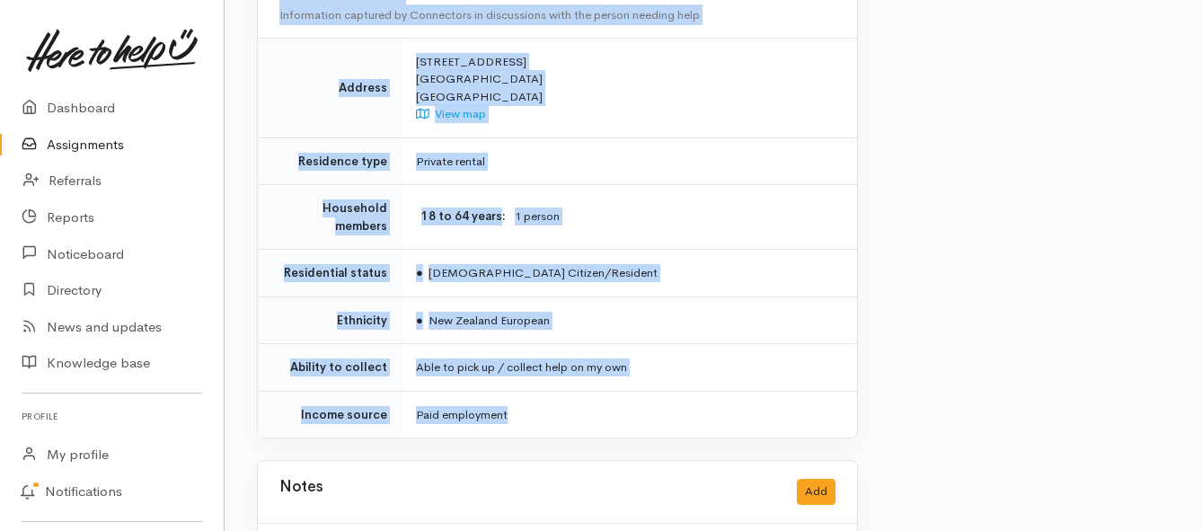
drag, startPoint x: 464, startPoint y: 147, endPoint x: 690, endPoint y: 338, distance: 295.9
copy div "Kia ora team, Dean has just transitioned to full time employment from a benefit…"
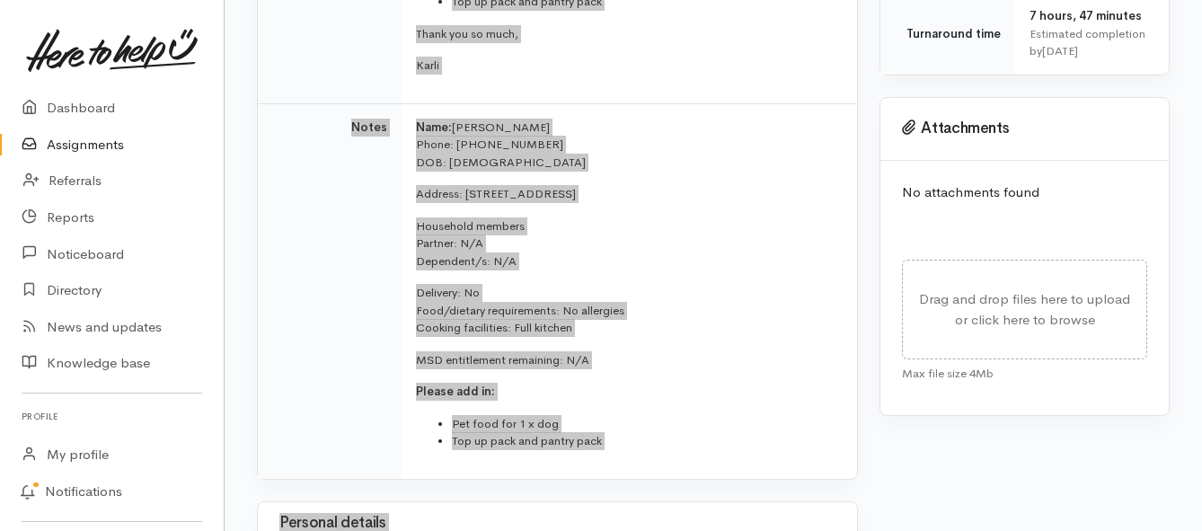
scroll to position [719, 0]
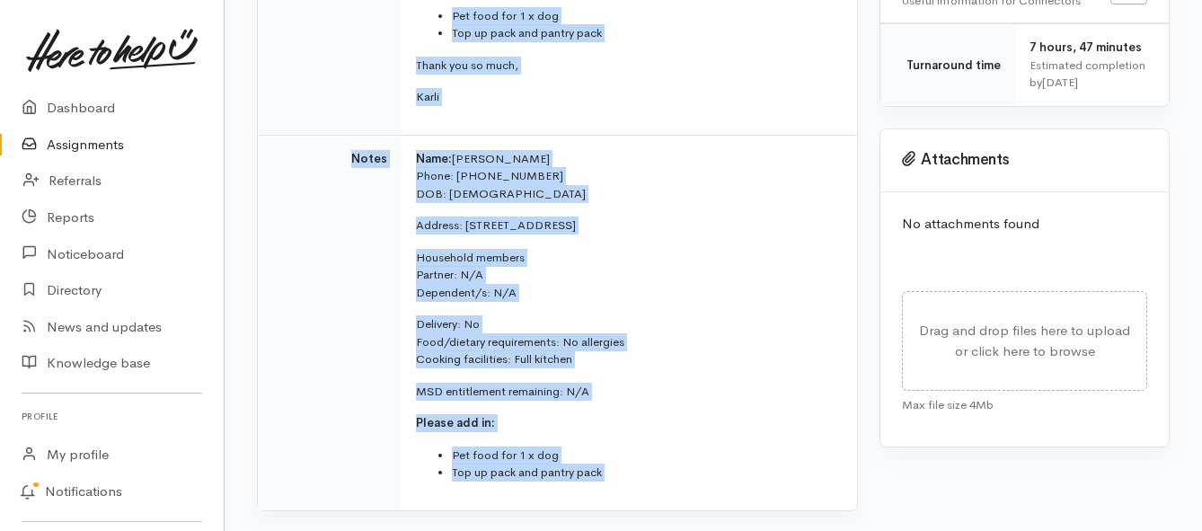
click at [107, 143] on link "Assignments" at bounding box center [112, 145] width 224 height 37
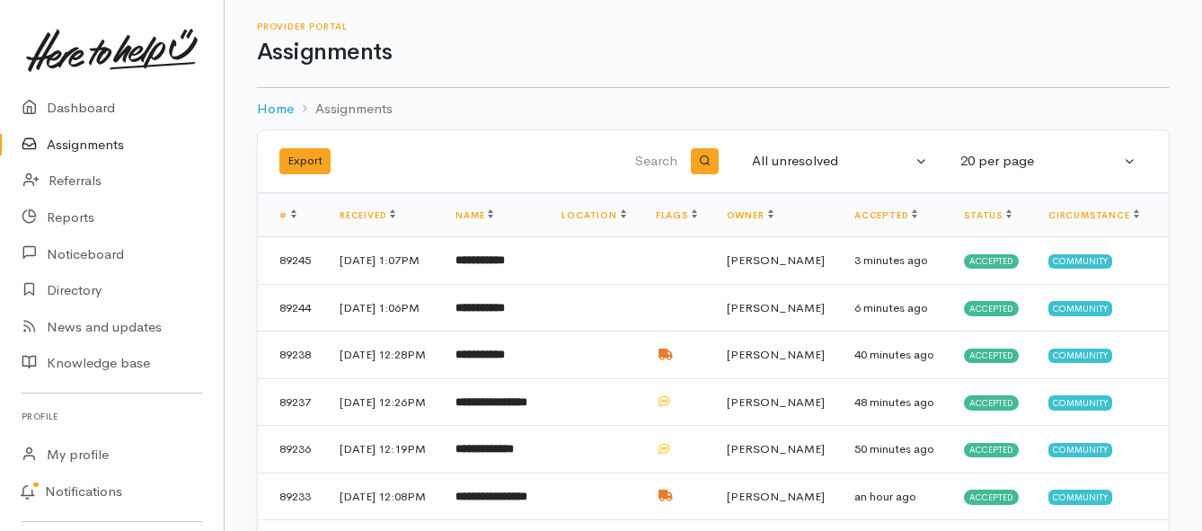
click at [57, 149] on link "Assignments" at bounding box center [112, 145] width 224 height 37
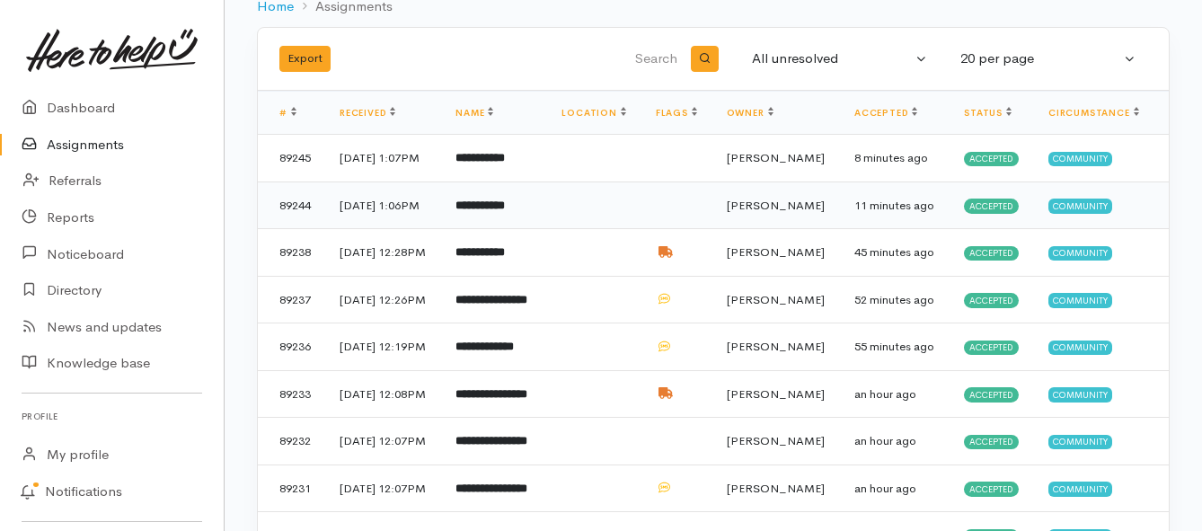
scroll to position [90, 0]
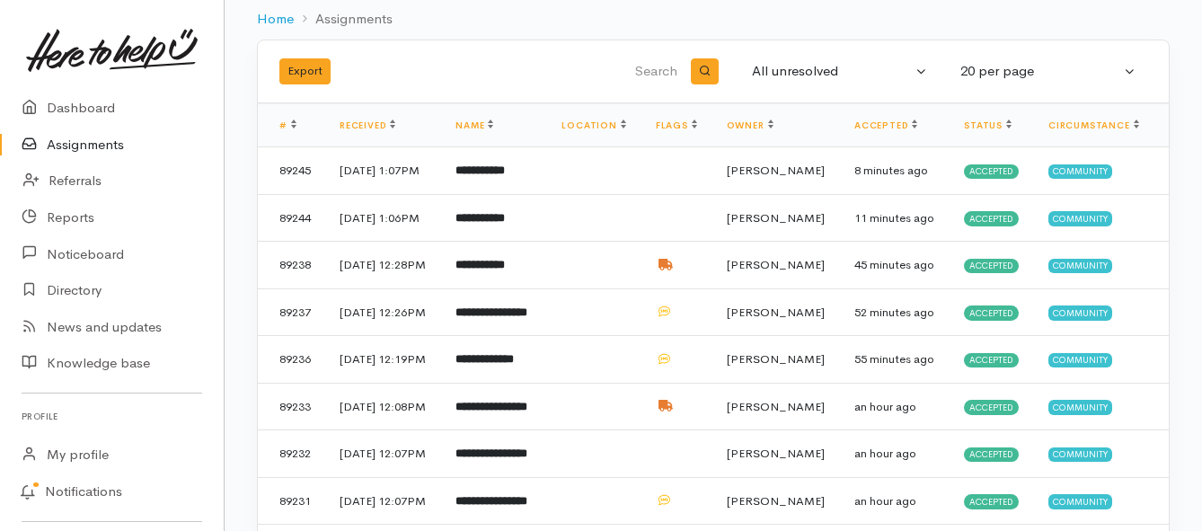
click at [84, 140] on link "Assignments" at bounding box center [112, 145] width 224 height 37
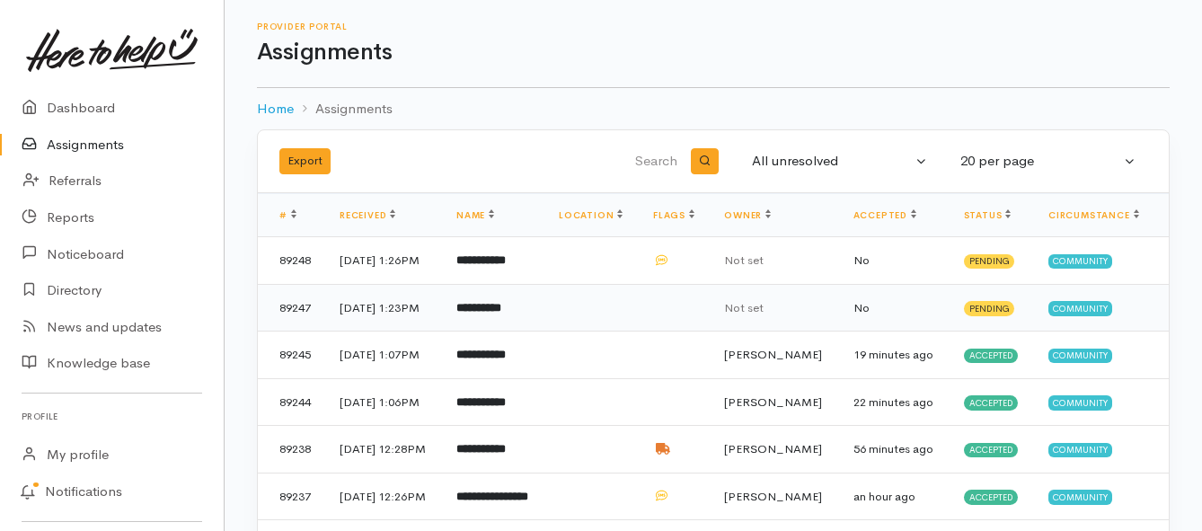
click at [501, 314] on b "**********" at bounding box center [478, 308] width 45 height 12
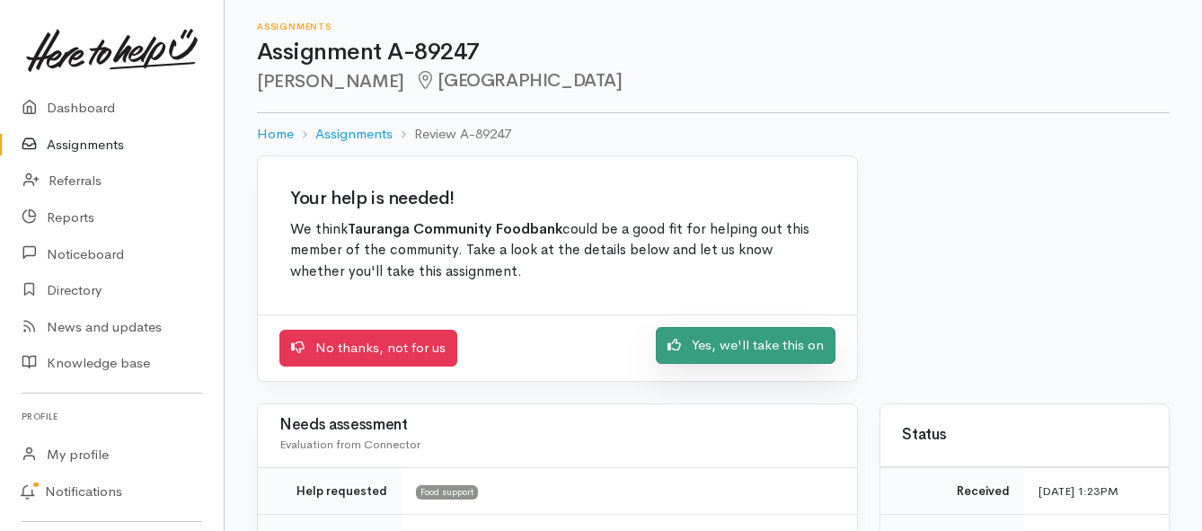
click at [708, 350] on link "Yes, we'll take this on" at bounding box center [746, 345] width 180 height 37
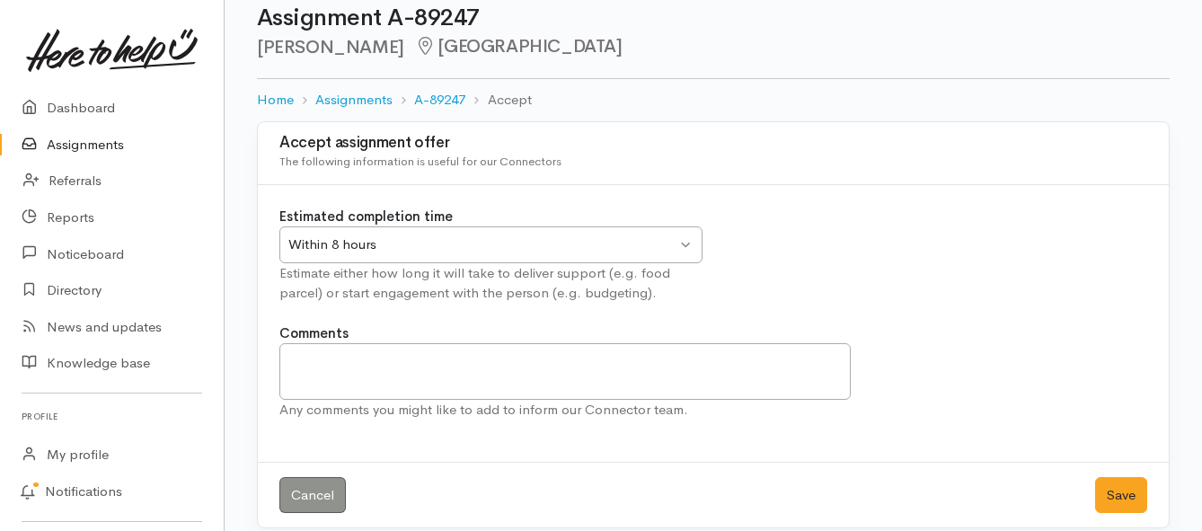
scroll to position [53, 0]
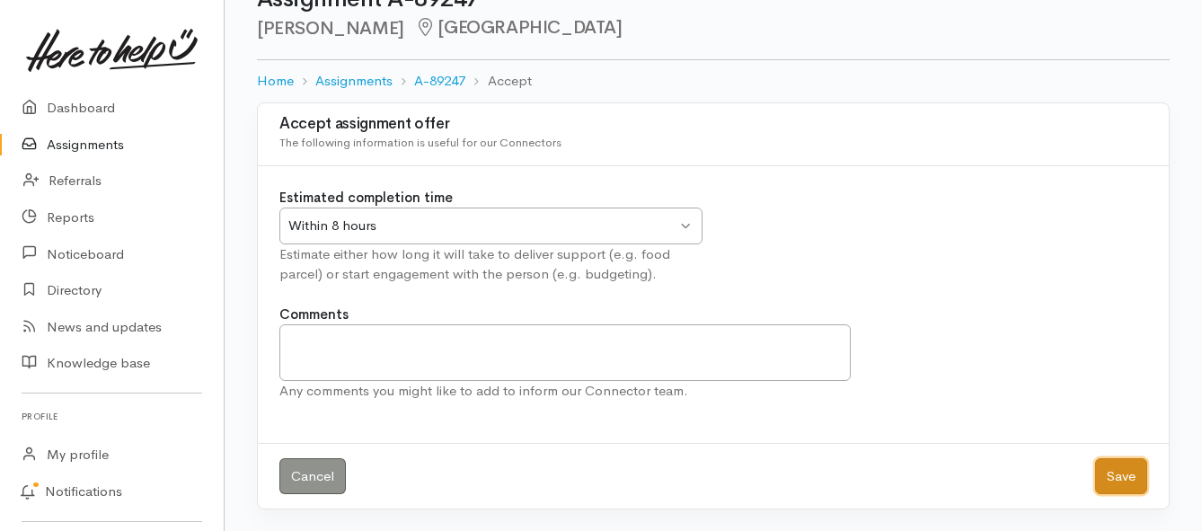
click at [1129, 477] on button "Save" at bounding box center [1121, 476] width 52 height 37
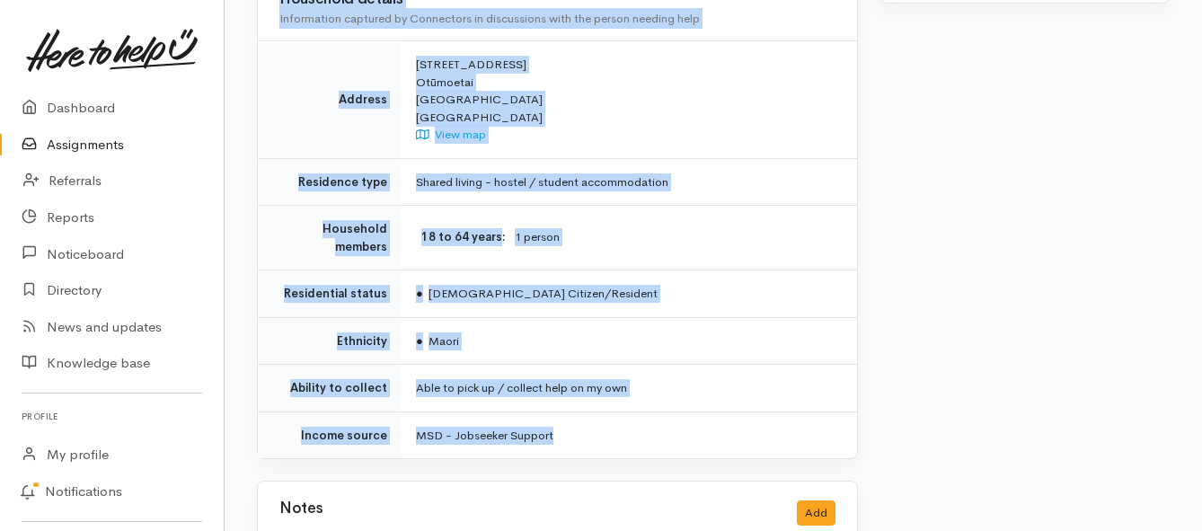
scroll to position [1168, 0]
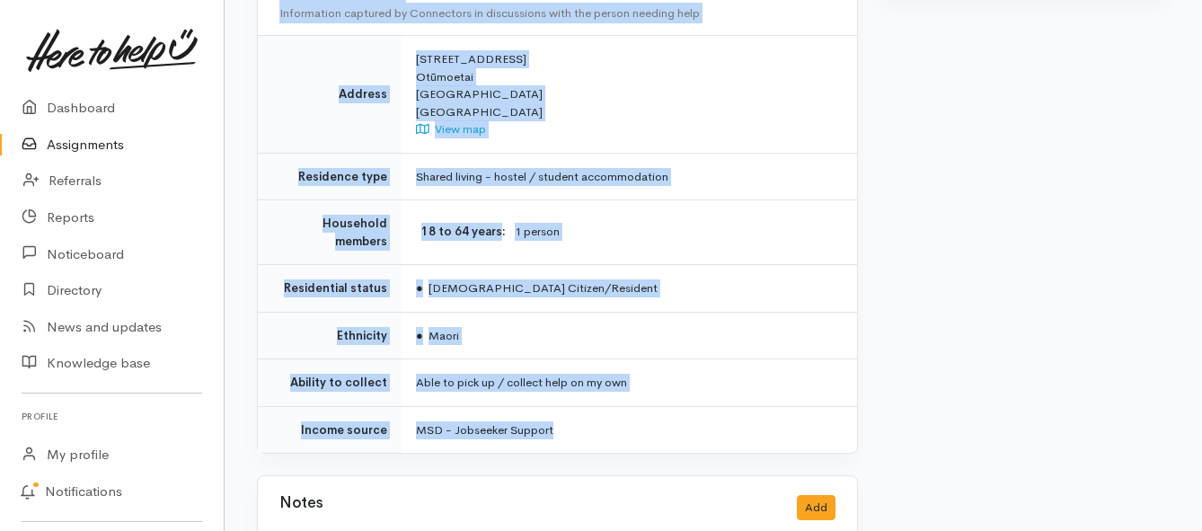
drag, startPoint x: 469, startPoint y: 325, endPoint x: 577, endPoint y: 384, distance: 122.6
copy div "**********"
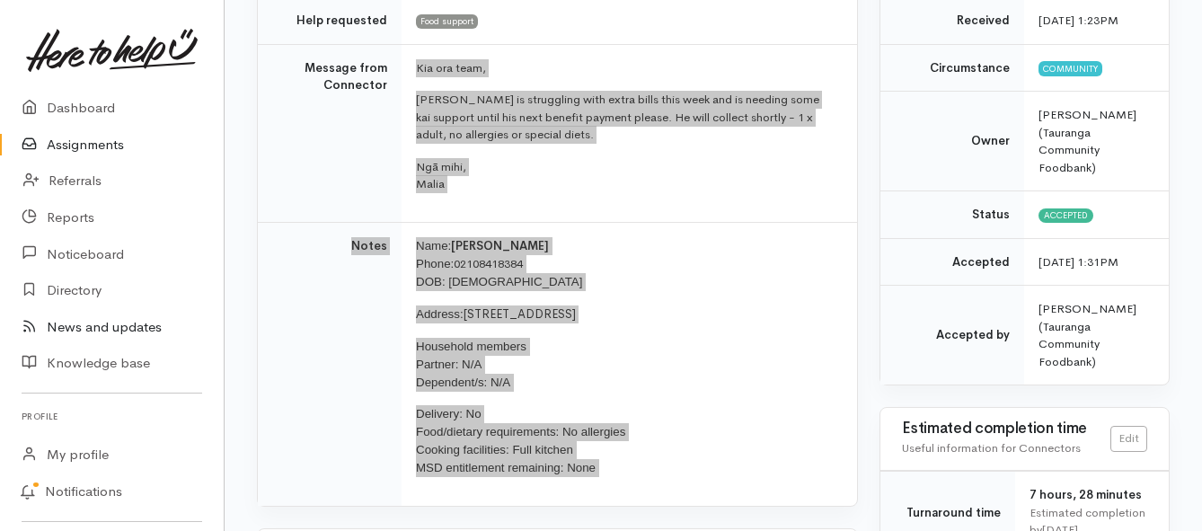
scroll to position [270, 0]
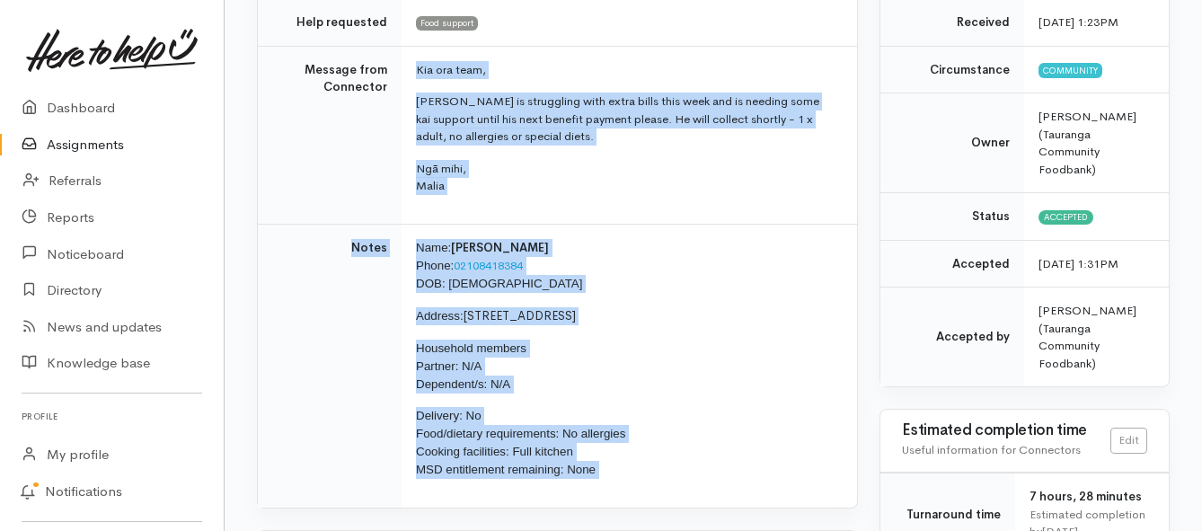
click at [103, 151] on link "Assignments" at bounding box center [112, 145] width 224 height 37
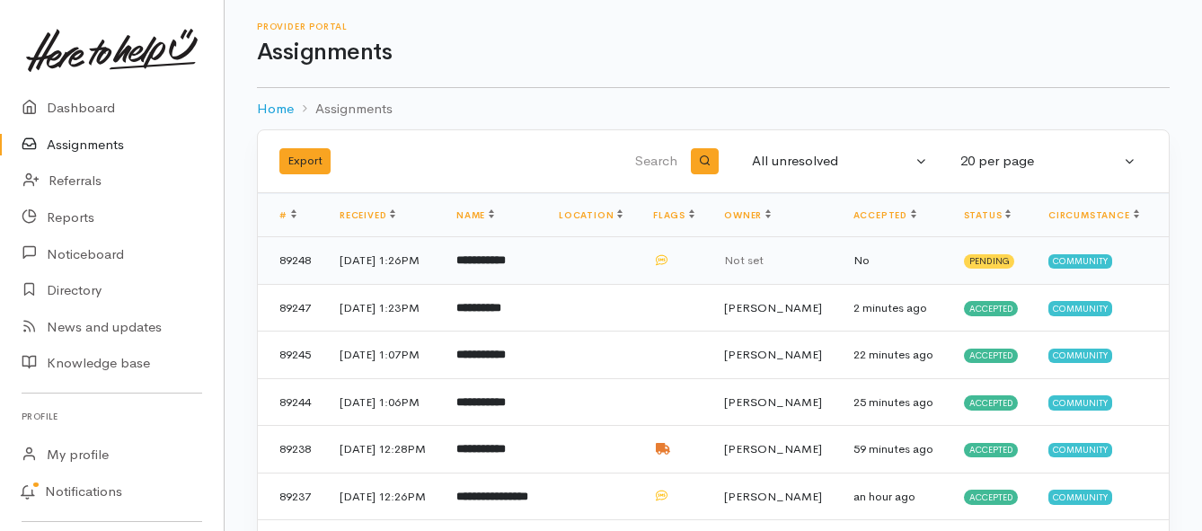
click at [491, 266] on b "**********" at bounding box center [480, 260] width 49 height 12
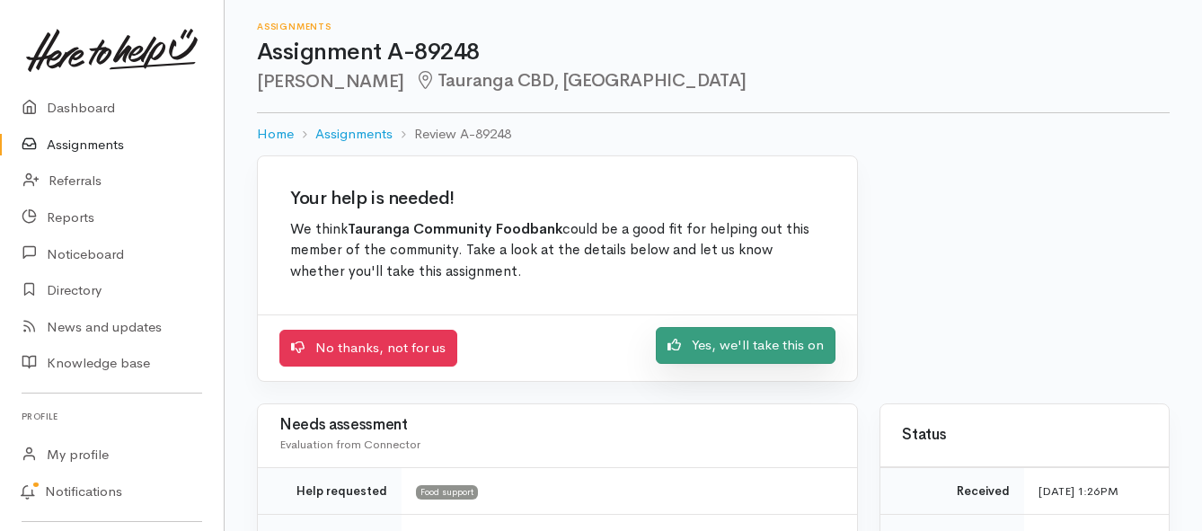
click at [748, 342] on link "Yes, we'll take this on" at bounding box center [746, 345] width 180 height 37
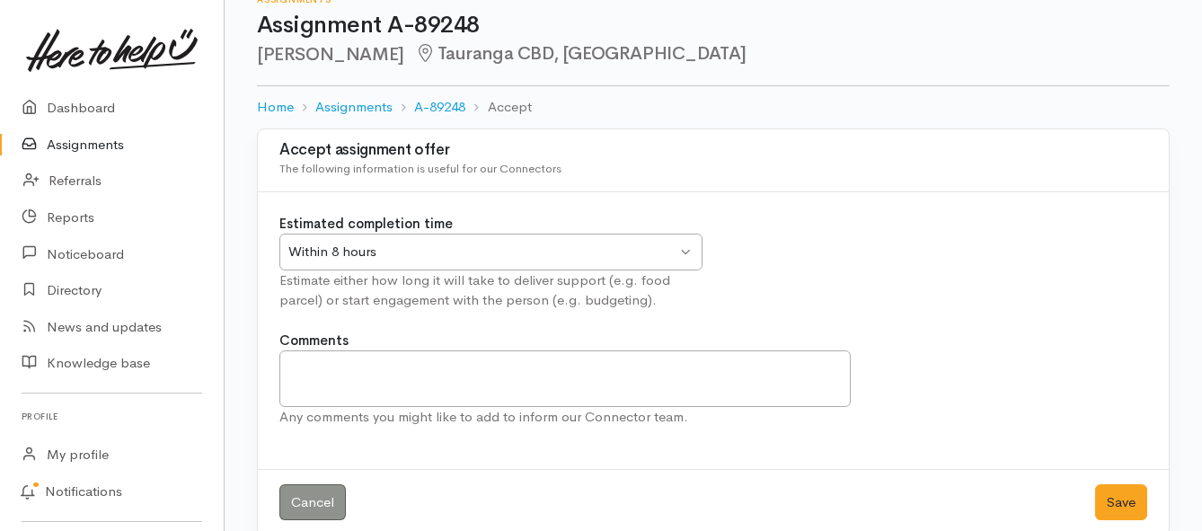
scroll to position [53, 0]
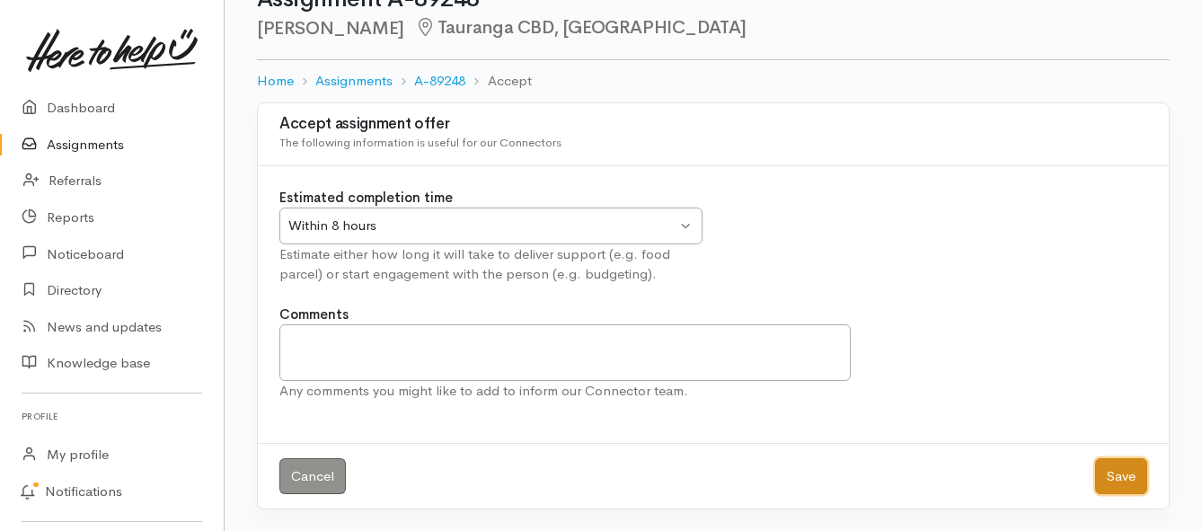
click at [1109, 481] on button "Save" at bounding box center [1121, 476] width 52 height 37
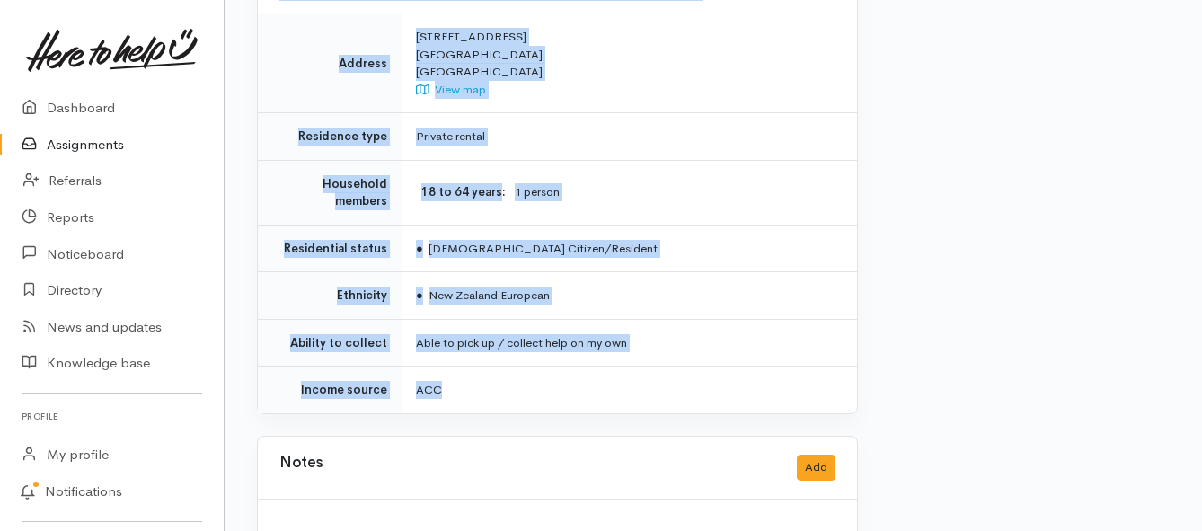
scroll to position [1348, 0]
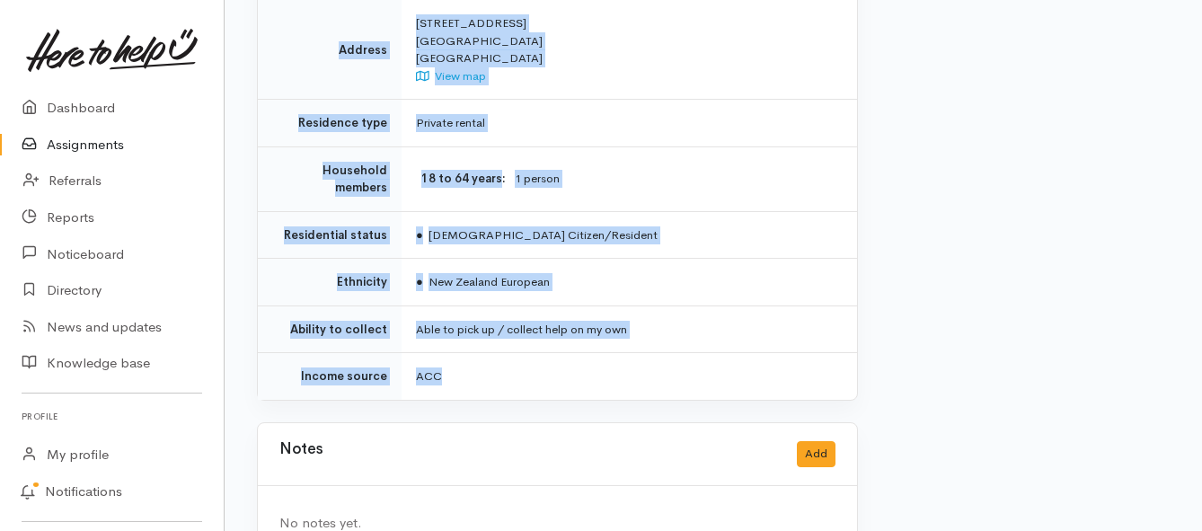
drag, startPoint x: 411, startPoint y: 250, endPoint x: 737, endPoint y: 357, distance: 342.3
copy div "**********"
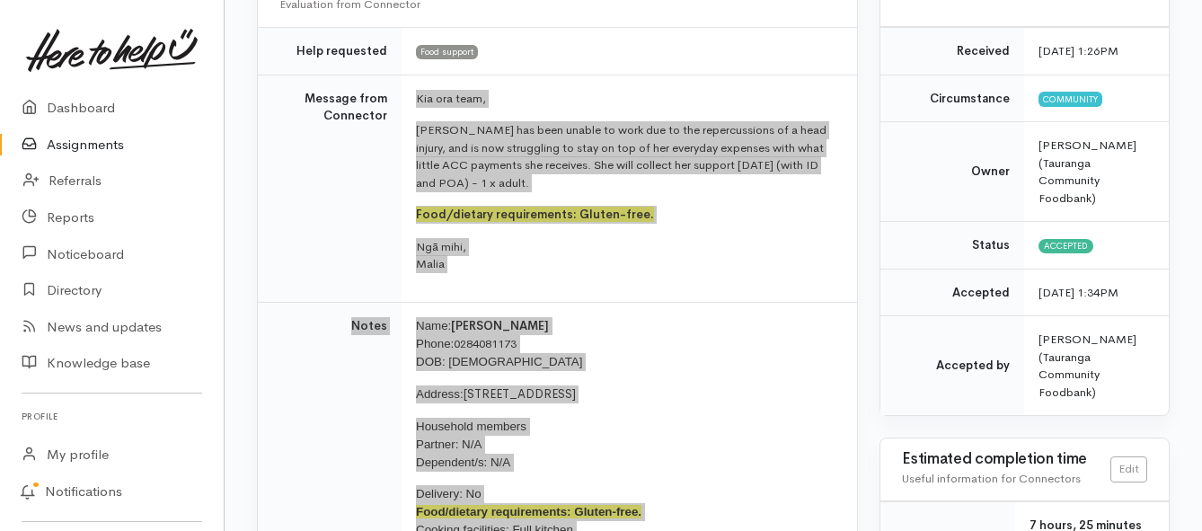
scroll to position [180, 0]
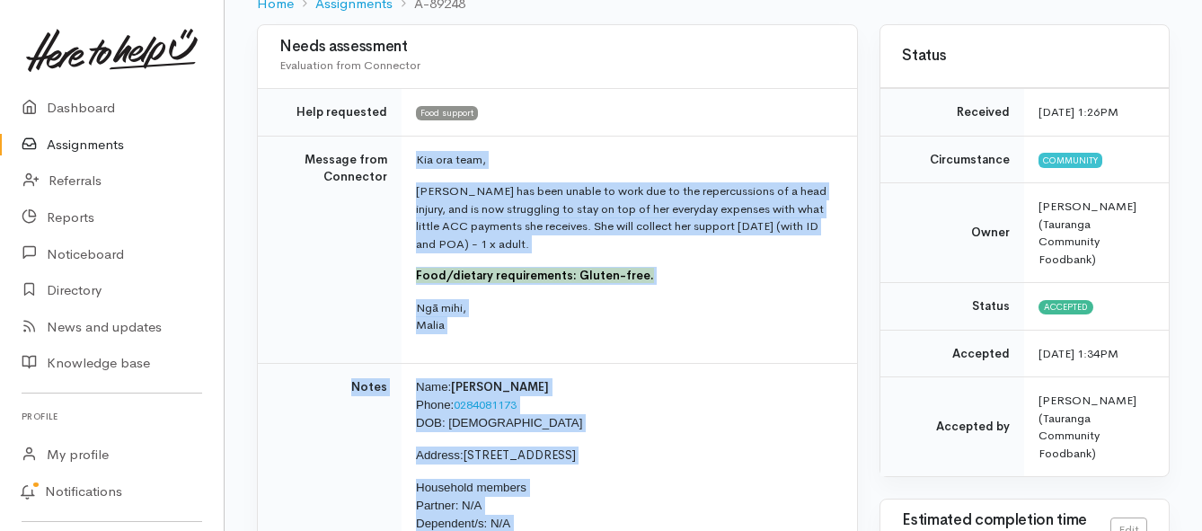
click at [116, 144] on link "Assignments" at bounding box center [112, 145] width 224 height 37
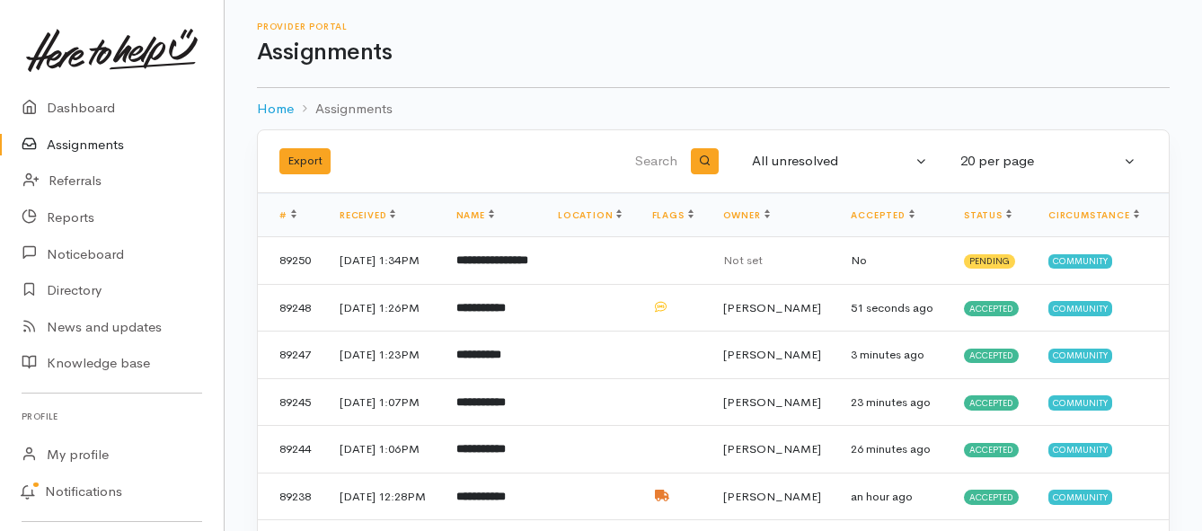
click at [89, 150] on link "Assignments" at bounding box center [112, 145] width 224 height 37
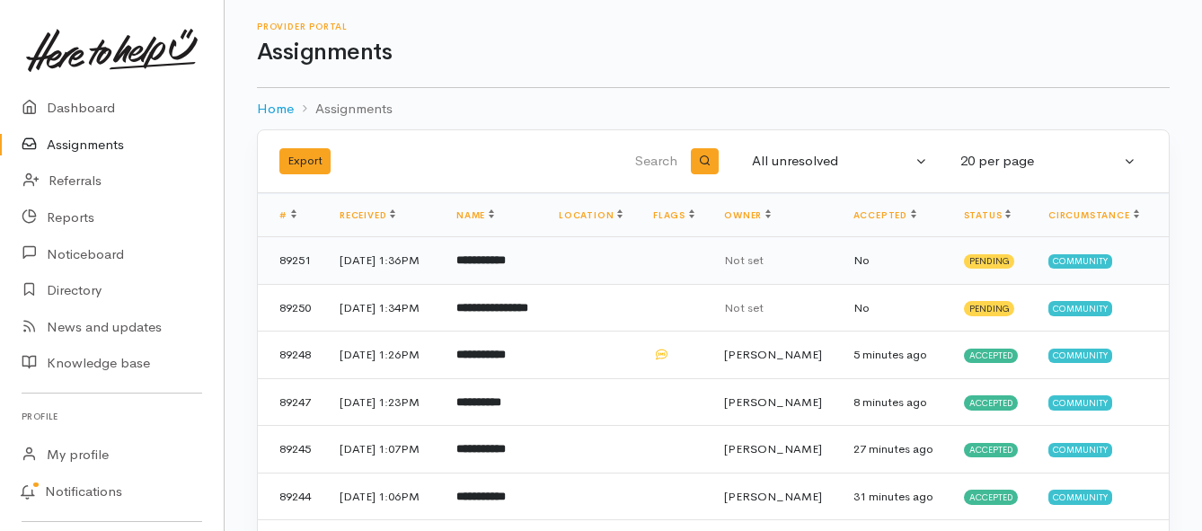
click at [506, 266] on b "**********" at bounding box center [480, 260] width 49 height 12
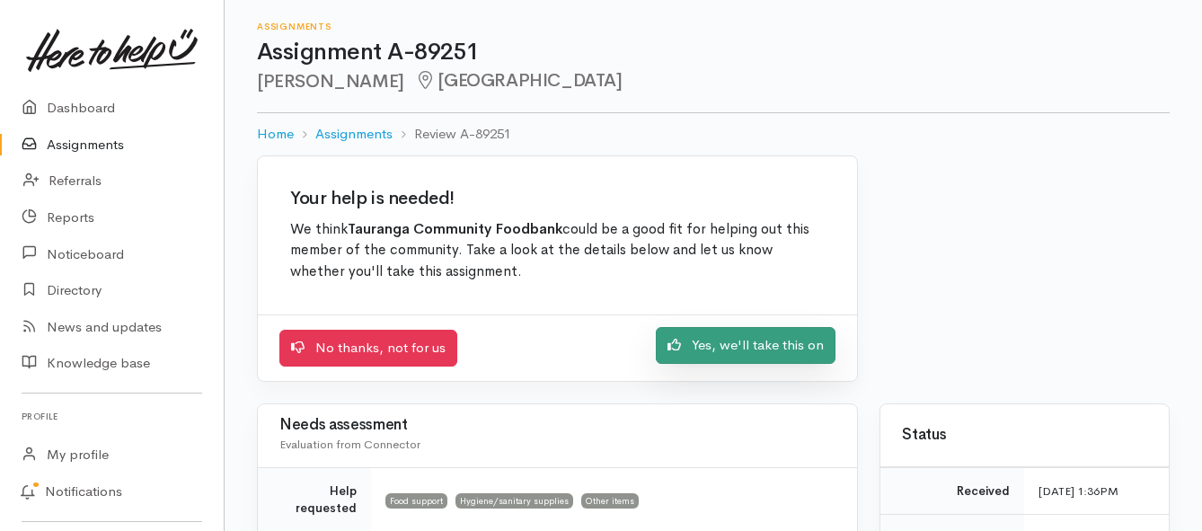
click at [712, 349] on link "Yes, we'll take this on" at bounding box center [746, 345] width 180 height 37
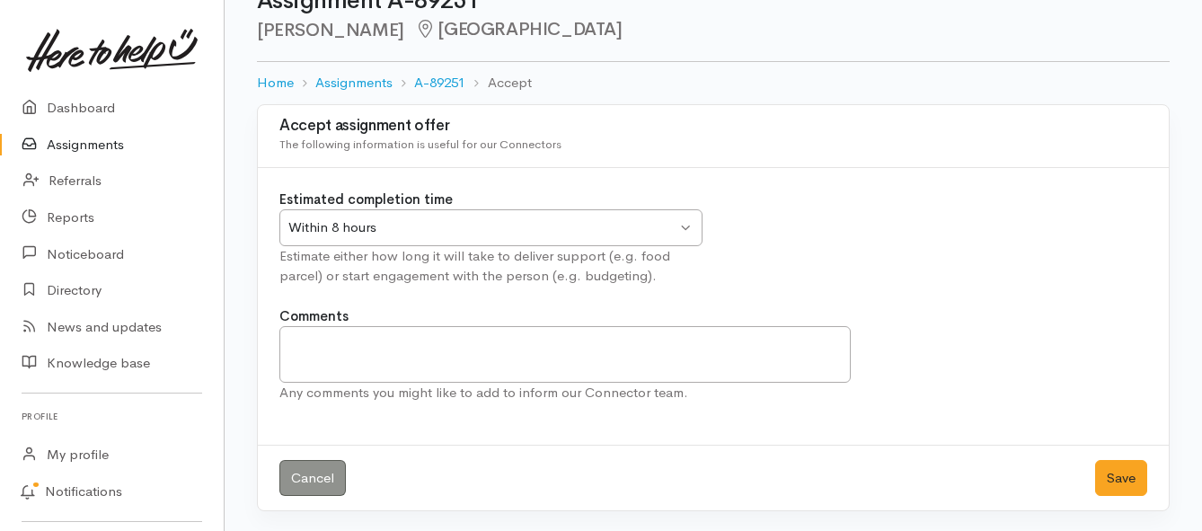
scroll to position [53, 0]
click at [1113, 463] on button "Save" at bounding box center [1121, 476] width 52 height 37
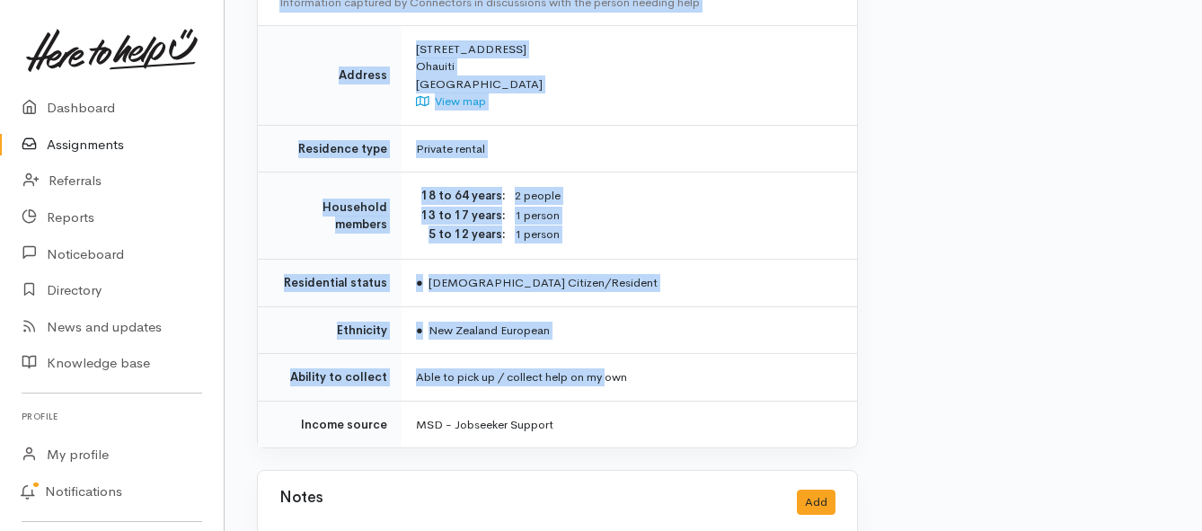
scroll to position [1437, 0]
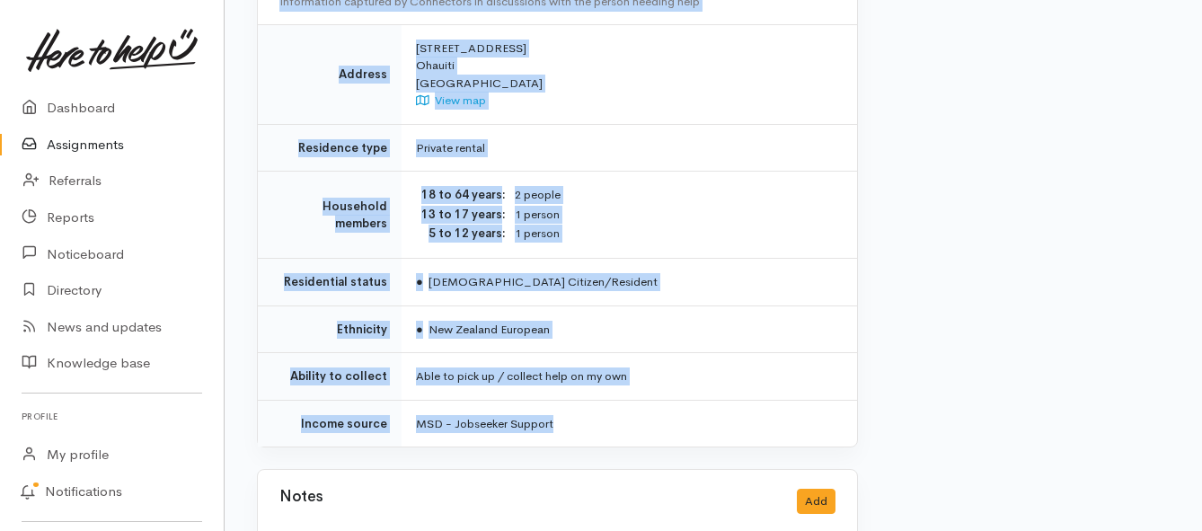
drag, startPoint x: 386, startPoint y: 245, endPoint x: 626, endPoint y: 365, distance: 268.0
copy div "**********"
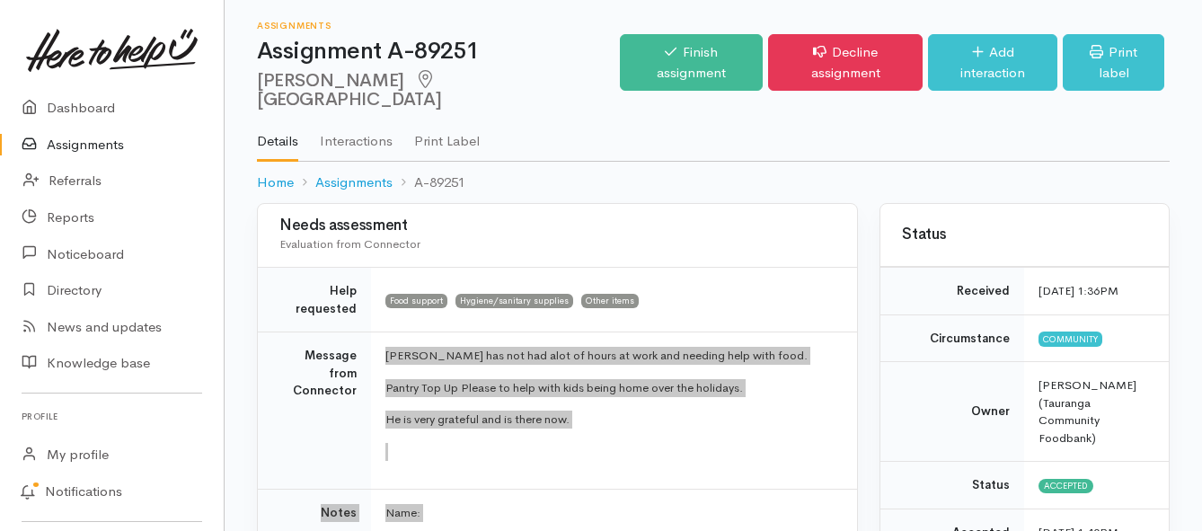
scroll to position [0, 0]
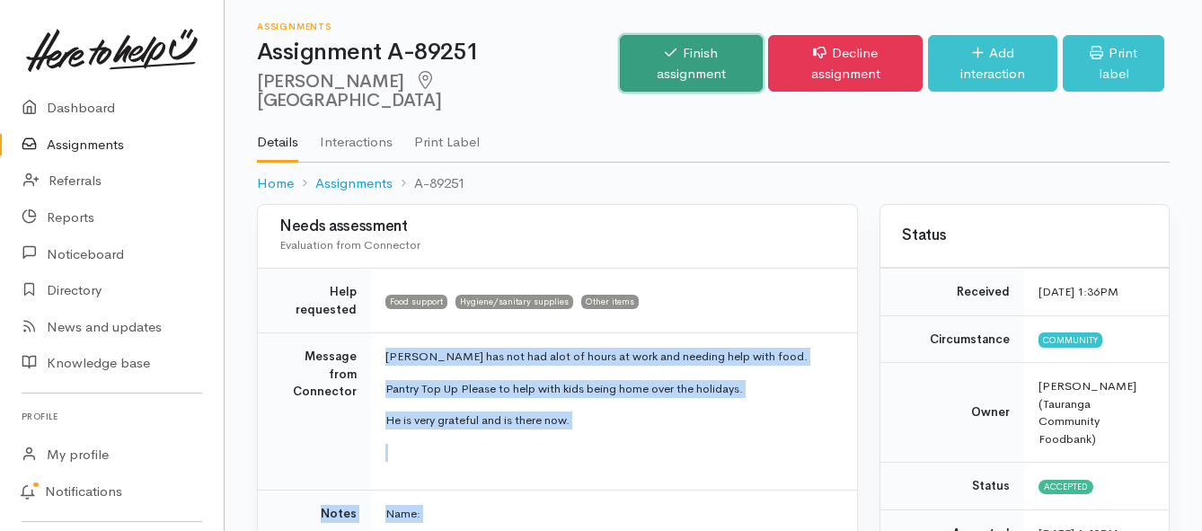
click at [638, 49] on link "Finish assignment" at bounding box center [691, 63] width 143 height 57
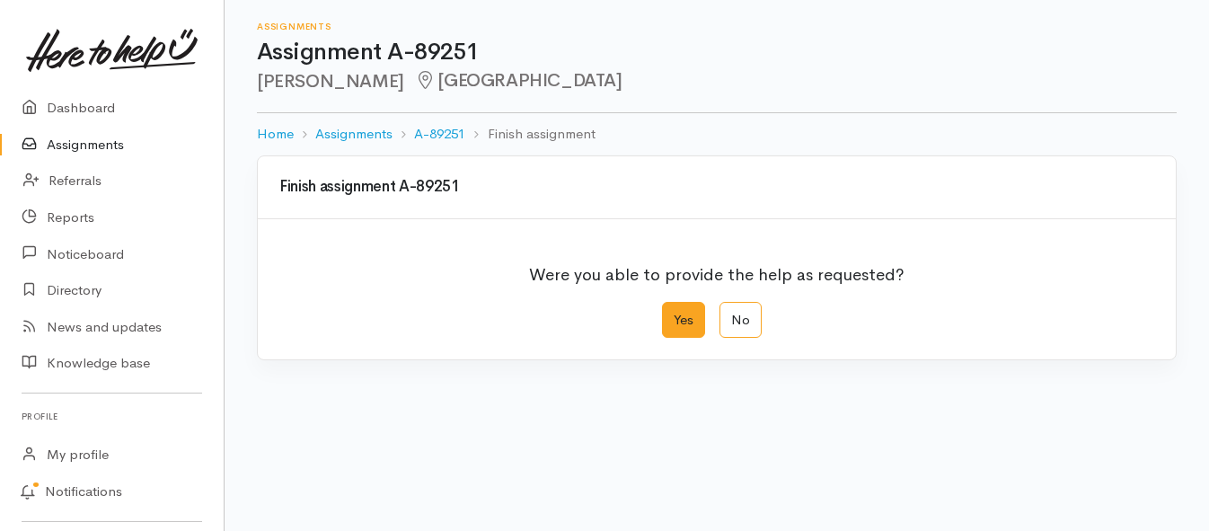
click at [676, 323] on label "Yes" at bounding box center [683, 320] width 43 height 37
click at [674, 314] on input "Yes" at bounding box center [668, 308] width 12 height 12
radio input "true"
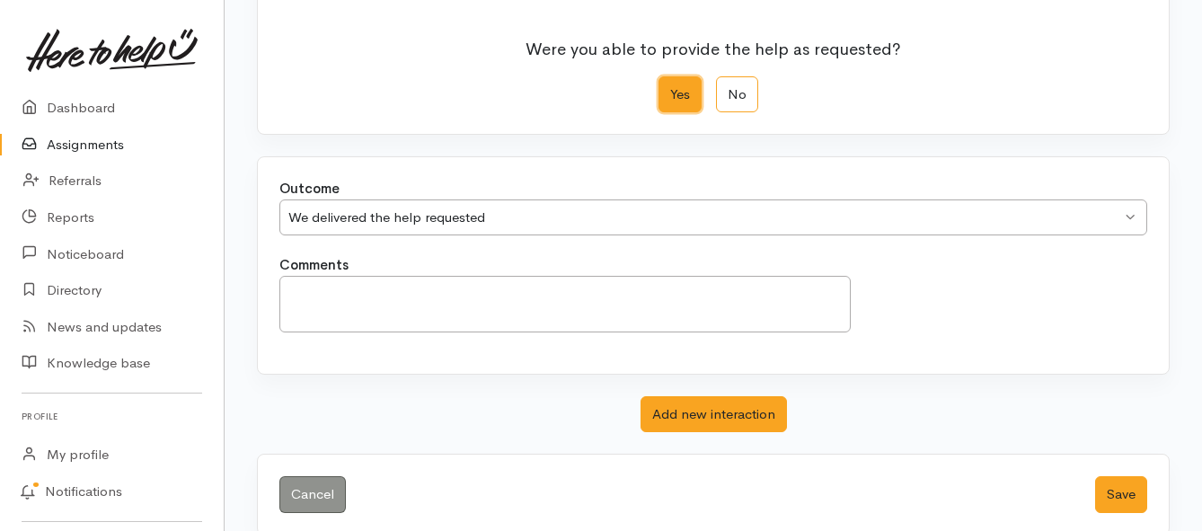
scroll to position [252, 0]
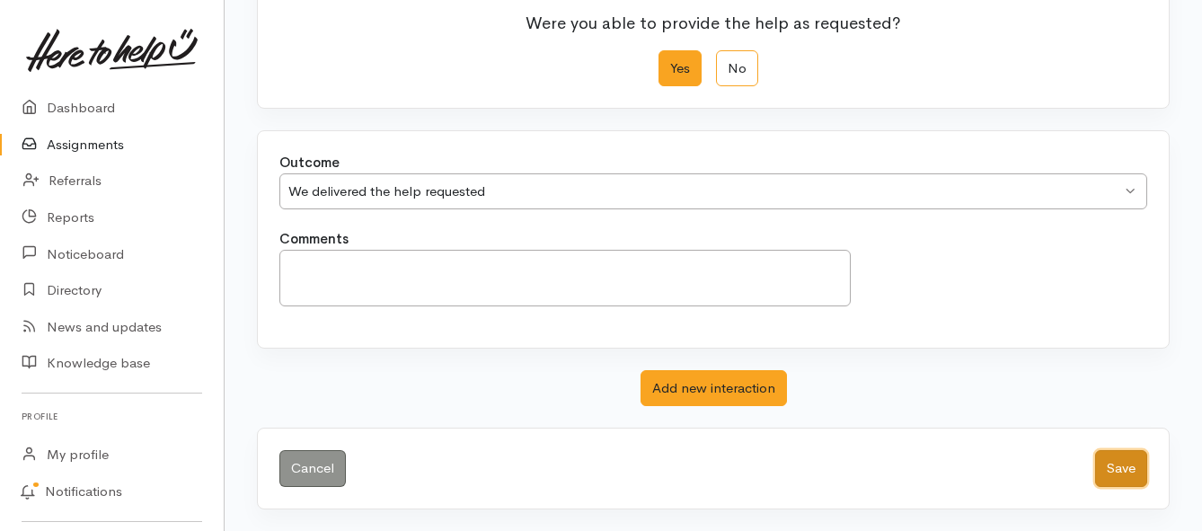
click at [1123, 468] on button "Save" at bounding box center [1121, 468] width 52 height 37
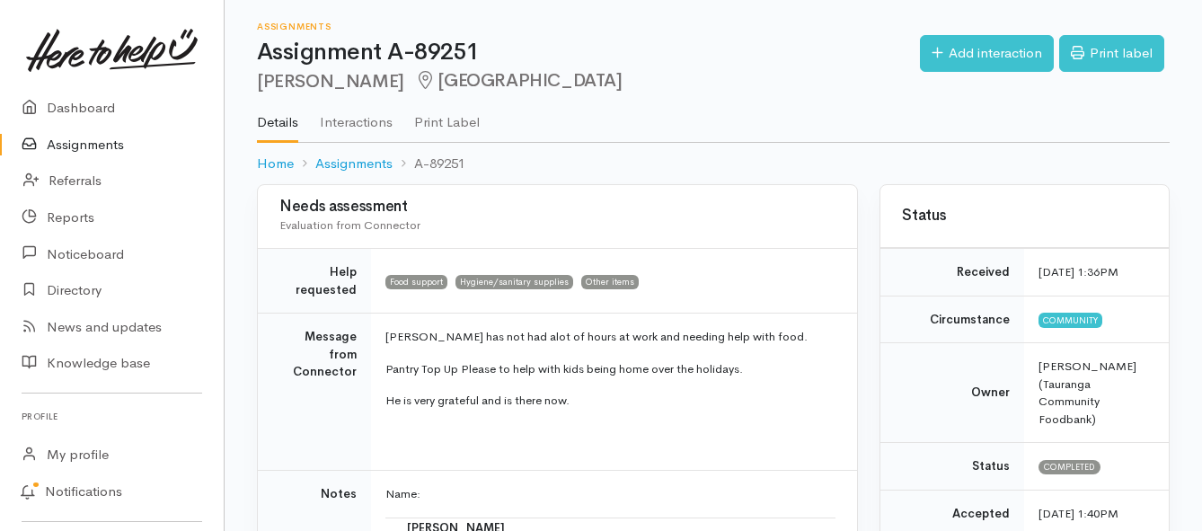
click at [94, 146] on link "Assignments" at bounding box center [112, 145] width 224 height 37
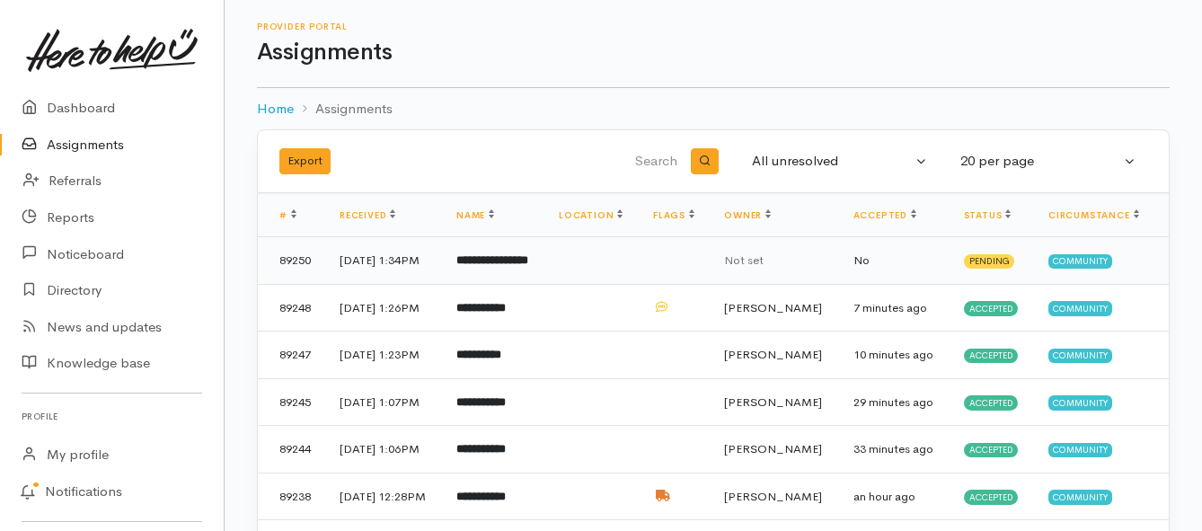
click at [491, 266] on b "**********" at bounding box center [492, 260] width 72 height 12
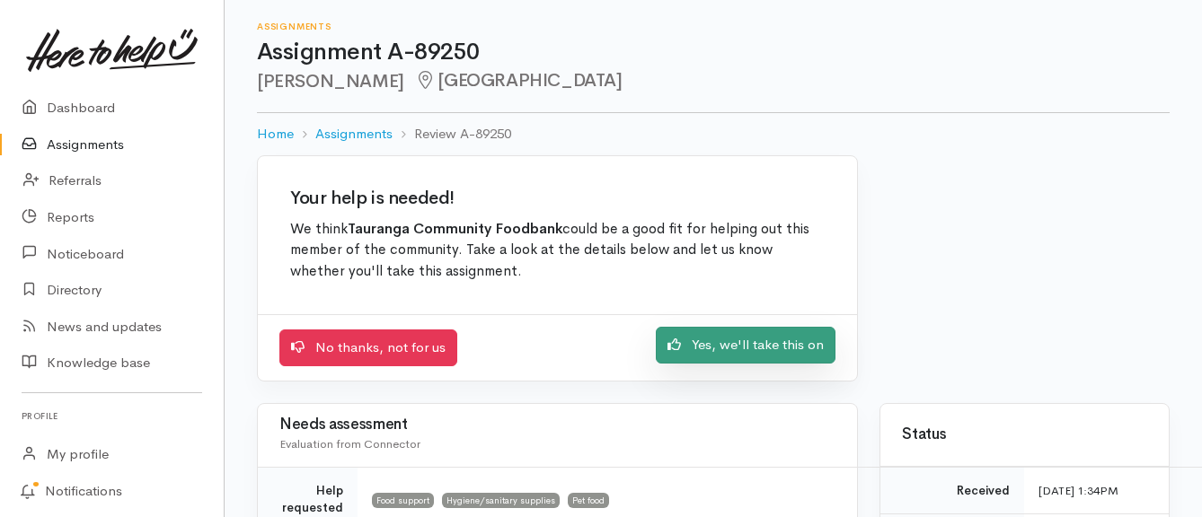
click at [728, 348] on link "Yes, we'll take this on" at bounding box center [746, 345] width 180 height 37
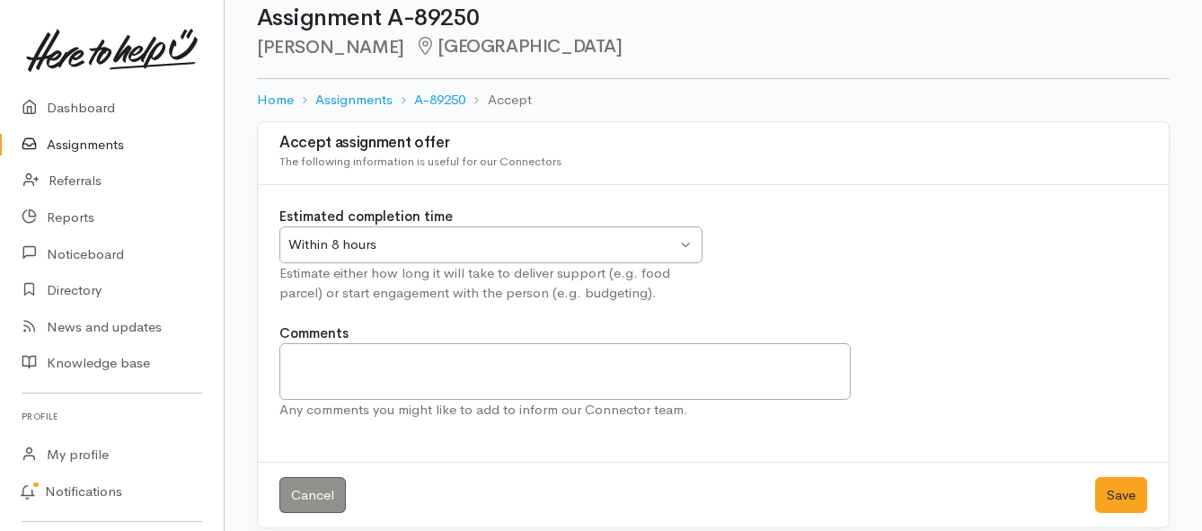
scroll to position [53, 0]
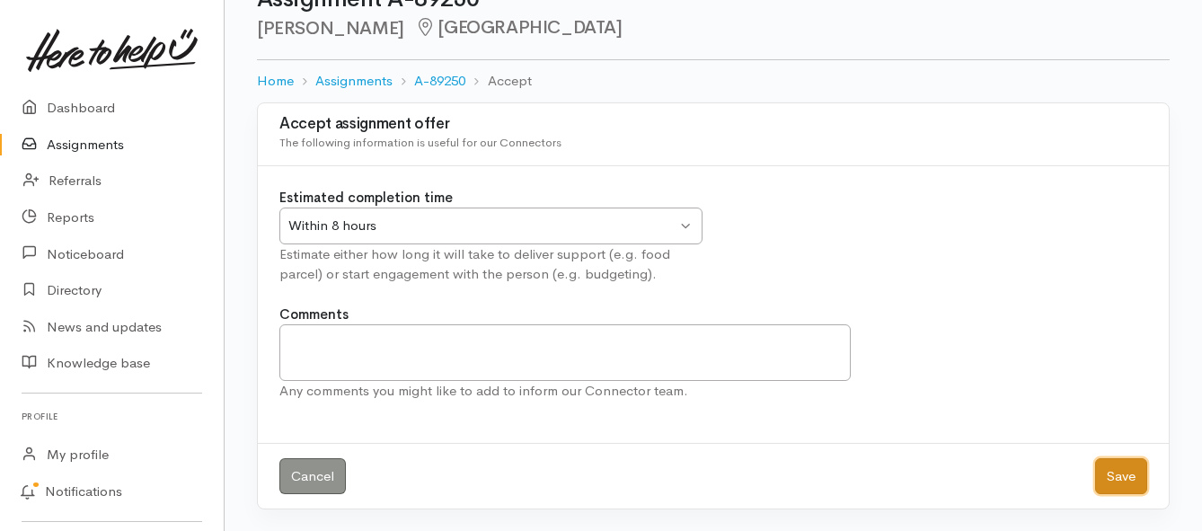
click at [1110, 472] on button "Save" at bounding box center [1121, 476] width 52 height 37
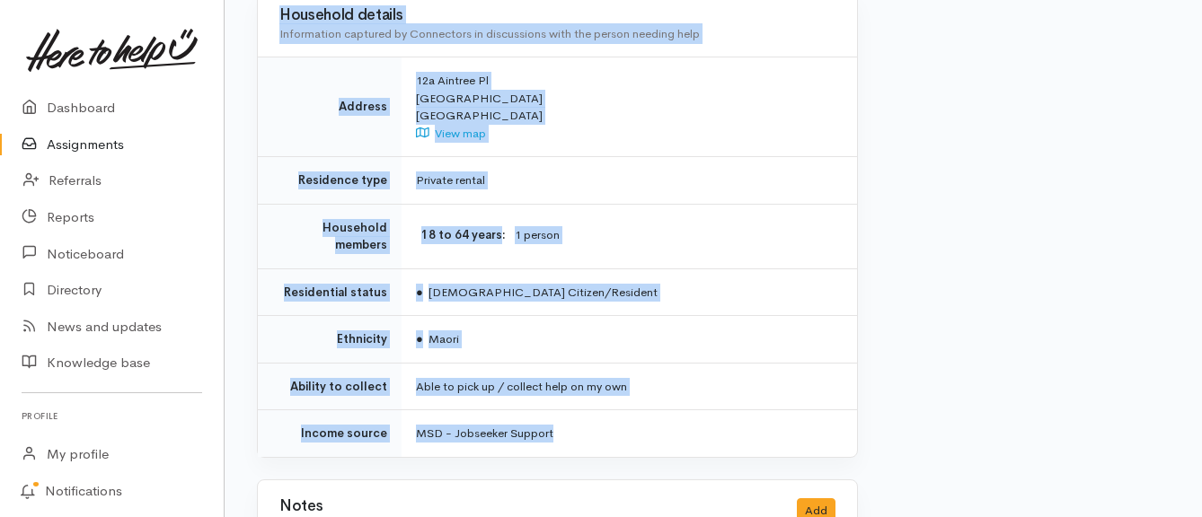
scroll to position [1437, 0]
drag, startPoint x: 366, startPoint y: 243, endPoint x: 634, endPoint y: 376, distance: 299.7
copy div "**********"
click at [61, 140] on link "Assignments" at bounding box center [112, 145] width 224 height 37
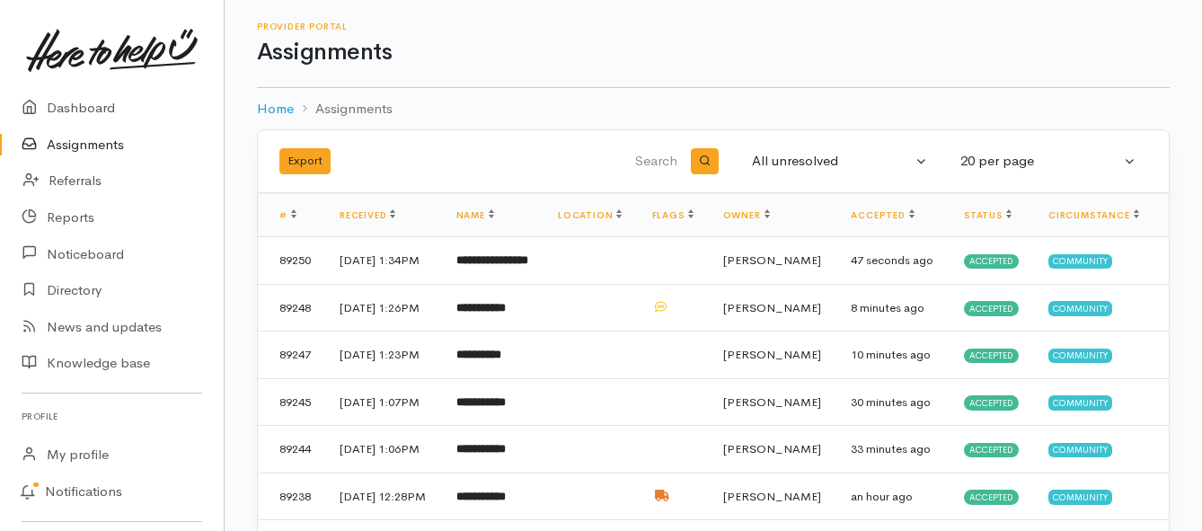
click at [93, 148] on link "Assignments" at bounding box center [112, 145] width 224 height 37
click at [85, 152] on link "Assignments" at bounding box center [112, 145] width 224 height 37
click at [93, 146] on link "Assignments" at bounding box center [112, 145] width 224 height 37
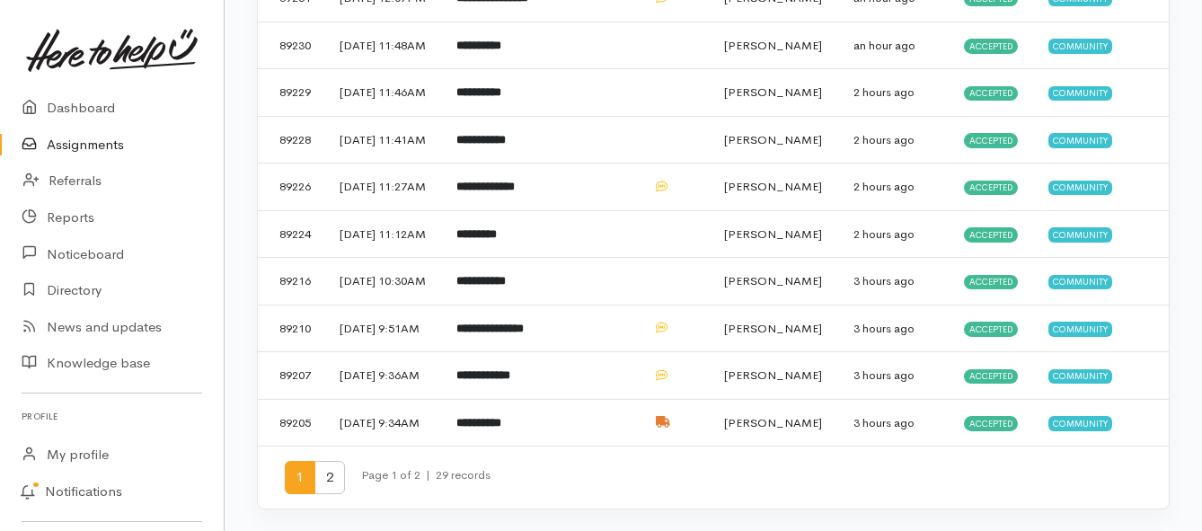
scroll to position [1078, 0]
click at [330, 487] on span "2" at bounding box center [329, 477] width 31 height 33
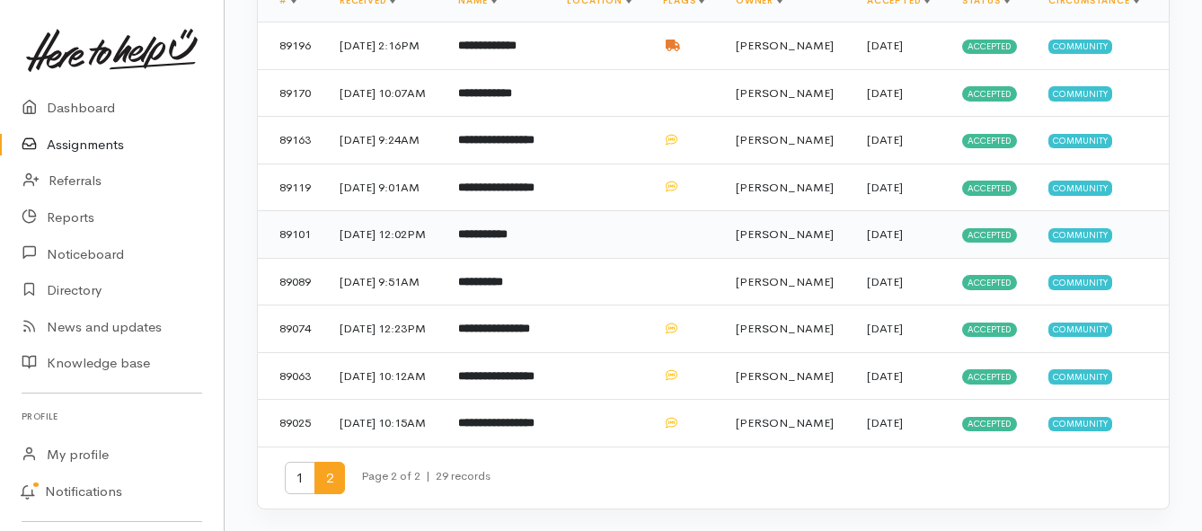
scroll to position [359, 0]
click at [516, 428] on b "**********" at bounding box center [496, 423] width 76 height 12
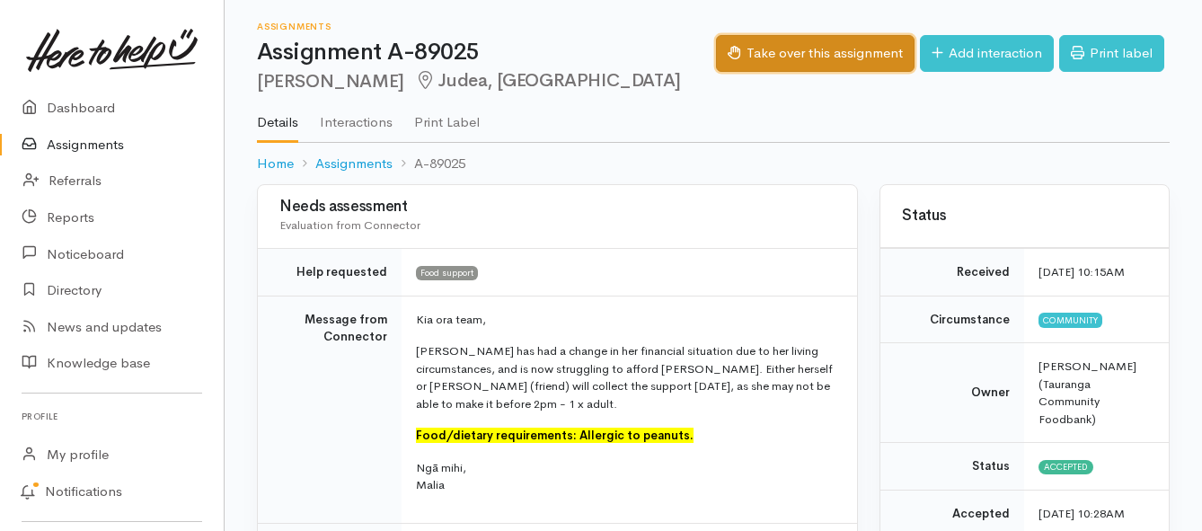
click at [744, 51] on button "Take over this assignment" at bounding box center [815, 53] width 199 height 37
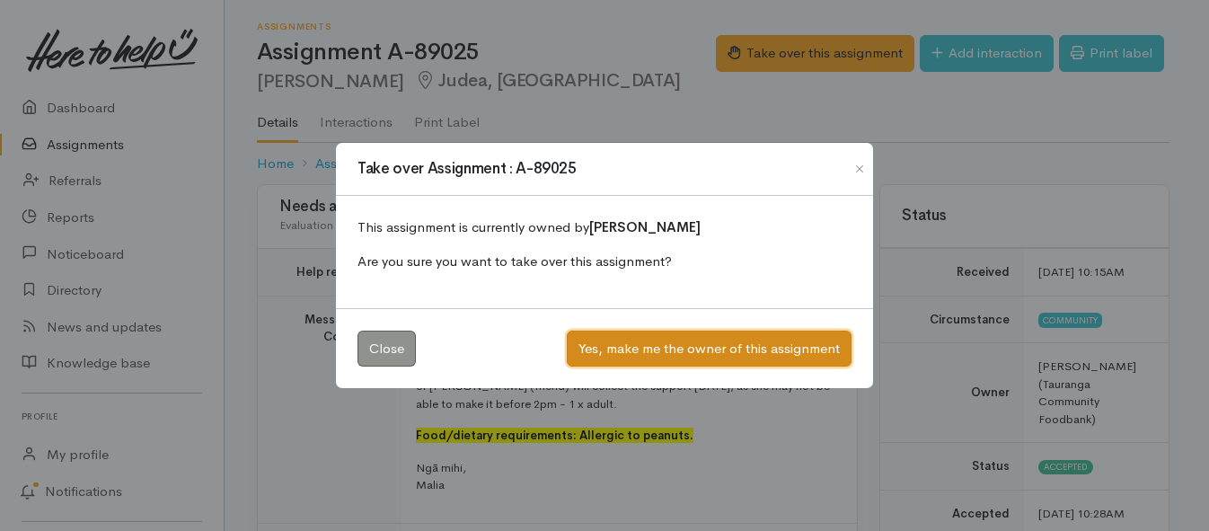
click at [614, 346] on button "Yes, make me the owner of this assignment" at bounding box center [709, 349] width 285 height 37
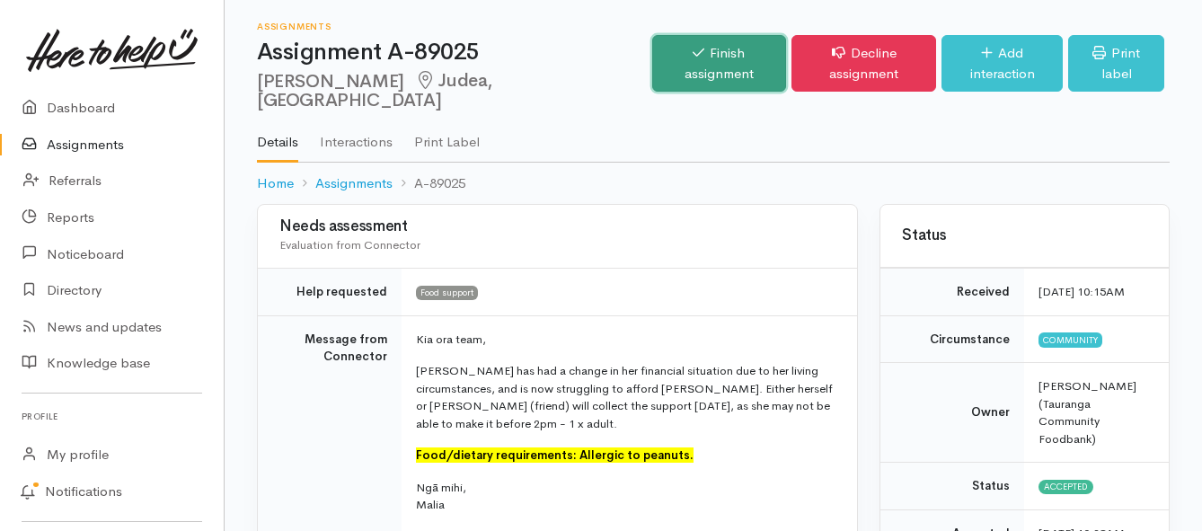
click at [652, 56] on link "Finish assignment" at bounding box center [719, 63] width 134 height 57
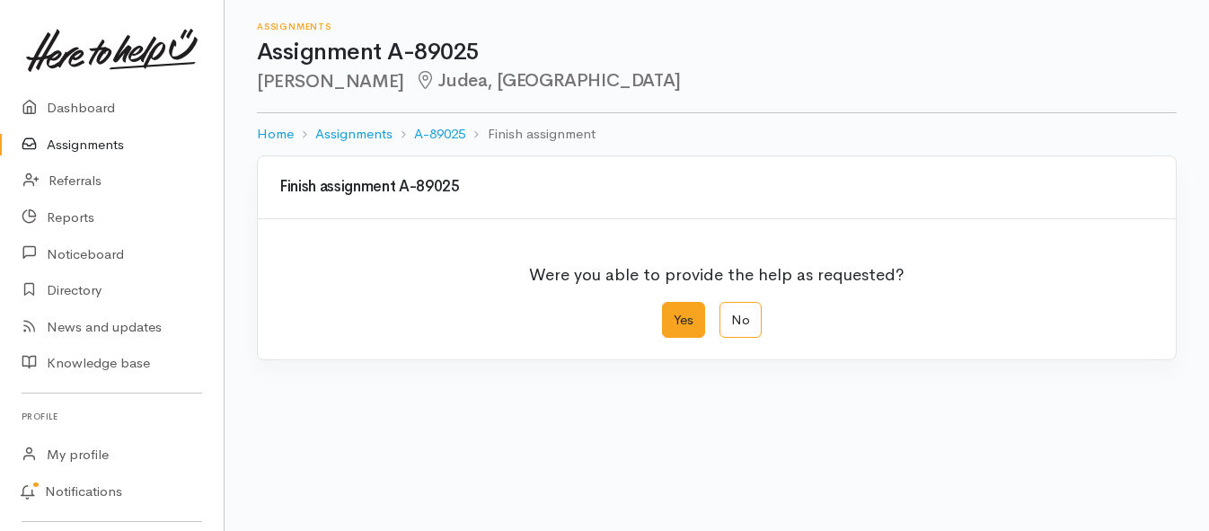
click at [674, 317] on label "Yes" at bounding box center [683, 320] width 43 height 37
click at [674, 314] on input "Yes" at bounding box center [668, 308] width 12 height 12
radio input "true"
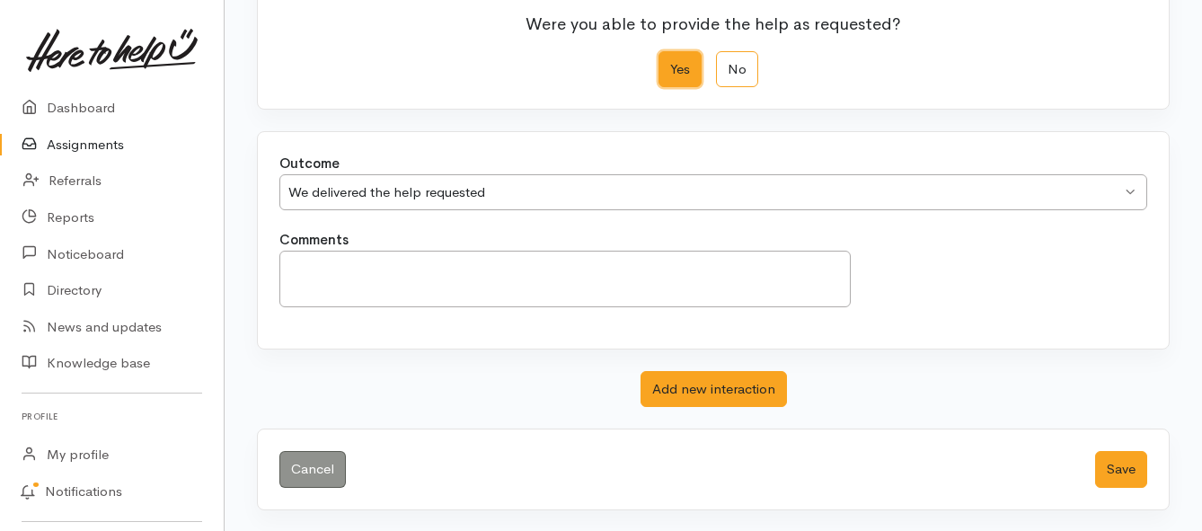
scroll to position [252, 0]
click at [1116, 471] on button "Save" at bounding box center [1121, 468] width 52 height 37
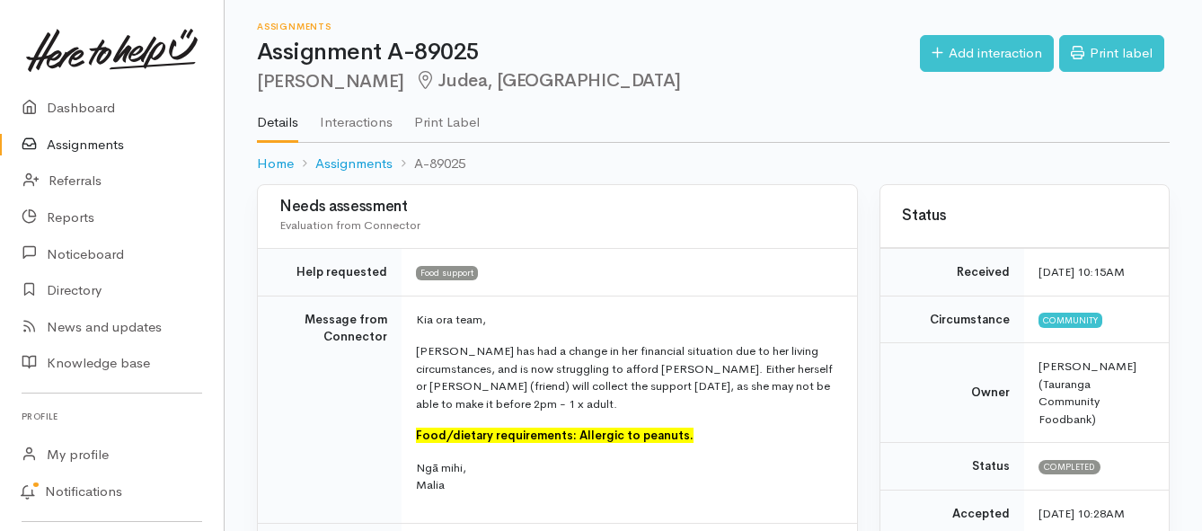
click at [62, 137] on link "Assignments" at bounding box center [112, 145] width 224 height 37
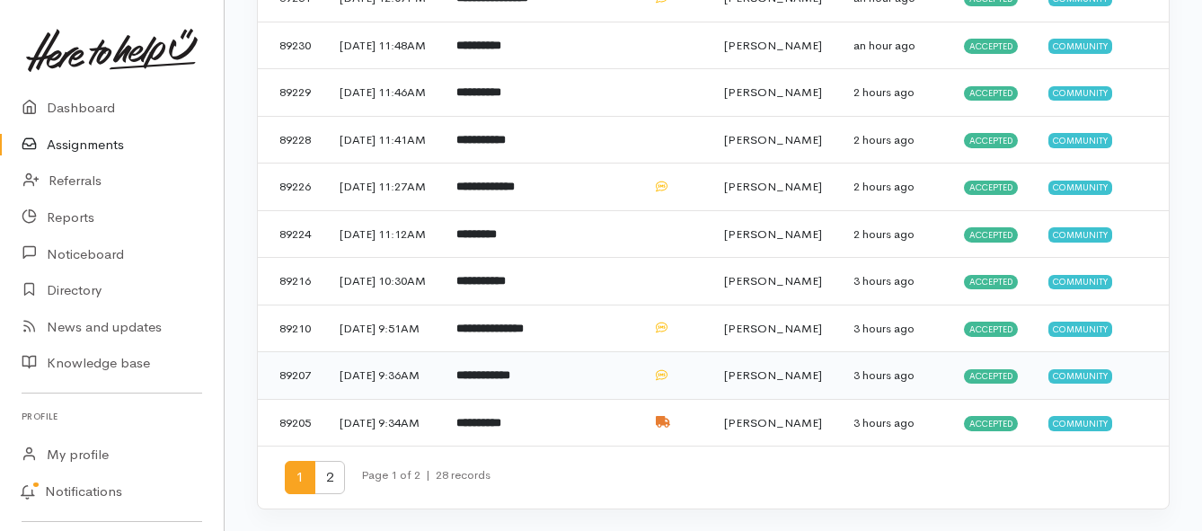
scroll to position [1078, 0]
click at [505, 369] on b "**********" at bounding box center [483, 375] width 54 height 12
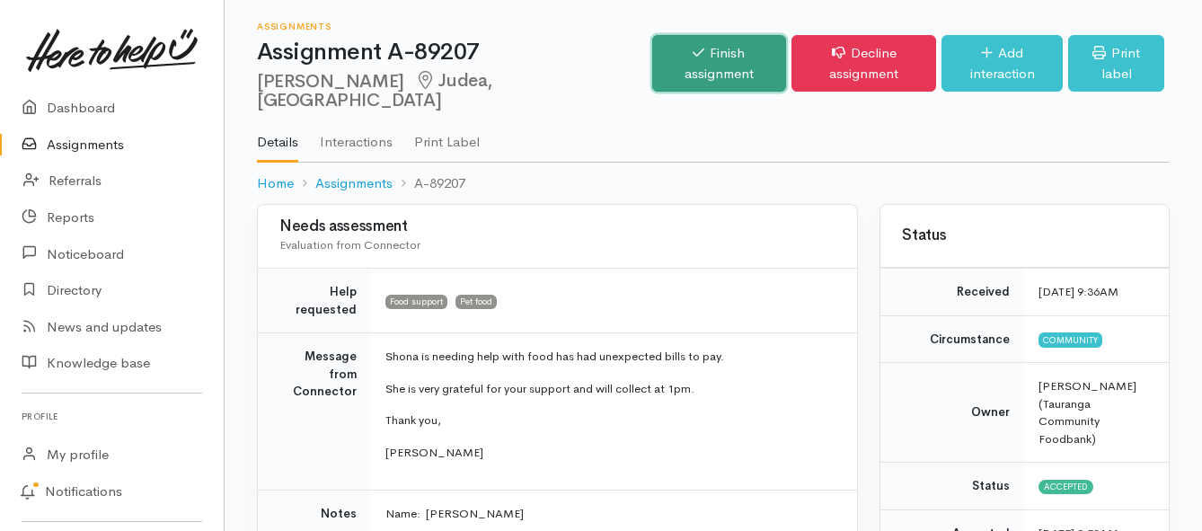
click at [664, 57] on link "Finish assignment" at bounding box center [719, 63] width 134 height 57
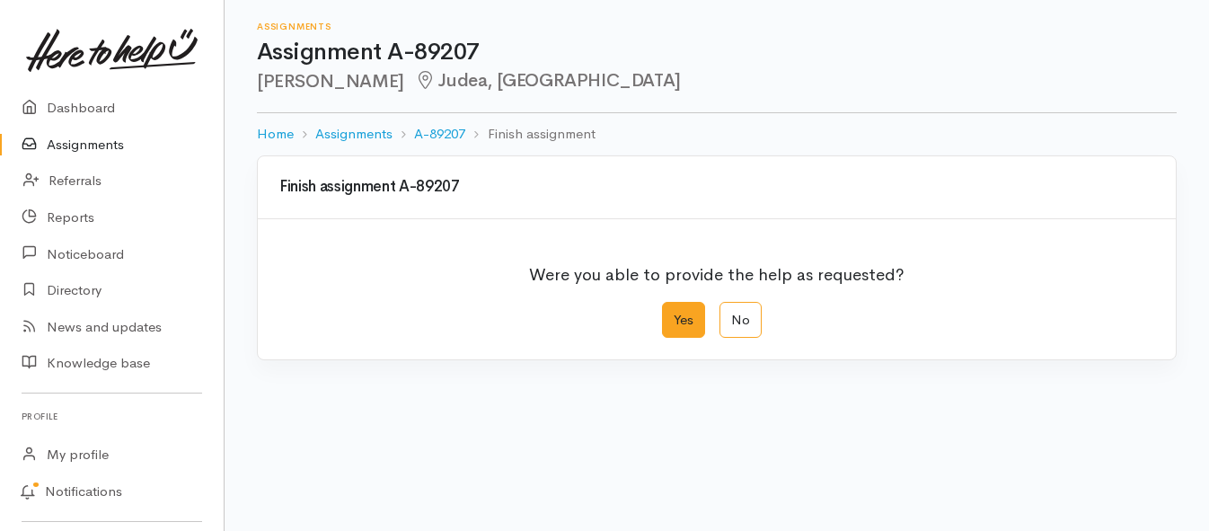
click at [677, 319] on label "Yes" at bounding box center [683, 320] width 43 height 37
click at [674, 314] on input "Yes" at bounding box center [668, 308] width 12 height 12
radio input "true"
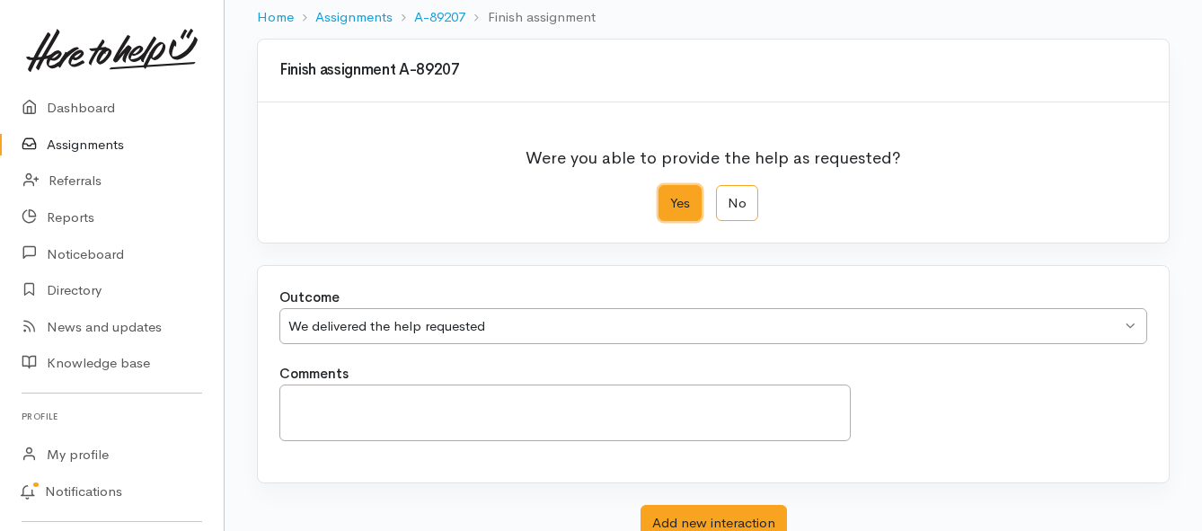
scroll to position [252, 0]
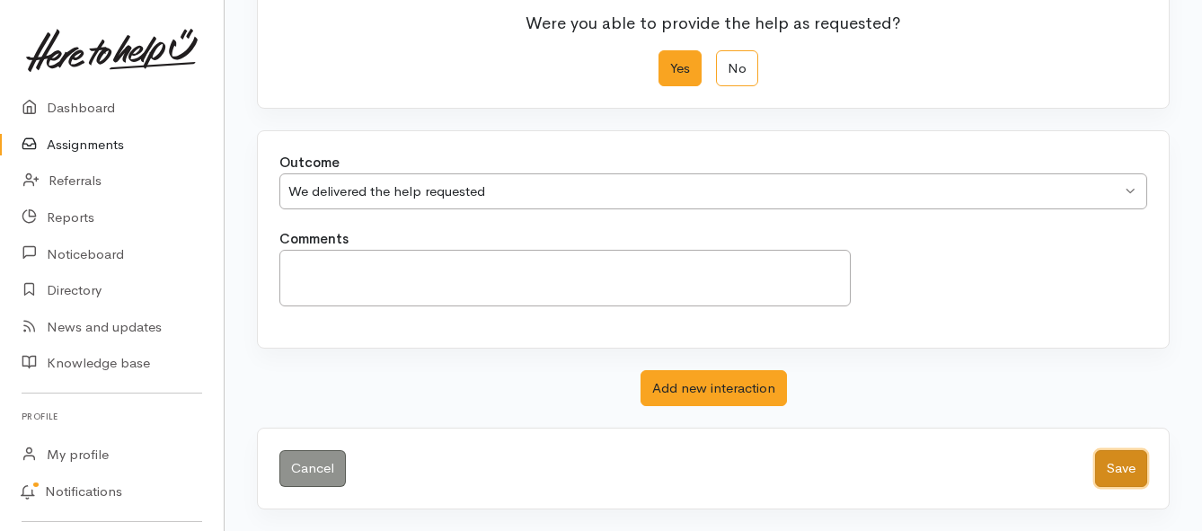
click at [1130, 467] on button "Save" at bounding box center [1121, 468] width 52 height 37
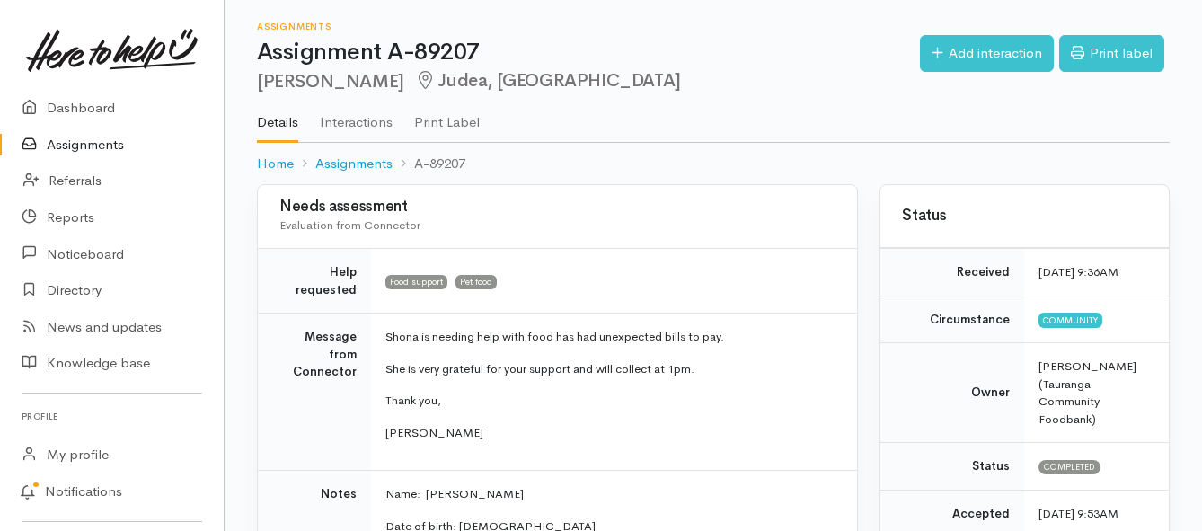
click at [109, 143] on link "Assignments" at bounding box center [112, 145] width 224 height 37
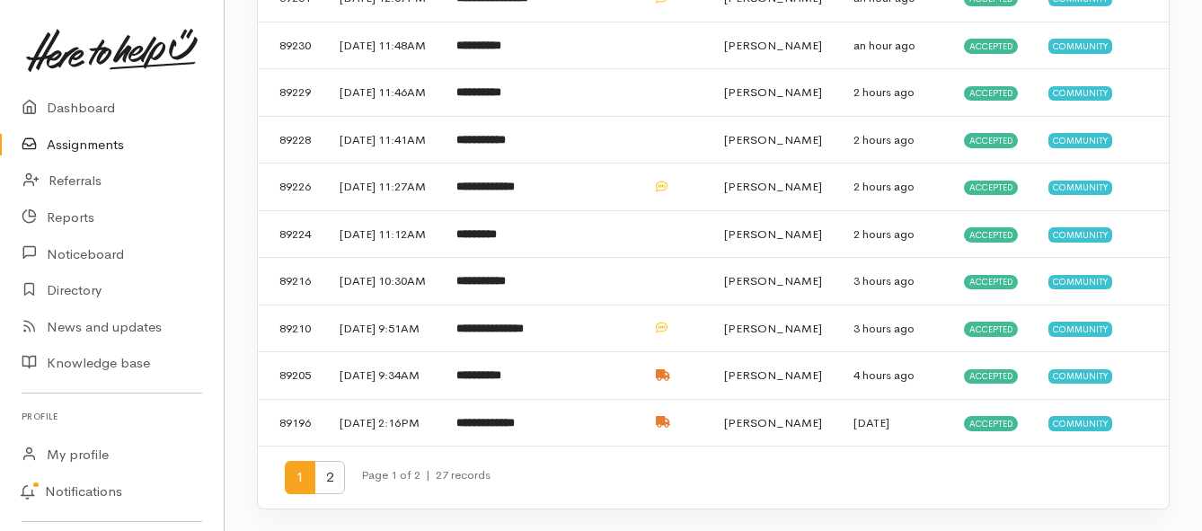
scroll to position [1084, 0]
click at [333, 485] on span "2" at bounding box center [329, 477] width 31 height 33
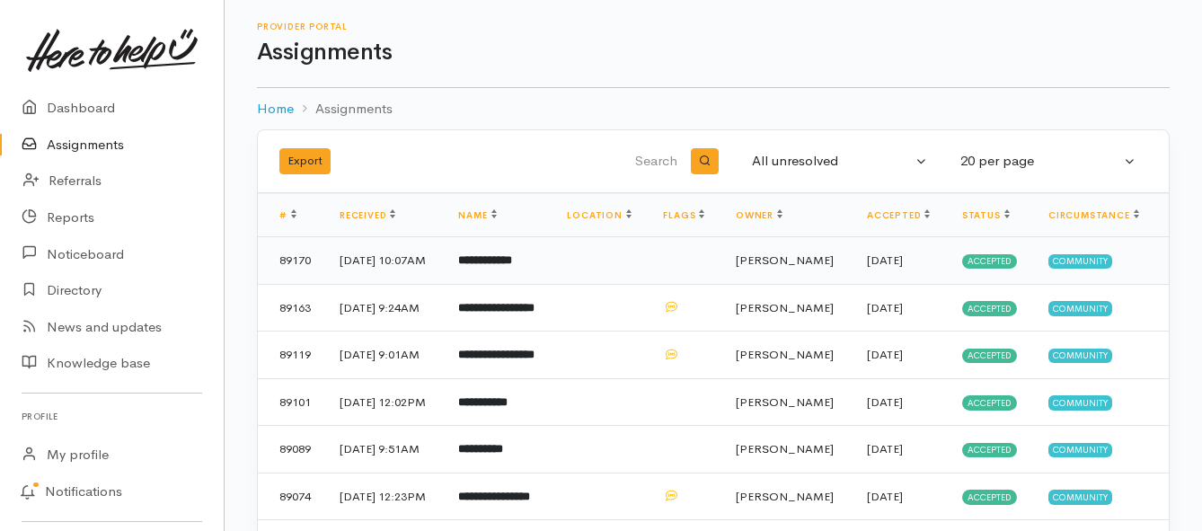
click at [488, 261] on b "**********" at bounding box center [485, 260] width 54 height 12
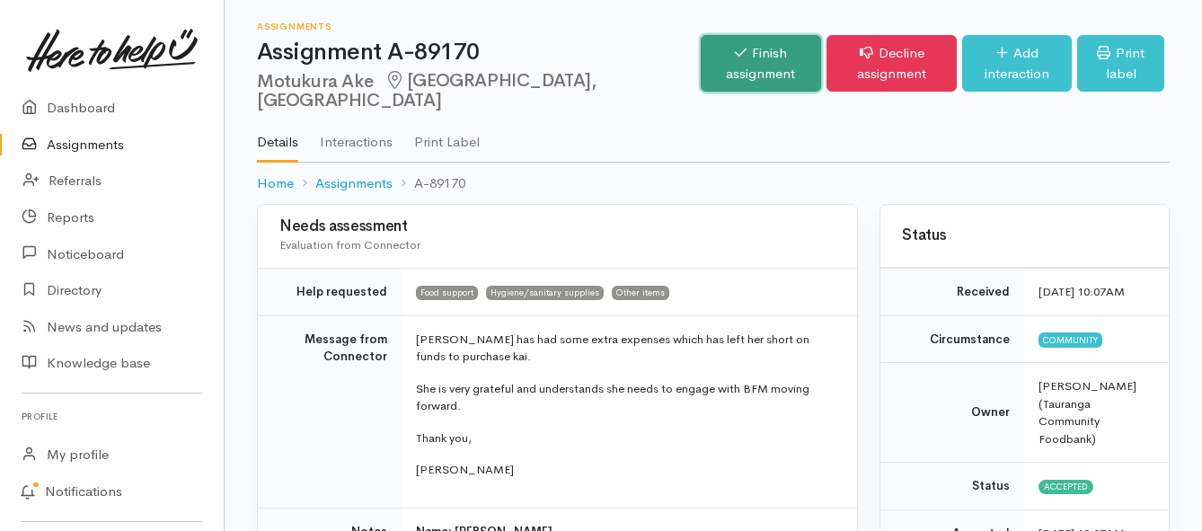
click at [701, 51] on link "Finish assignment" at bounding box center [761, 63] width 120 height 57
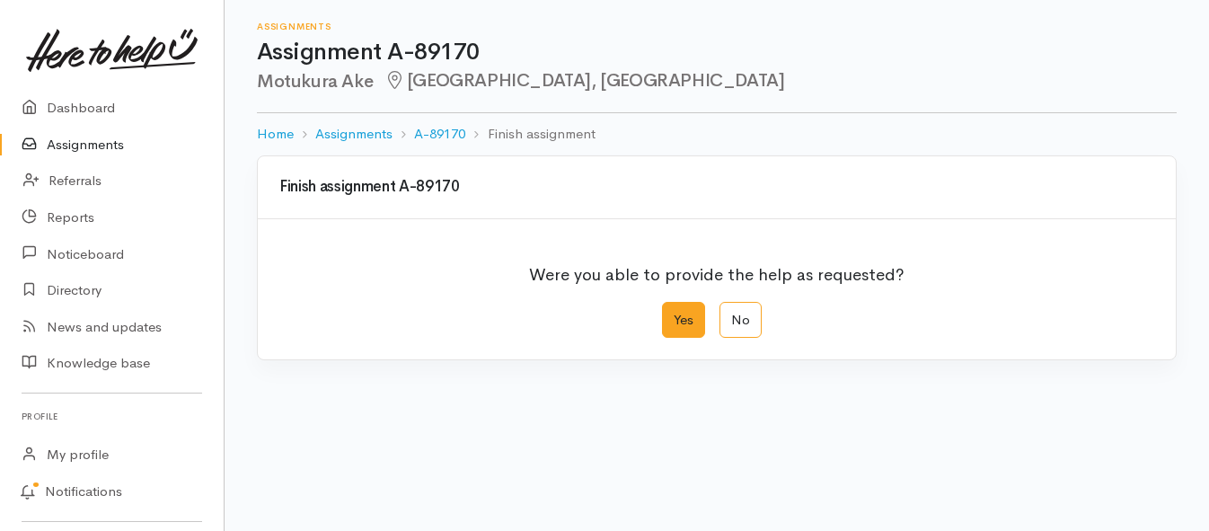
click at [676, 323] on label "Yes" at bounding box center [683, 320] width 43 height 37
click at [674, 314] on input "Yes" at bounding box center [668, 308] width 12 height 12
radio input "true"
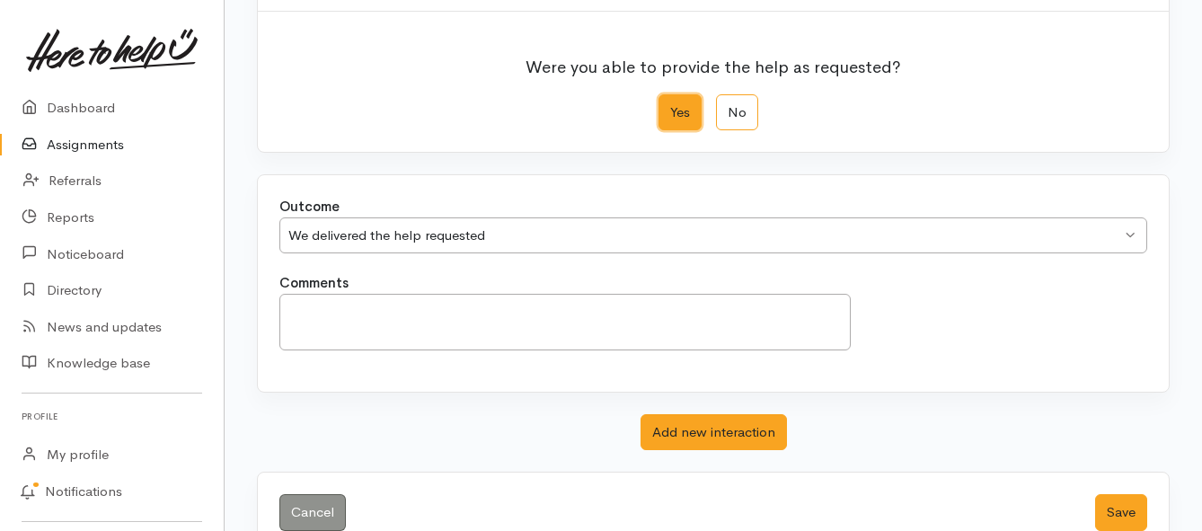
scroll to position [252, 0]
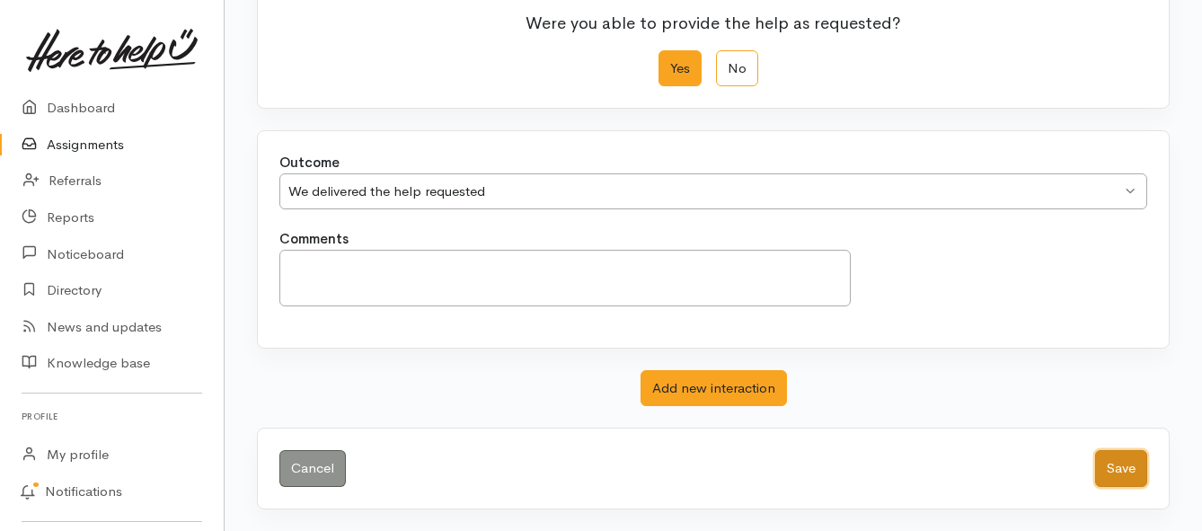
click at [1116, 474] on button "Save" at bounding box center [1121, 468] width 52 height 37
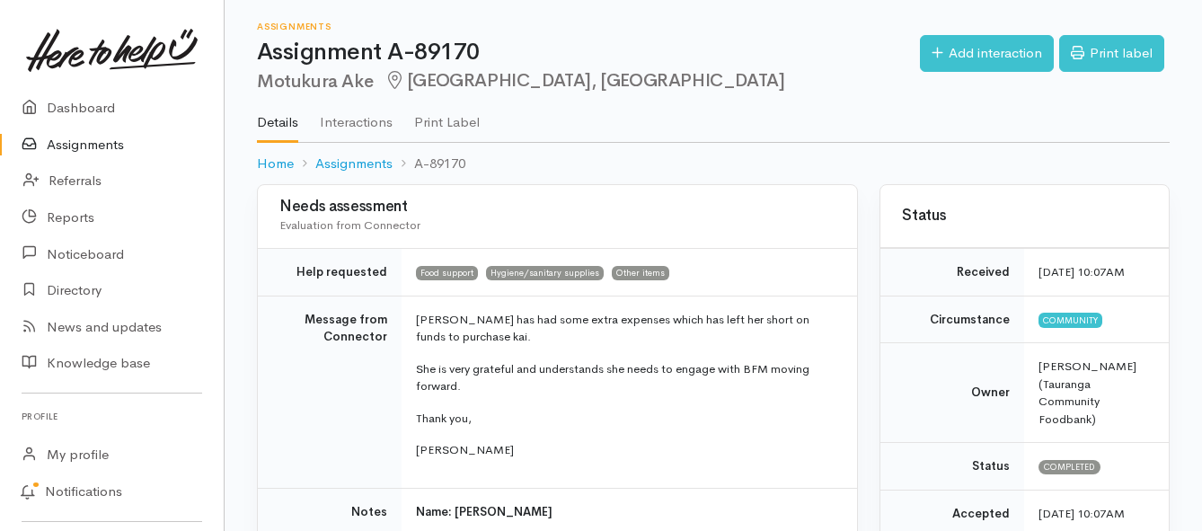
click at [112, 146] on link "Assignments" at bounding box center [112, 145] width 224 height 37
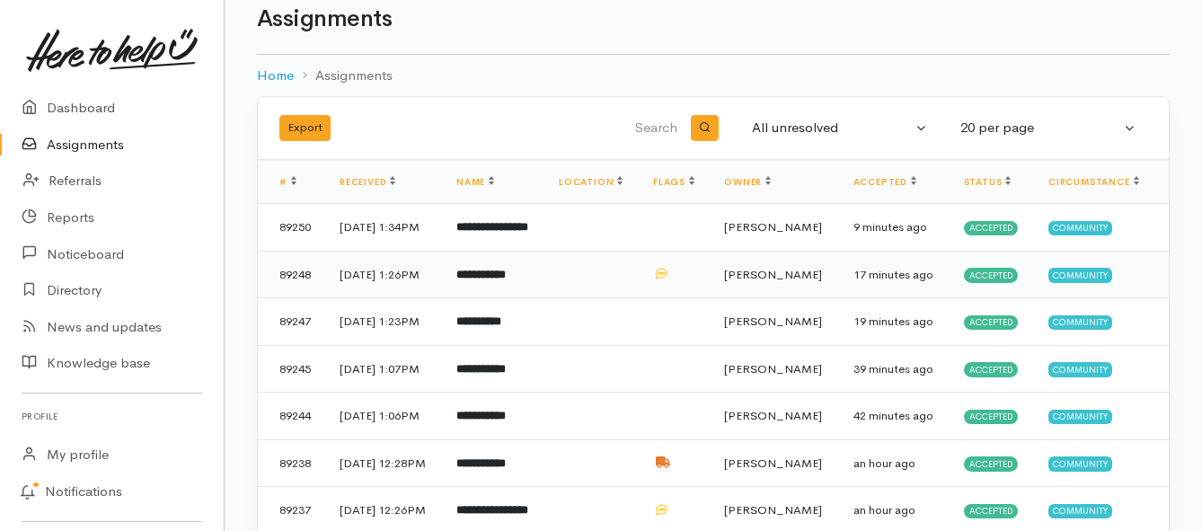
scroll to position [90, 0]
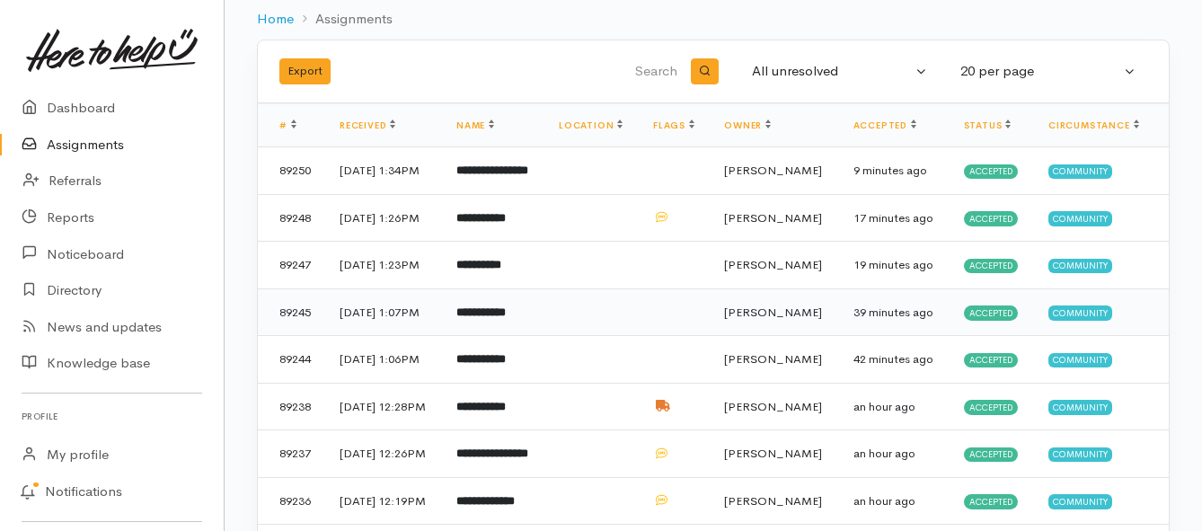
click at [506, 318] on b "**********" at bounding box center [480, 312] width 49 height 12
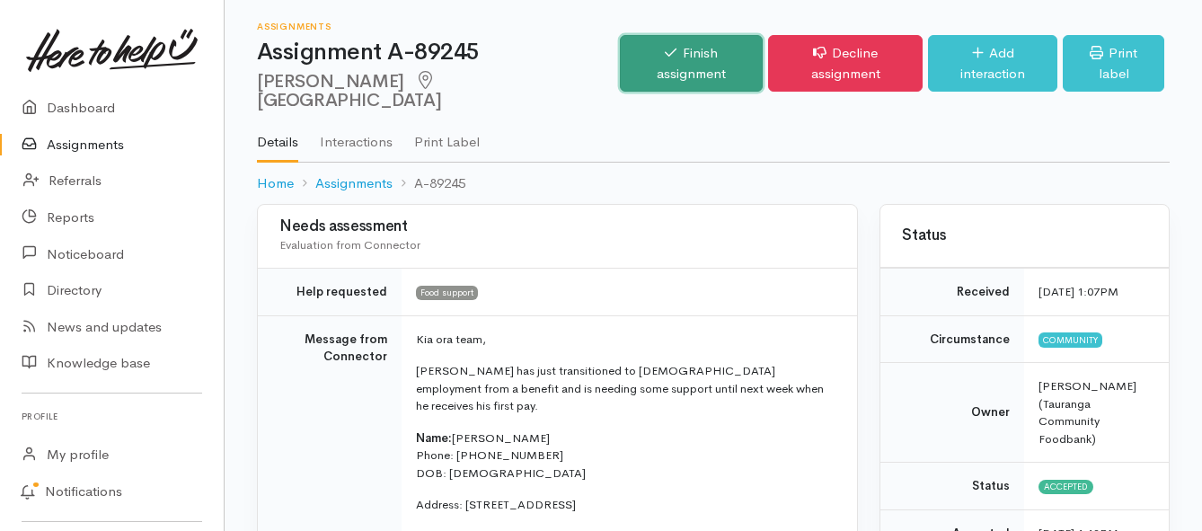
click at [661, 56] on link "Finish assignment" at bounding box center [691, 63] width 143 height 57
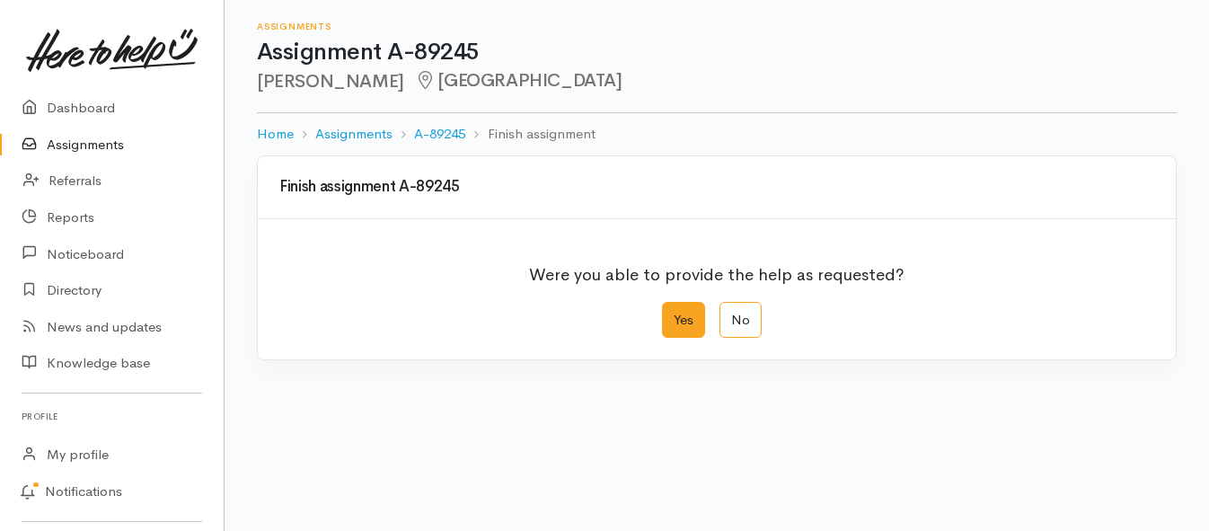
click at [679, 325] on label "Yes" at bounding box center [683, 320] width 43 height 37
click at [674, 314] on input "Yes" at bounding box center [668, 308] width 12 height 12
radio input "true"
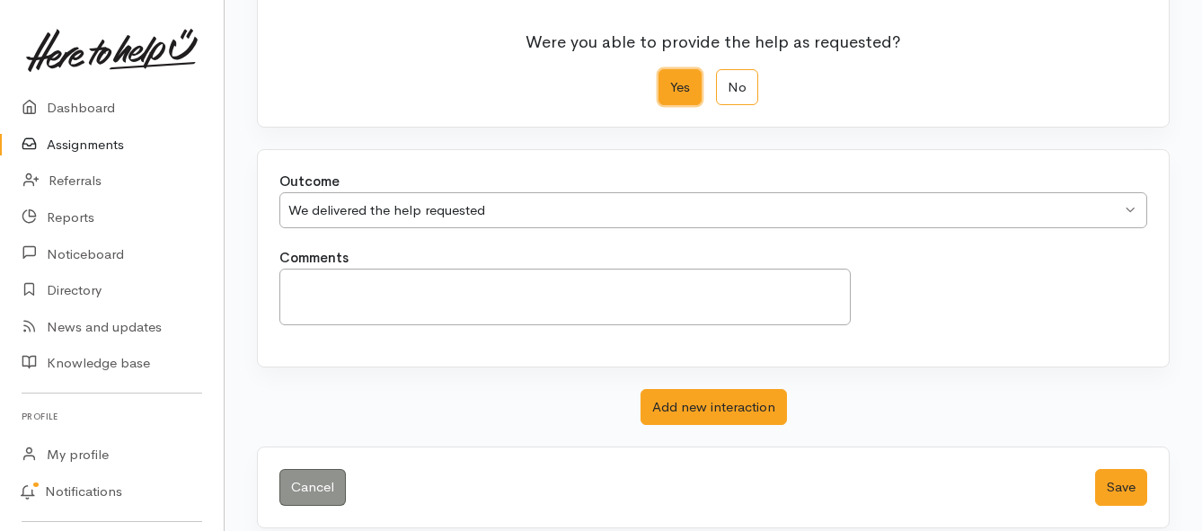
scroll to position [252, 0]
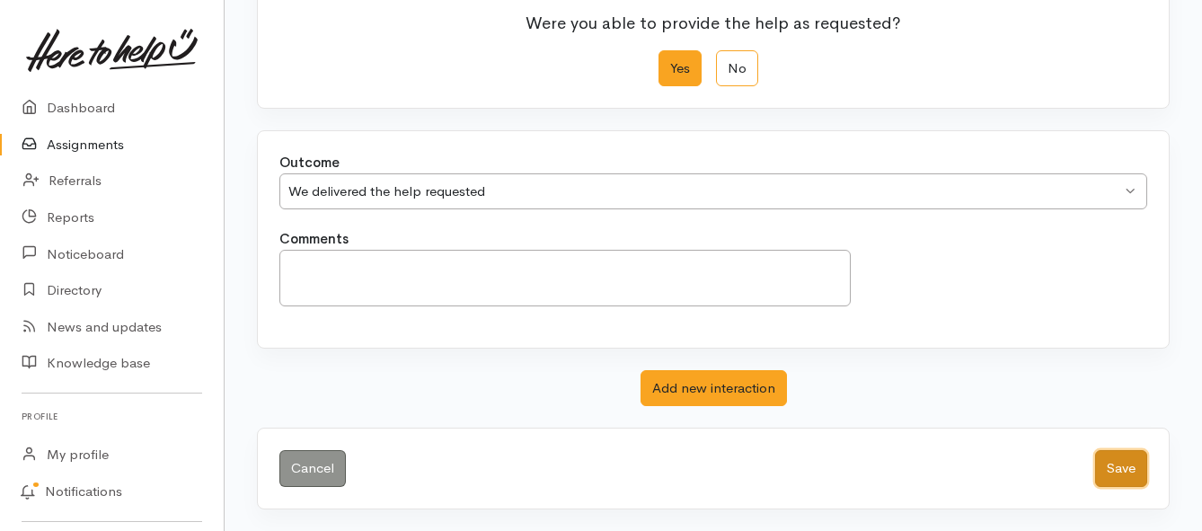
click at [1110, 466] on button "Save" at bounding box center [1121, 468] width 52 height 37
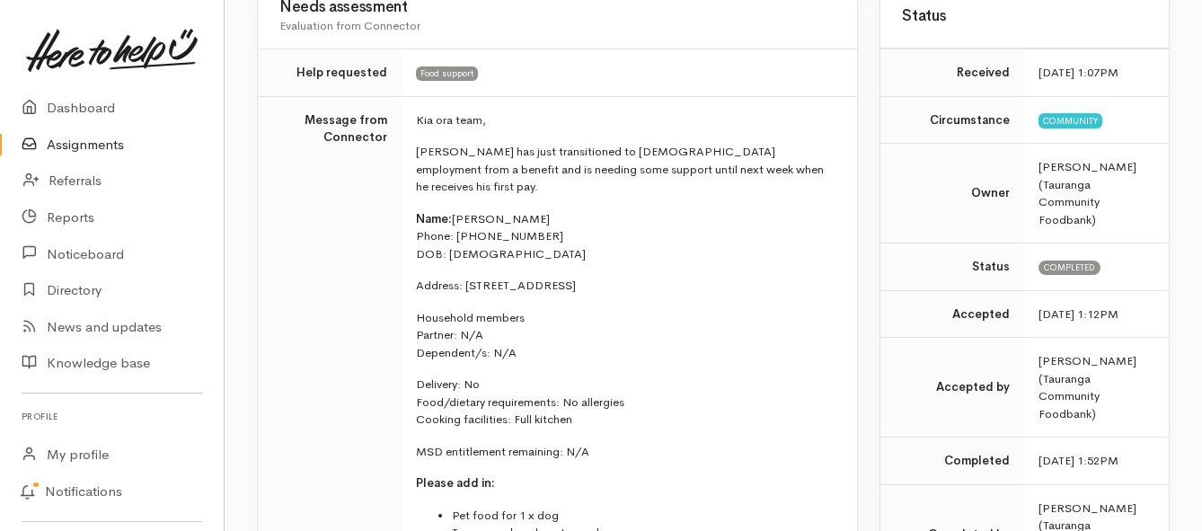
scroll to position [180, 0]
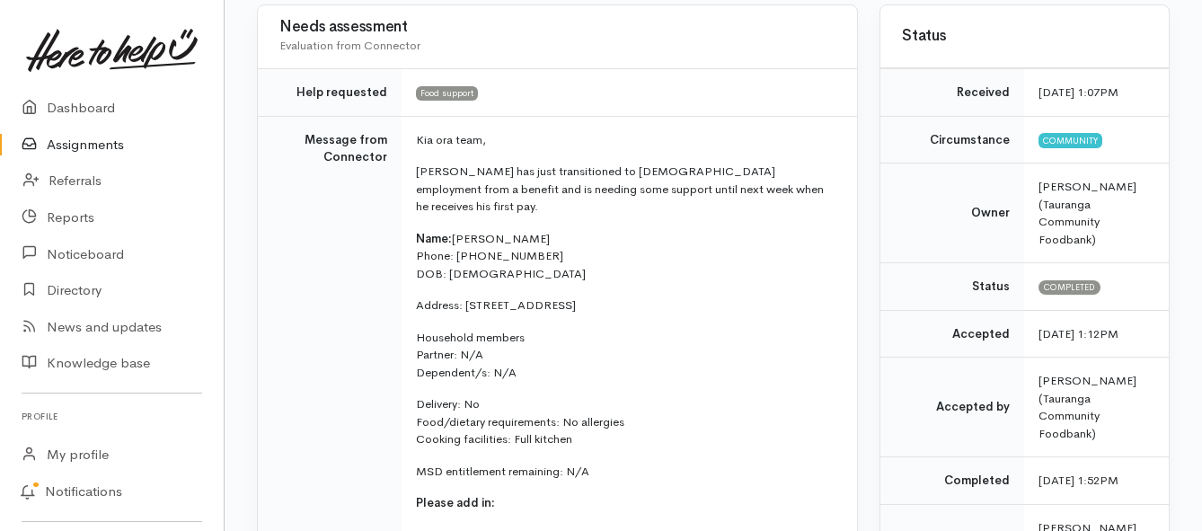
click at [93, 146] on link "Assignments" at bounding box center [112, 145] width 224 height 37
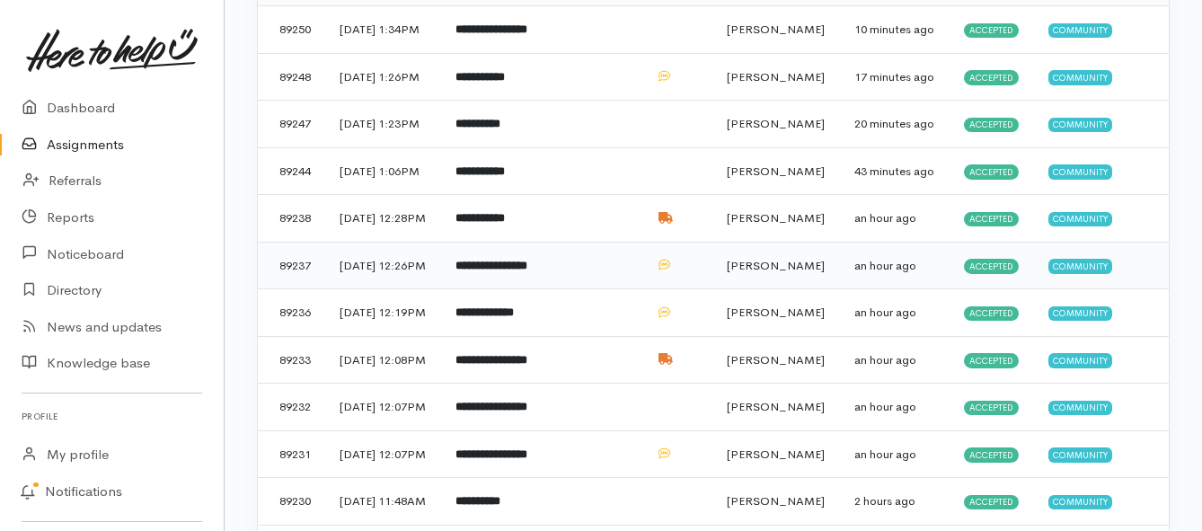
scroll to position [270, 0]
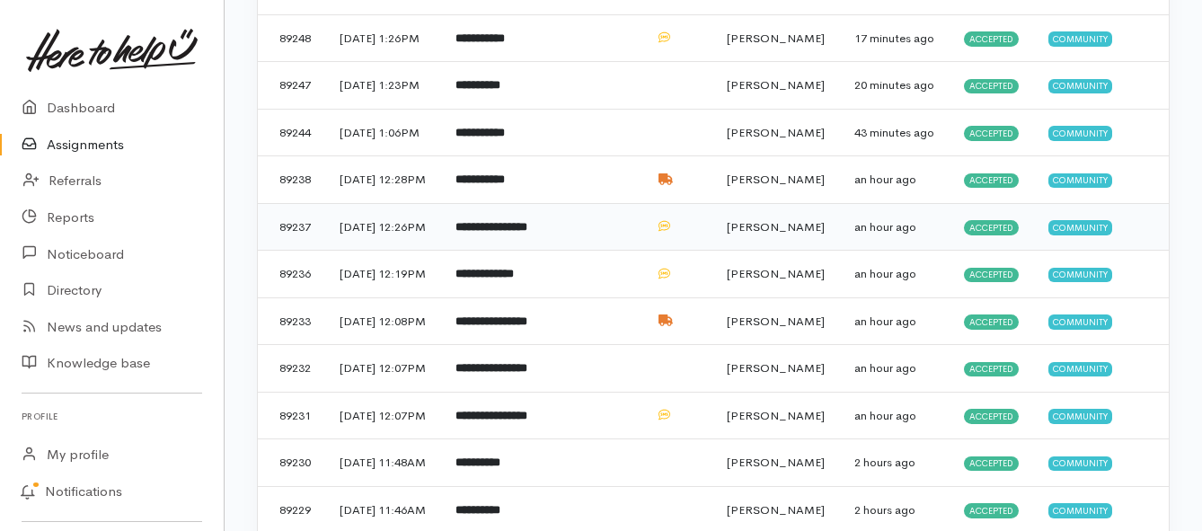
click at [513, 233] on b "**********" at bounding box center [491, 227] width 72 height 12
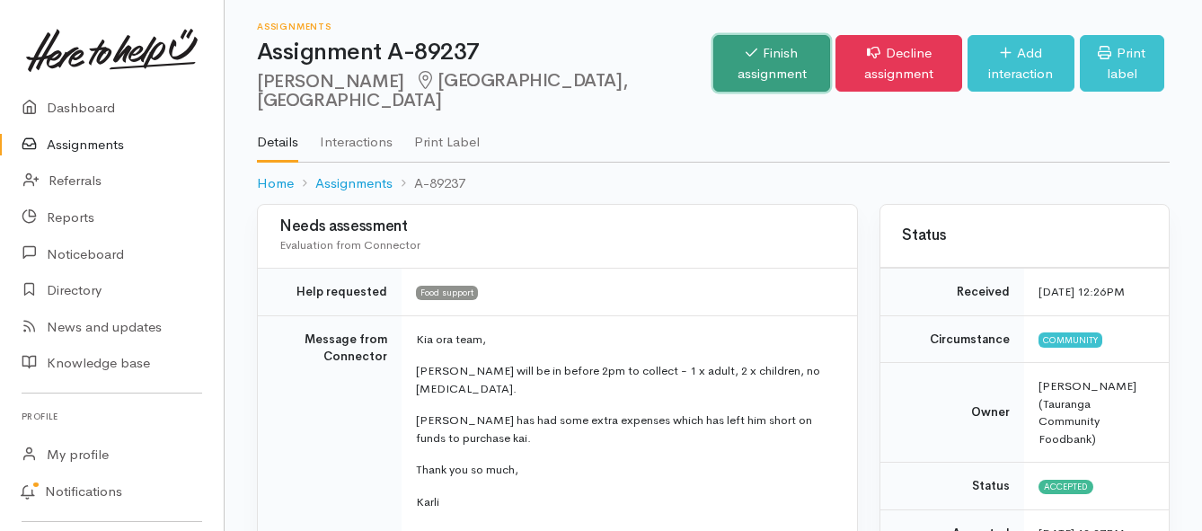
click at [713, 72] on link "Finish assignment" at bounding box center [771, 63] width 117 height 57
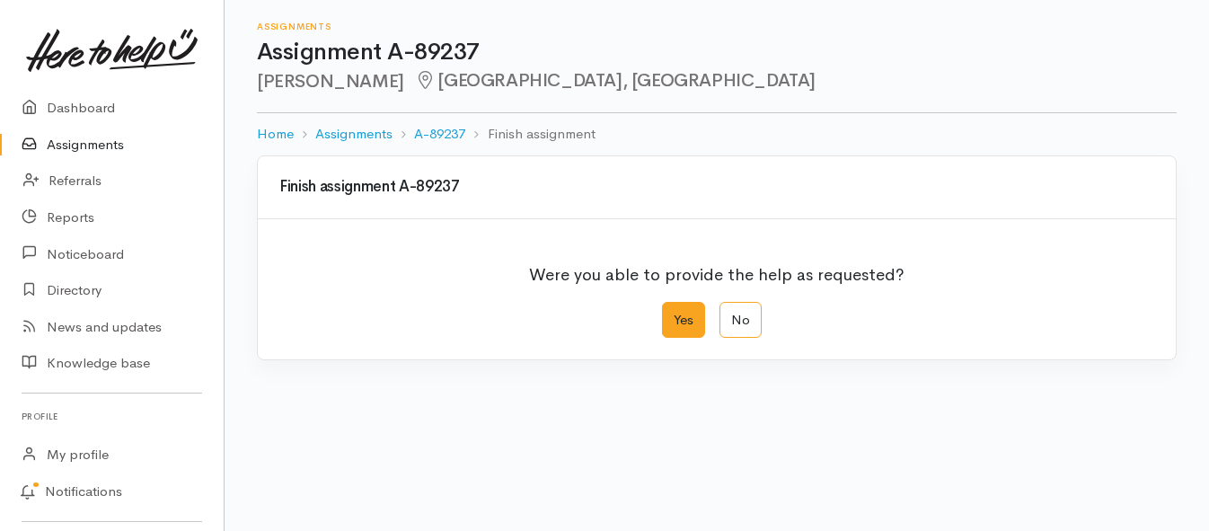
click at [677, 310] on label "Yes" at bounding box center [683, 320] width 43 height 37
click at [674, 310] on input "Yes" at bounding box center [668, 308] width 12 height 12
radio input "true"
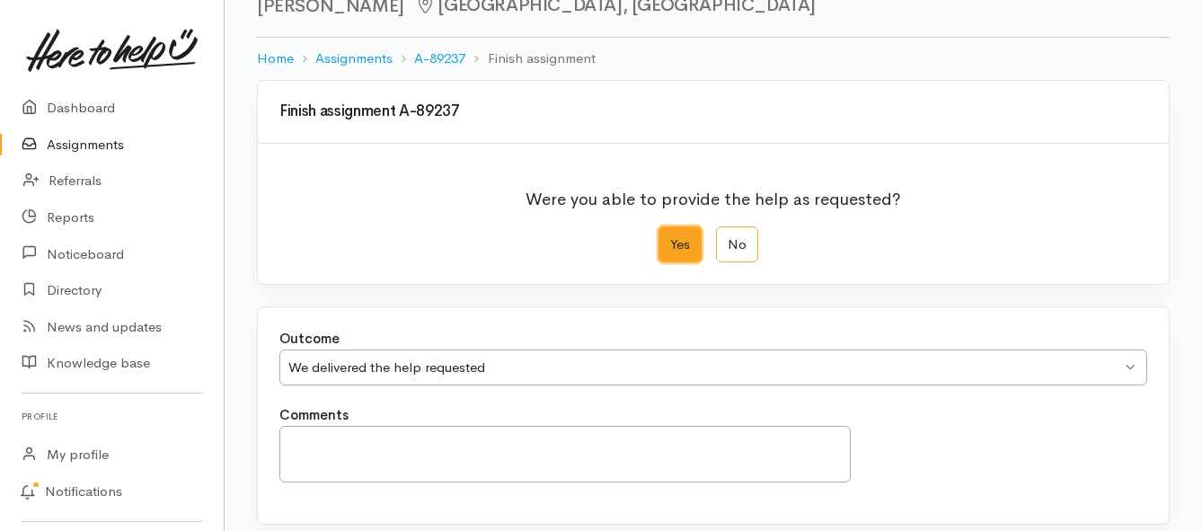
scroll to position [252, 0]
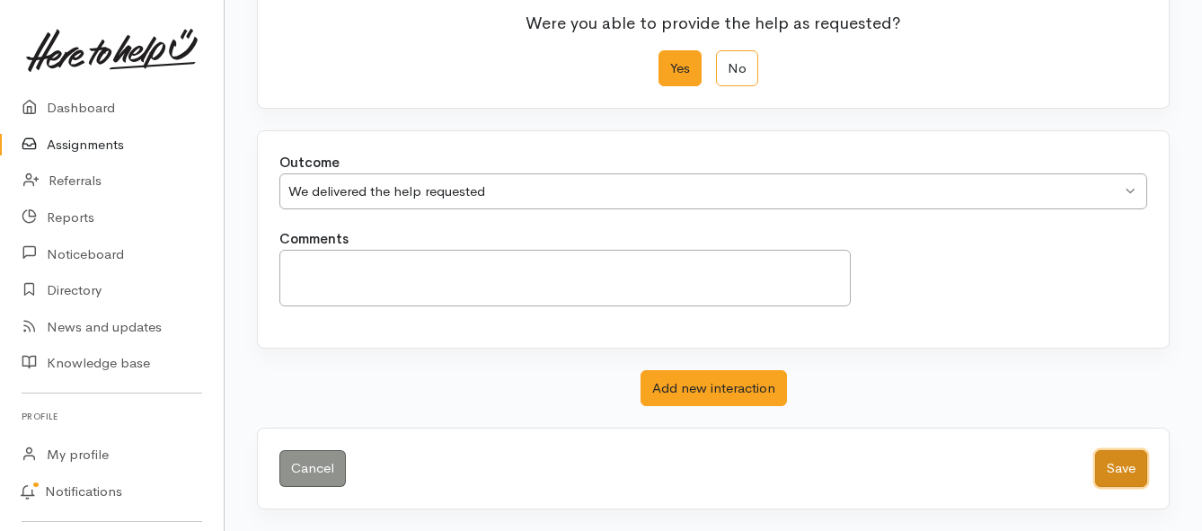
click at [1139, 464] on button "Save" at bounding box center [1121, 468] width 52 height 37
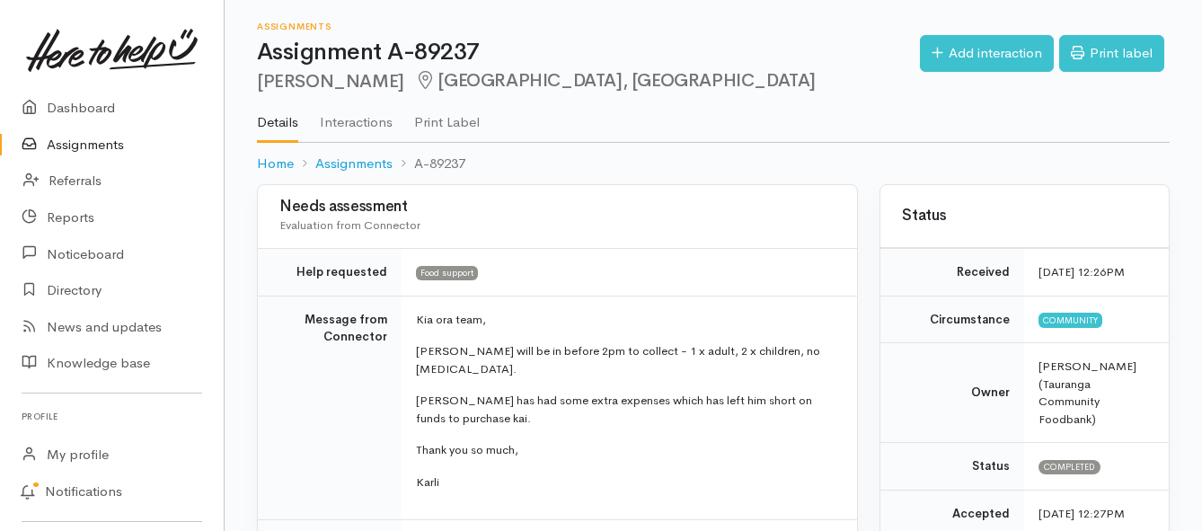
click at [84, 138] on link "Assignments" at bounding box center [112, 145] width 224 height 37
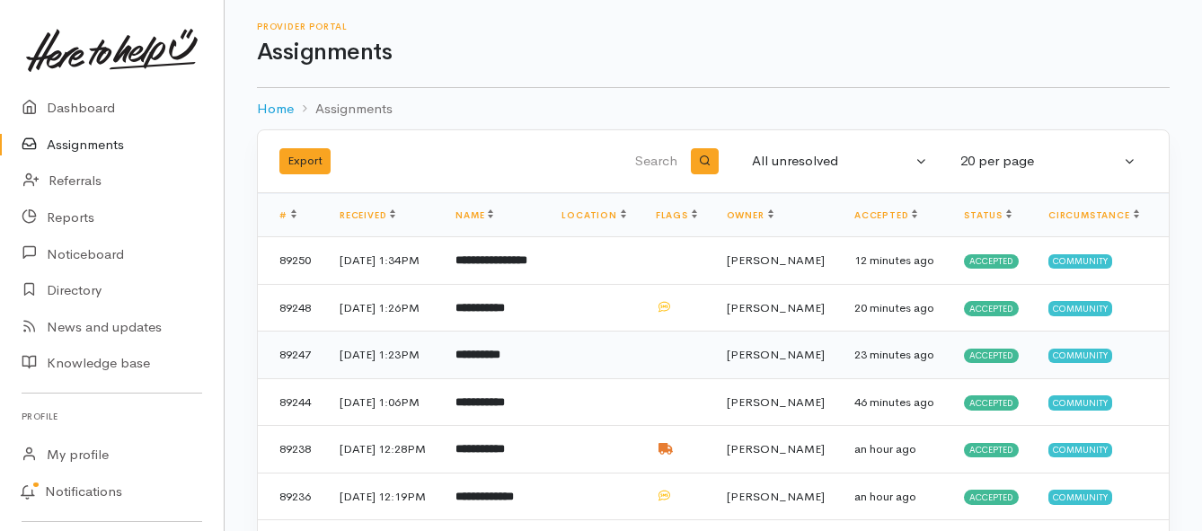
scroll to position [90, 0]
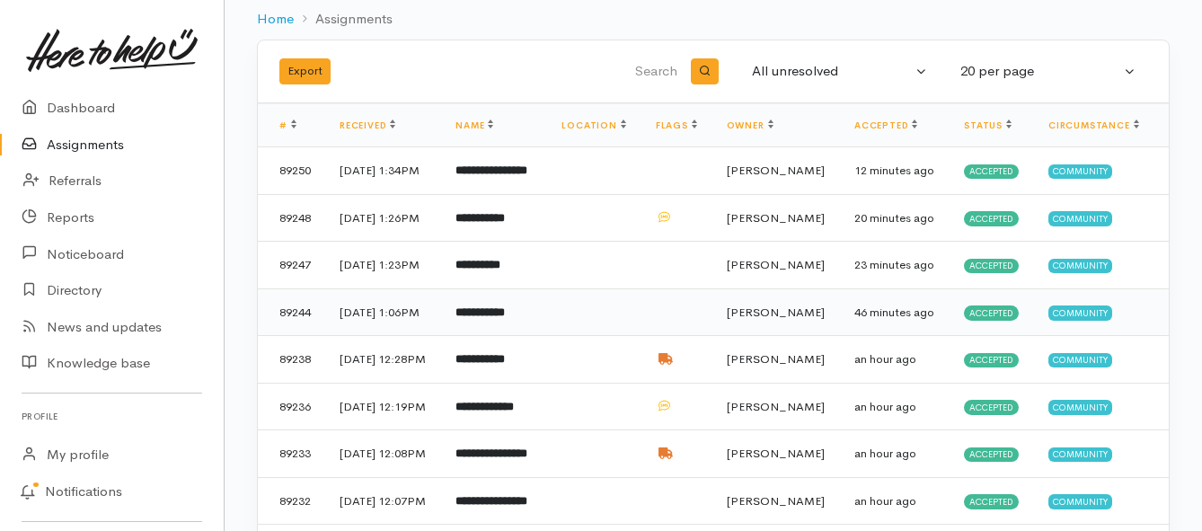
click at [496, 318] on b "**********" at bounding box center [479, 312] width 49 height 12
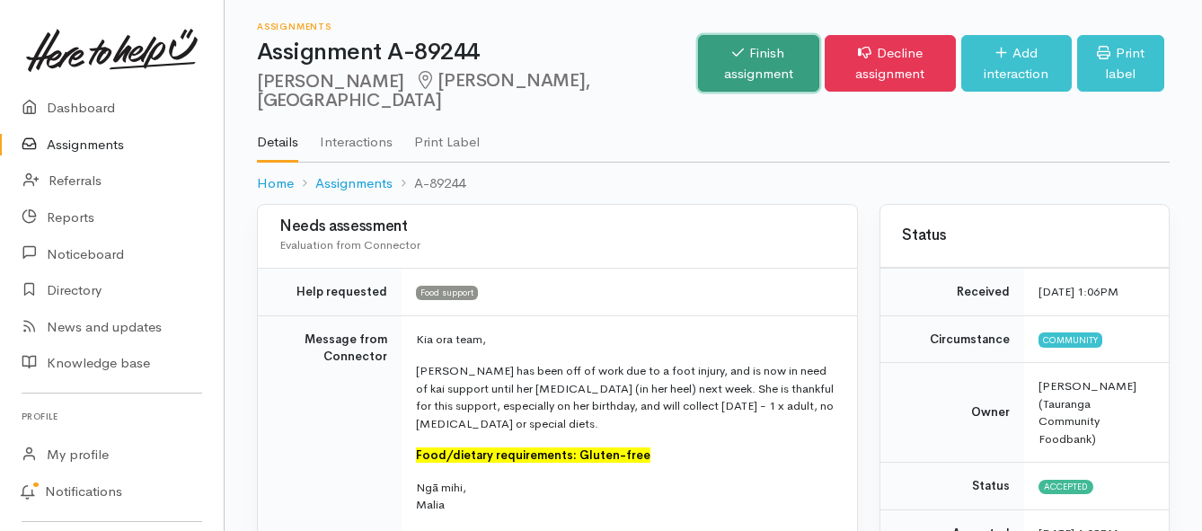
click at [698, 55] on link "Finish assignment" at bounding box center [758, 63] width 121 height 57
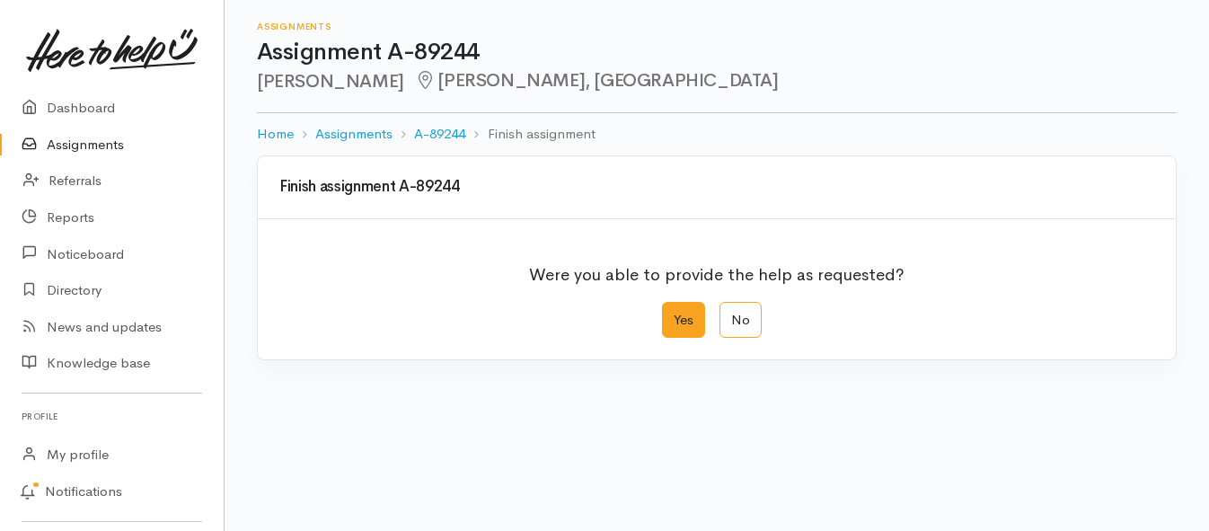
click at [677, 315] on label "Yes" at bounding box center [683, 320] width 43 height 37
click at [674, 314] on input "Yes" at bounding box center [668, 308] width 12 height 12
radio input "true"
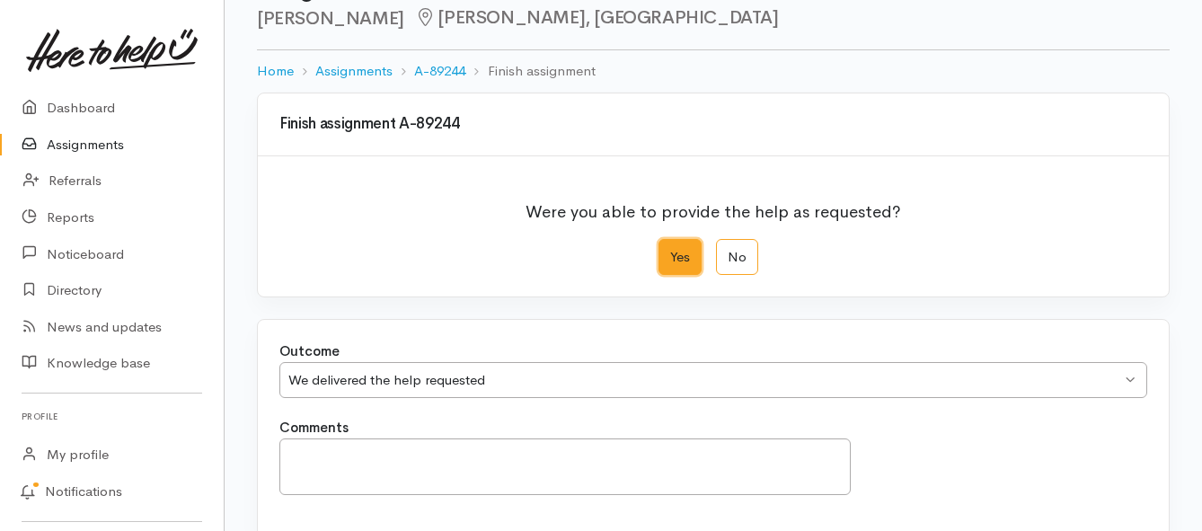
scroll to position [252, 0]
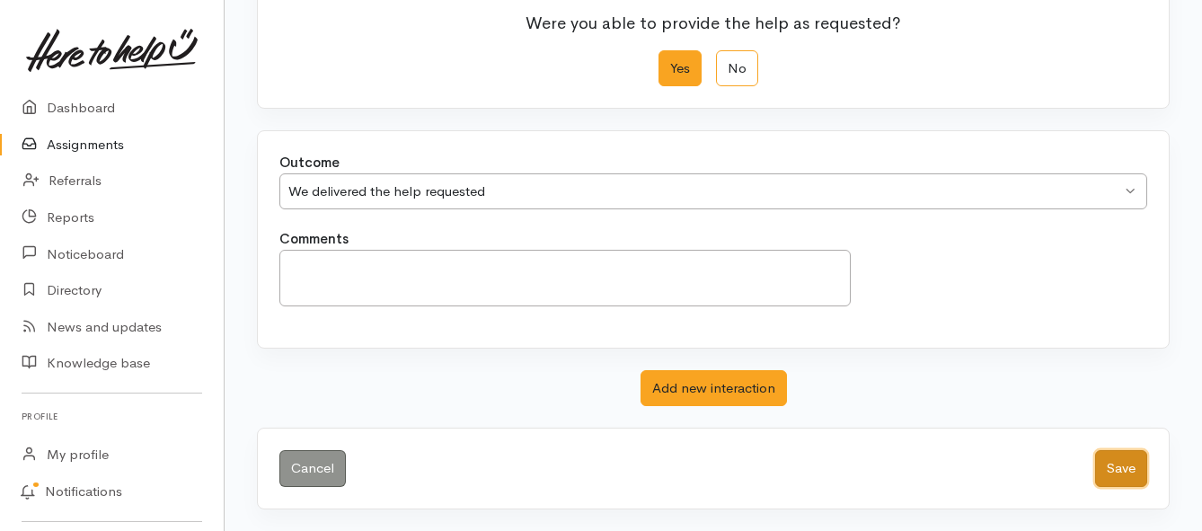
click at [1107, 466] on button "Save" at bounding box center [1121, 468] width 52 height 37
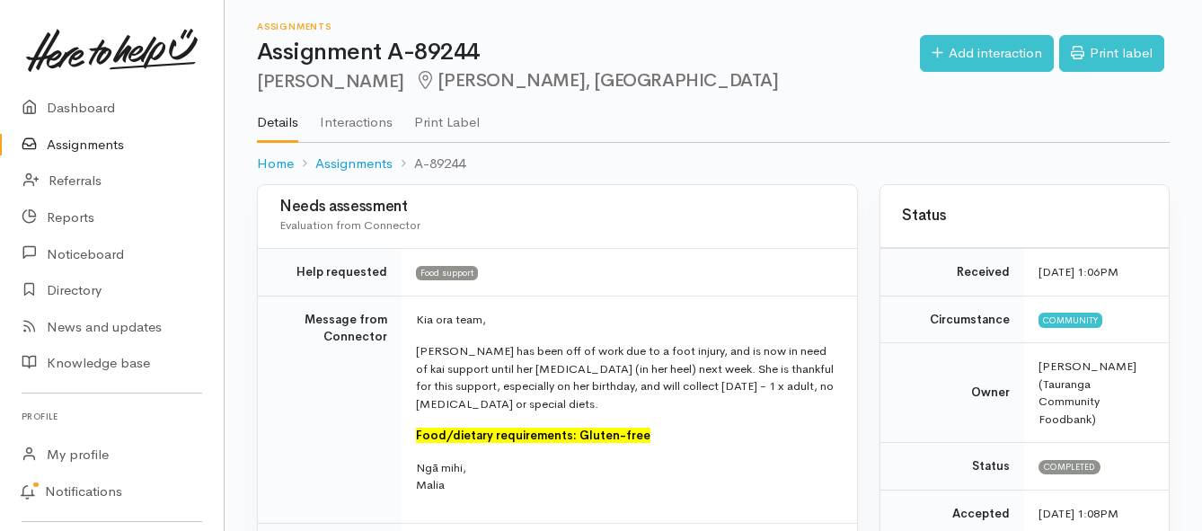
click at [87, 148] on link "Assignments" at bounding box center [112, 145] width 224 height 37
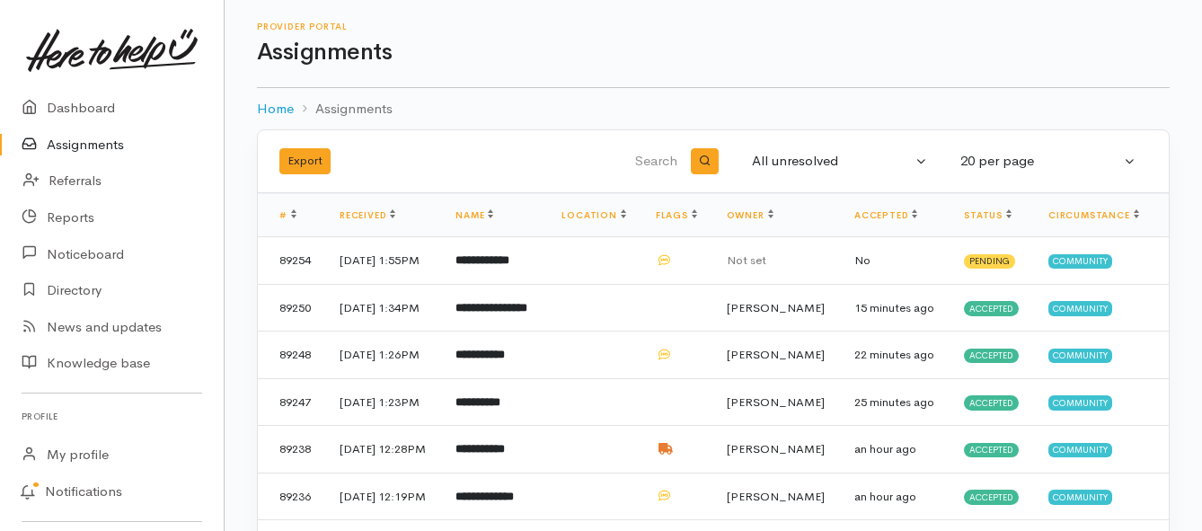
click at [77, 150] on link "Assignments" at bounding box center [112, 145] width 224 height 37
click at [509, 266] on b "**********" at bounding box center [482, 260] width 54 height 12
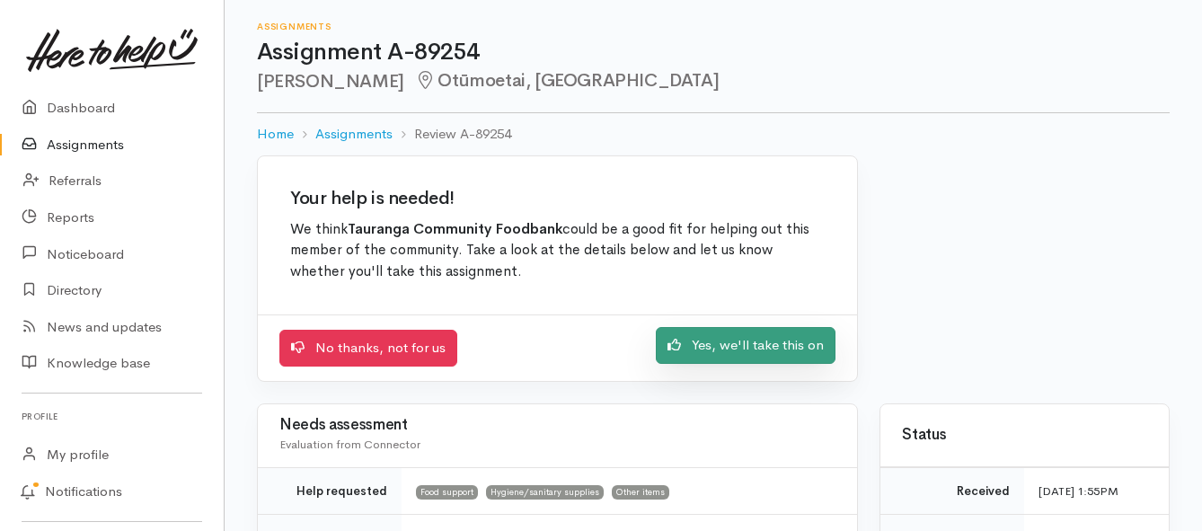
click at [783, 349] on link "Yes, we'll take this on" at bounding box center [746, 345] width 180 height 37
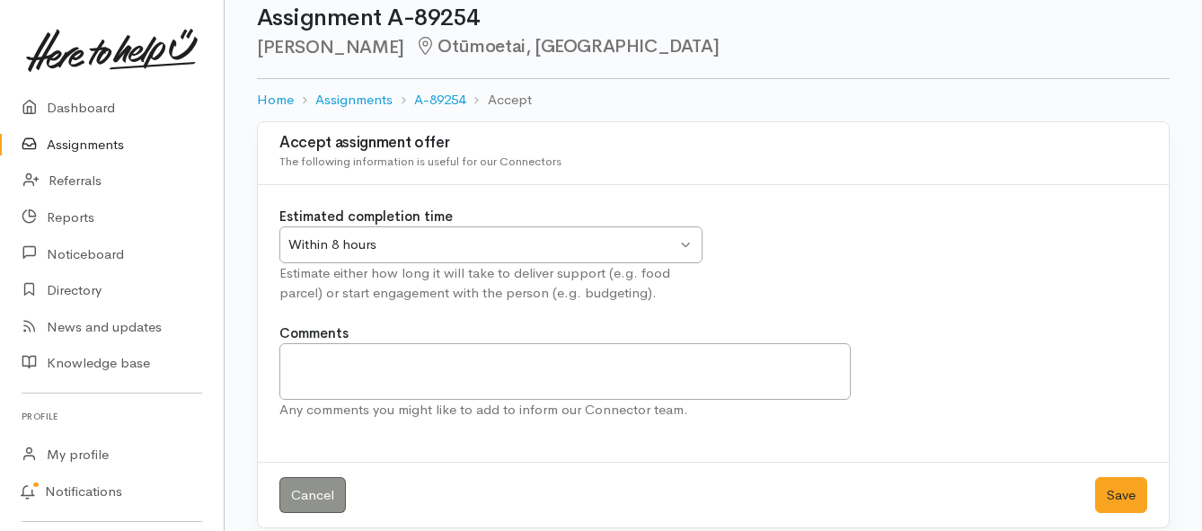
scroll to position [53, 0]
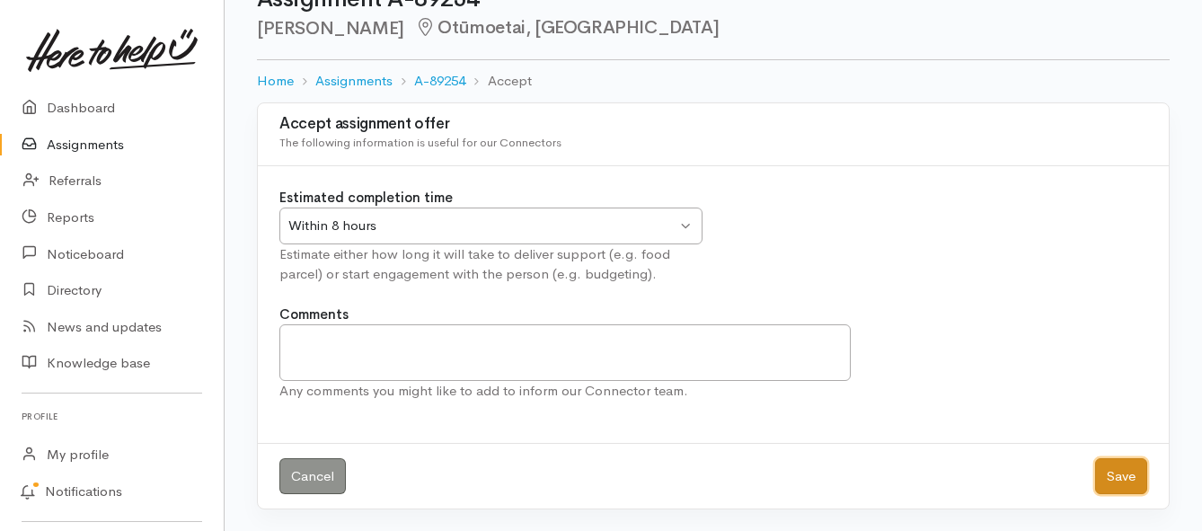
click at [1112, 481] on button "Save" at bounding box center [1121, 476] width 52 height 37
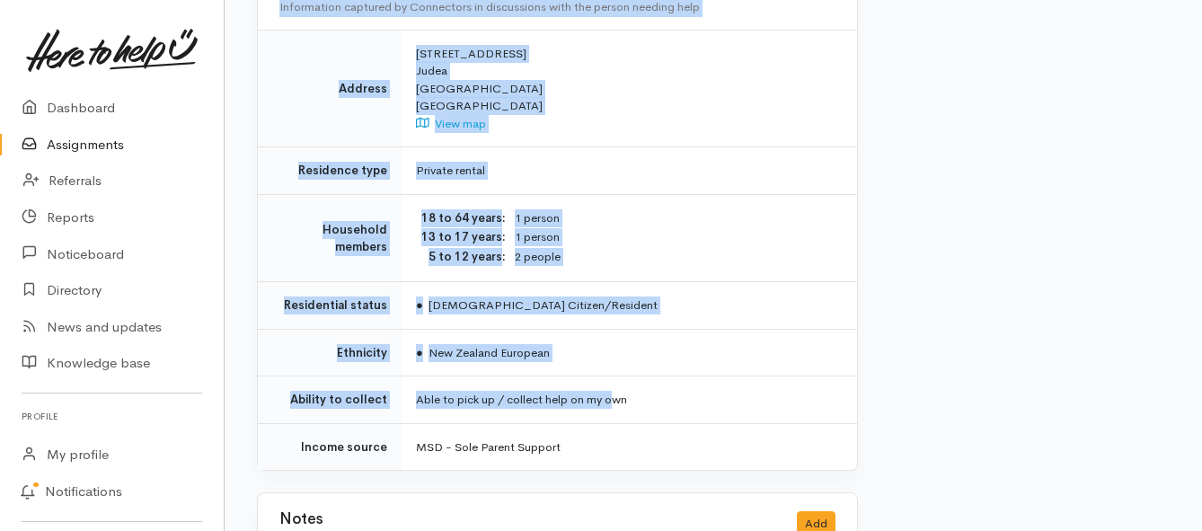
scroll to position [1437, 0]
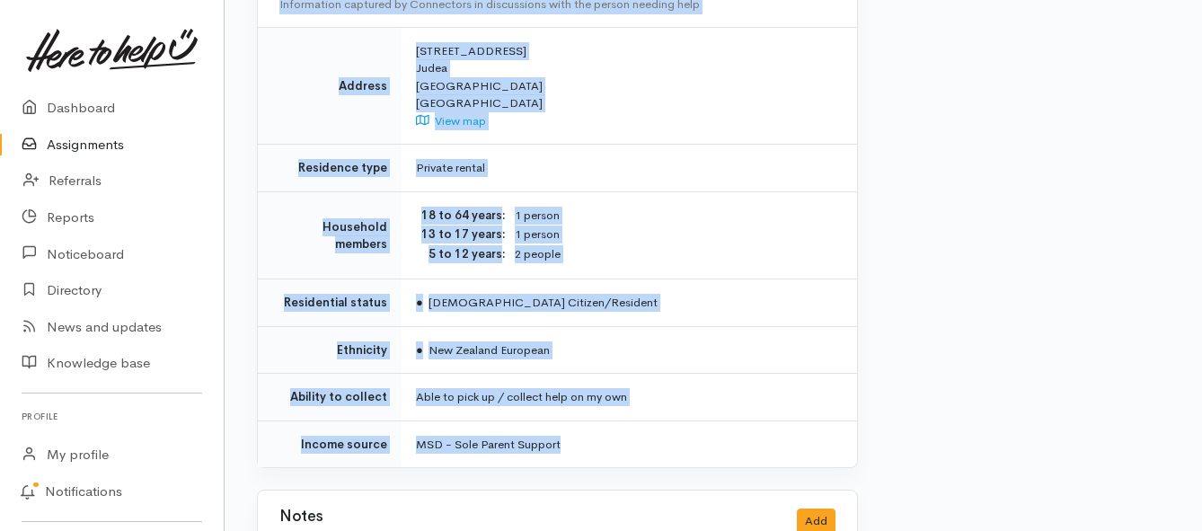
drag, startPoint x: 415, startPoint y: 229, endPoint x: 639, endPoint y: 391, distance: 276.0
copy div "**********"
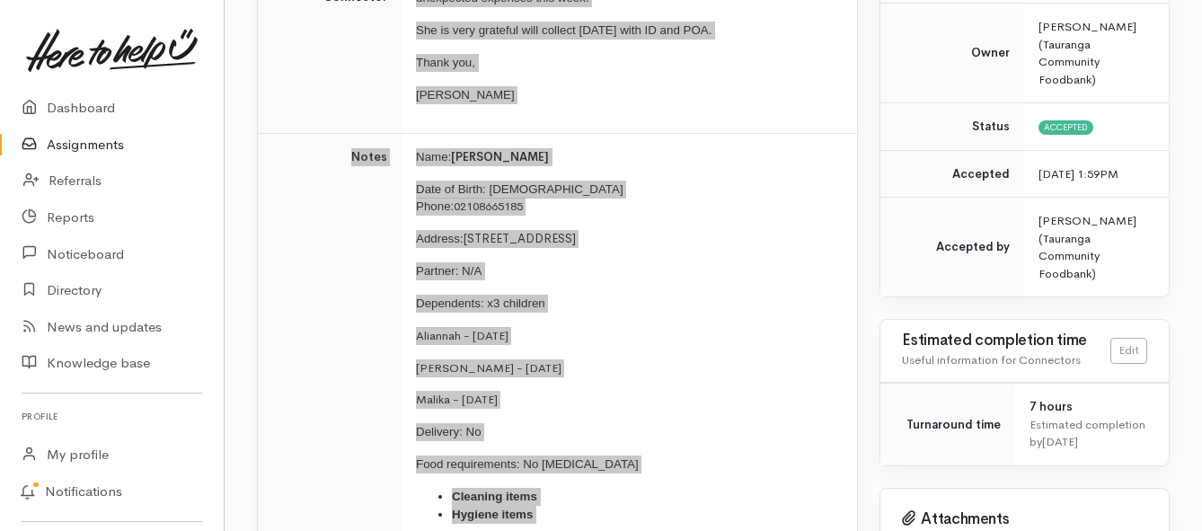
scroll to position [449, 0]
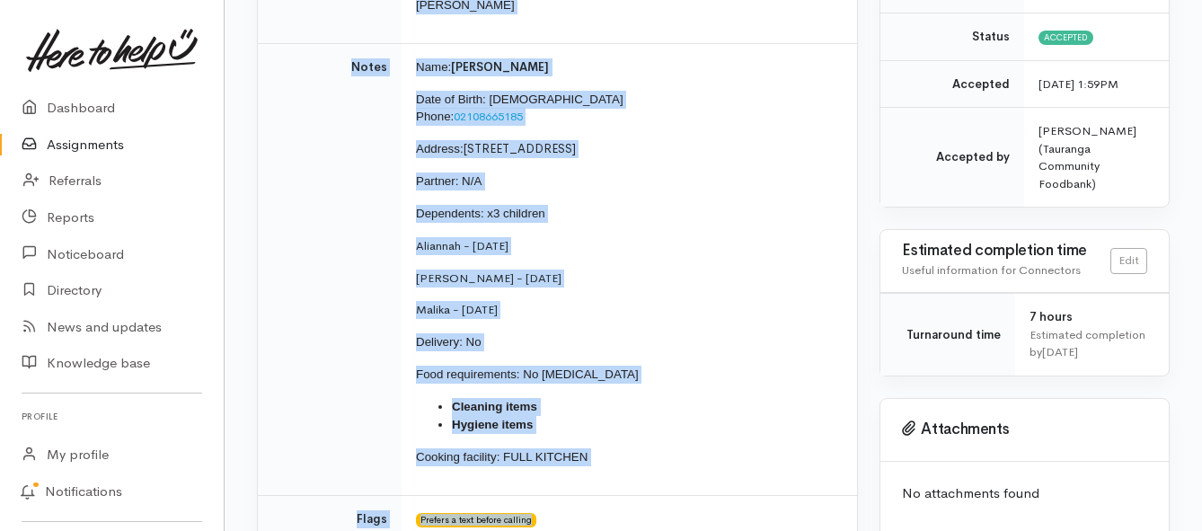
click at [88, 146] on link "Assignments" at bounding box center [112, 145] width 224 height 37
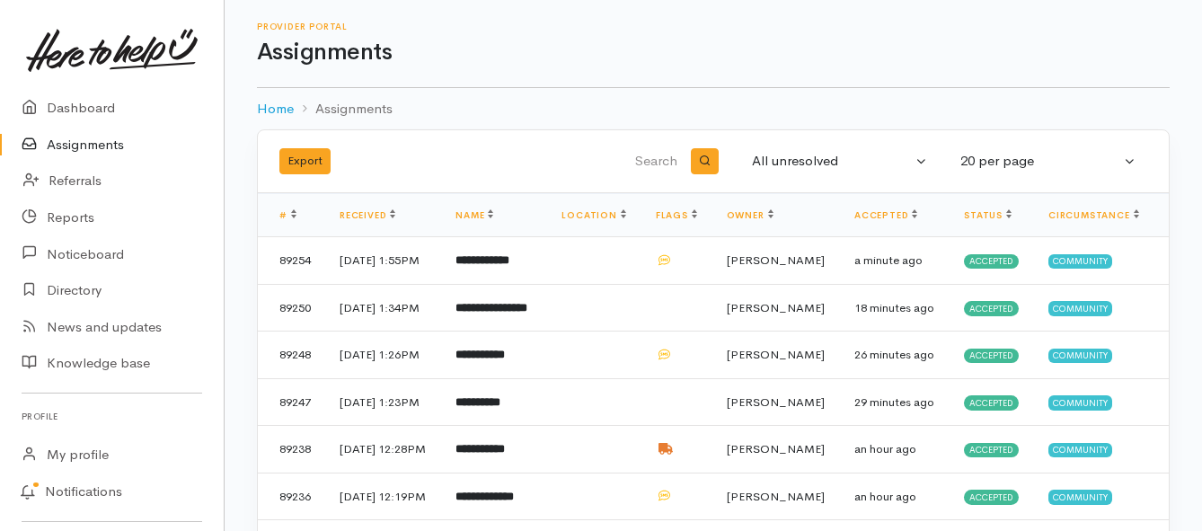
click at [93, 146] on link "Assignments" at bounding box center [112, 145] width 224 height 37
click at [77, 146] on link "Assignments" at bounding box center [112, 145] width 224 height 37
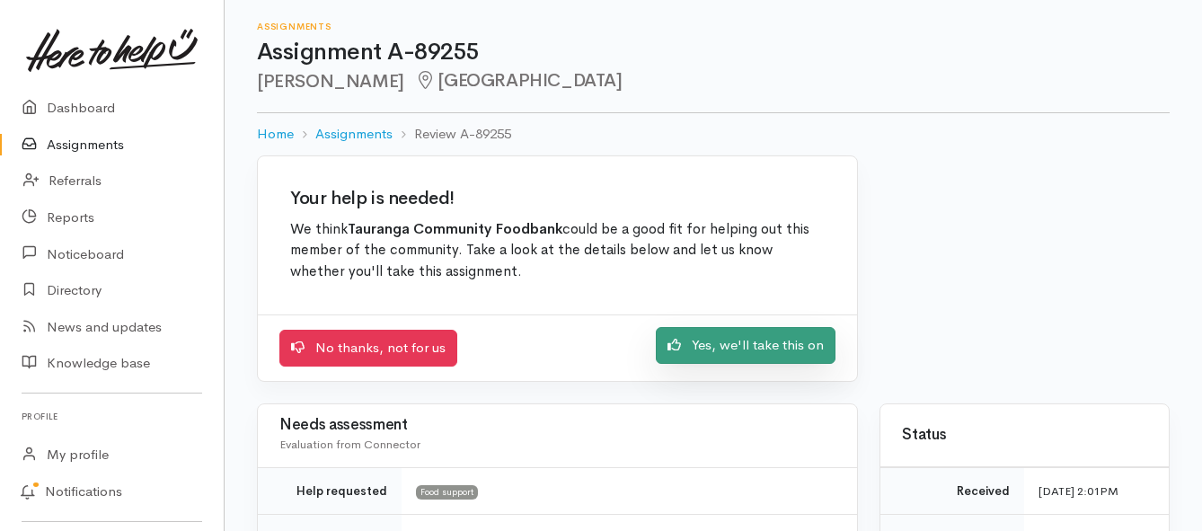
click at [702, 346] on link "Yes, we'll take this on" at bounding box center [746, 345] width 180 height 37
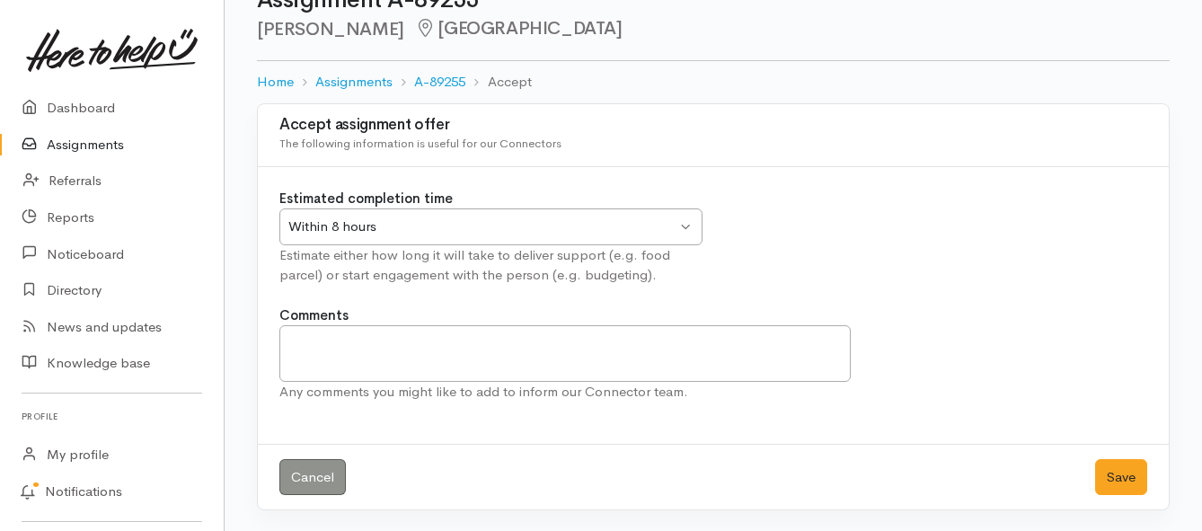
scroll to position [53, 0]
click at [1124, 484] on button "Save" at bounding box center [1121, 476] width 52 height 37
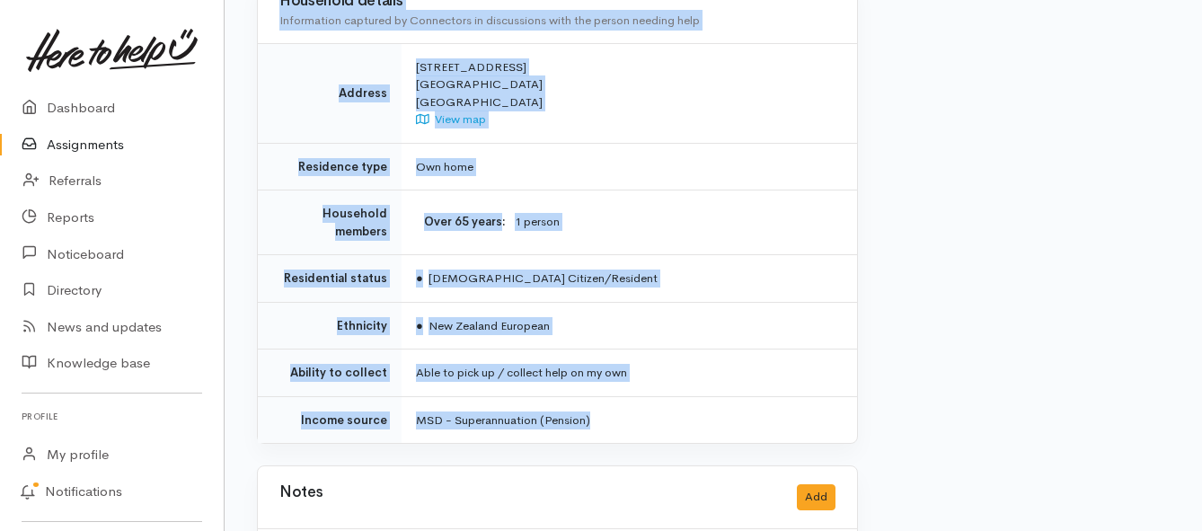
scroll to position [1707, 0]
drag, startPoint x: 411, startPoint y: 228, endPoint x: 751, endPoint y: 381, distance: 373.2
copy div "Kia ora team, Tony will be in tomorrow to collect - 1 x adult, no food allergie…"
click at [82, 146] on link "Assignments" at bounding box center [112, 145] width 224 height 37
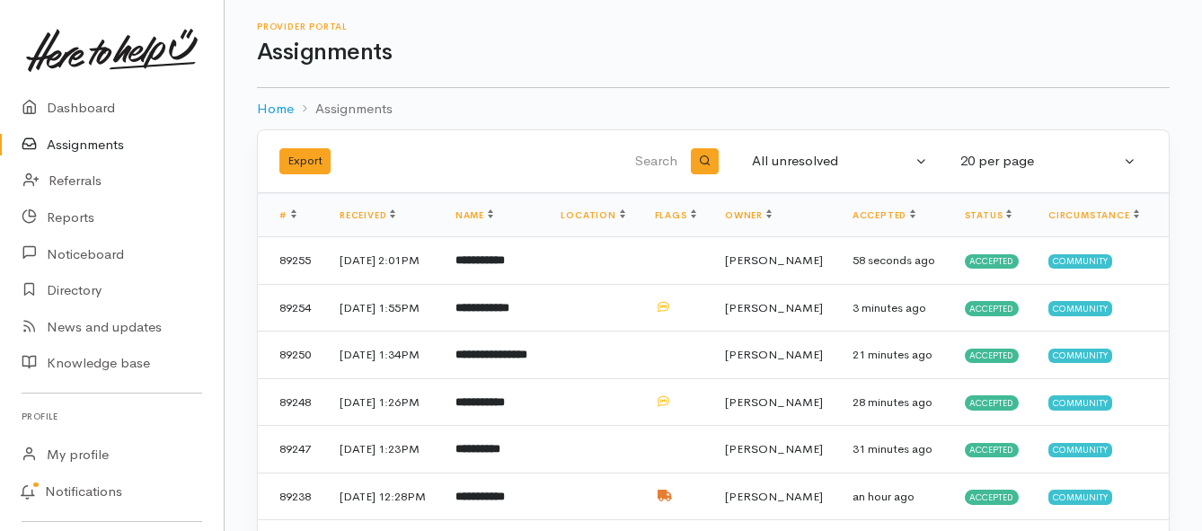
click at [107, 149] on link "Assignments" at bounding box center [112, 145] width 224 height 37
click at [66, 140] on link "Assignments" at bounding box center [112, 145] width 224 height 37
click at [118, 147] on link "Assignments" at bounding box center [112, 145] width 224 height 37
click at [39, 12] on link at bounding box center [112, 50] width 181 height 79
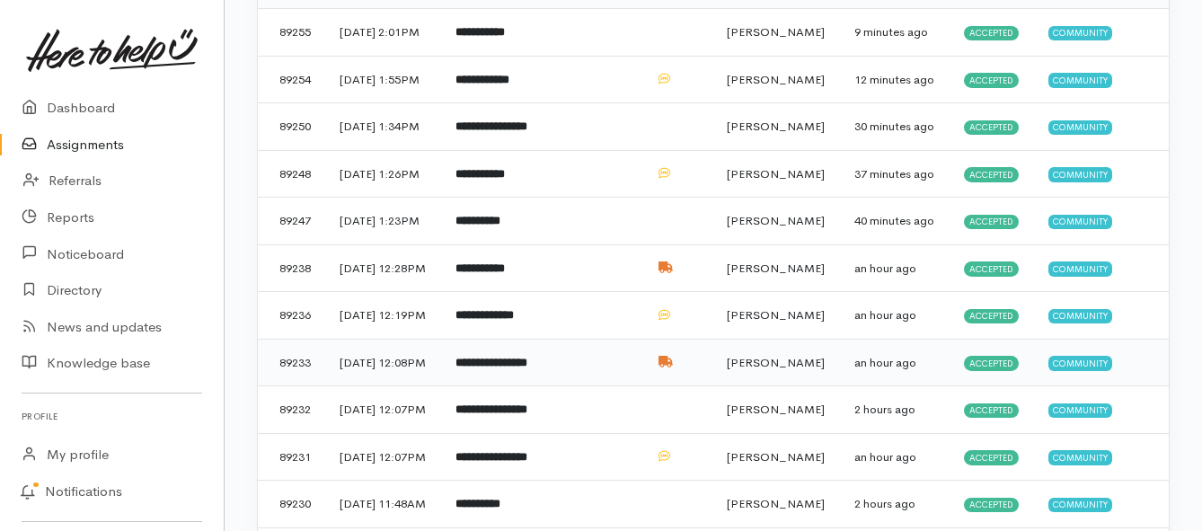
scroll to position [186, 0]
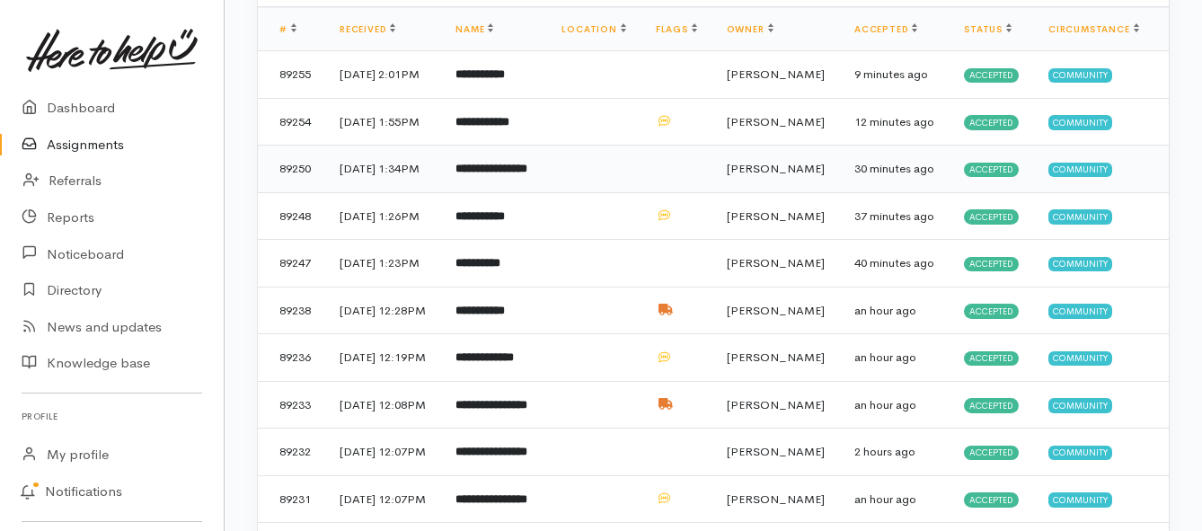
click at [479, 193] on td "**********" at bounding box center [494, 170] width 106 height 48
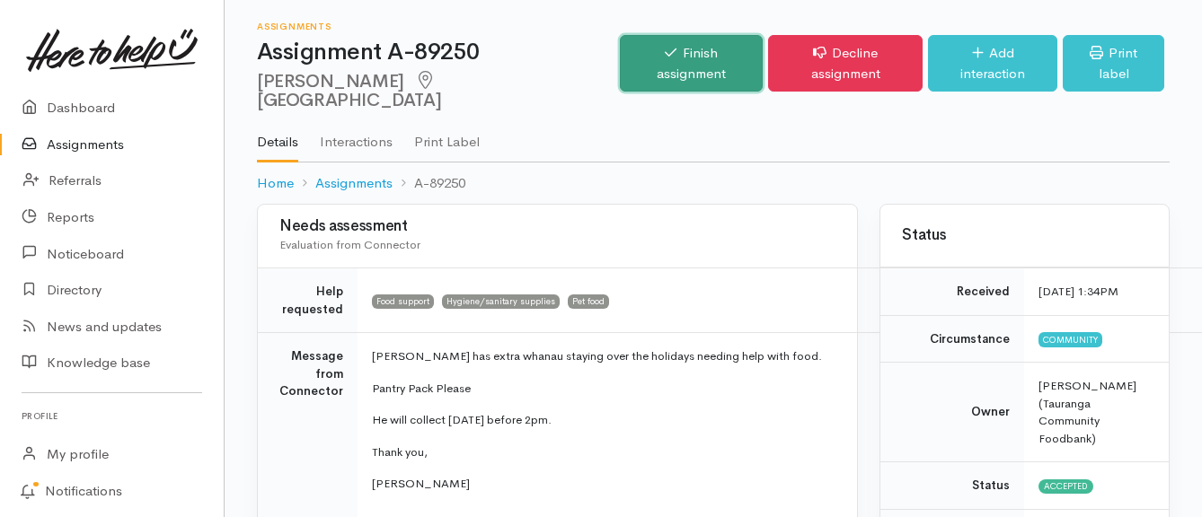
click at [622, 57] on link "Finish assignment" at bounding box center [691, 63] width 143 height 57
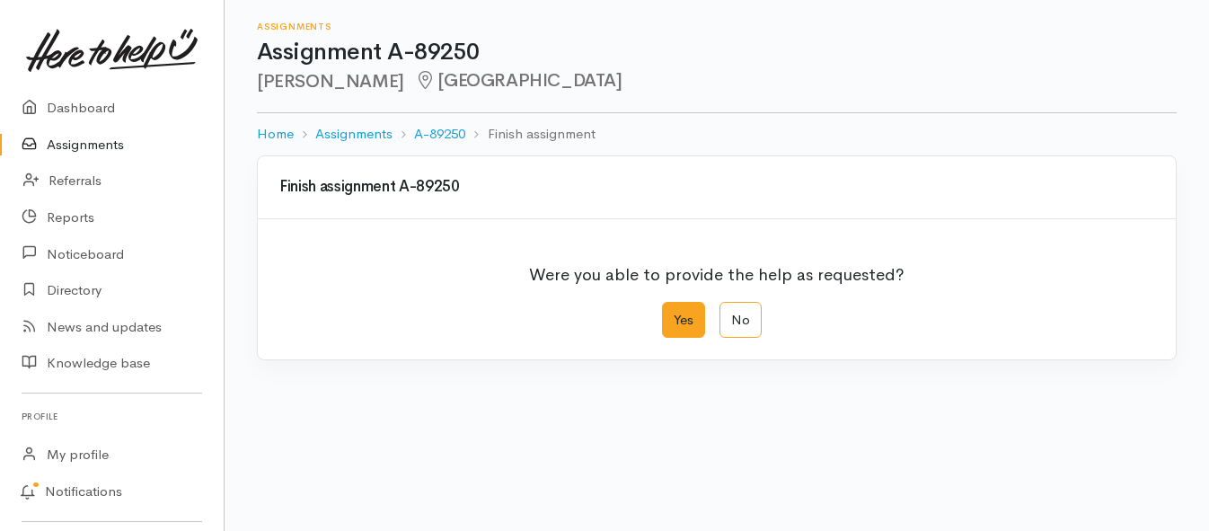
click at [668, 323] on label "Yes" at bounding box center [683, 320] width 43 height 37
click at [668, 314] on input "Yes" at bounding box center [668, 308] width 12 height 12
radio input "true"
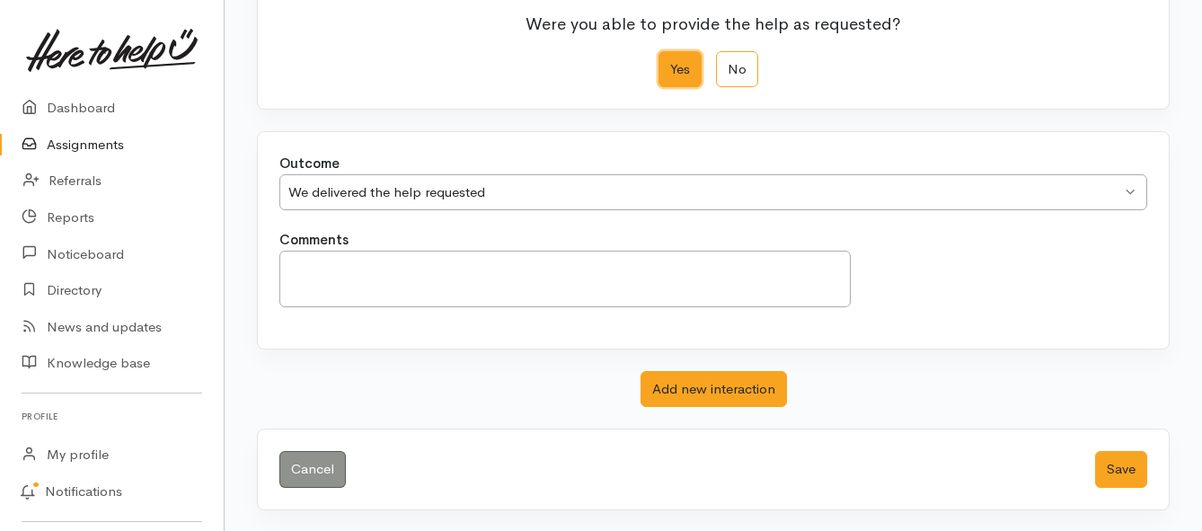
scroll to position [252, 0]
click at [1111, 464] on button "Save" at bounding box center [1121, 468] width 52 height 37
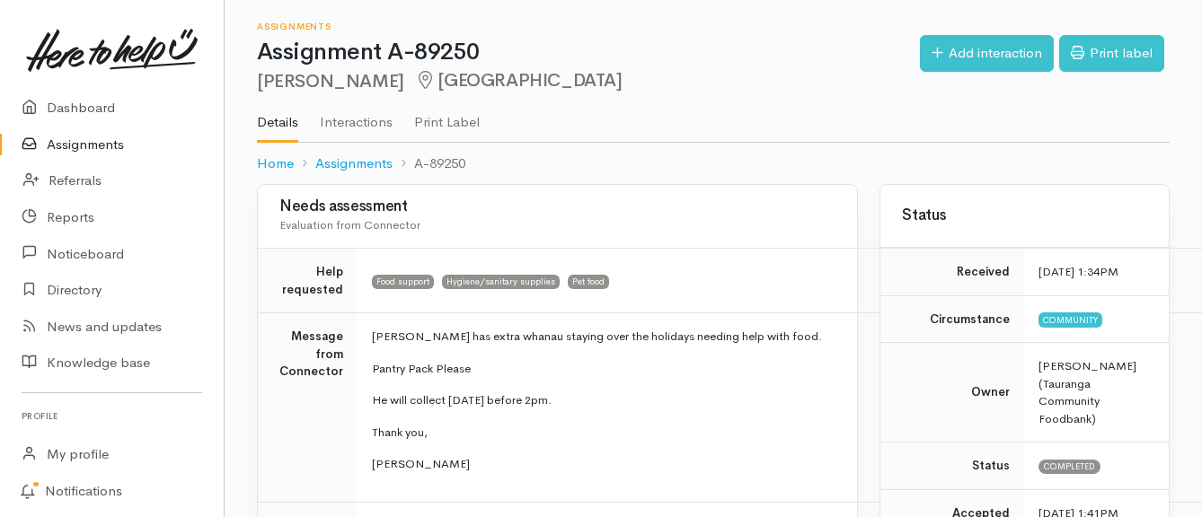
click at [116, 149] on link "Assignments" at bounding box center [112, 145] width 224 height 37
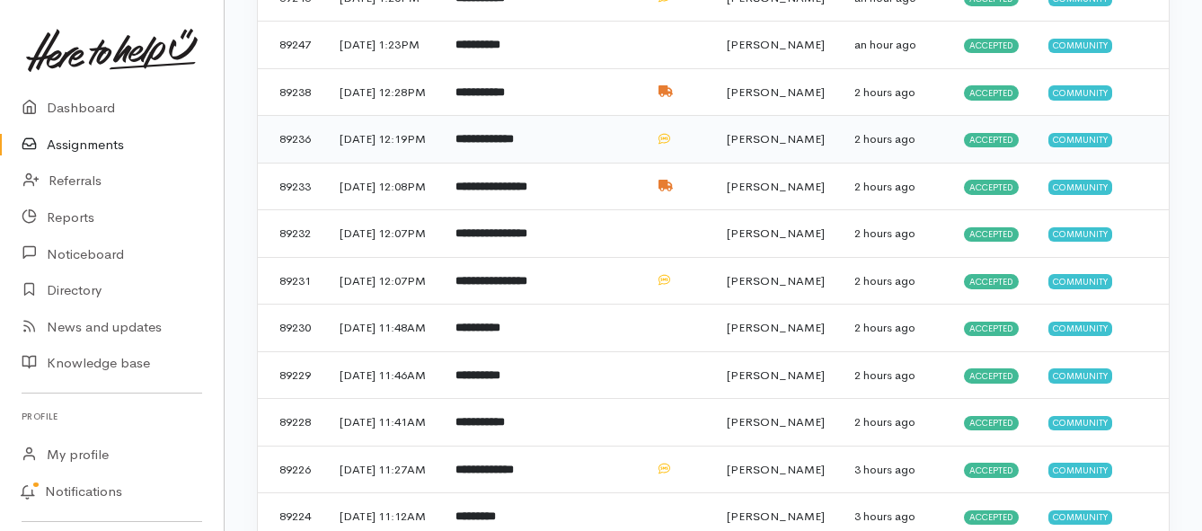
scroll to position [449, 0]
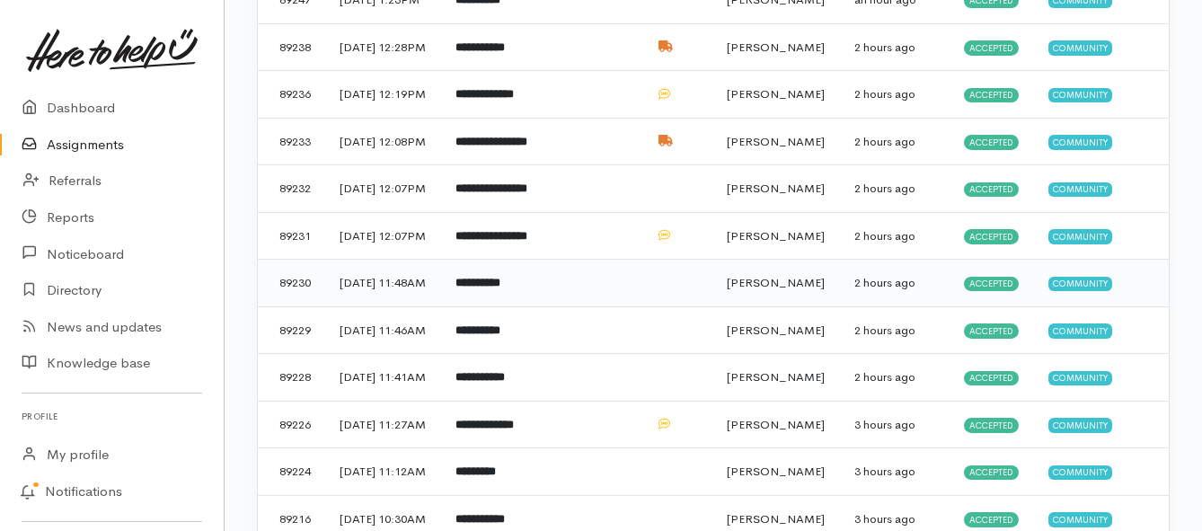
click at [478, 307] on td "**********" at bounding box center [494, 284] width 106 height 48
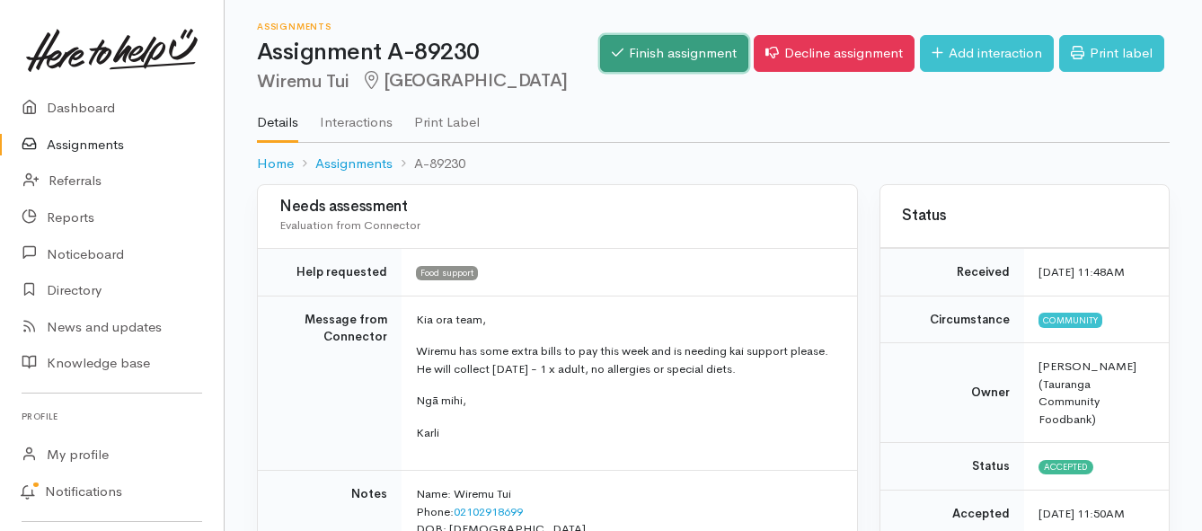
click at [685, 49] on link "Finish assignment" at bounding box center [674, 53] width 148 height 37
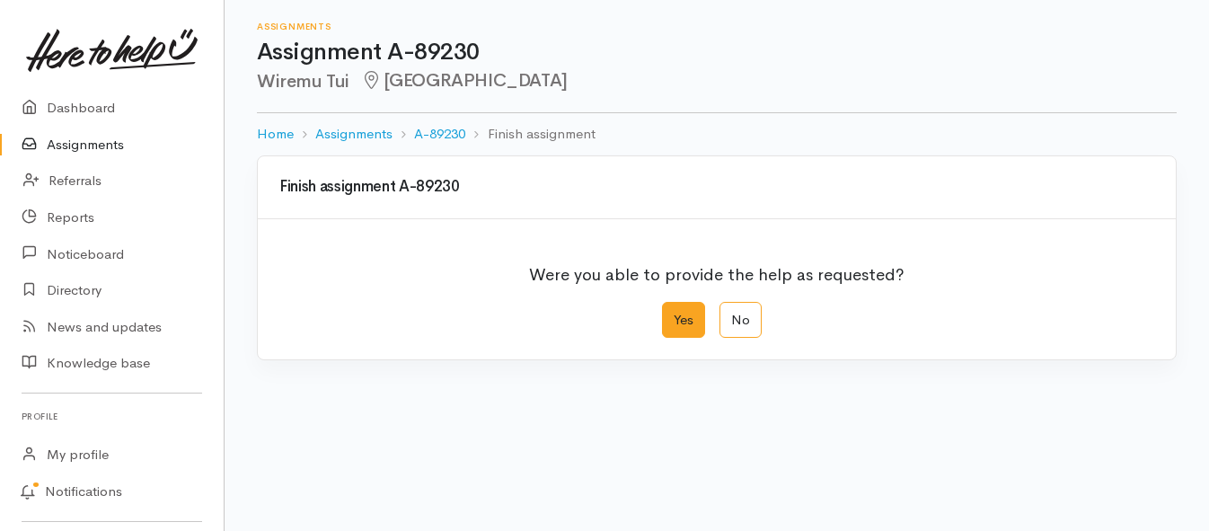
click at [686, 314] on label "Yes" at bounding box center [683, 320] width 43 height 37
click at [674, 314] on input "Yes" at bounding box center [668, 308] width 12 height 12
radio input "true"
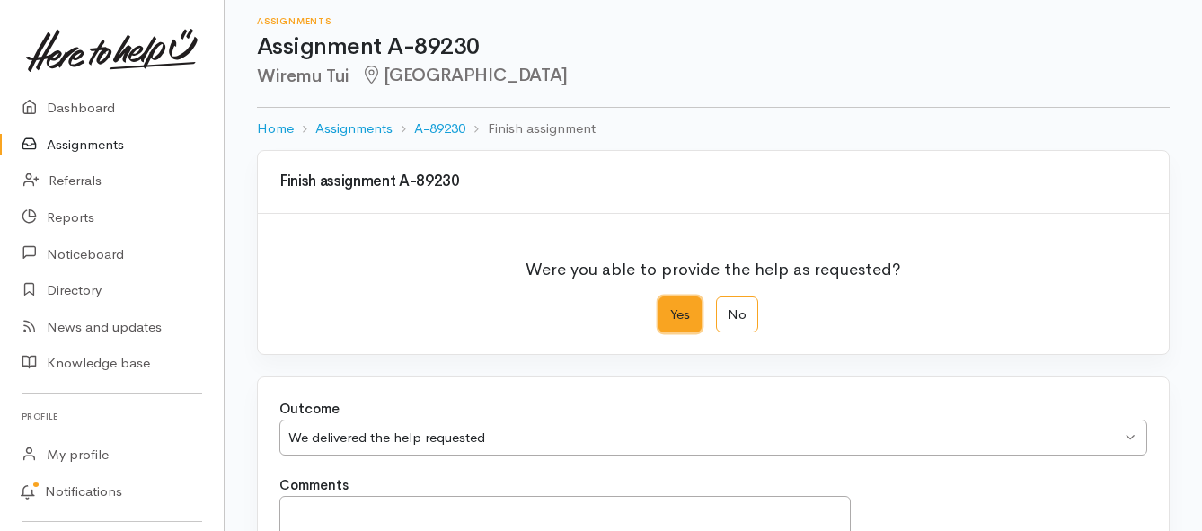
scroll to position [252, 0]
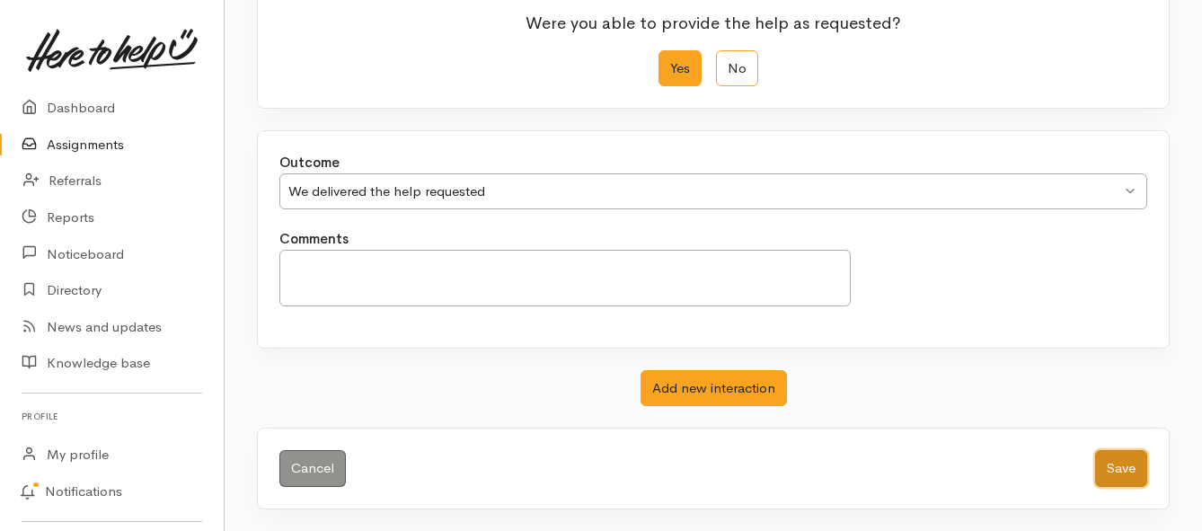
click at [1098, 465] on button "Save" at bounding box center [1121, 468] width 52 height 37
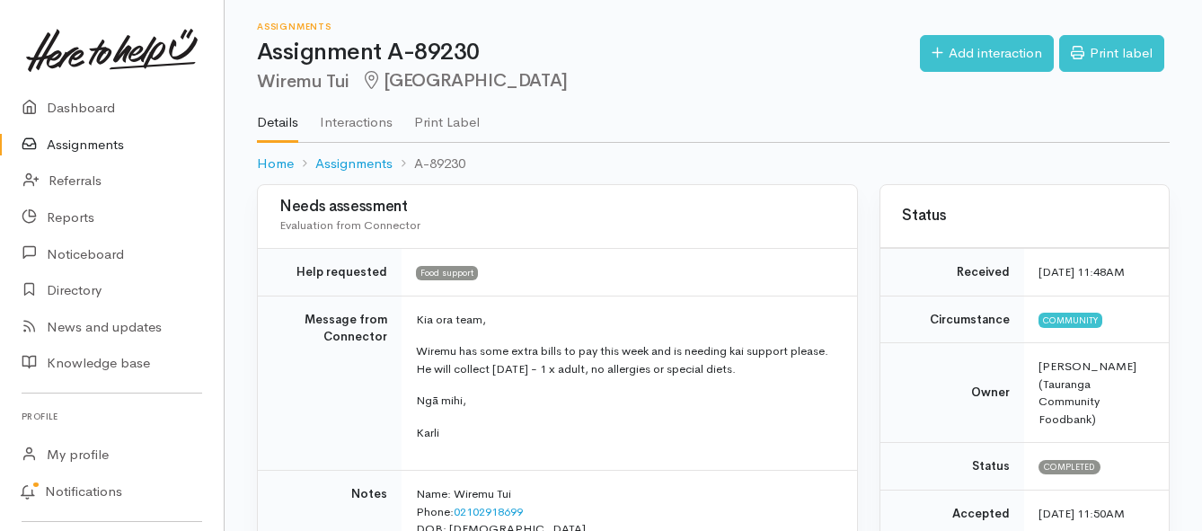
click at [115, 139] on link "Assignments" at bounding box center [112, 145] width 224 height 37
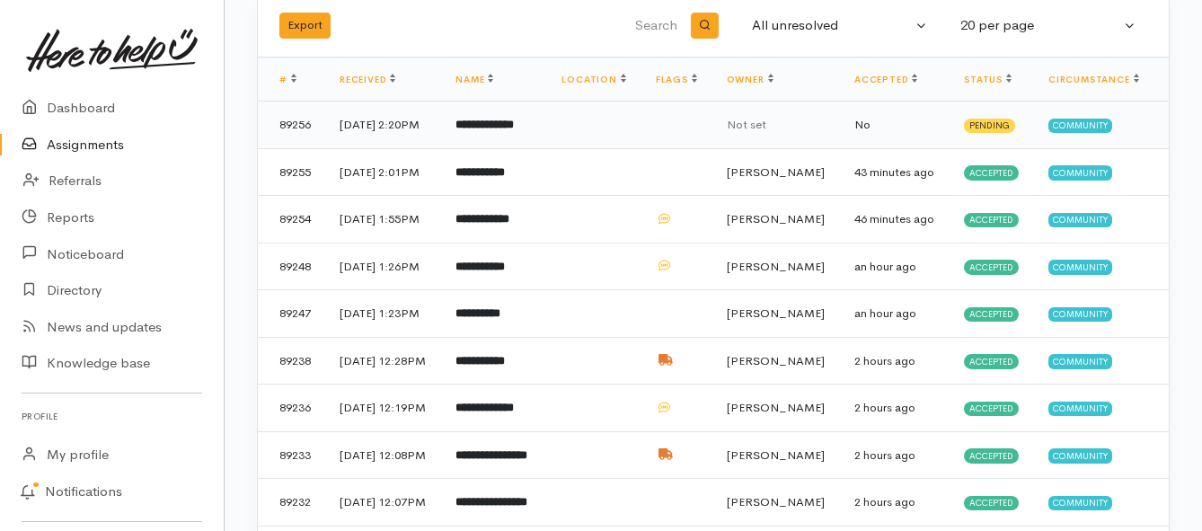
scroll to position [180, 0]
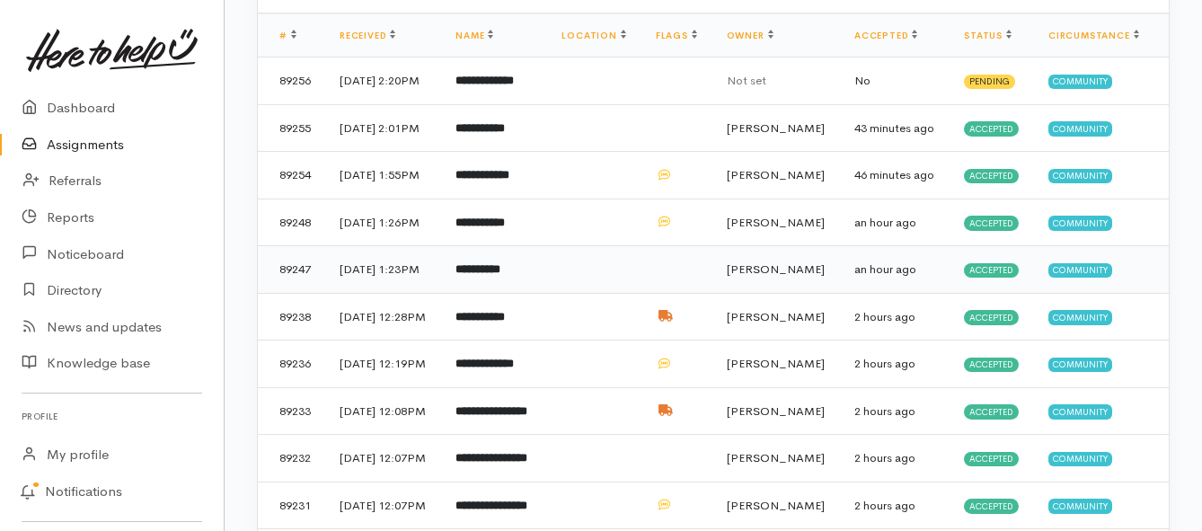
click at [491, 275] on b "**********" at bounding box center [477, 269] width 45 height 12
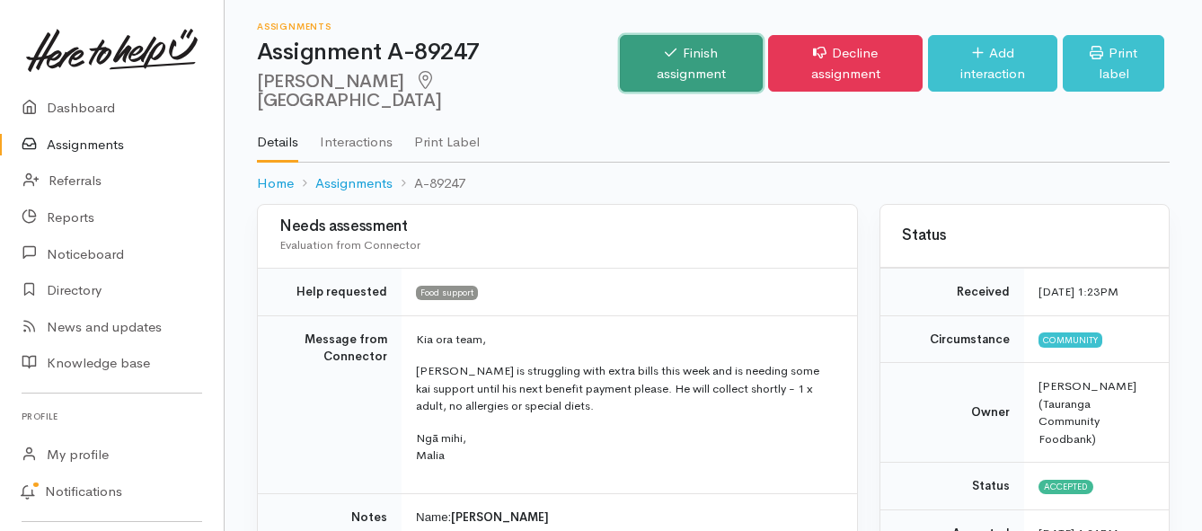
click at [650, 42] on link "Finish assignment" at bounding box center [691, 63] width 143 height 57
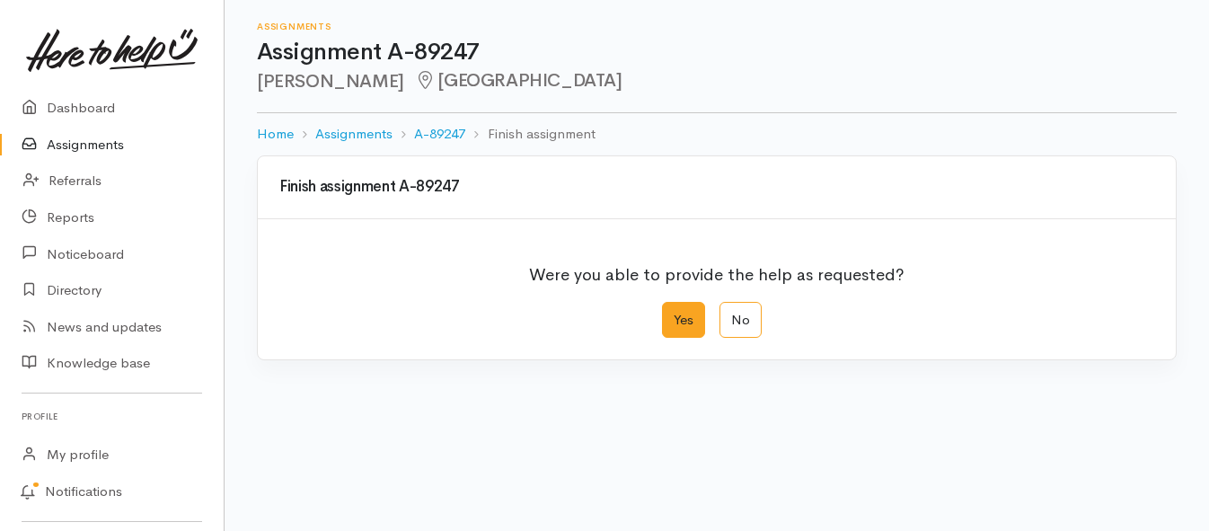
click at [700, 321] on label "Yes" at bounding box center [683, 320] width 43 height 37
click at [674, 314] on input "Yes" at bounding box center [668, 308] width 12 height 12
radio input "true"
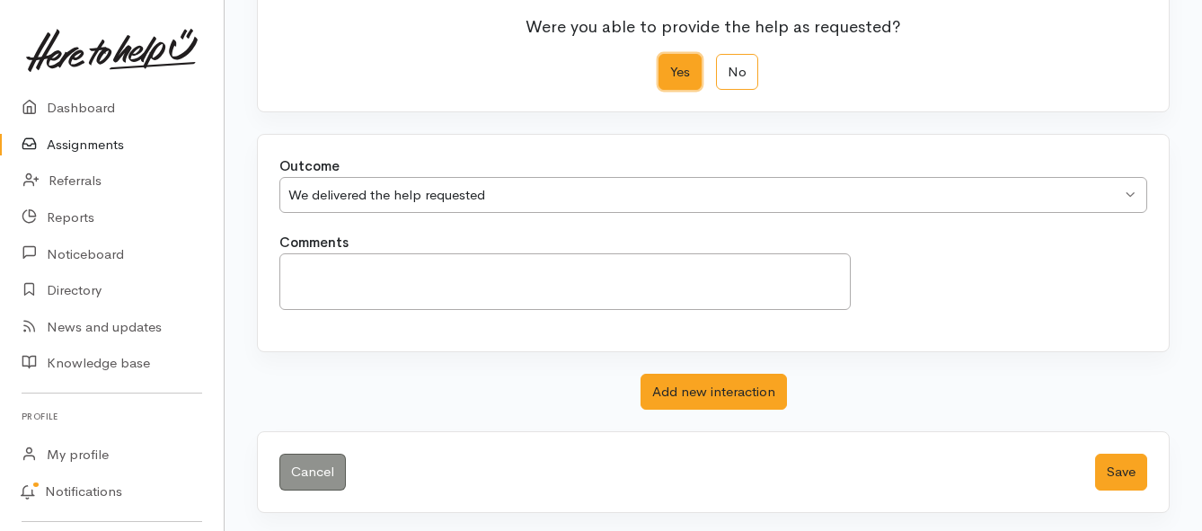
scroll to position [252, 0]
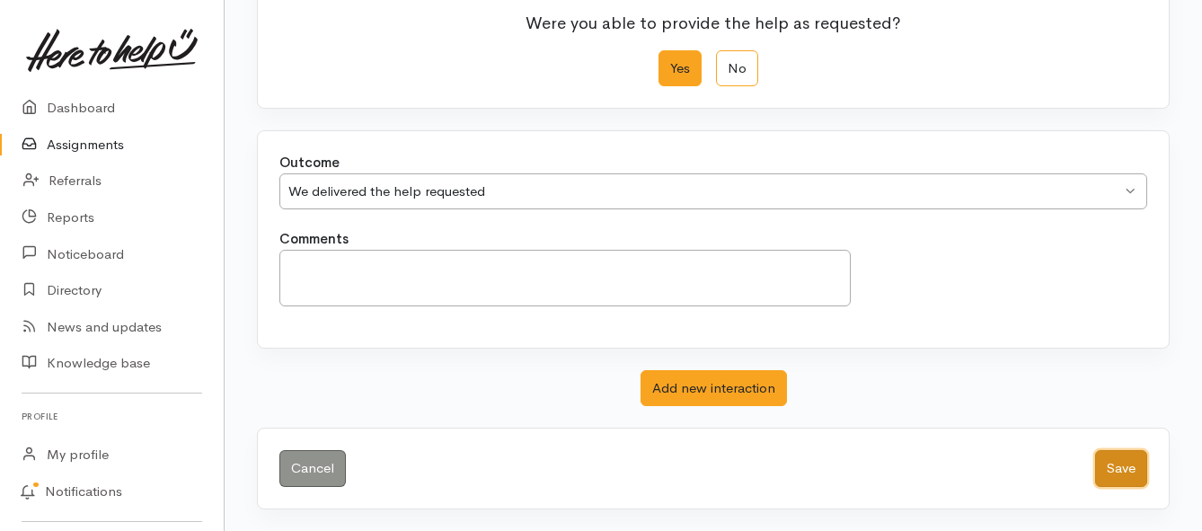
click at [1123, 466] on button "Save" at bounding box center [1121, 468] width 52 height 37
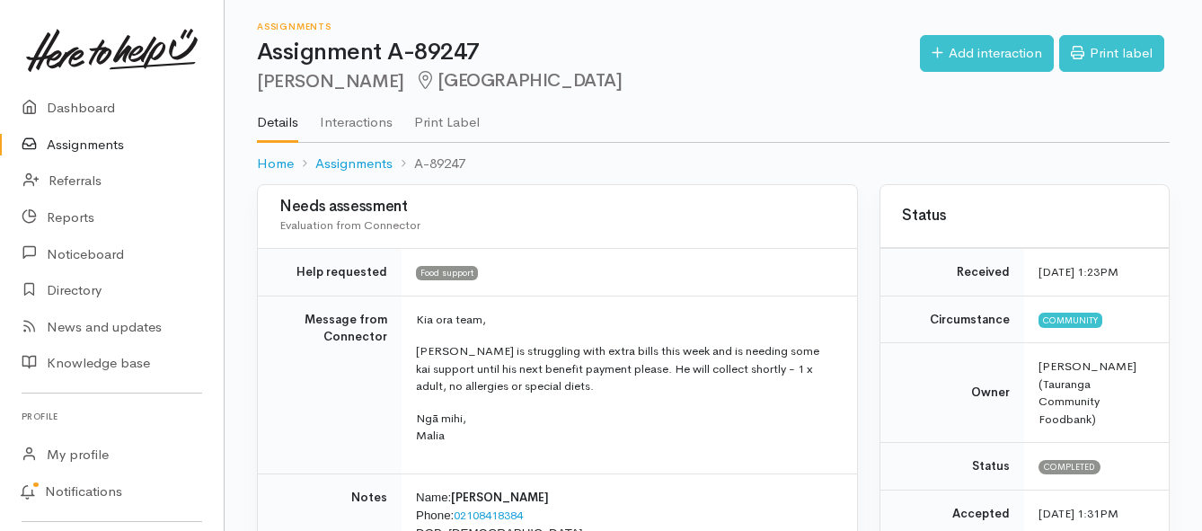
click at [109, 147] on link "Assignments" at bounding box center [112, 145] width 224 height 37
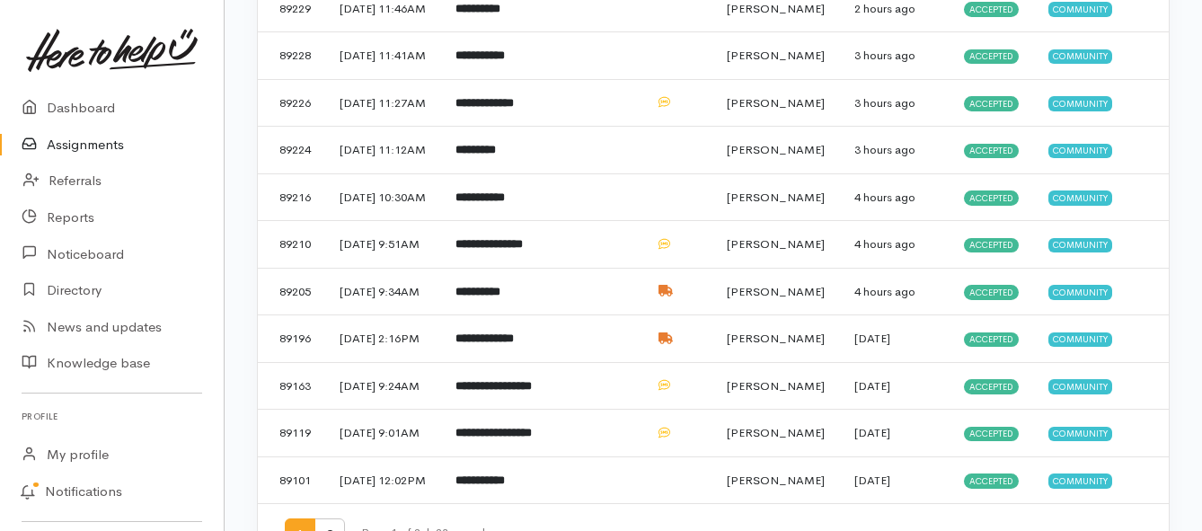
scroll to position [719, 0]
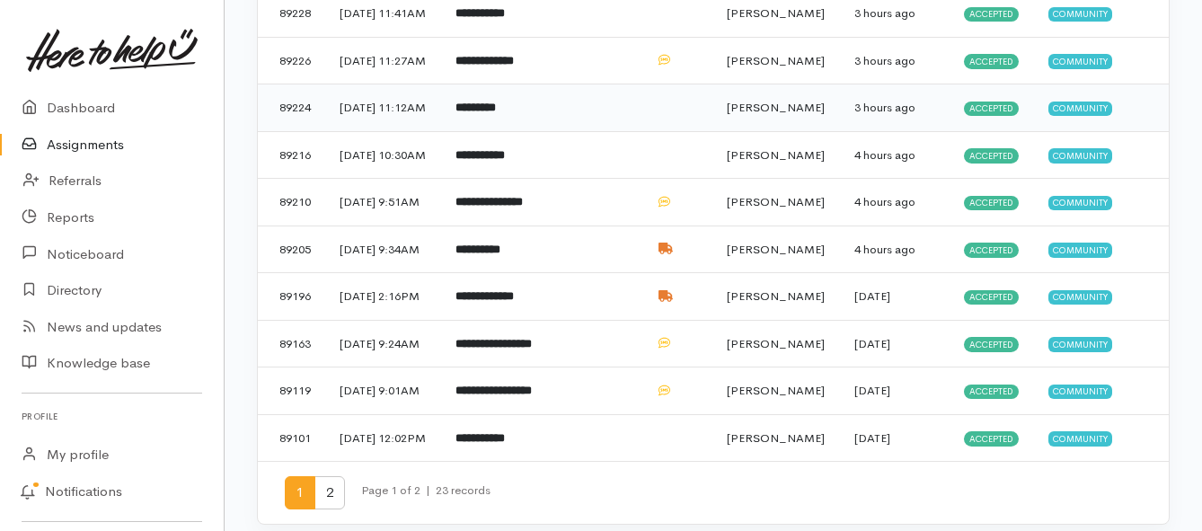
click at [504, 132] on td "*********" at bounding box center [494, 108] width 106 height 48
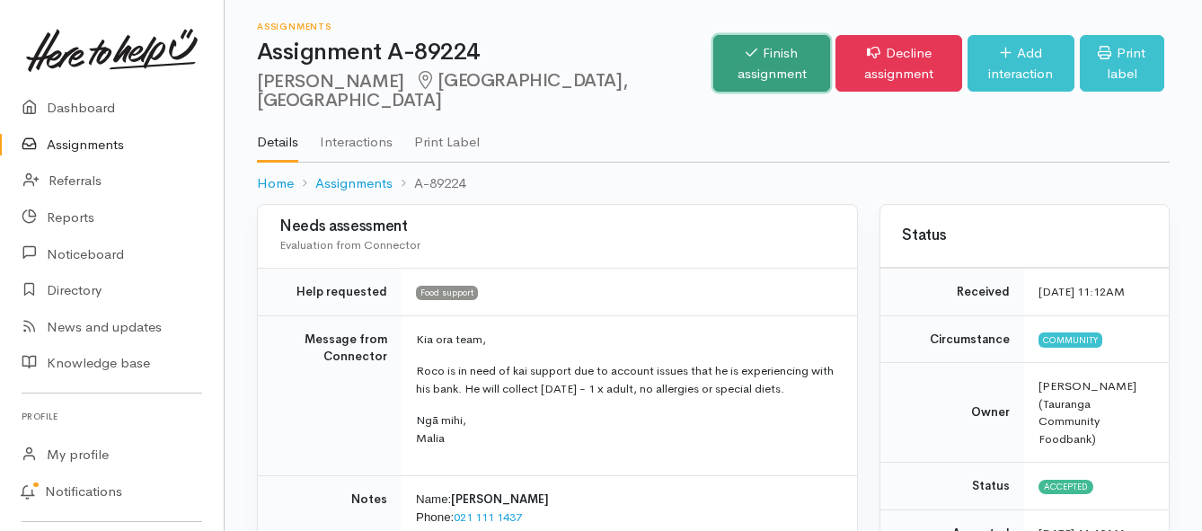
click at [713, 68] on link "Finish assignment" at bounding box center [771, 63] width 117 height 57
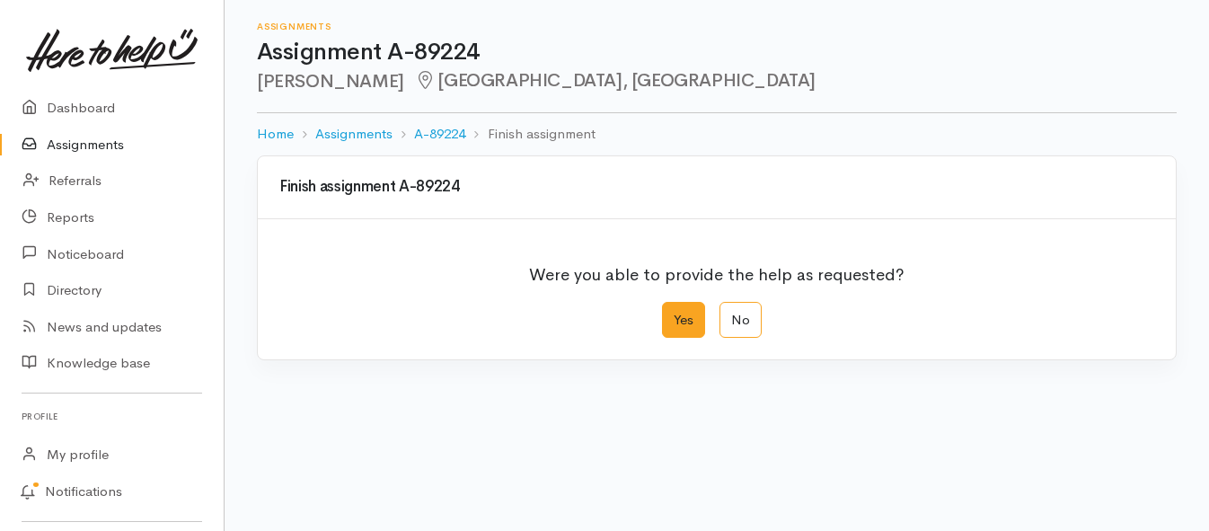
click at [675, 311] on label "Yes" at bounding box center [683, 320] width 43 height 37
click at [674, 311] on input "Yes" at bounding box center [668, 308] width 12 height 12
radio input "true"
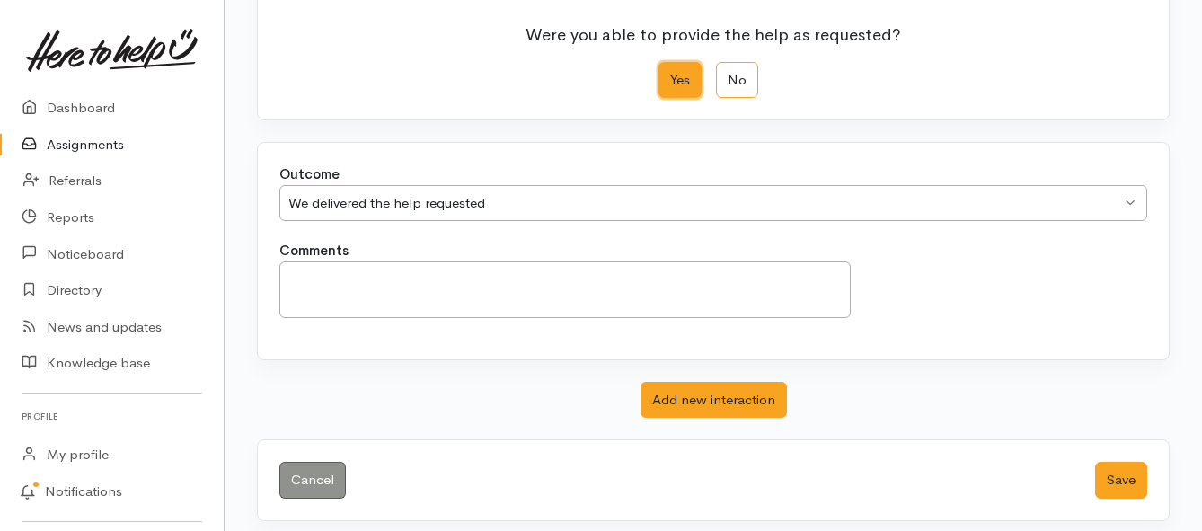
scroll to position [252, 0]
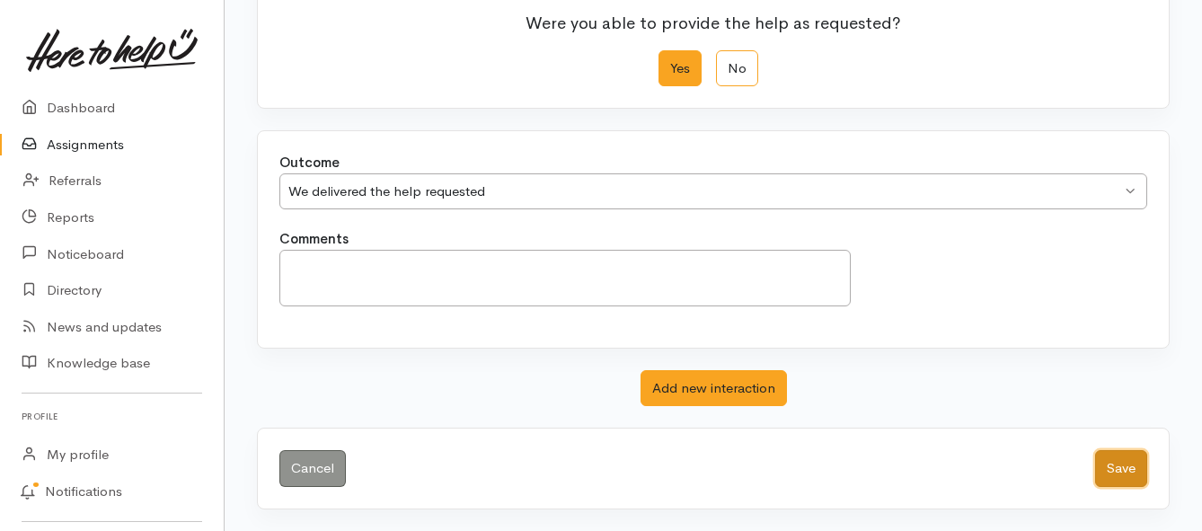
click at [1119, 466] on button "Save" at bounding box center [1121, 468] width 52 height 37
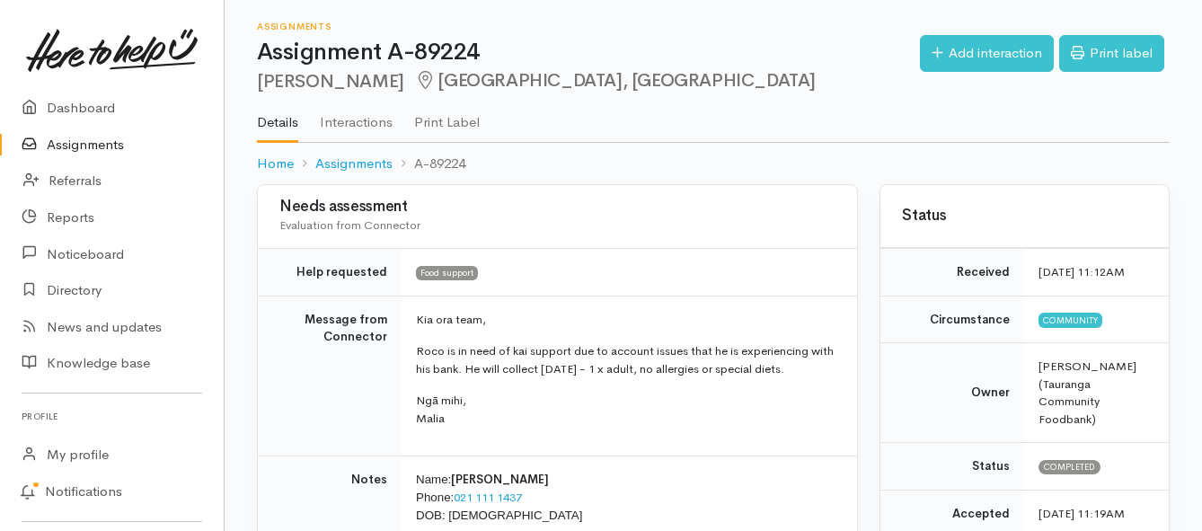
click at [111, 142] on link "Assignments" at bounding box center [112, 145] width 224 height 37
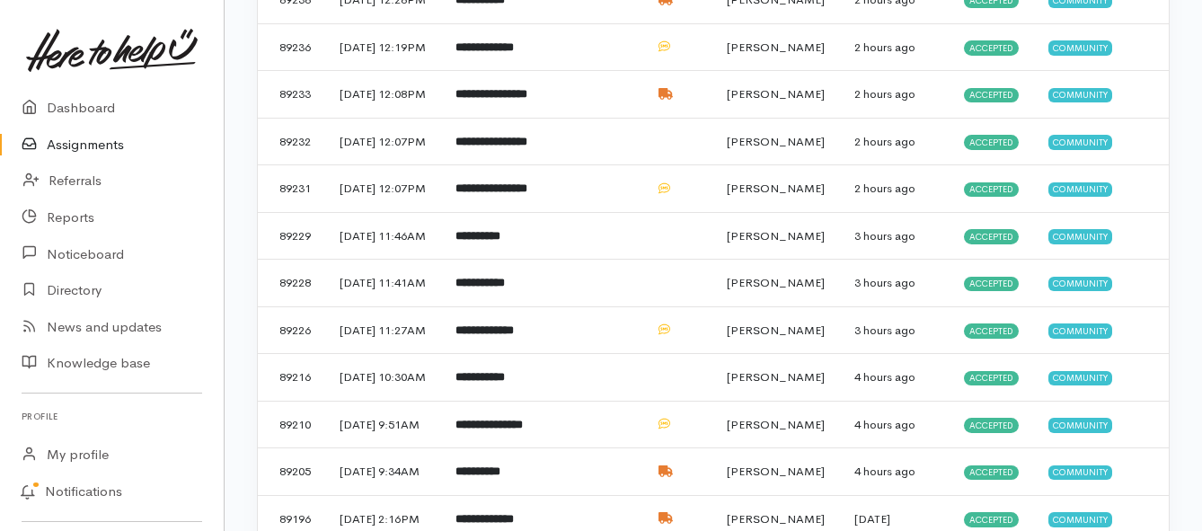
scroll to position [539, 0]
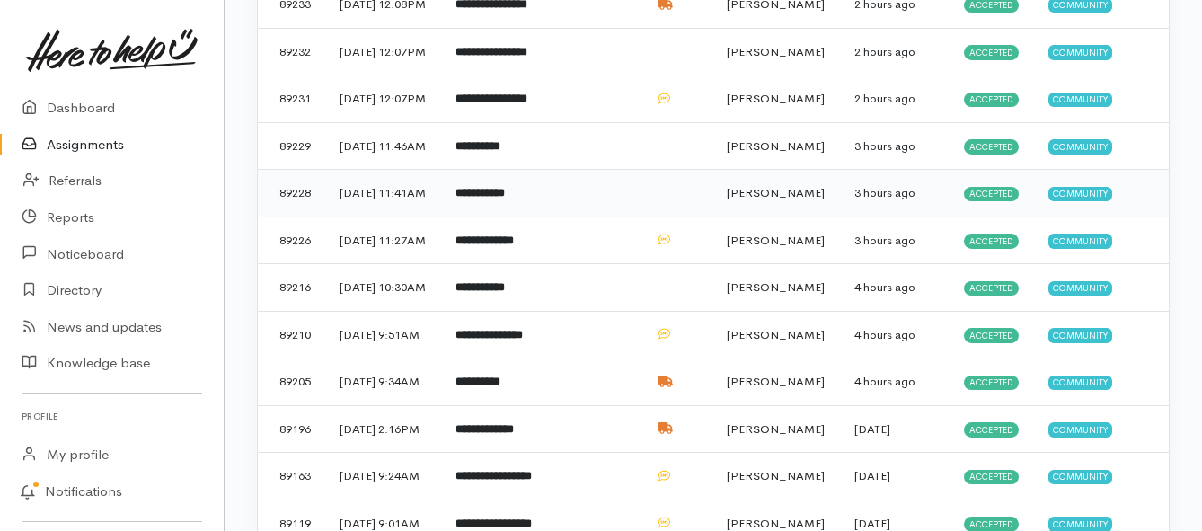
click at [534, 217] on td "**********" at bounding box center [494, 194] width 106 height 48
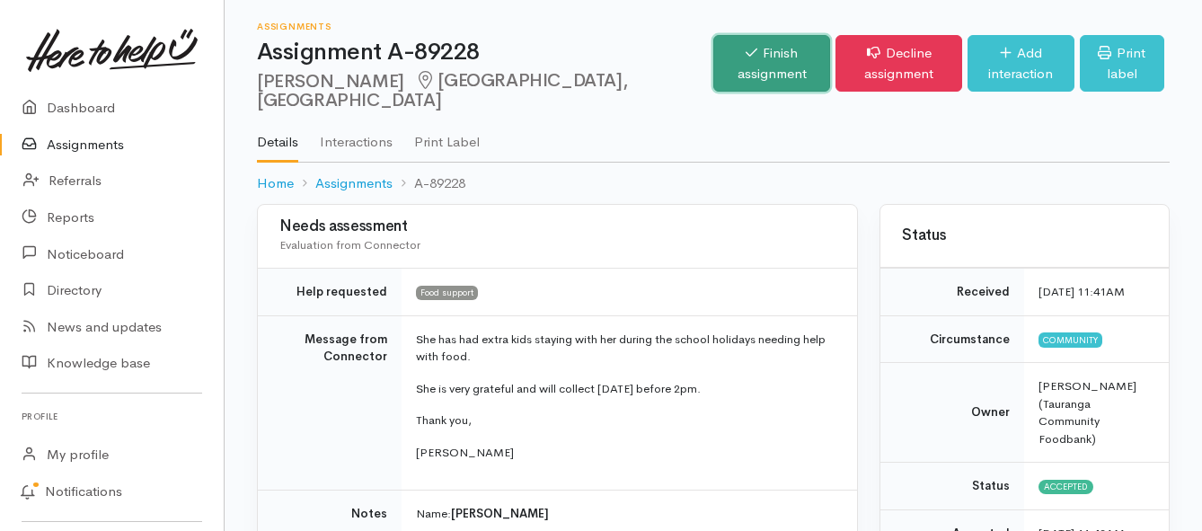
click at [713, 62] on link "Finish assignment" at bounding box center [771, 63] width 117 height 57
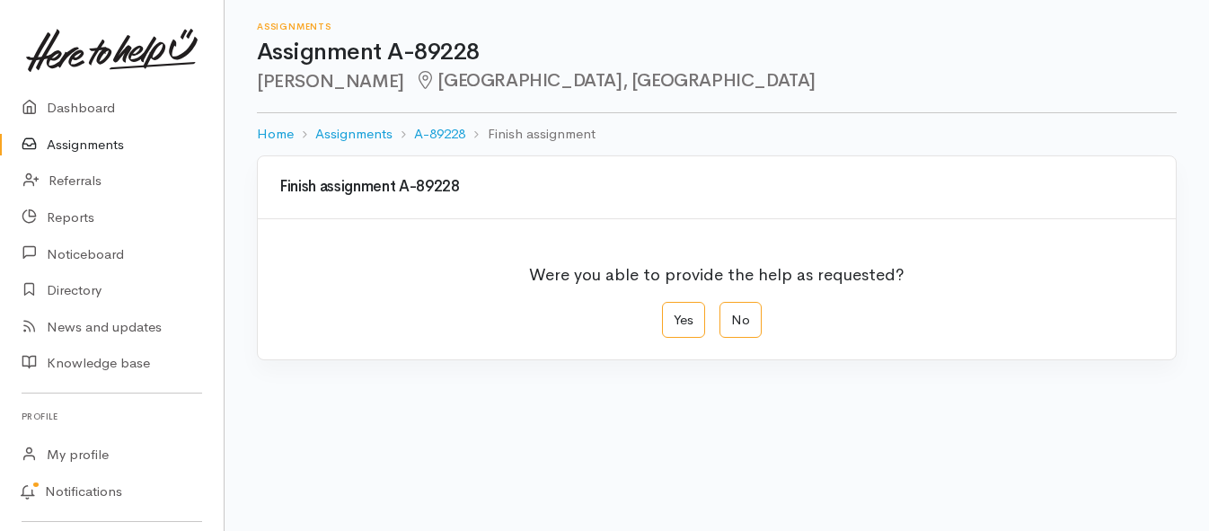
click at [662, 321] on label "Yes" at bounding box center [683, 320] width 43 height 37
click at [662, 314] on input "Yes" at bounding box center [668, 308] width 12 height 12
radio input "true"
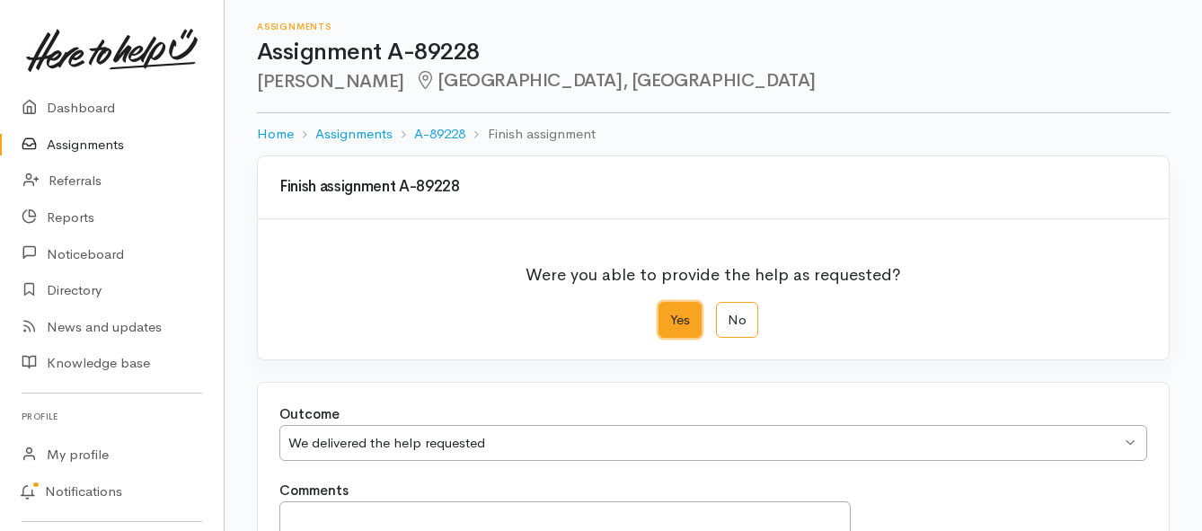
scroll to position [252, 0]
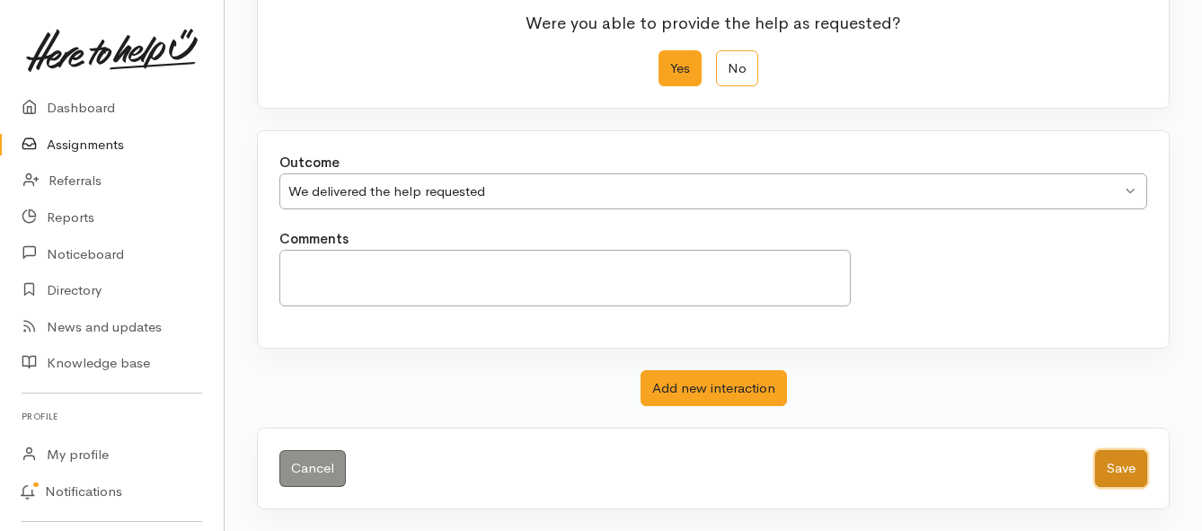
drag, startPoint x: 1110, startPoint y: 450, endPoint x: 1125, endPoint y: 470, distance: 24.4
click at [1119, 462] on button "Save" at bounding box center [1121, 468] width 52 height 37
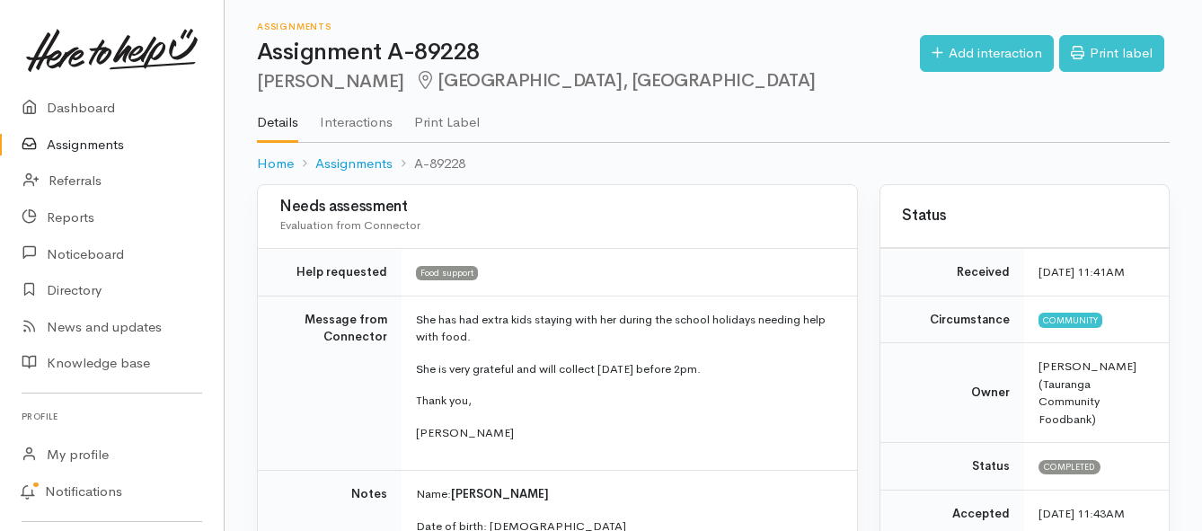
click at [85, 144] on link "Assignments" at bounding box center [112, 145] width 224 height 37
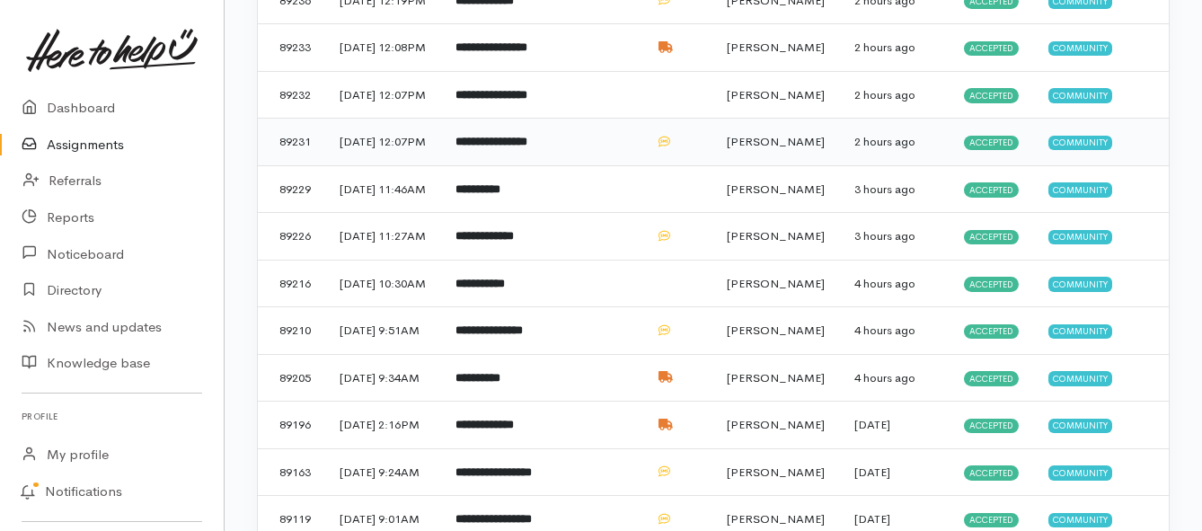
scroll to position [539, 0]
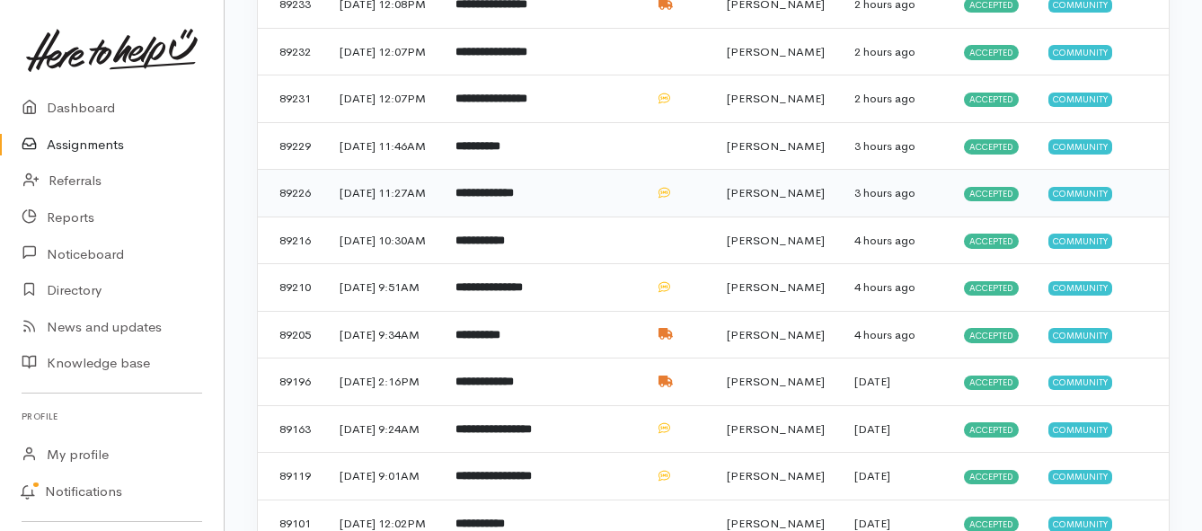
click at [514, 199] on b "**********" at bounding box center [484, 193] width 58 height 12
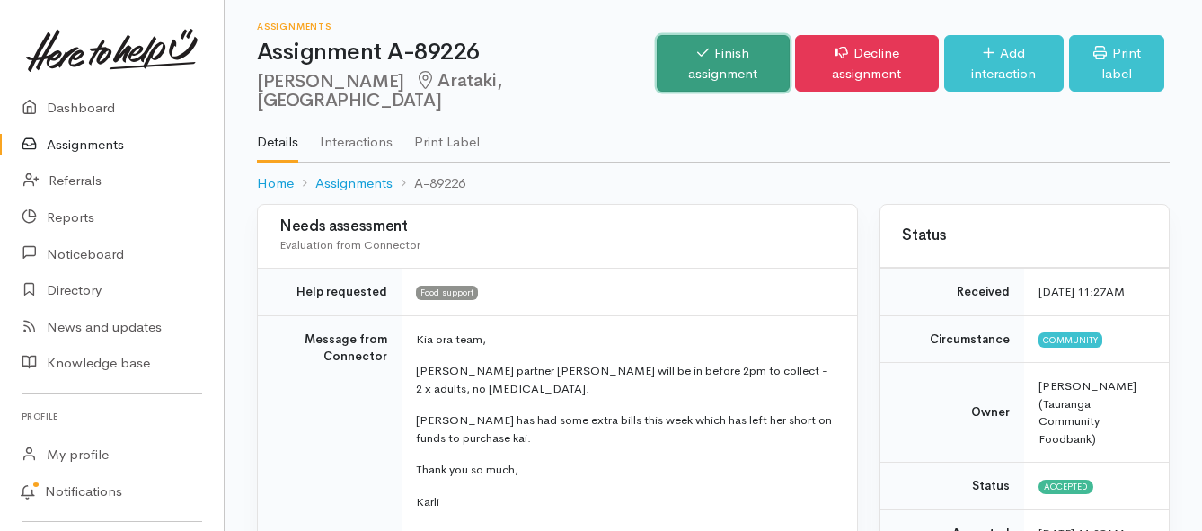
click at [657, 54] on link "Finish assignment" at bounding box center [723, 63] width 133 height 57
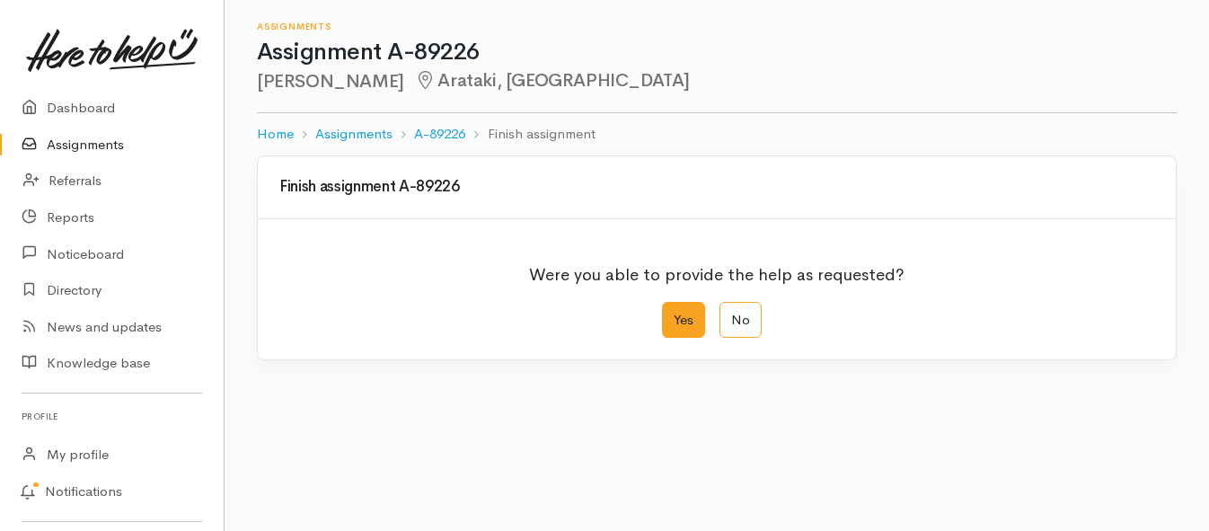
click at [684, 323] on label "Yes" at bounding box center [683, 320] width 43 height 37
click at [674, 314] on input "Yes" at bounding box center [668, 308] width 12 height 12
radio input "true"
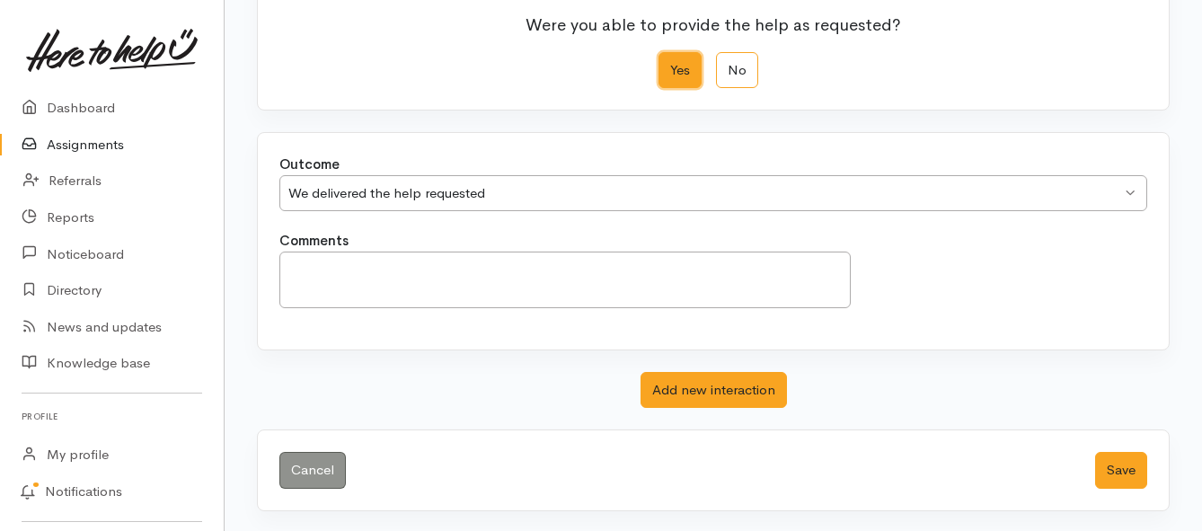
scroll to position [252, 0]
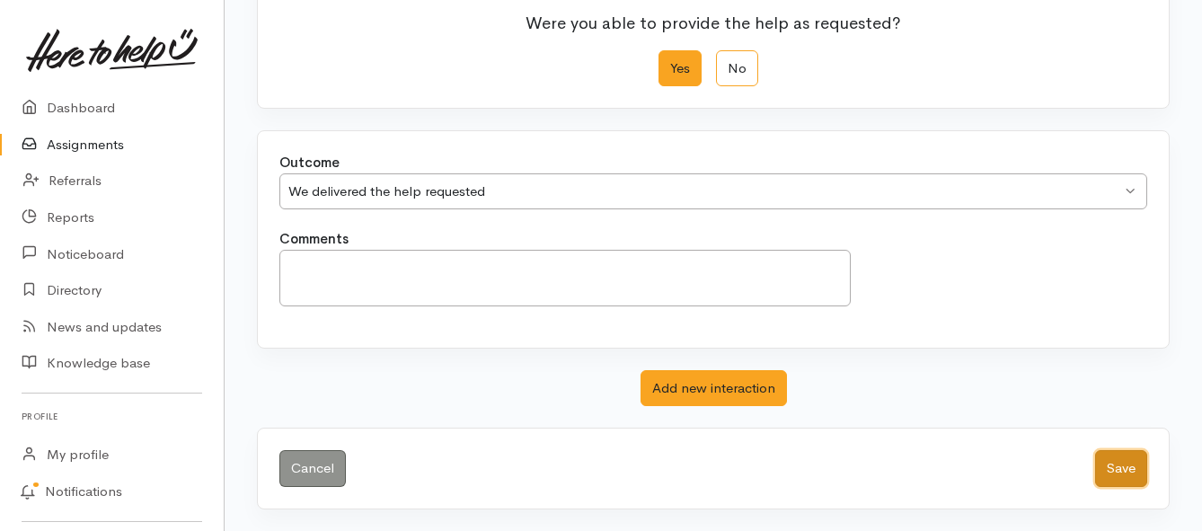
click at [1107, 457] on button "Save" at bounding box center [1121, 468] width 52 height 37
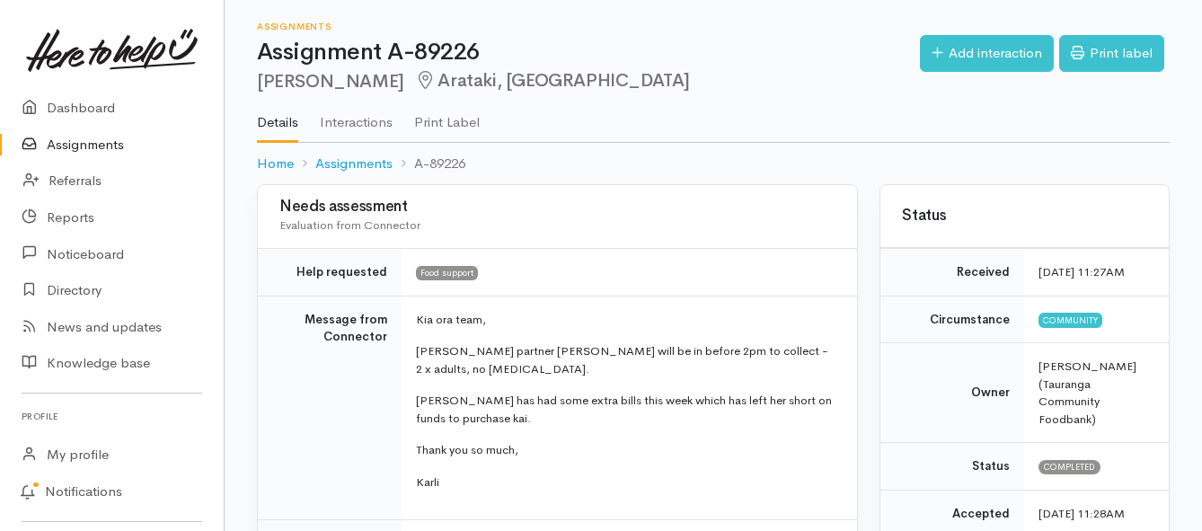
click at [111, 144] on link "Assignments" at bounding box center [112, 145] width 224 height 37
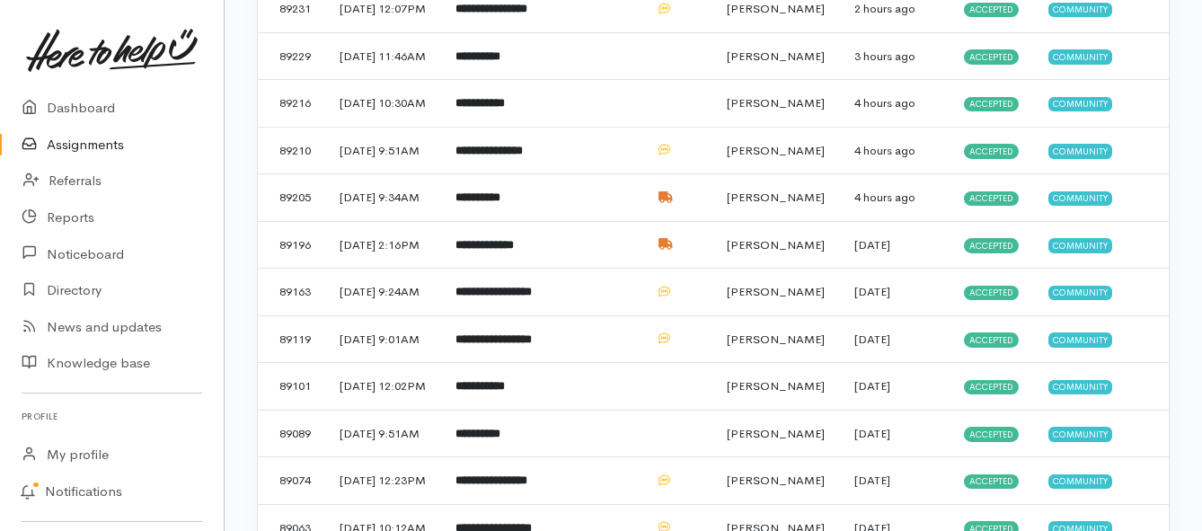
scroll to position [719, 0]
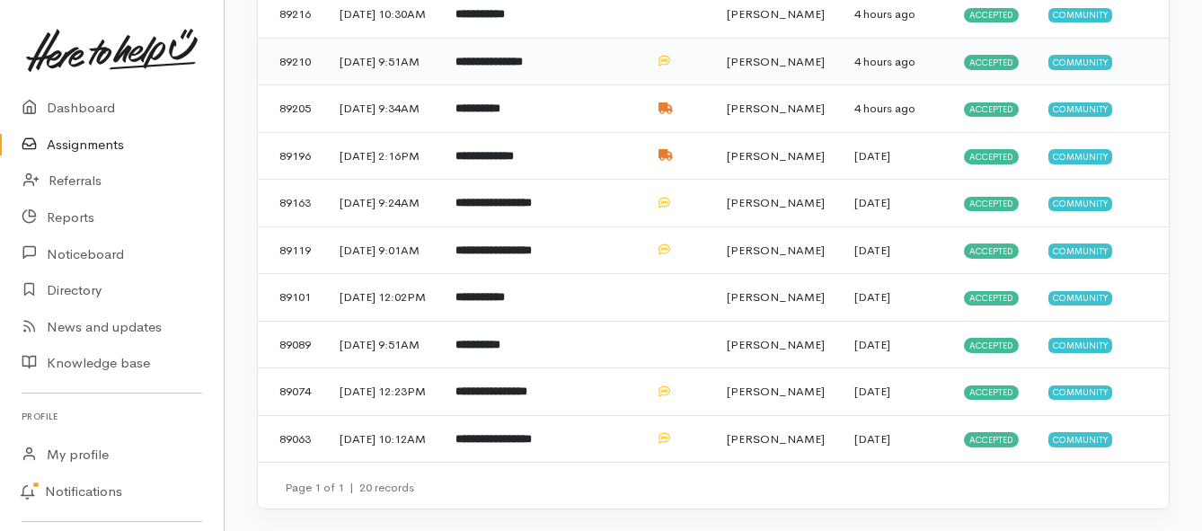
click at [547, 85] on td "**********" at bounding box center [494, 62] width 106 height 48
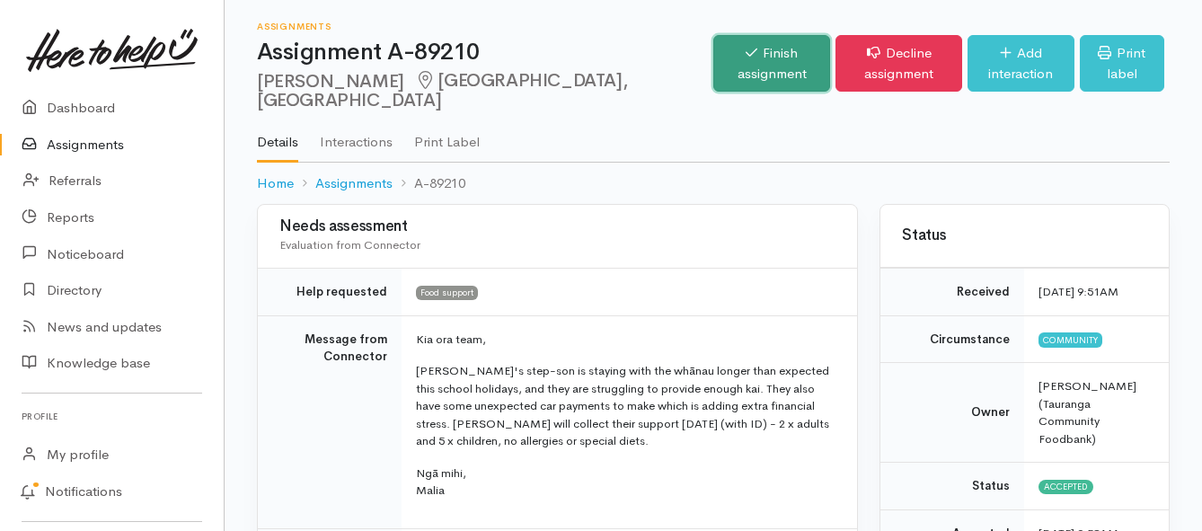
click at [713, 61] on link "Finish assignment" at bounding box center [771, 63] width 117 height 57
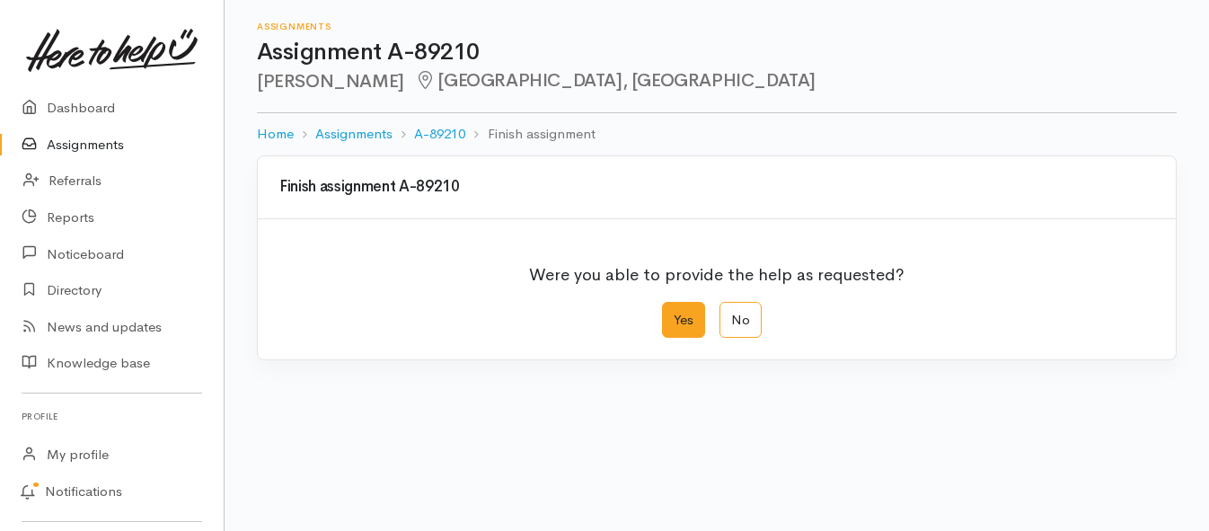
click at [672, 322] on label "Yes" at bounding box center [683, 320] width 43 height 37
click at [672, 314] on input "Yes" at bounding box center [668, 308] width 12 height 12
radio input "true"
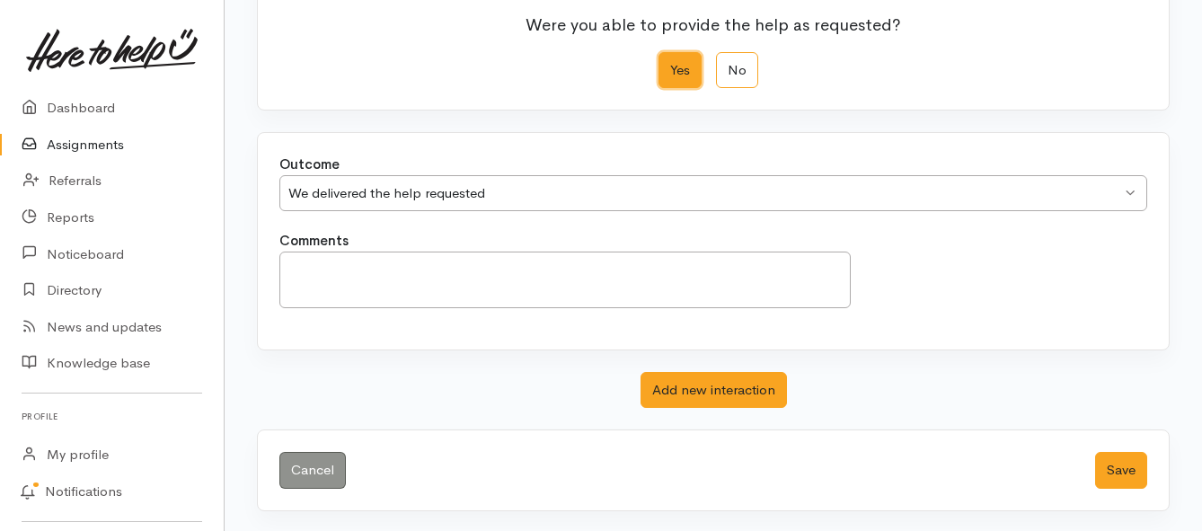
scroll to position [252, 0]
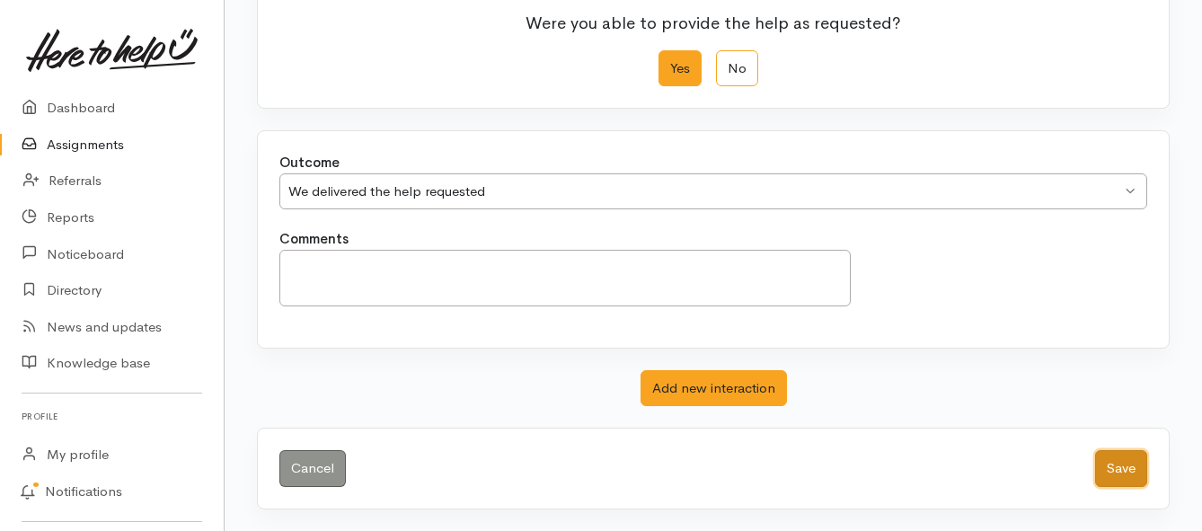
click at [1109, 471] on button "Save" at bounding box center [1121, 468] width 52 height 37
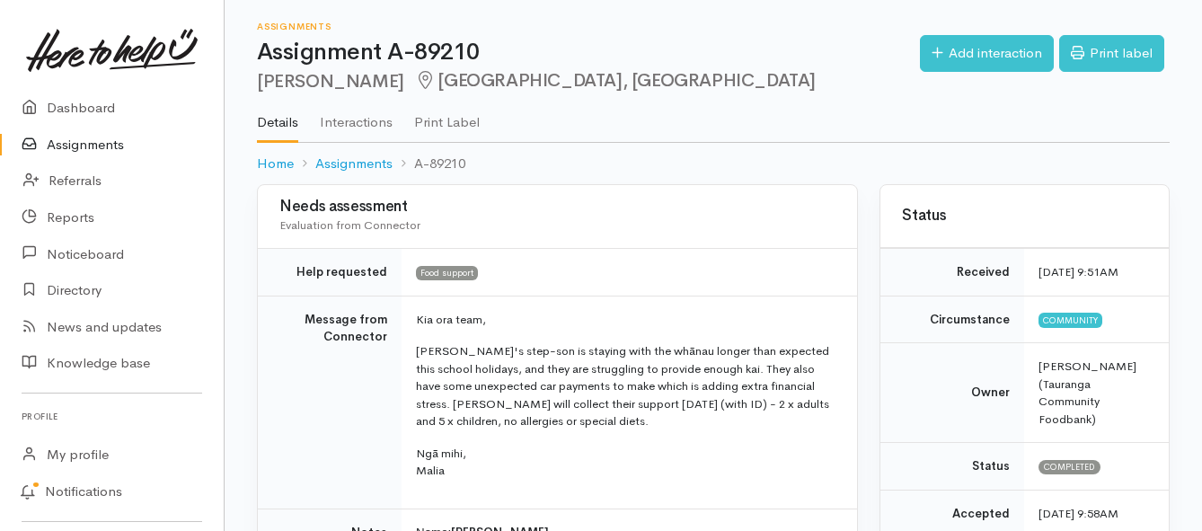
click at [62, 143] on link "Assignments" at bounding box center [112, 145] width 224 height 37
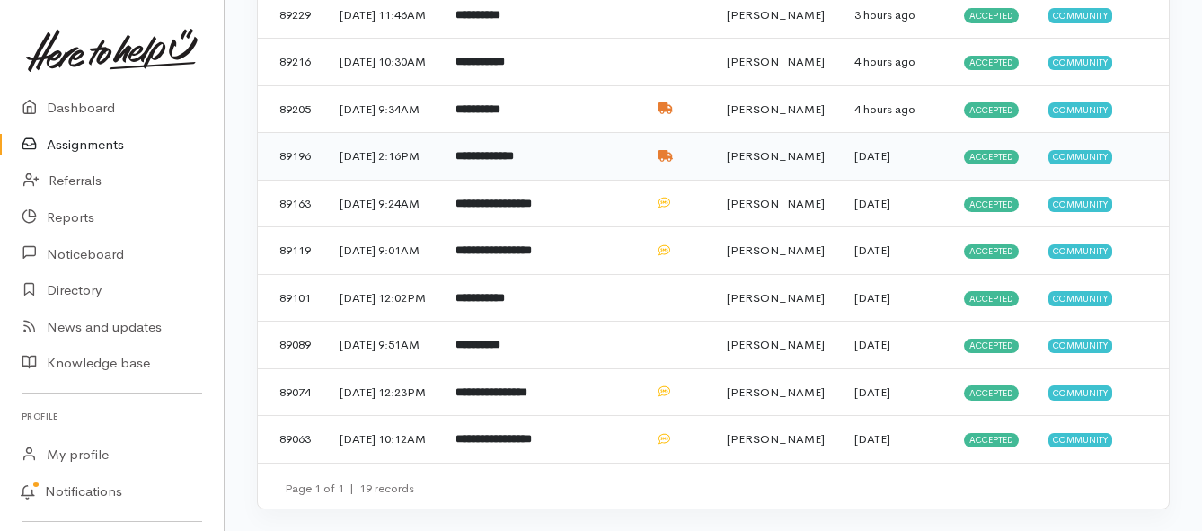
scroll to position [898, 0]
click at [500, 350] on b "**********" at bounding box center [477, 345] width 45 height 12
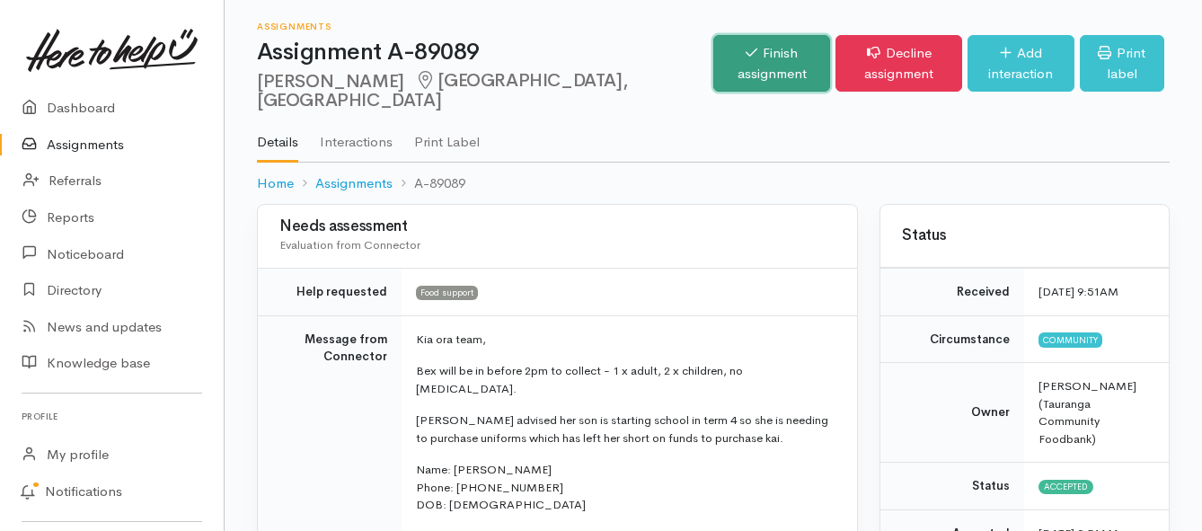
click at [713, 59] on link "Finish assignment" at bounding box center [771, 63] width 117 height 57
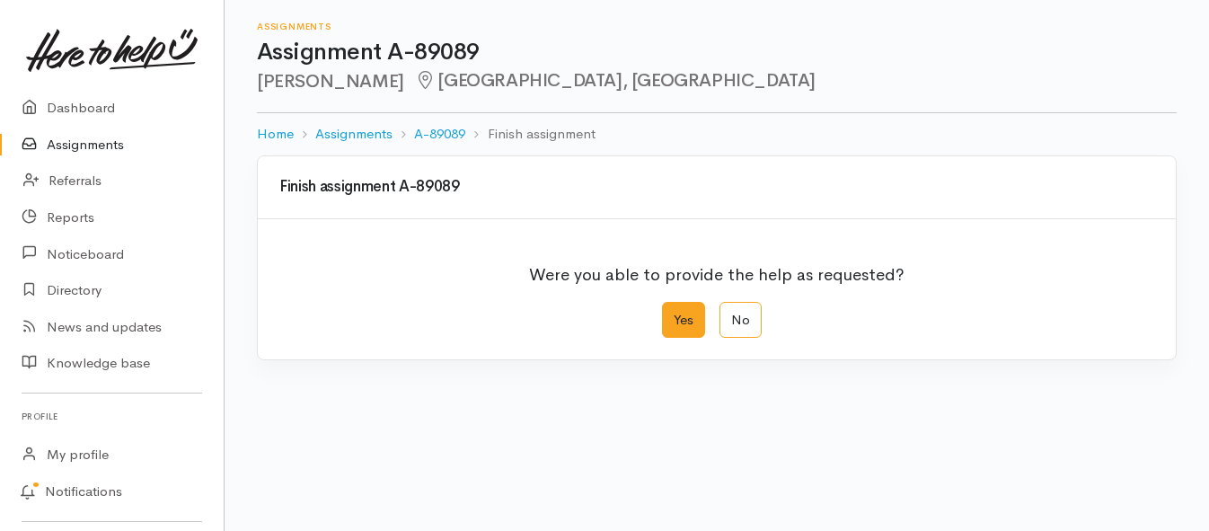
click at [684, 324] on label "Yes" at bounding box center [683, 320] width 43 height 37
click at [674, 314] on input "Yes" at bounding box center [668, 308] width 12 height 12
radio input "true"
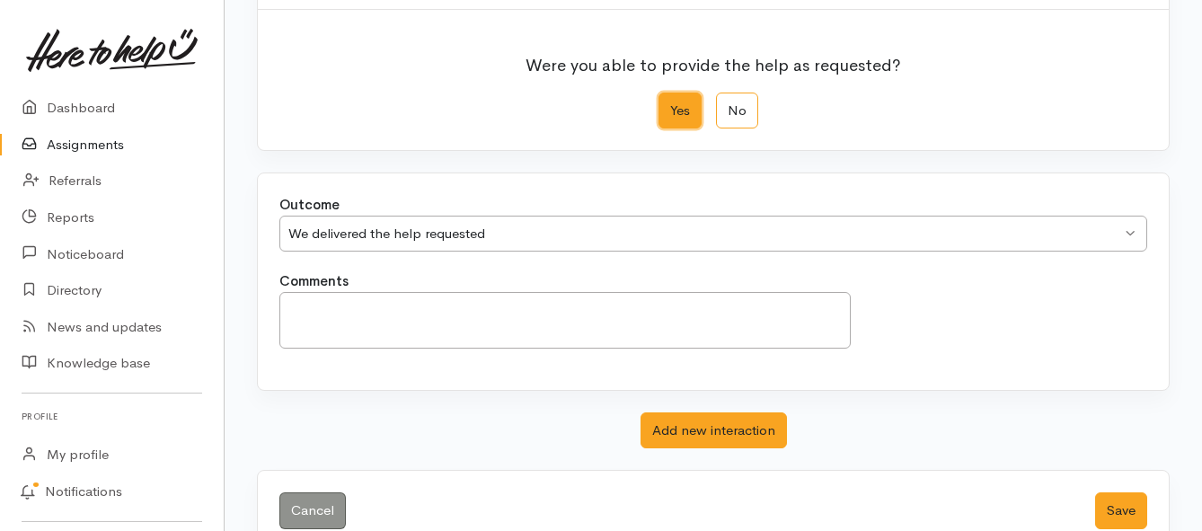
scroll to position [252, 0]
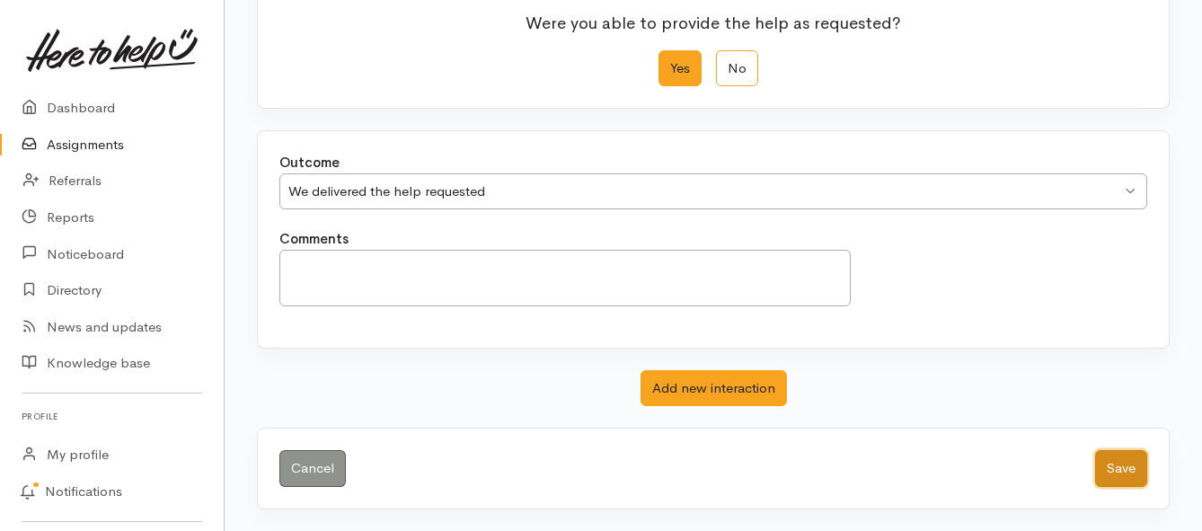
click at [1104, 466] on button "Save" at bounding box center [1121, 468] width 52 height 37
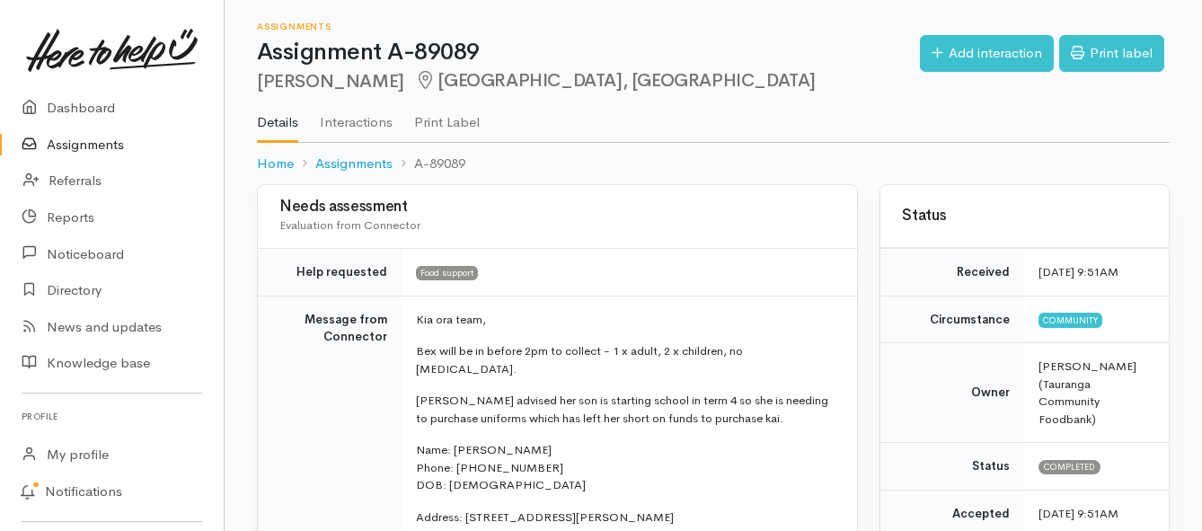
click at [113, 139] on link "Assignments" at bounding box center [112, 145] width 224 height 37
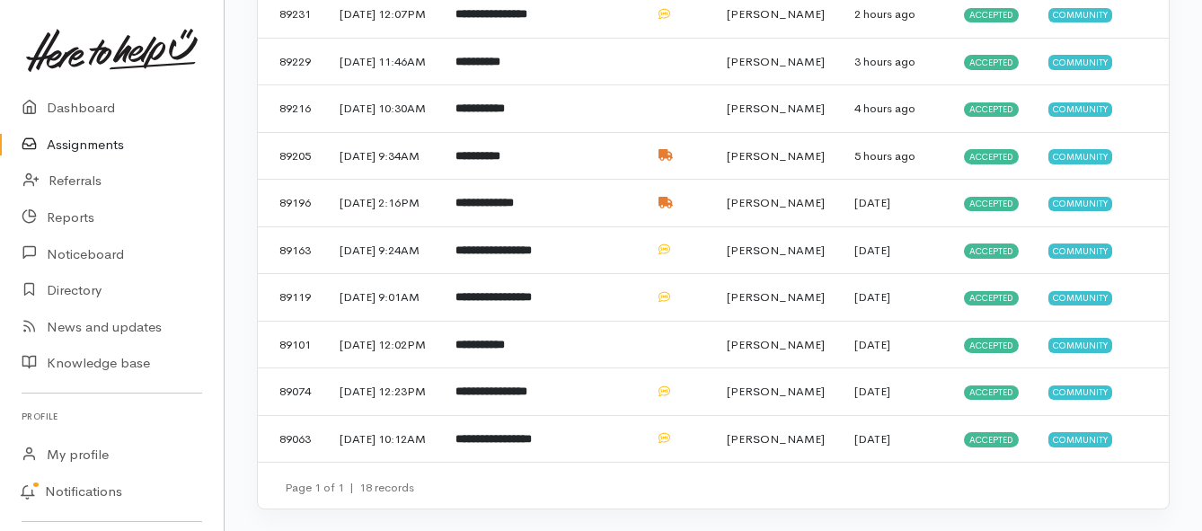
scroll to position [719, 0]
click at [547, 227] on td "**********" at bounding box center [494, 204] width 106 height 48
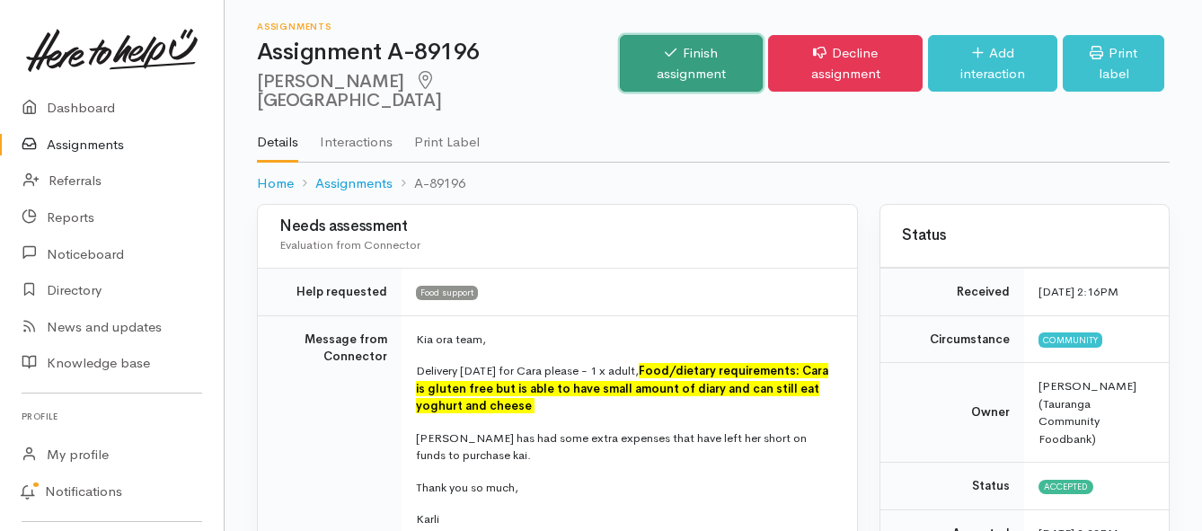
click at [673, 53] on link "Finish assignment" at bounding box center [691, 63] width 143 height 57
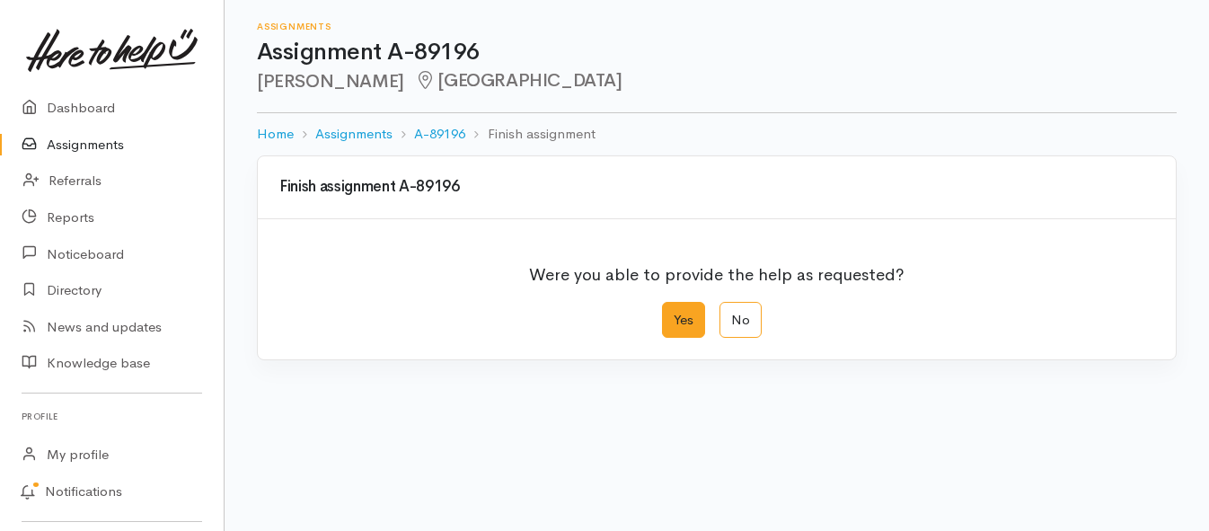
click at [686, 322] on label "Yes" at bounding box center [683, 320] width 43 height 37
click at [674, 314] on input "Yes" at bounding box center [668, 308] width 12 height 12
radio input "true"
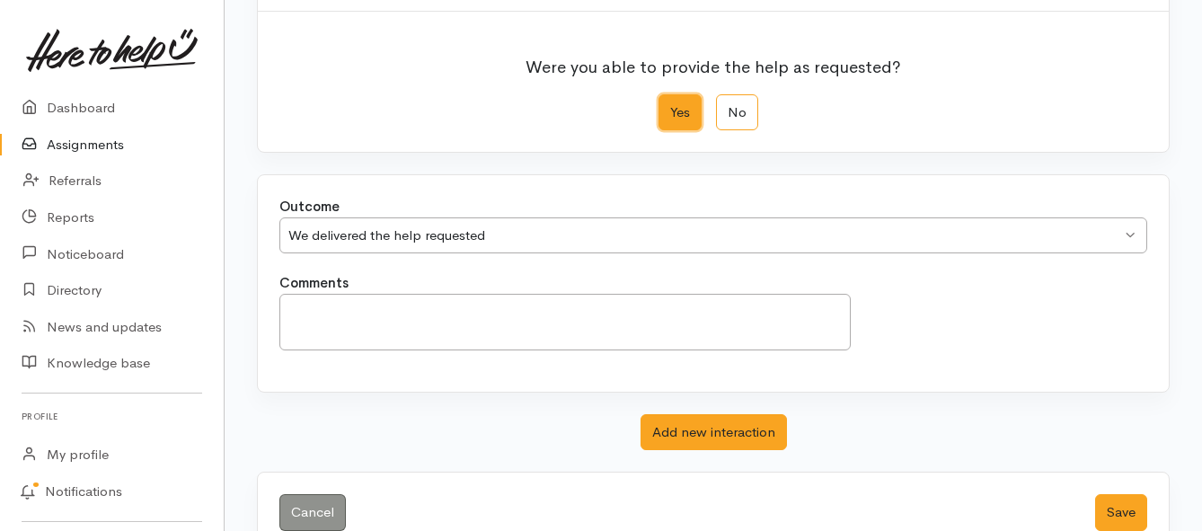
scroll to position [252, 0]
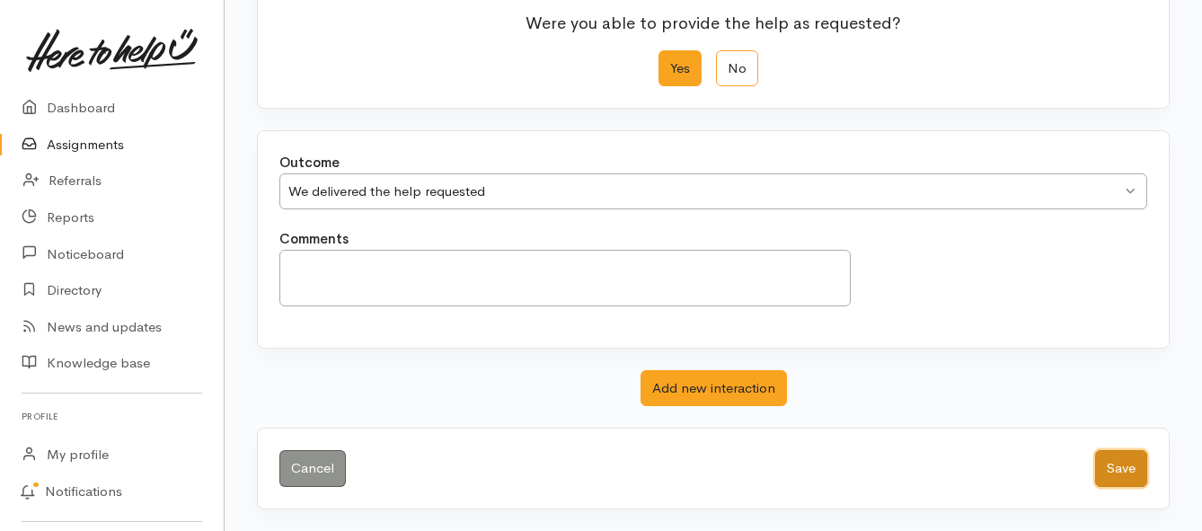
click at [1115, 465] on button "Save" at bounding box center [1121, 468] width 52 height 37
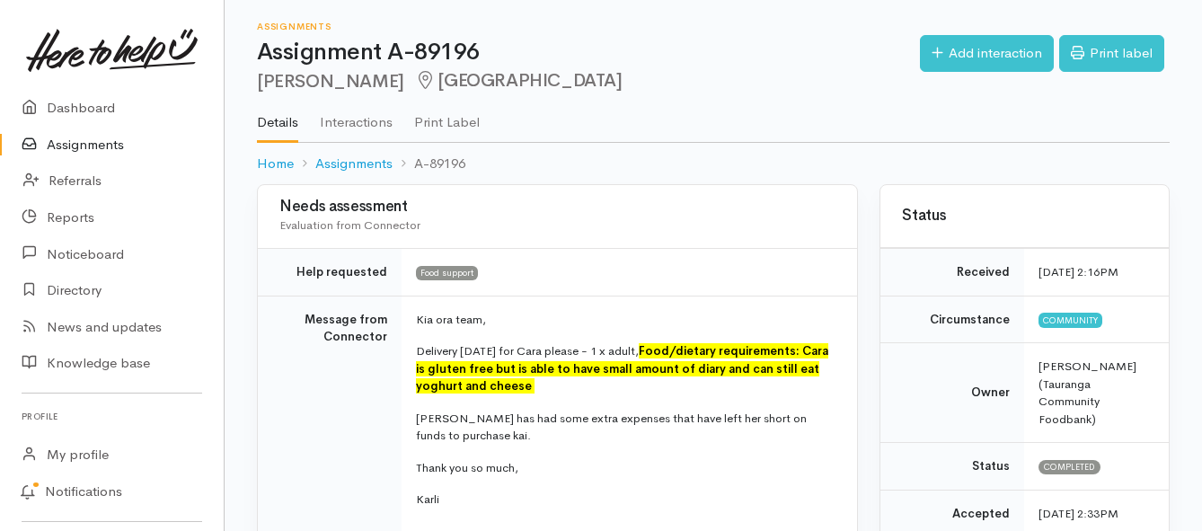
click at [65, 146] on link "Assignments" at bounding box center [112, 145] width 224 height 37
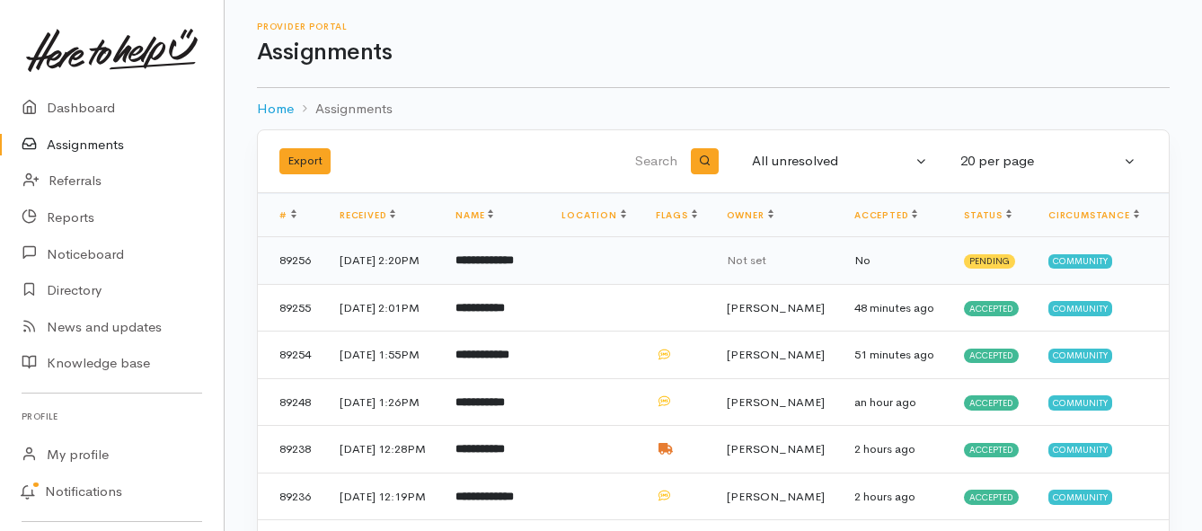
click at [508, 266] on b "**********" at bounding box center [484, 260] width 58 height 12
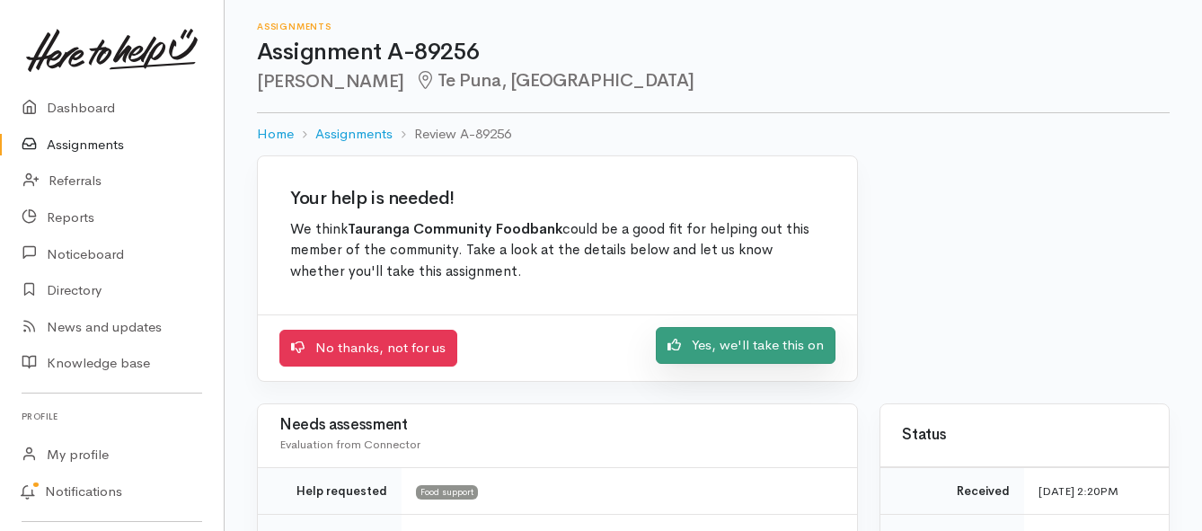
click at [715, 349] on link "Yes, we'll take this on" at bounding box center [746, 345] width 180 height 37
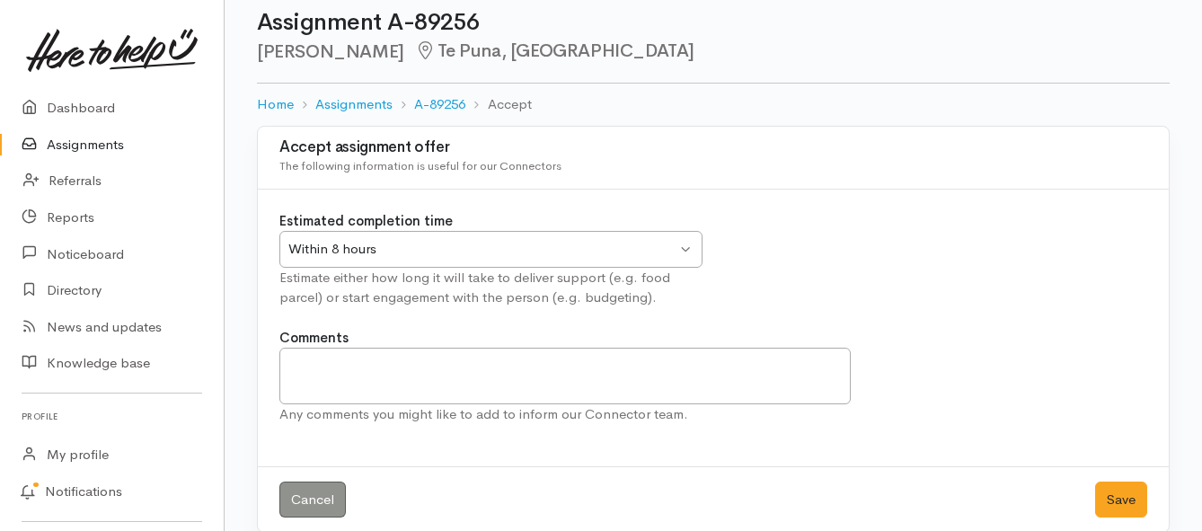
scroll to position [53, 0]
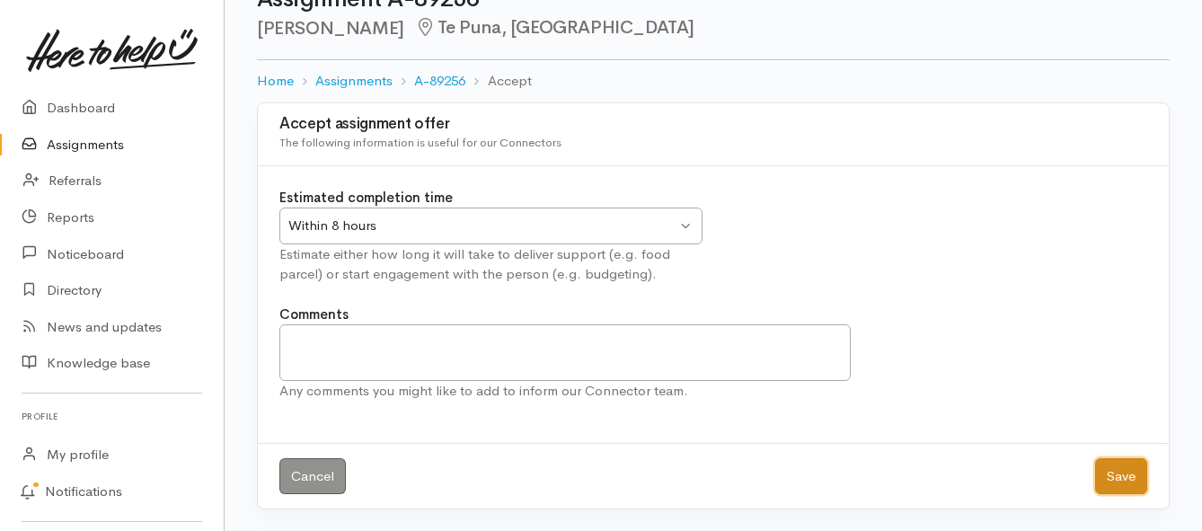
click at [1141, 478] on button "Save" at bounding box center [1121, 476] width 52 height 37
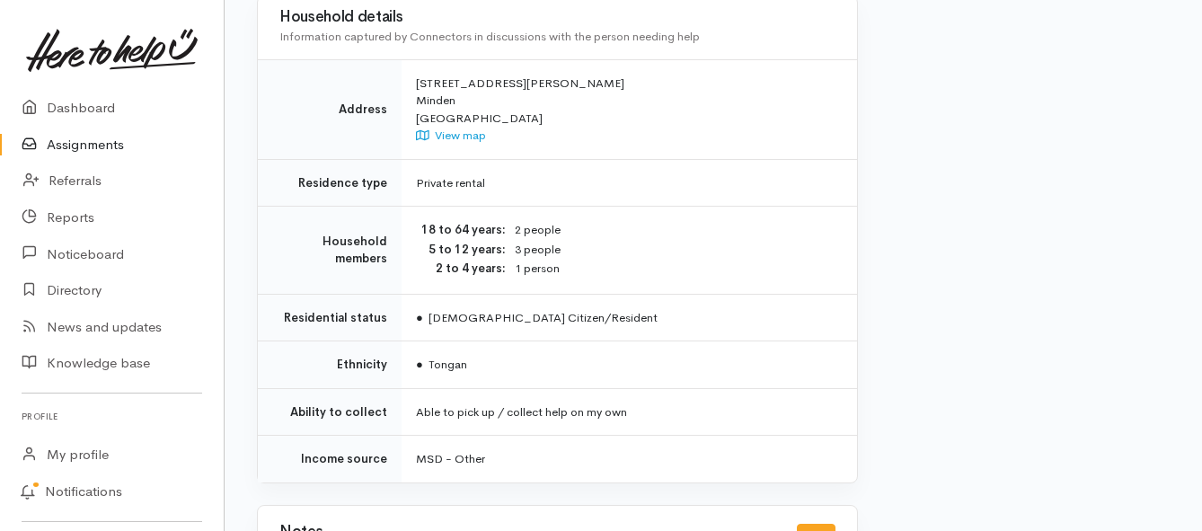
scroll to position [1348, 0]
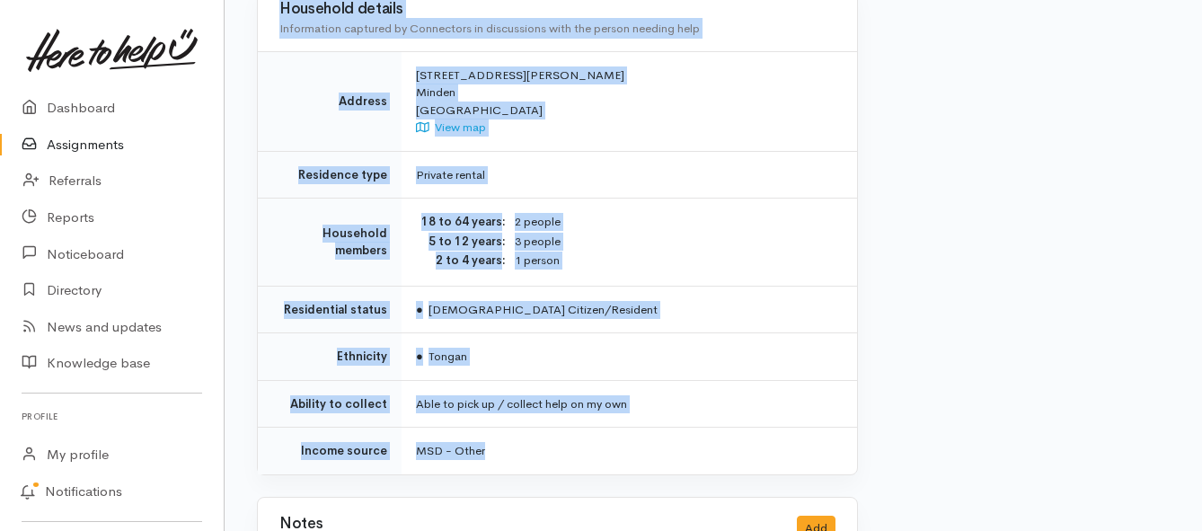
drag, startPoint x: 436, startPoint y: 245, endPoint x: 567, endPoint y: 402, distance: 204.7
copy div "**********"
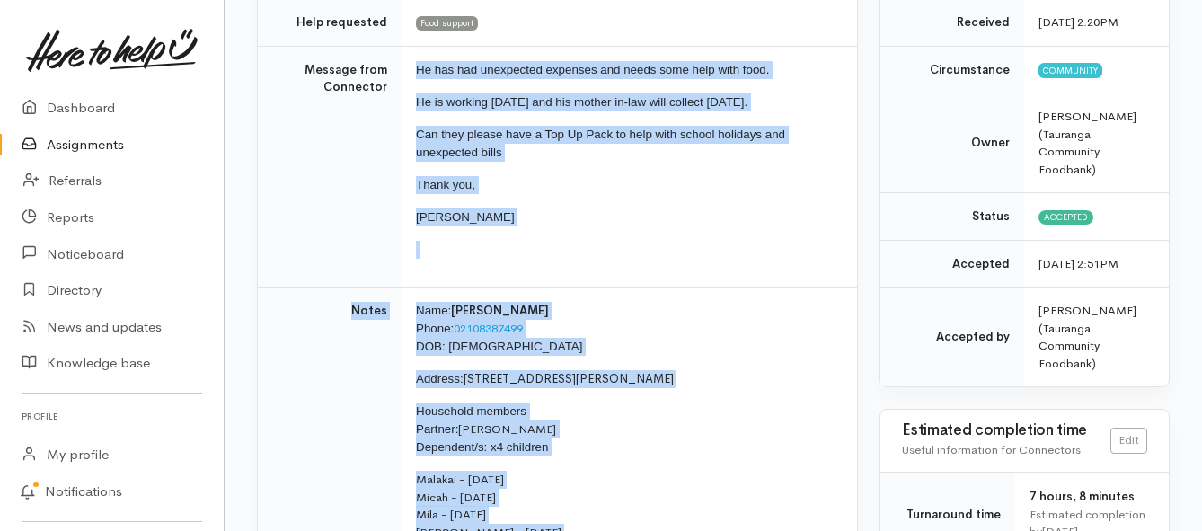
scroll to position [0, 0]
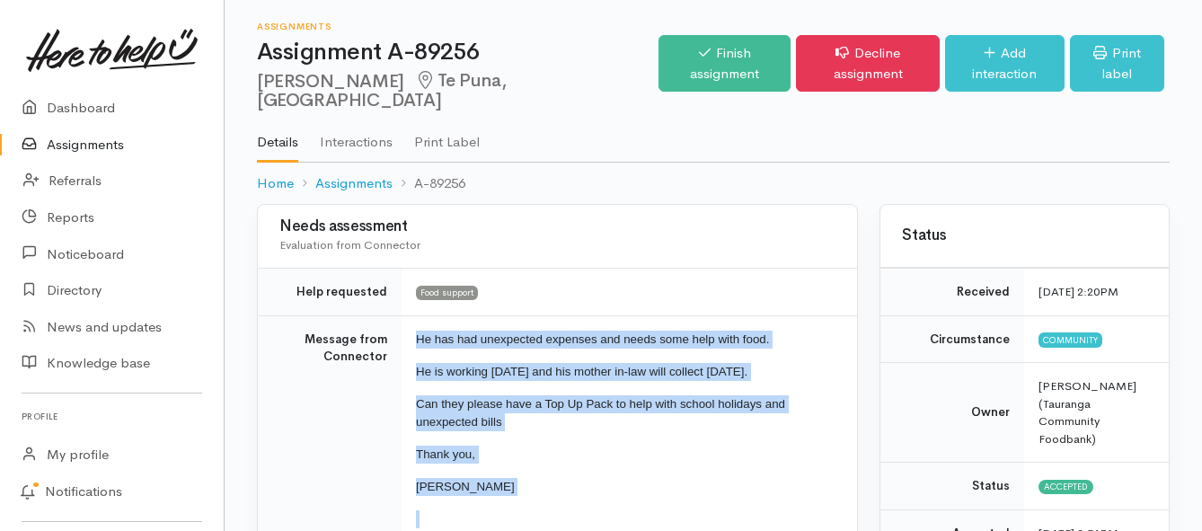
click at [105, 146] on link "Assignments" at bounding box center [112, 145] width 224 height 37
